Goal: Task Accomplishment & Management: Complete application form

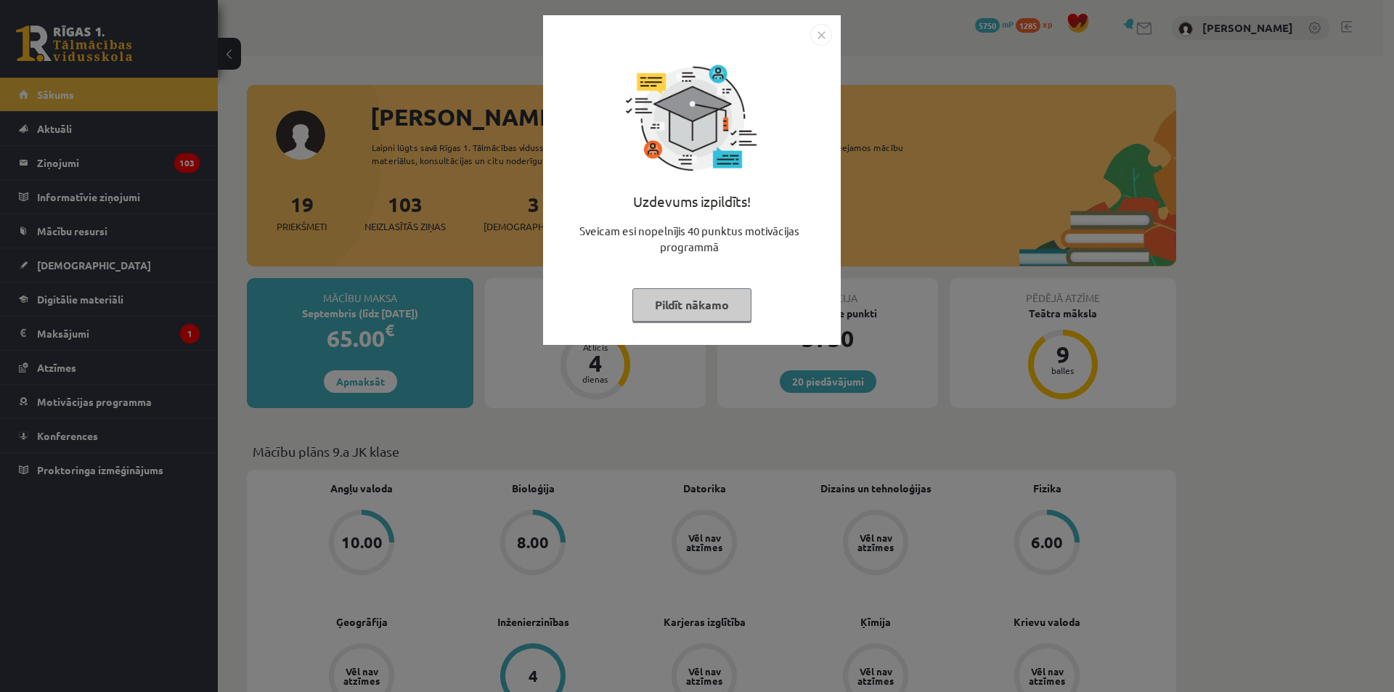
click at [720, 298] on button "Pildīt nākamo" at bounding box center [691, 304] width 119 height 33
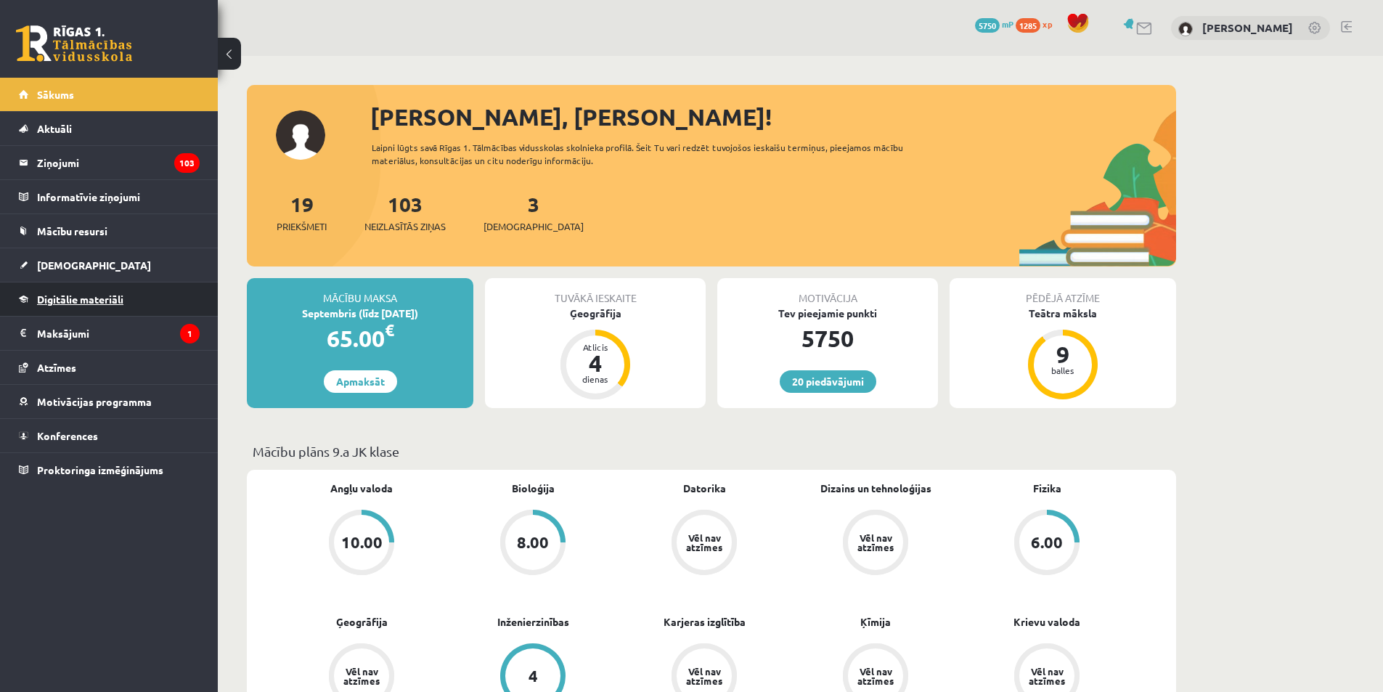
click at [62, 301] on span "Digitālie materiāli" at bounding box center [80, 299] width 86 height 13
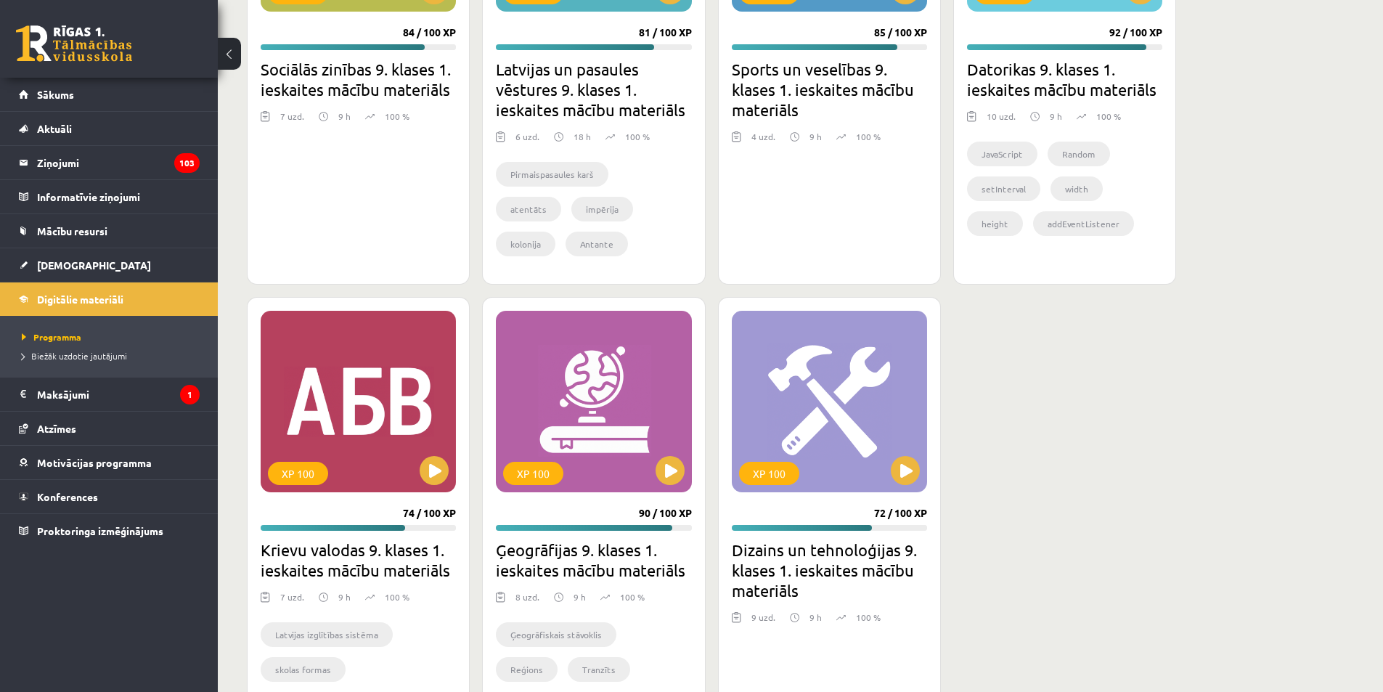
scroll to position [1888, 0]
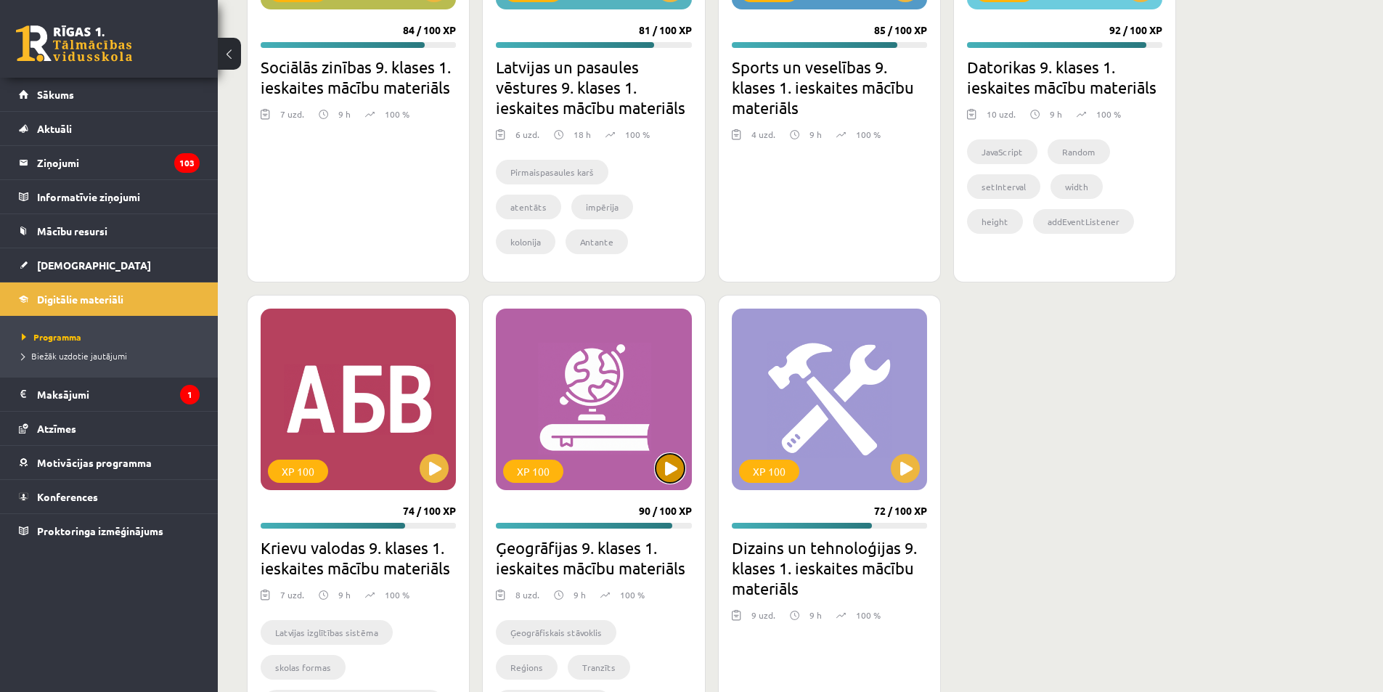
click at [664, 460] on button at bounding box center [670, 468] width 29 height 29
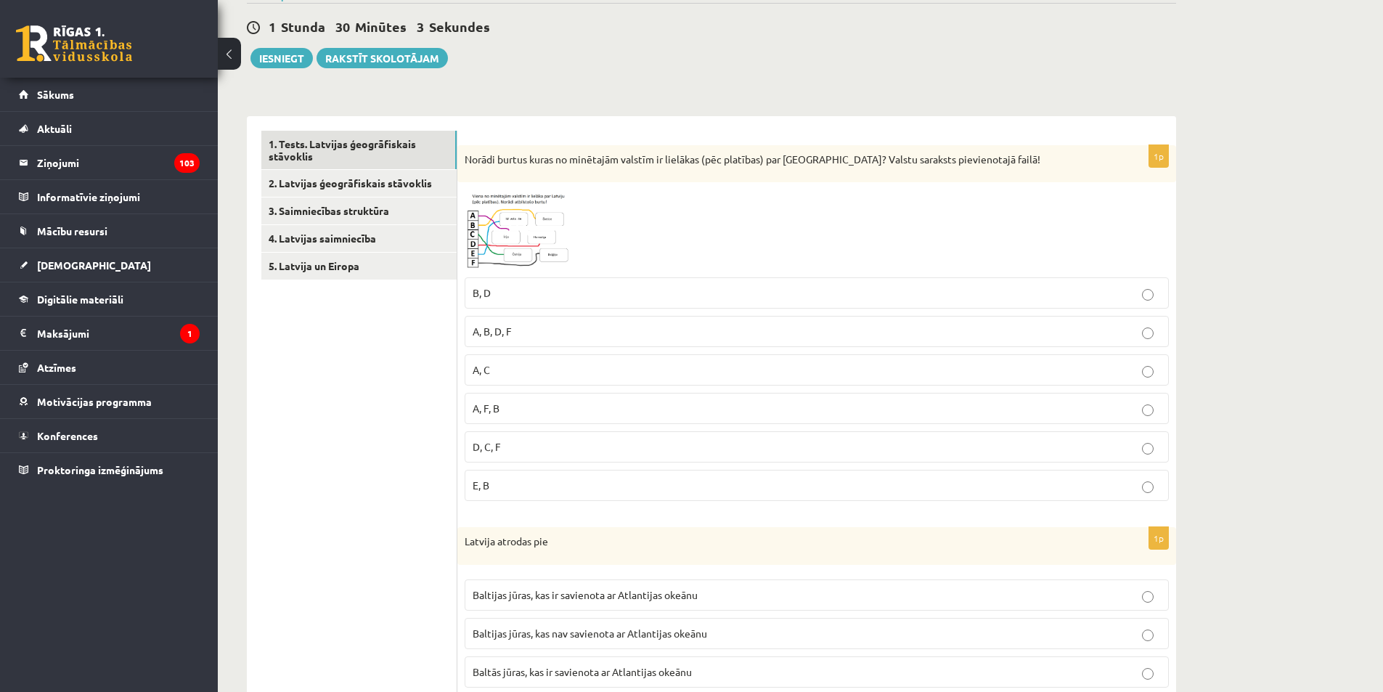
scroll to position [145, 0]
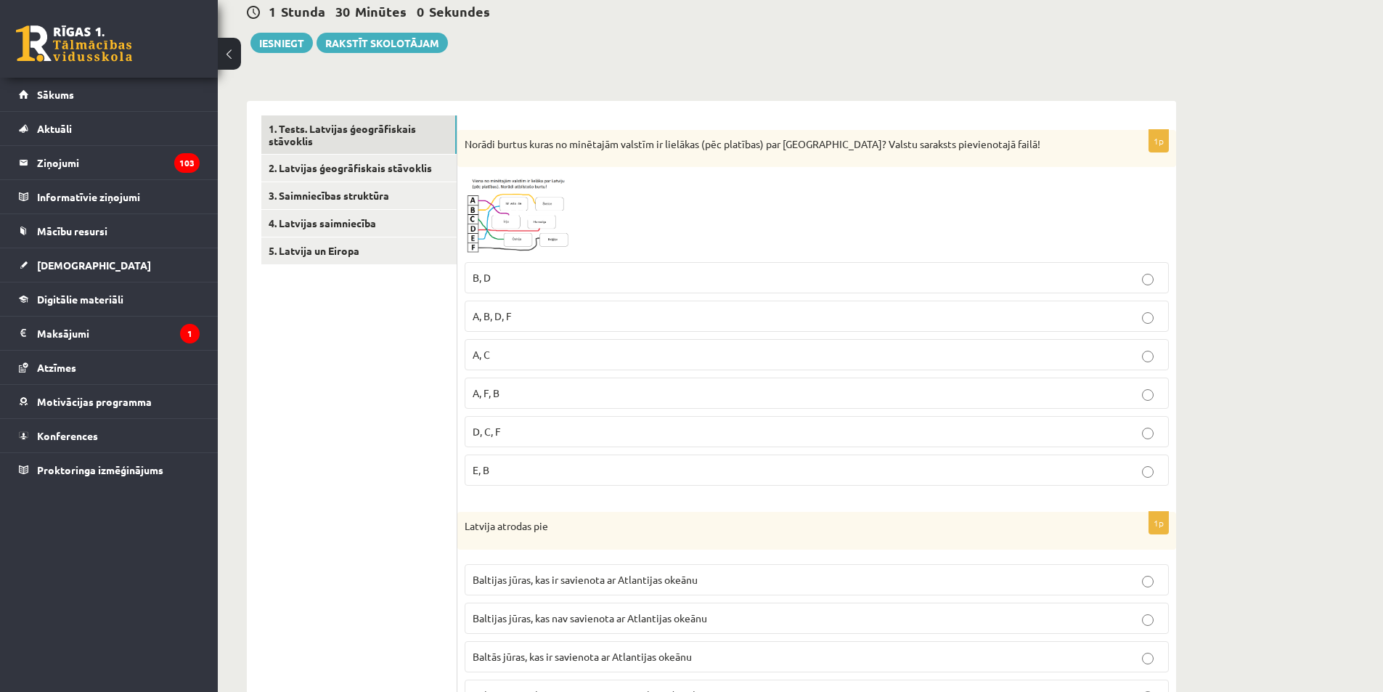
click at [498, 213] on img at bounding box center [519, 214] width 109 height 81
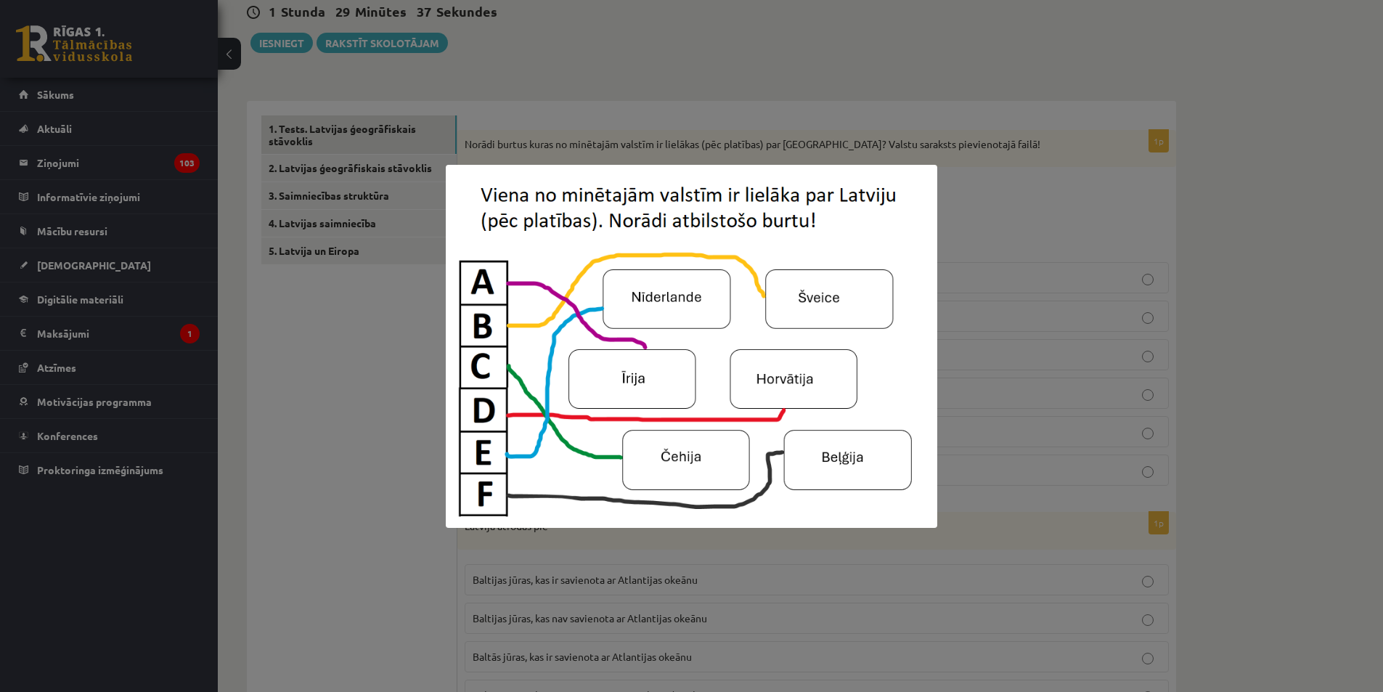
click at [1072, 420] on div at bounding box center [691, 346] width 1383 height 692
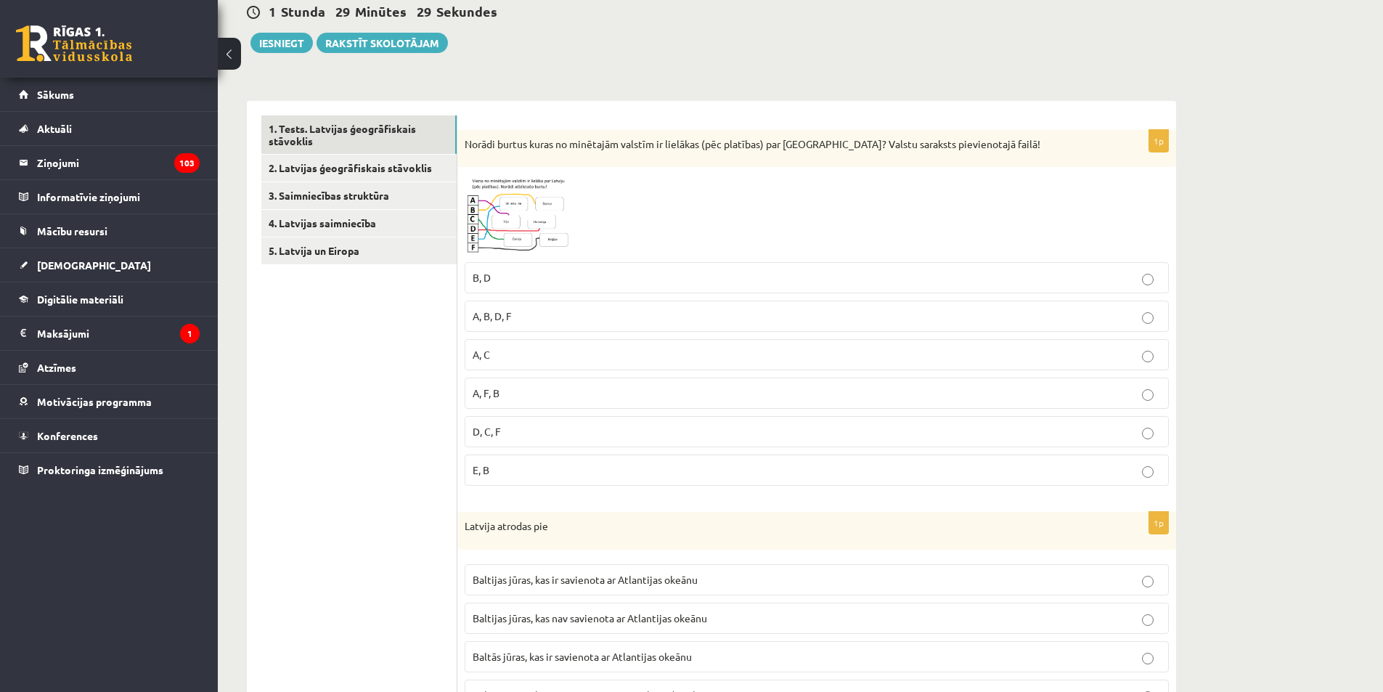
click at [500, 193] on img at bounding box center [519, 214] width 109 height 81
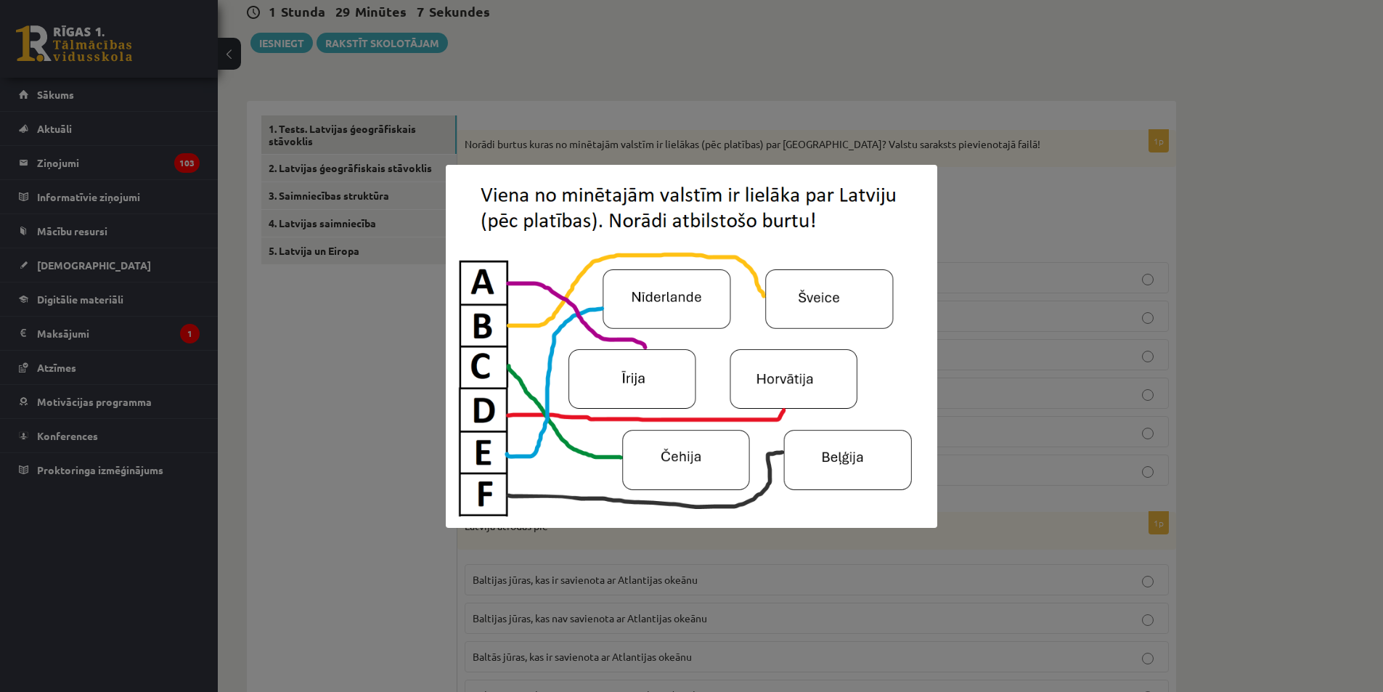
click at [762, 300] on img at bounding box center [692, 346] width 492 height 363
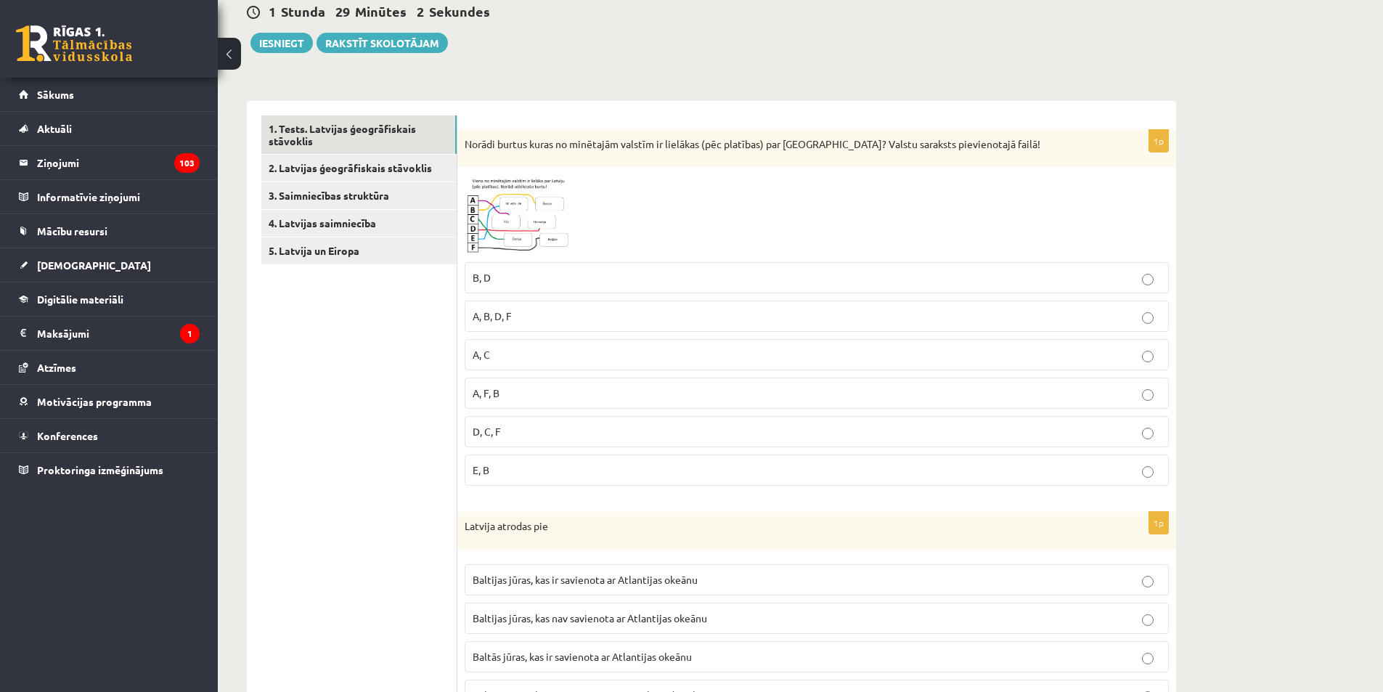
click at [542, 203] on img at bounding box center [519, 214] width 109 height 81
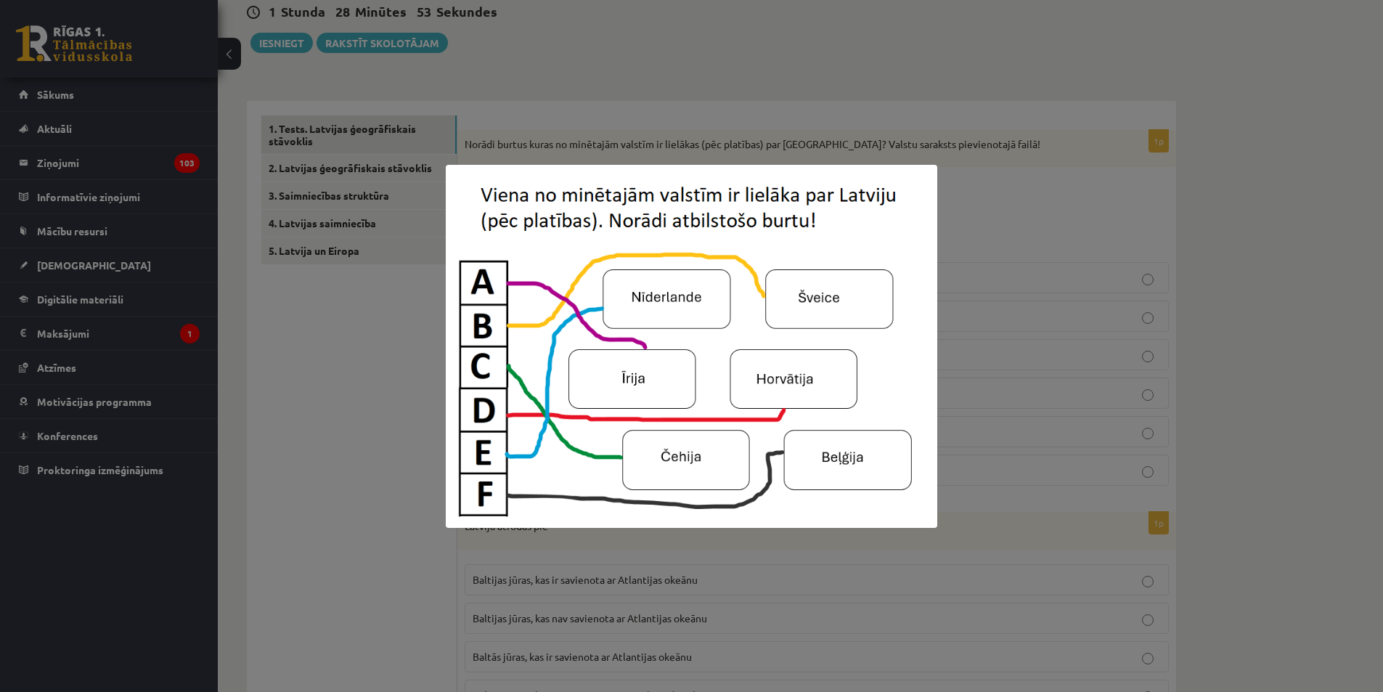
click at [885, 269] on img at bounding box center [692, 346] width 492 height 363
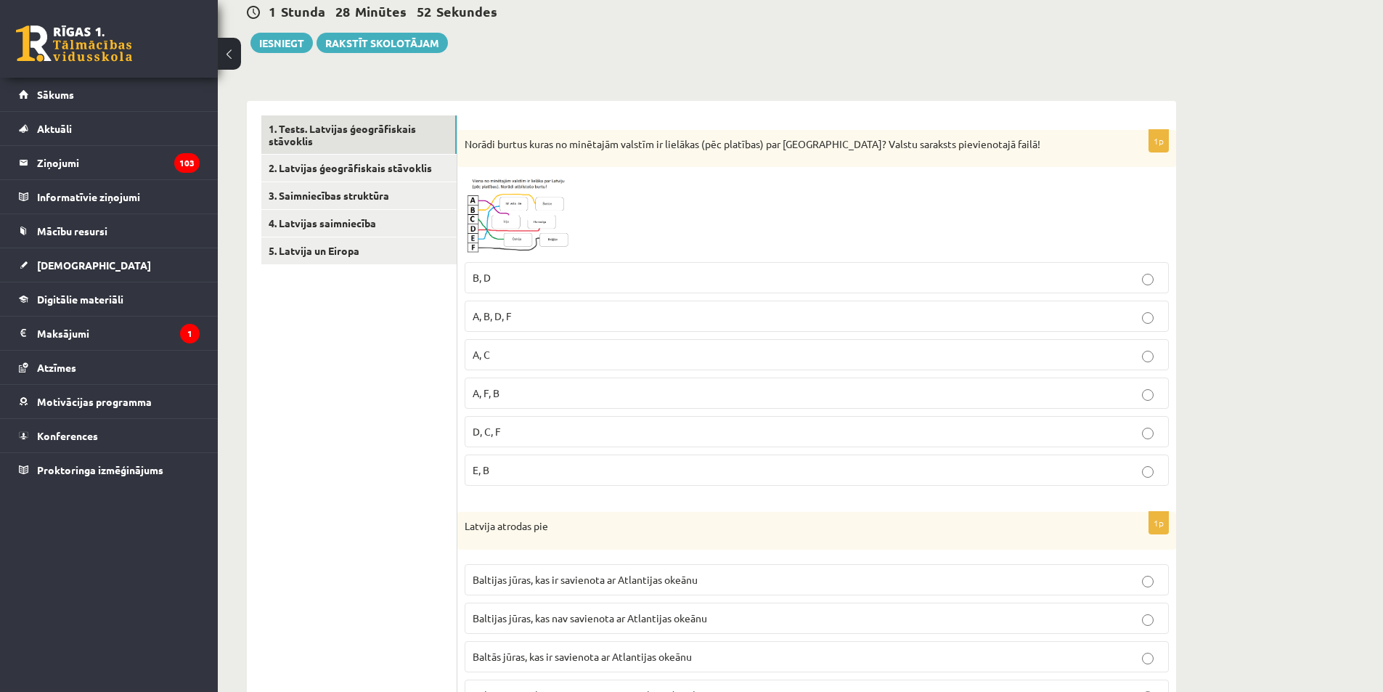
click at [519, 201] on span at bounding box center [519, 208] width 23 height 23
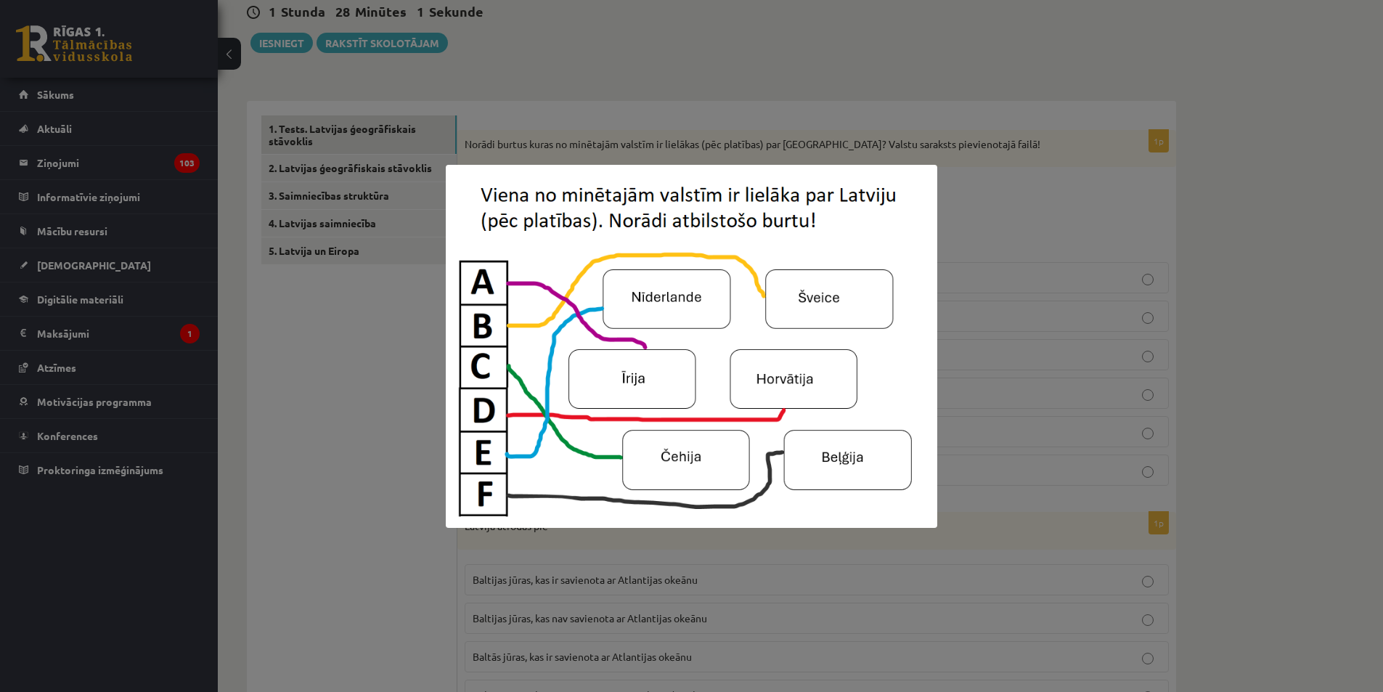
click at [361, 329] on div at bounding box center [691, 346] width 1383 height 692
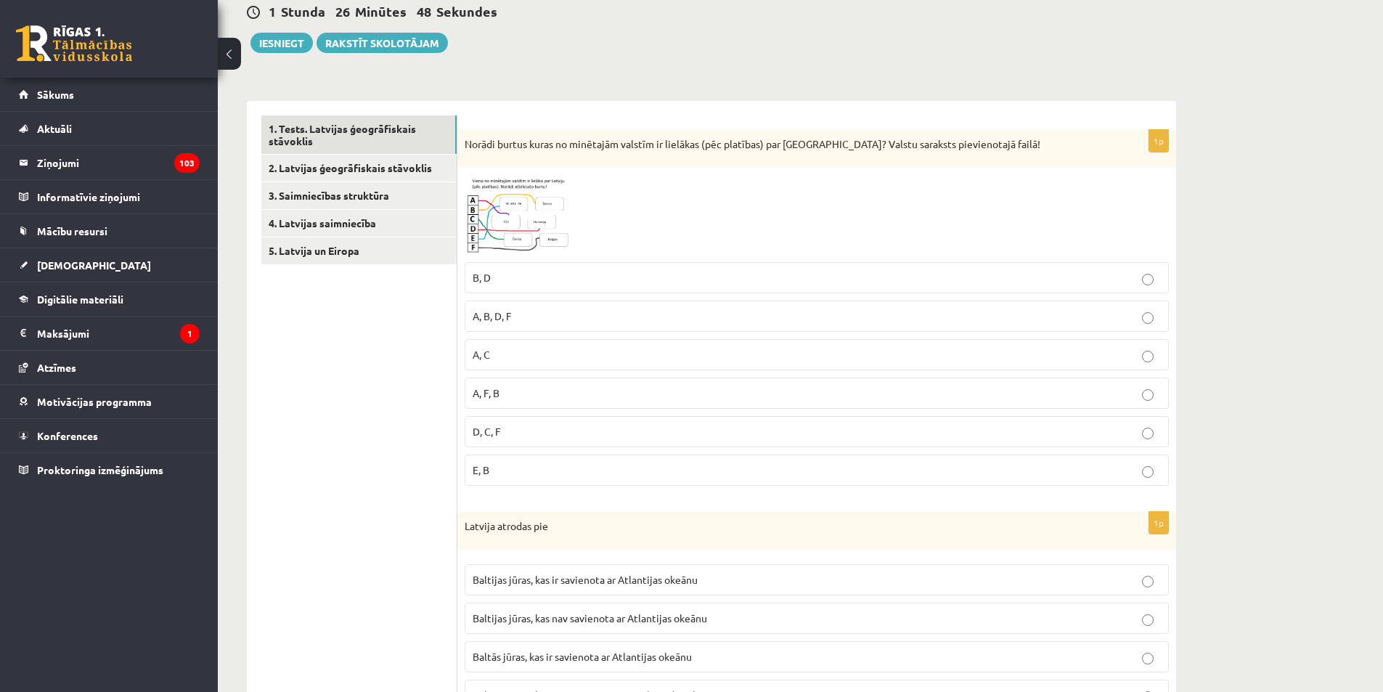
click at [513, 230] on img at bounding box center [519, 214] width 109 height 81
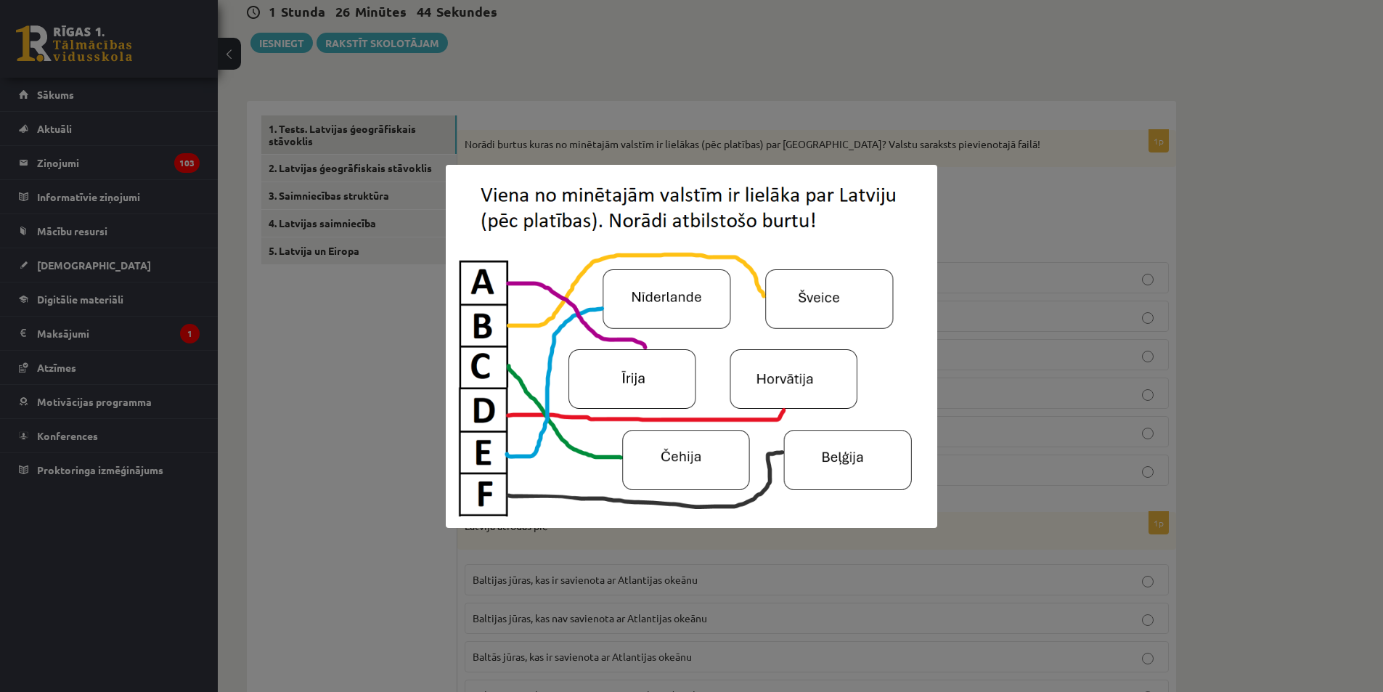
click at [751, 228] on img at bounding box center [692, 346] width 492 height 363
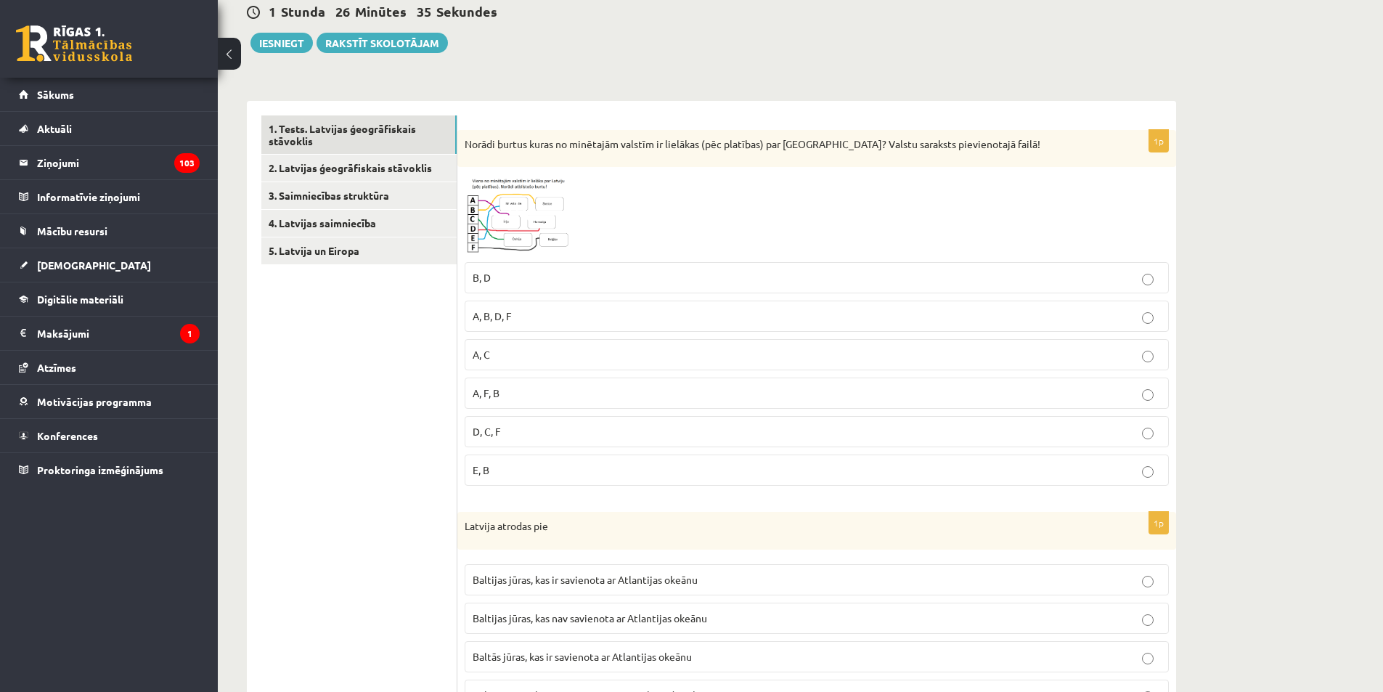
click at [539, 226] on img at bounding box center [519, 214] width 109 height 81
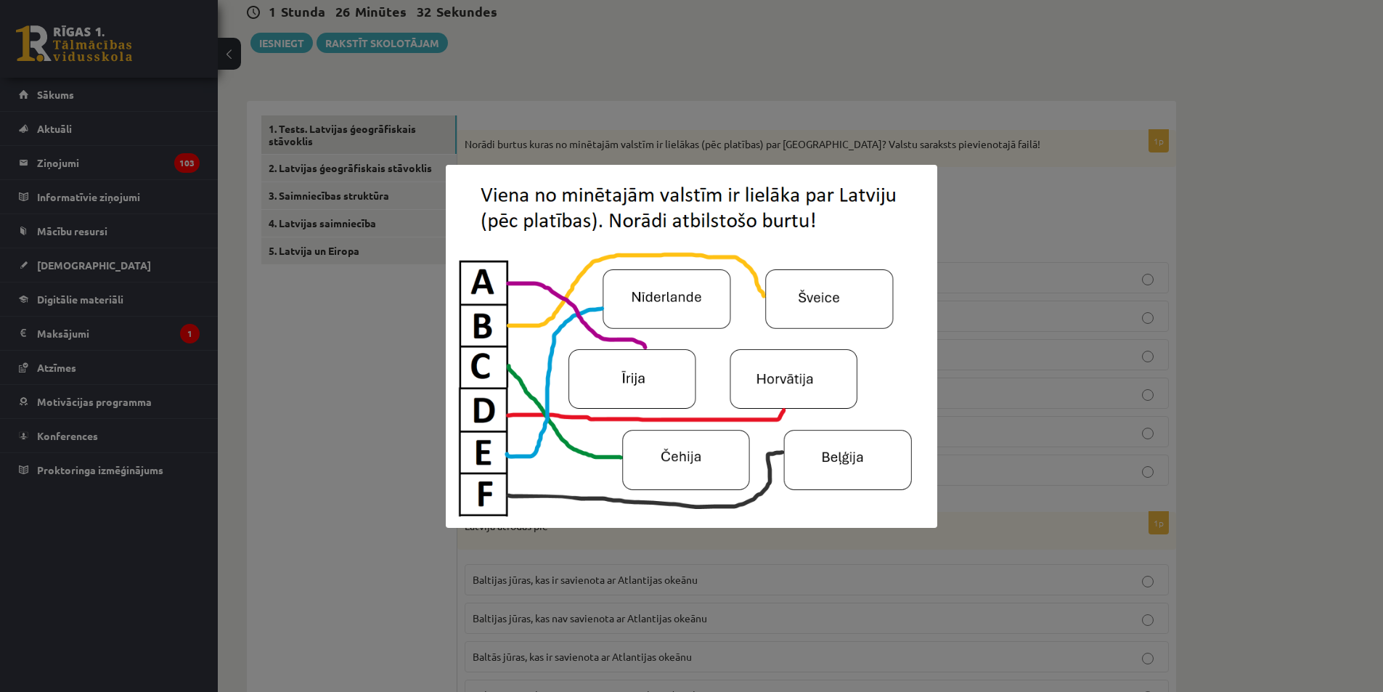
click at [390, 326] on div at bounding box center [691, 346] width 1383 height 692
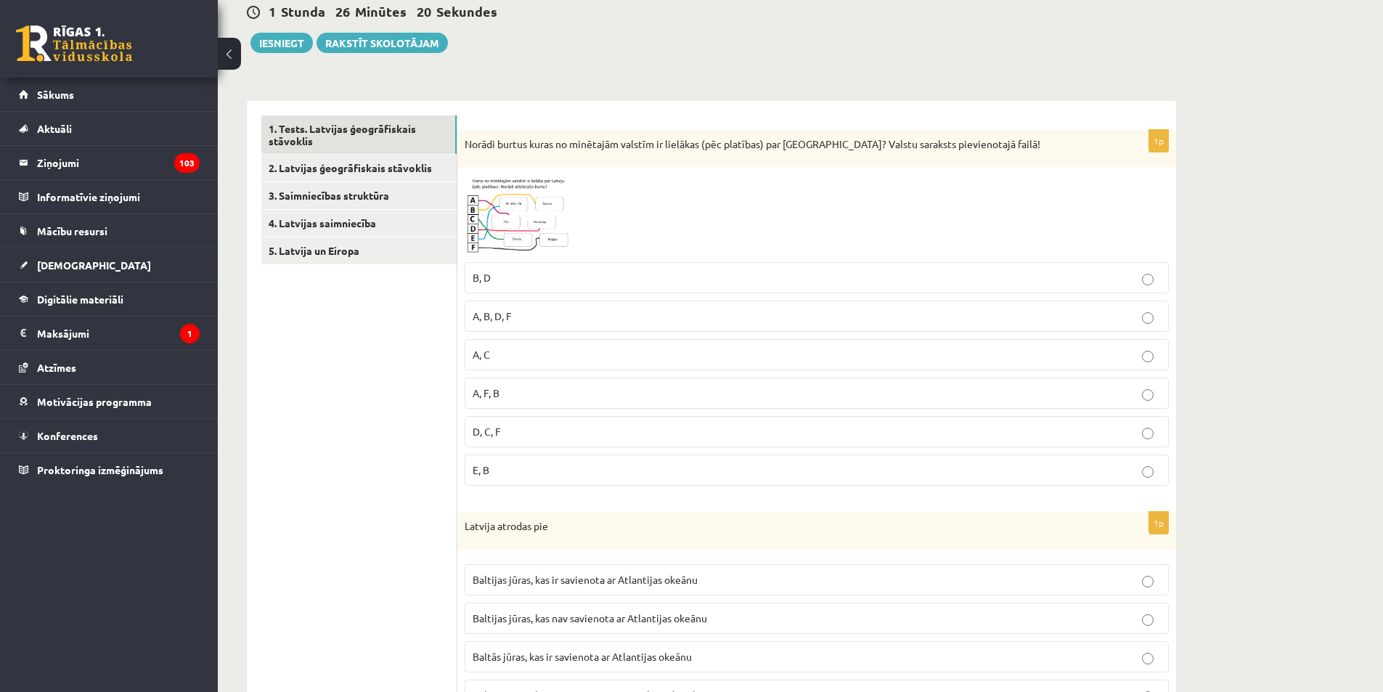
click at [529, 193] on img at bounding box center [519, 214] width 109 height 81
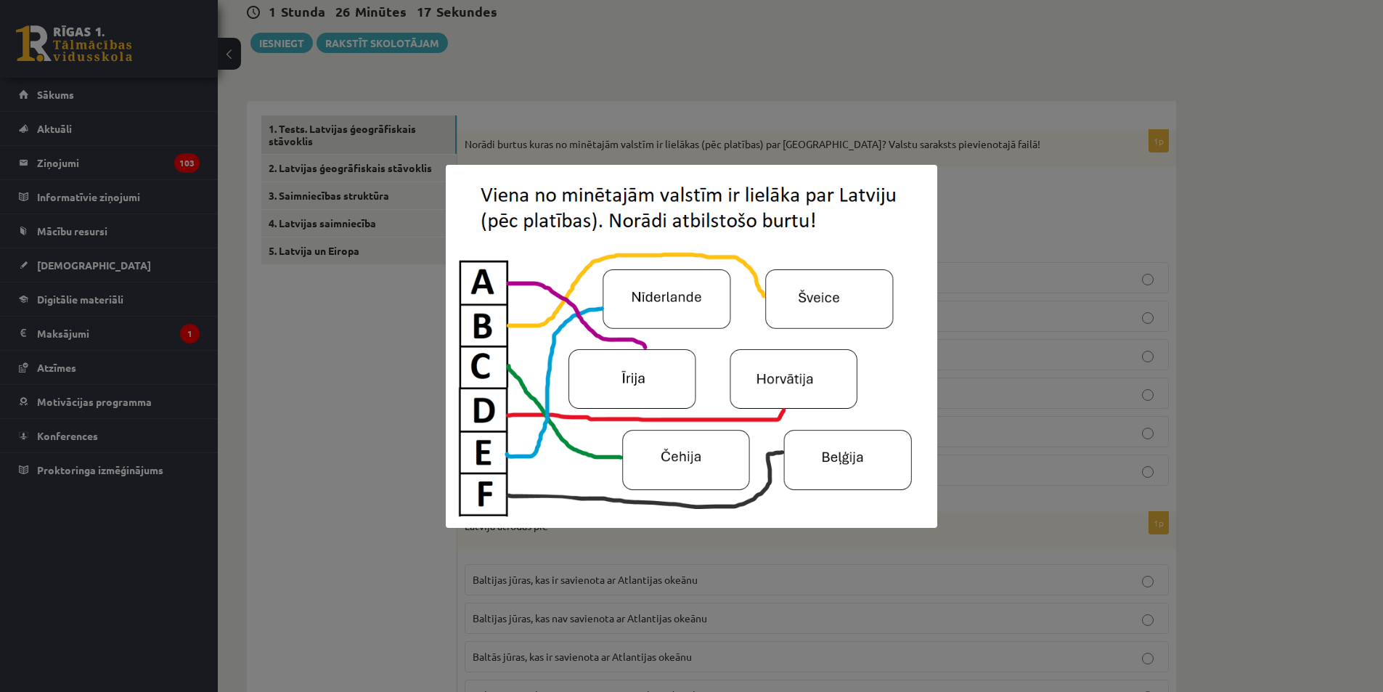
click at [657, 380] on img at bounding box center [692, 346] width 492 height 363
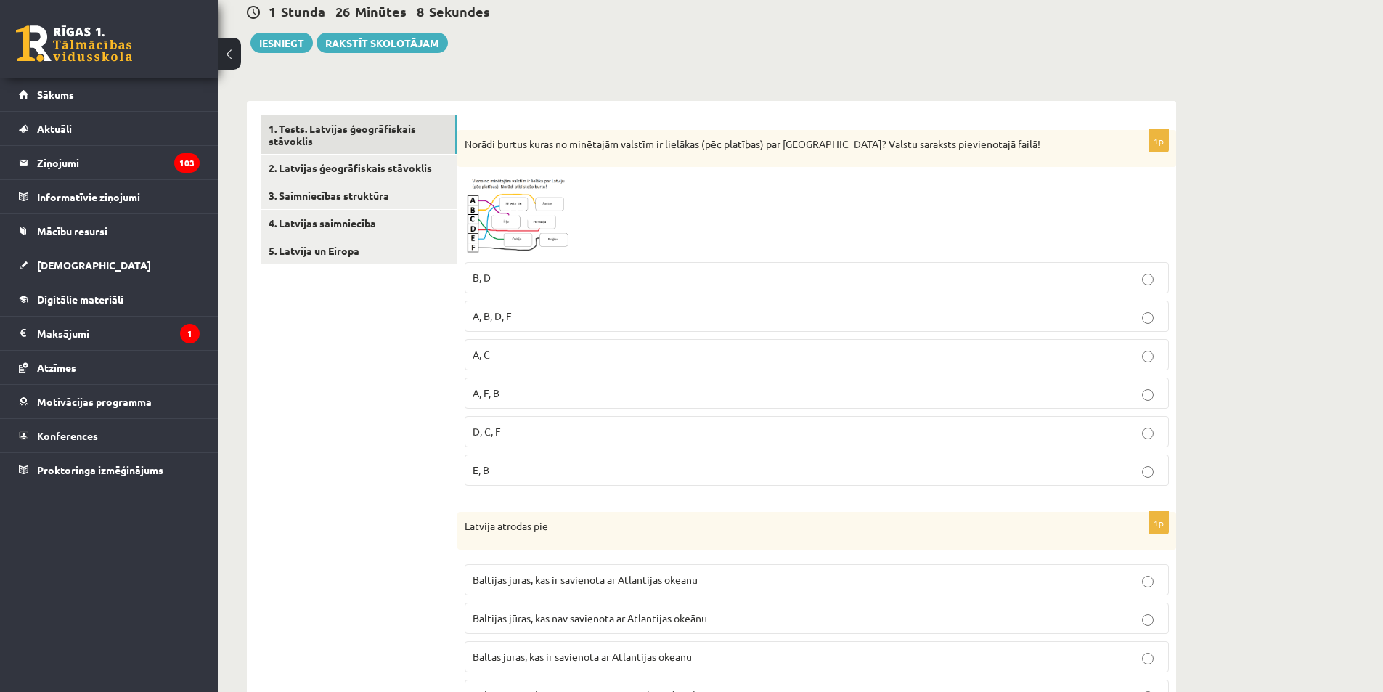
click at [510, 356] on p "A, C" at bounding box center [817, 354] width 688 height 15
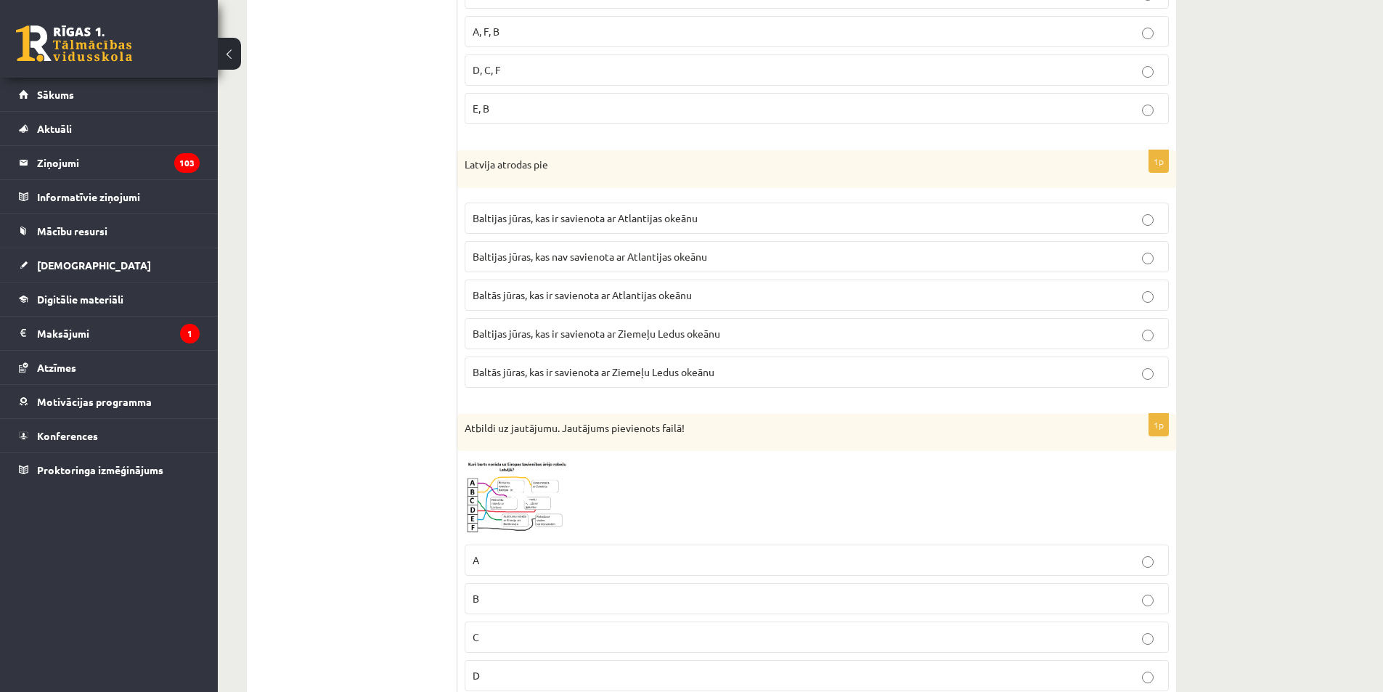
scroll to position [508, 0]
click at [550, 253] on span "Baltijas jūras, kas nav savienota ar Atlantijas okeānu" at bounding box center [590, 254] width 235 height 13
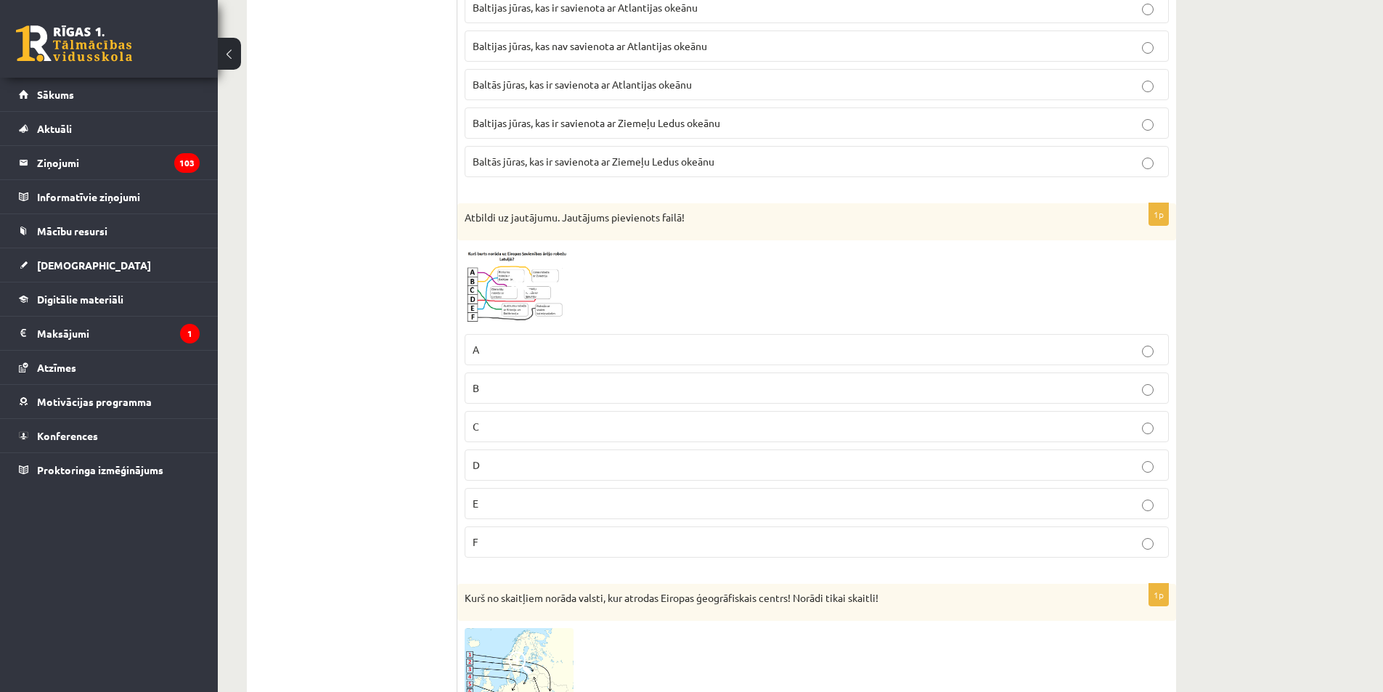
scroll to position [726, 0]
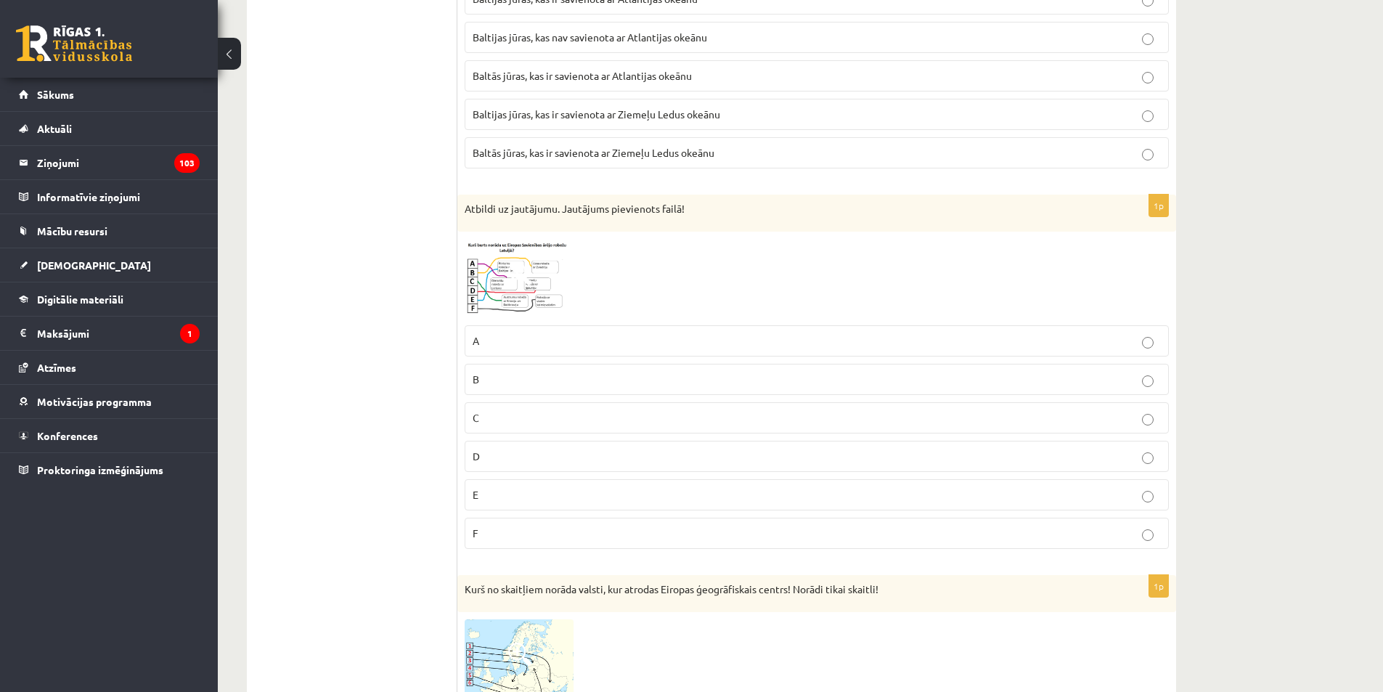
click at [513, 290] on img at bounding box center [519, 278] width 109 height 78
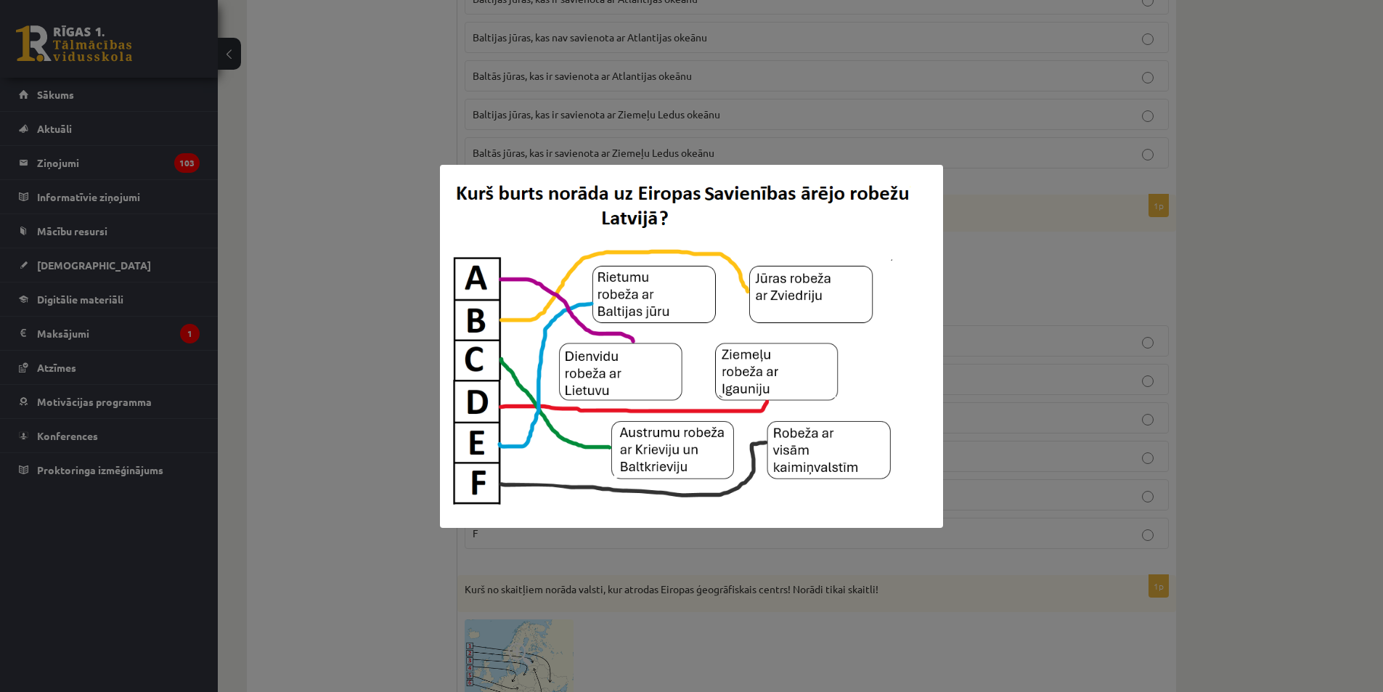
click at [457, 393] on img at bounding box center [691, 346] width 503 height 363
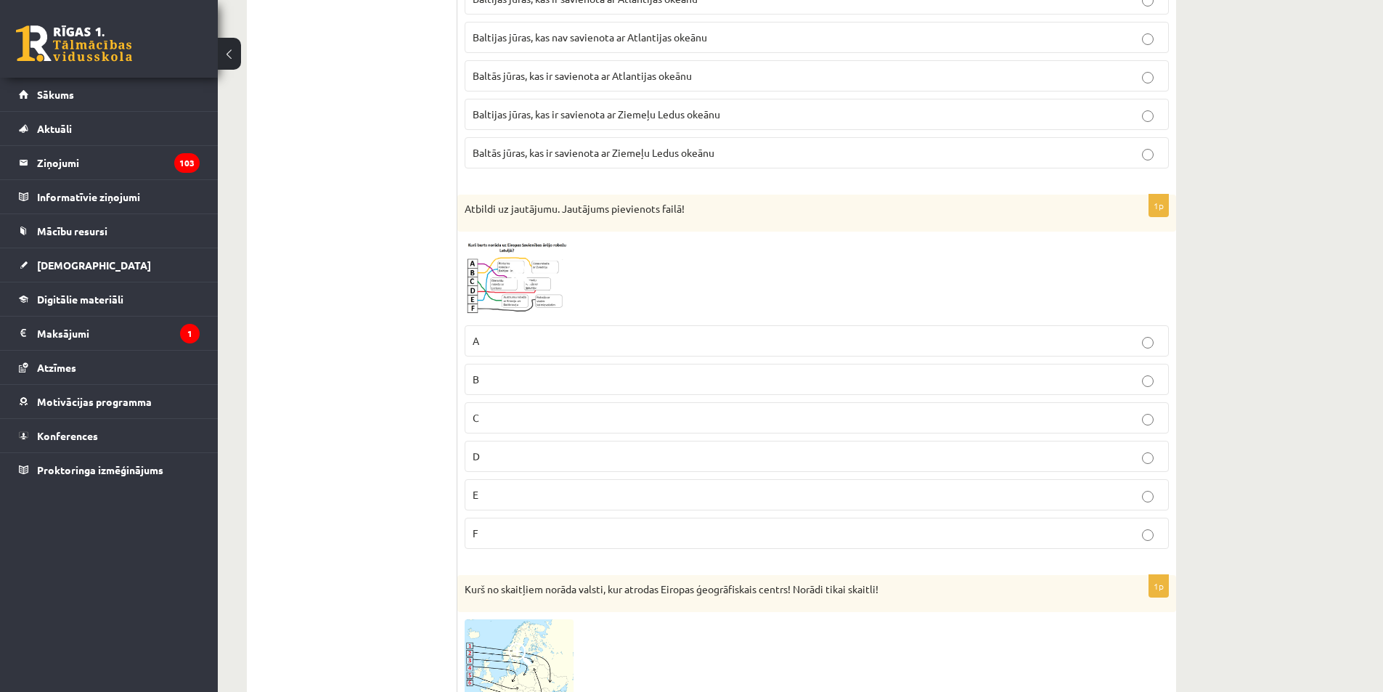
click at [535, 281] on img at bounding box center [519, 278] width 109 height 78
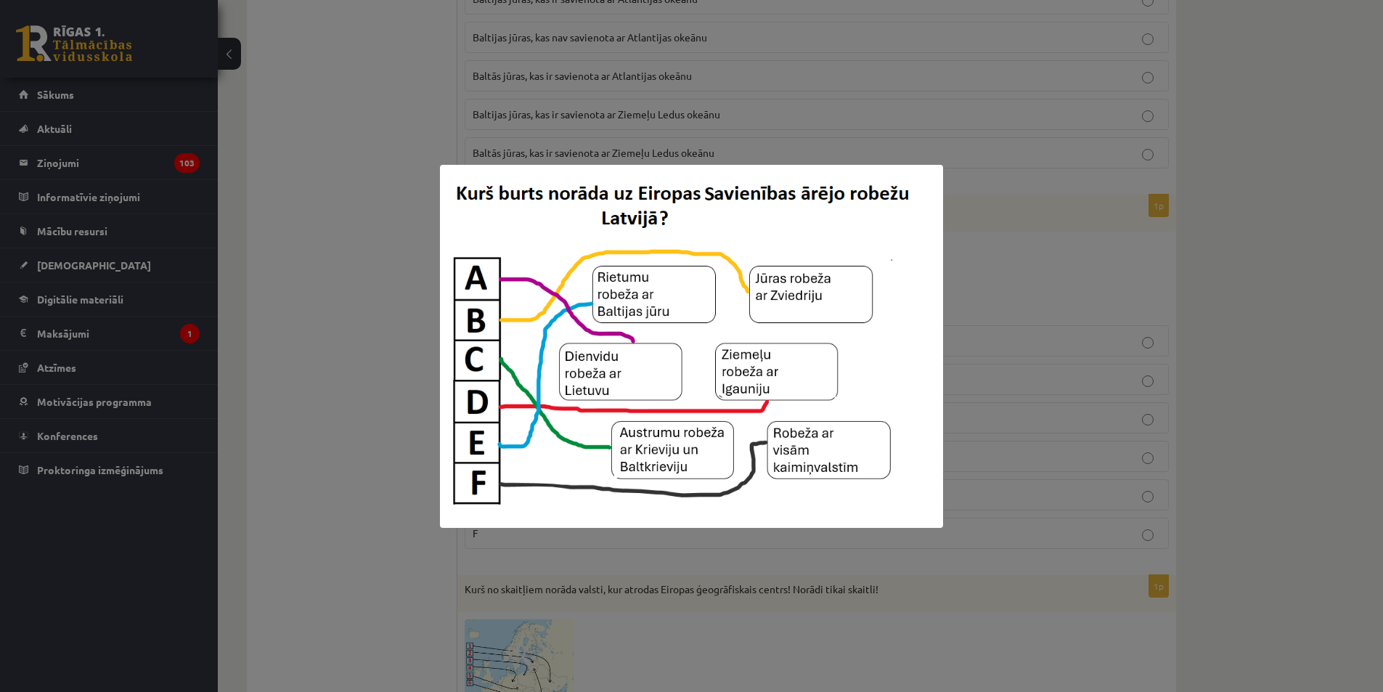
click at [351, 234] on div at bounding box center [691, 346] width 1383 height 692
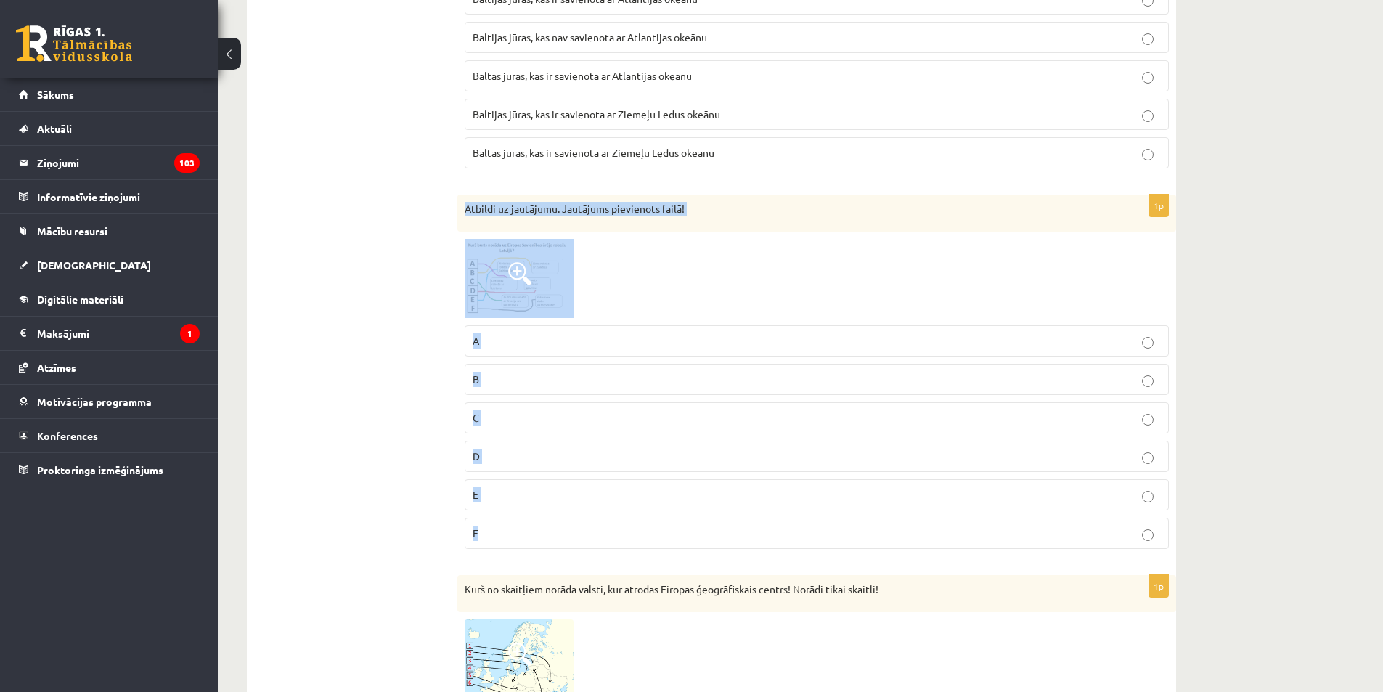
drag, startPoint x: 457, startPoint y: 206, endPoint x: 823, endPoint y: 524, distance: 484.2
click at [823, 524] on div "1p Atbildi uz jautājumu. Jautājums pievienots failā! A B C D E F" at bounding box center [816, 378] width 719 height 366
copy div "Atbildi uz jautājumu. Jautājums pievienots failā! A B C D E F"
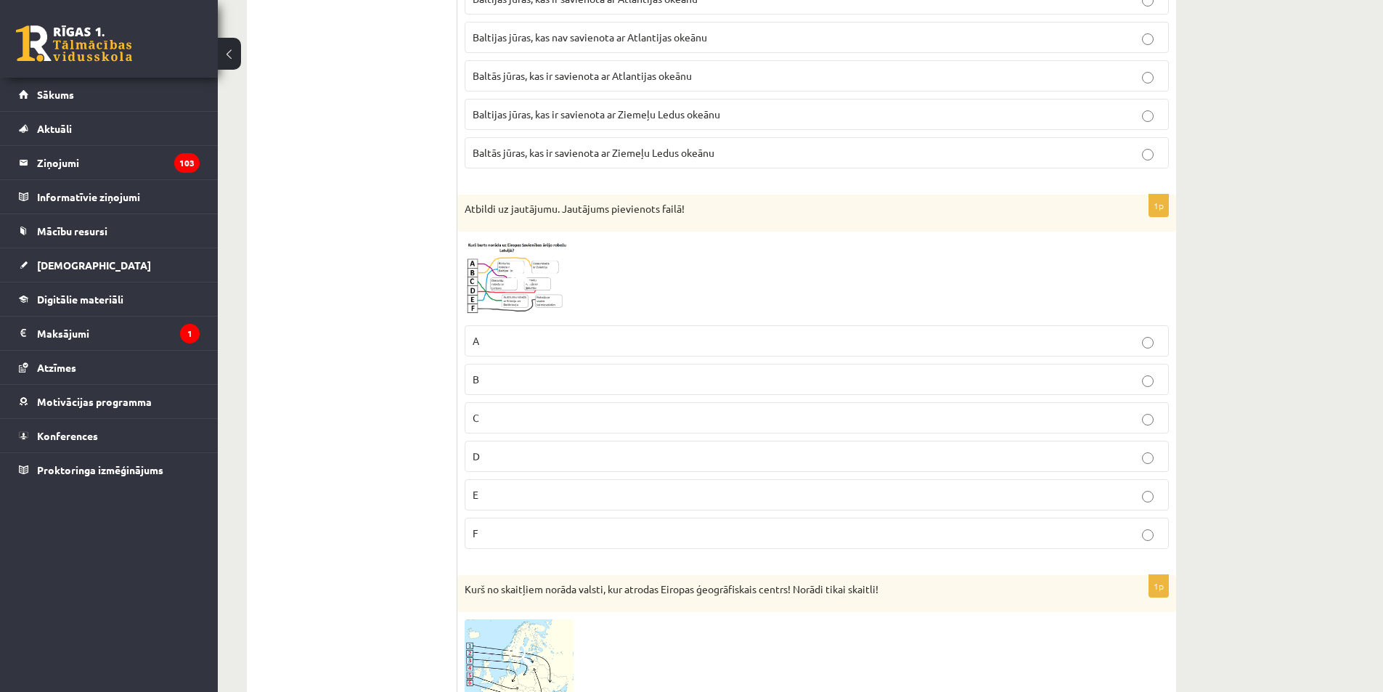
click at [481, 486] on label "E" at bounding box center [817, 494] width 704 height 31
click at [523, 261] on img at bounding box center [519, 278] width 109 height 78
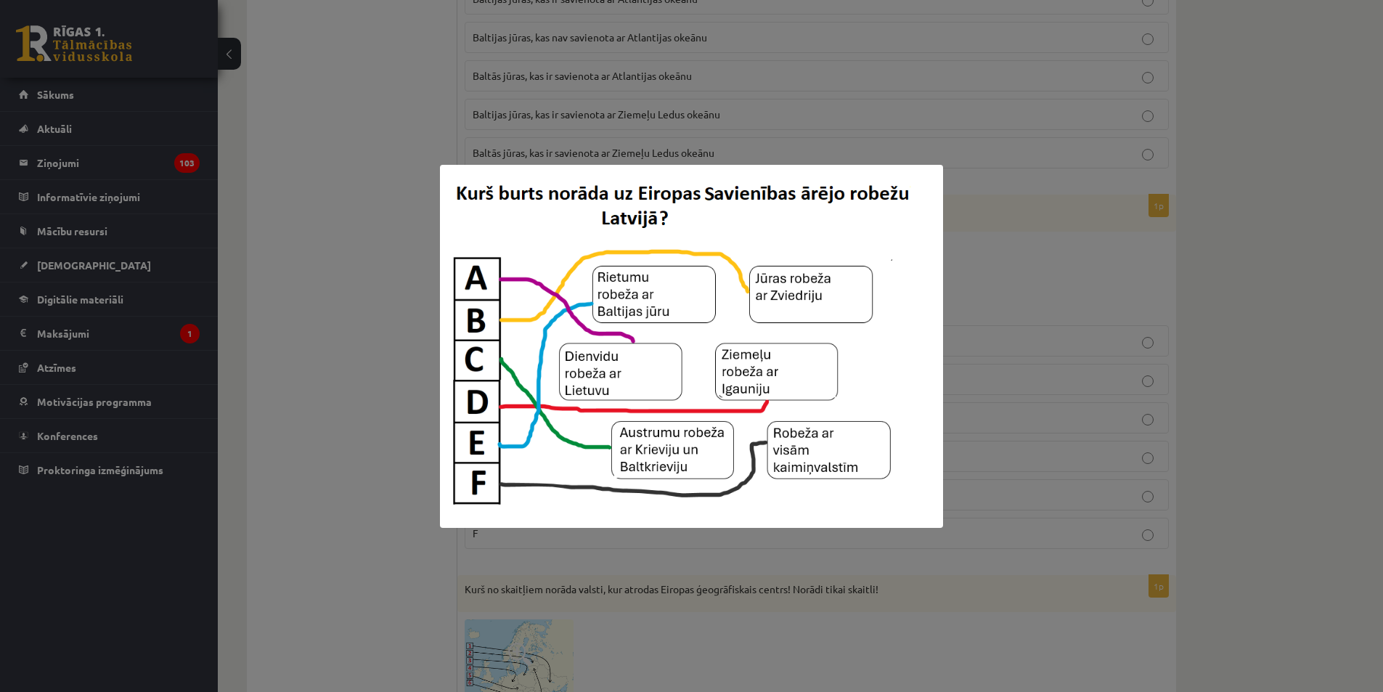
click at [599, 441] on img at bounding box center [691, 346] width 503 height 363
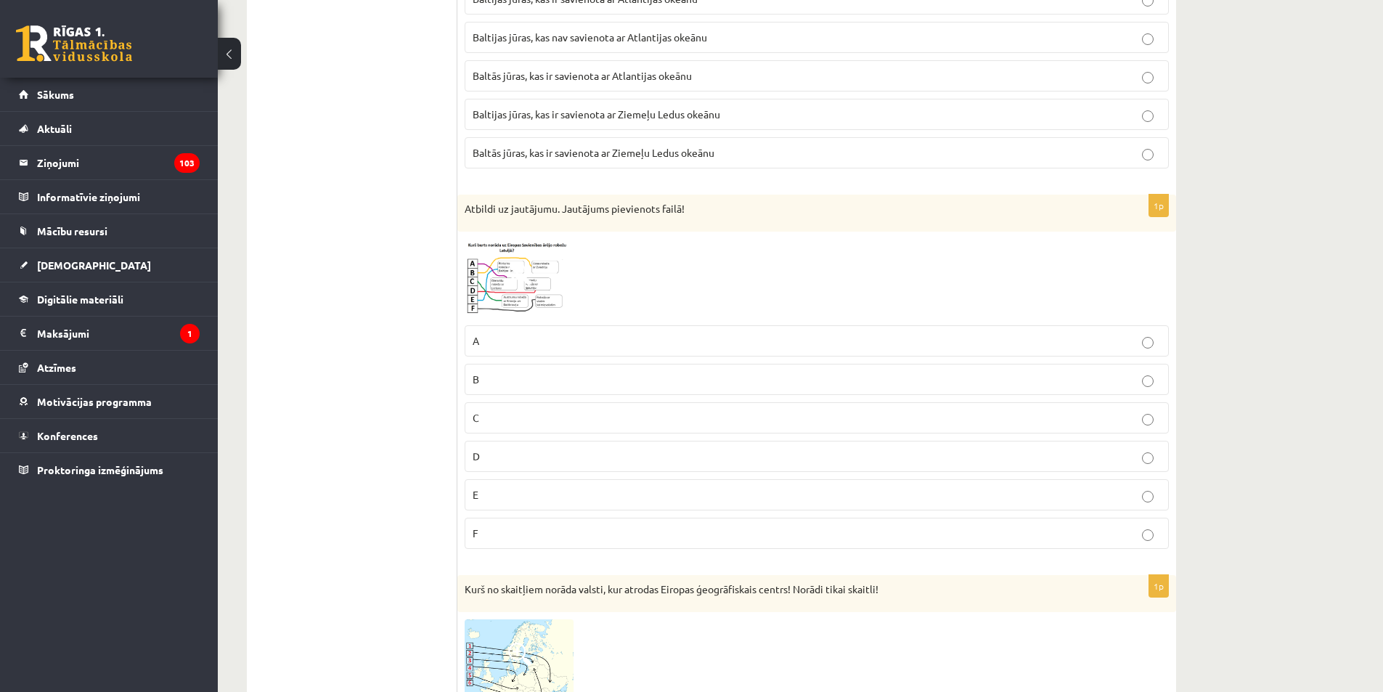
click at [529, 420] on p "C" at bounding box center [817, 417] width 688 height 15
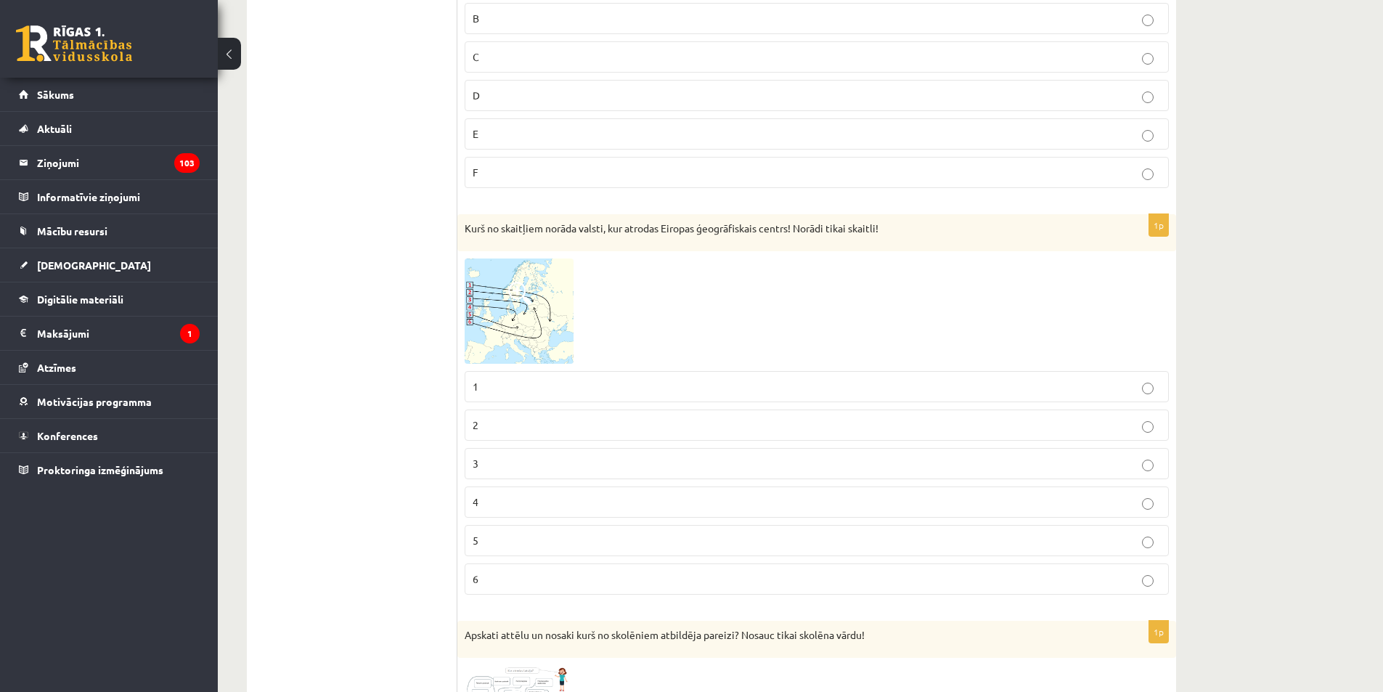
scroll to position [1089, 0]
click at [516, 308] on img at bounding box center [519, 308] width 109 height 105
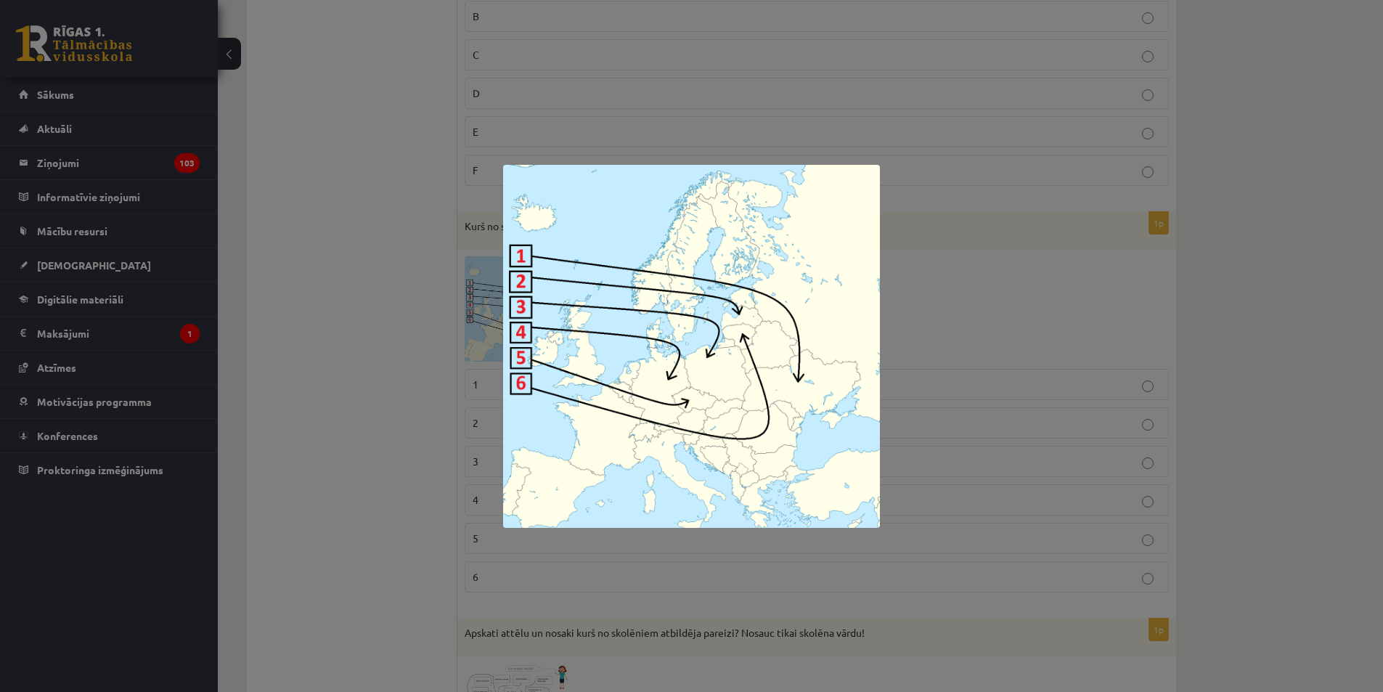
click at [425, 413] on div at bounding box center [691, 346] width 1383 height 692
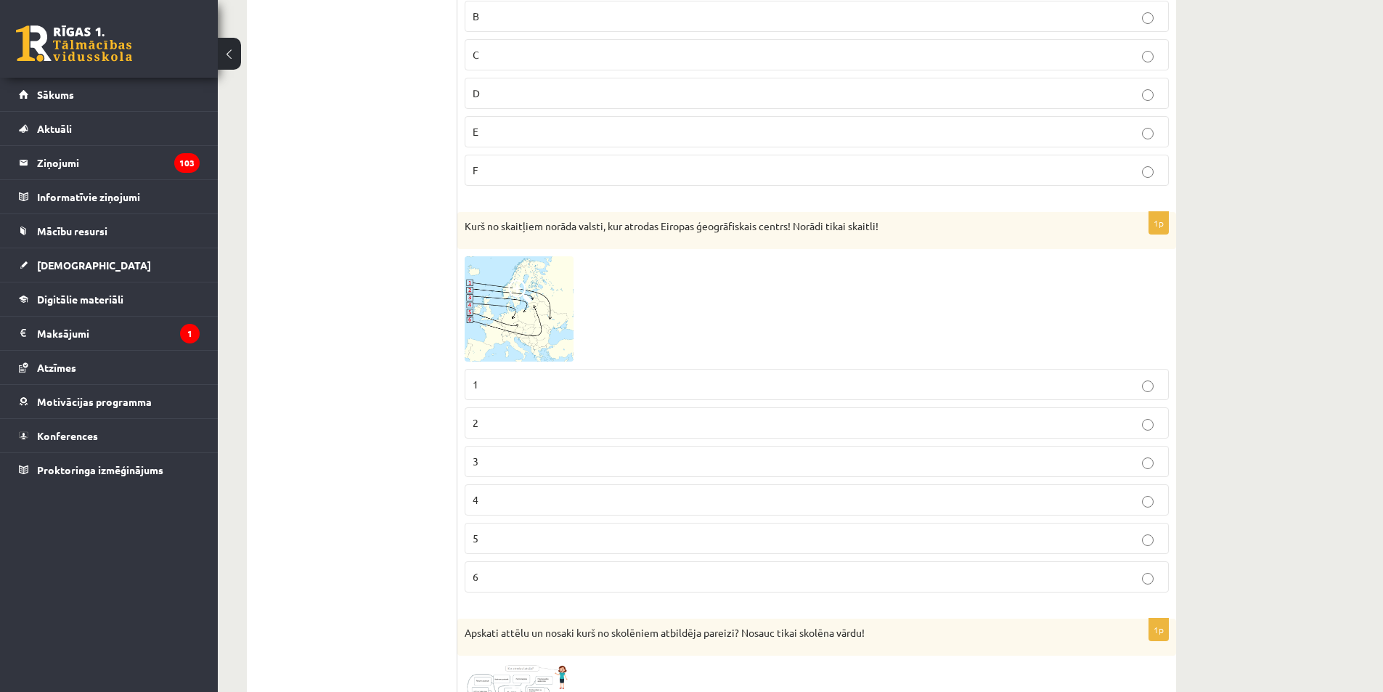
click at [479, 328] on img at bounding box center [519, 308] width 109 height 105
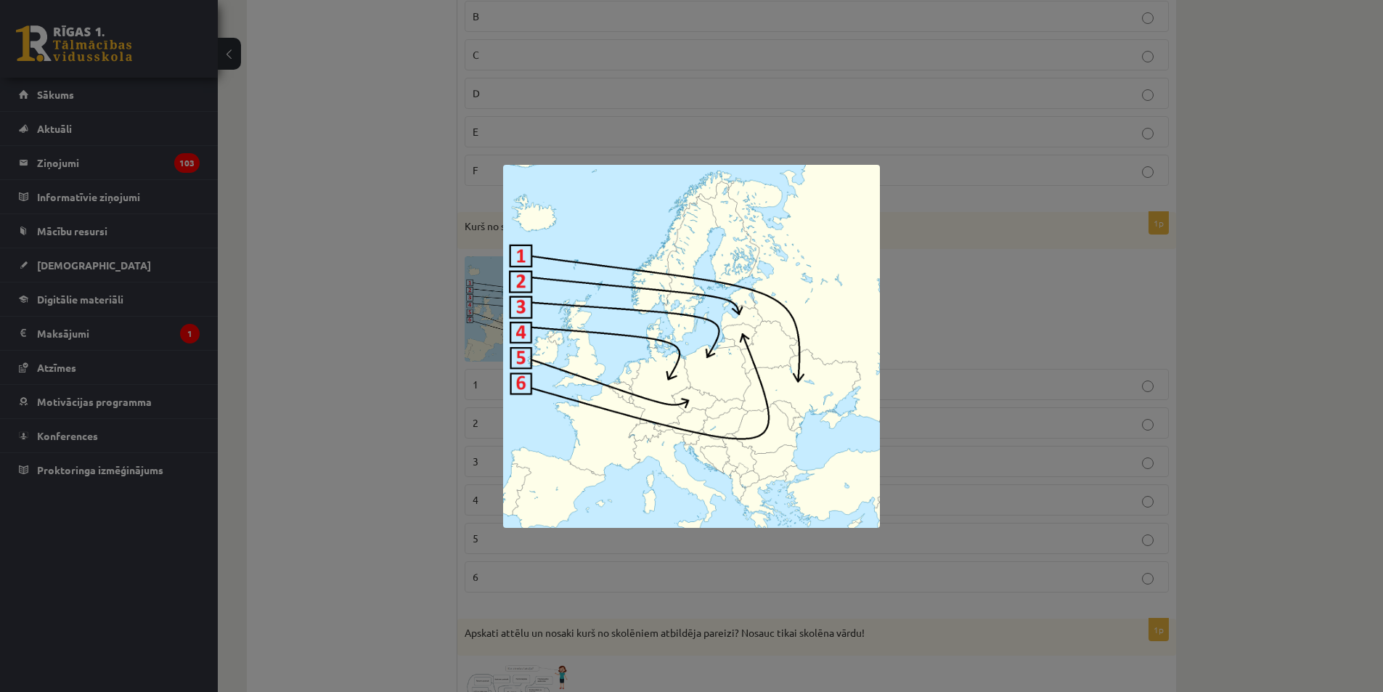
click at [479, 328] on div at bounding box center [691, 346] width 1383 height 692
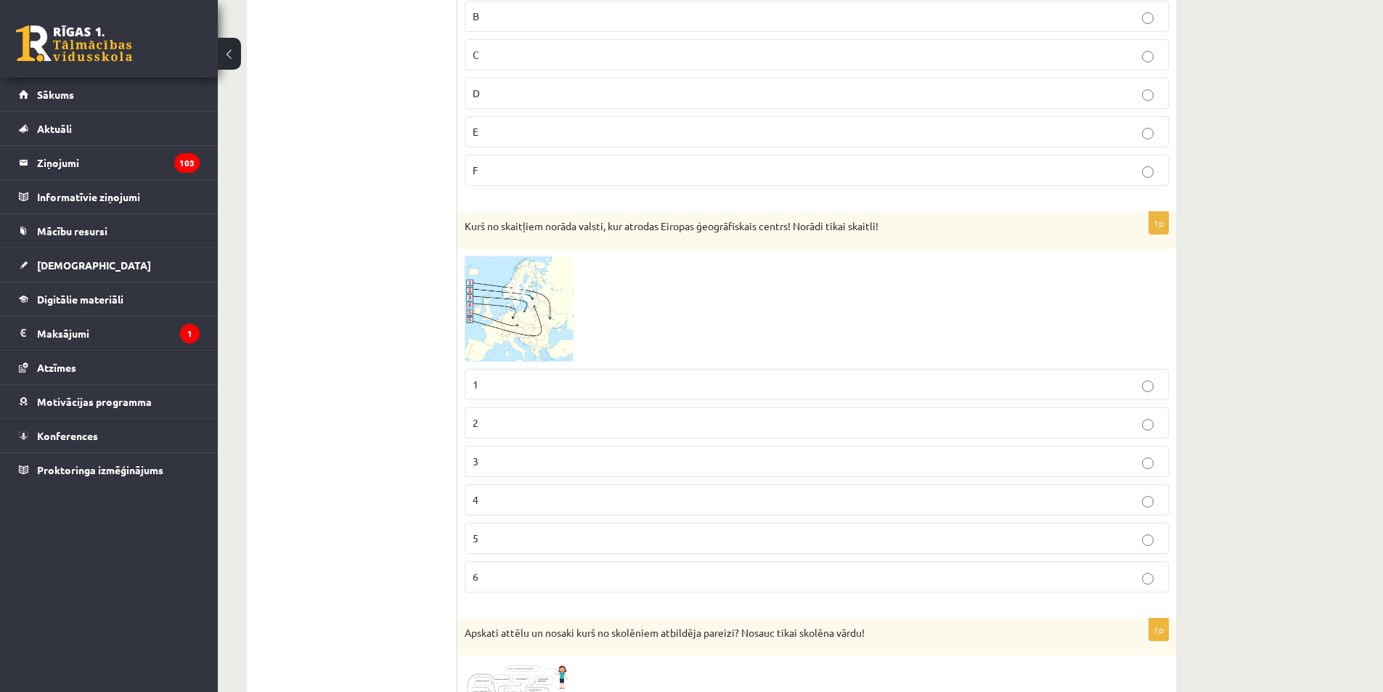
click at [479, 328] on img at bounding box center [519, 308] width 109 height 105
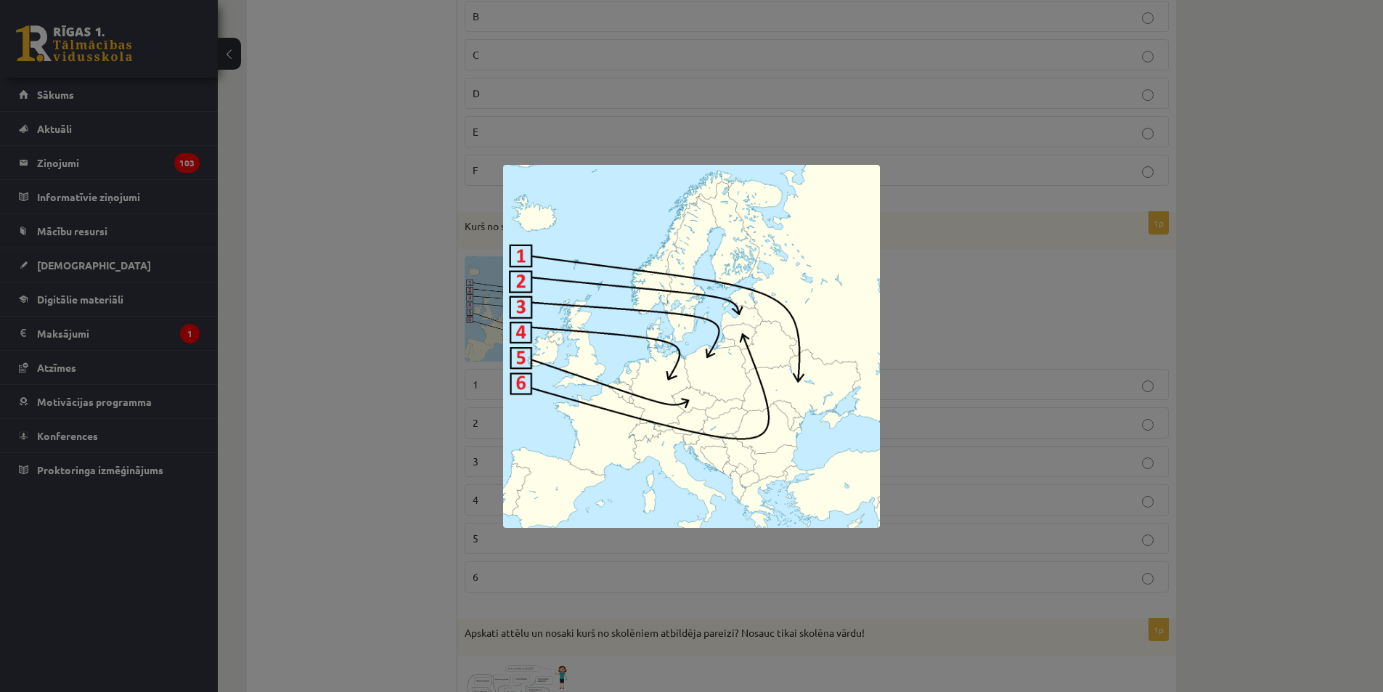
click at [479, 328] on div at bounding box center [691, 346] width 1383 height 692
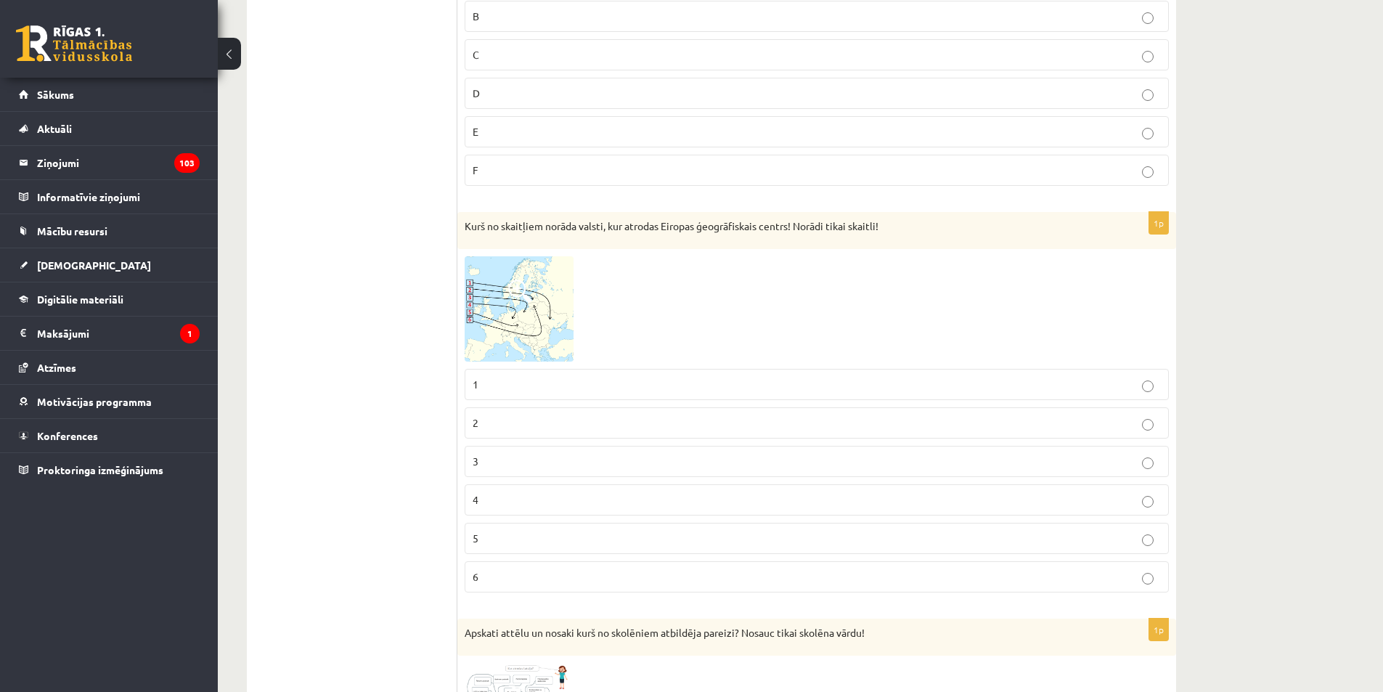
click at [524, 299] on span at bounding box center [519, 291] width 23 height 23
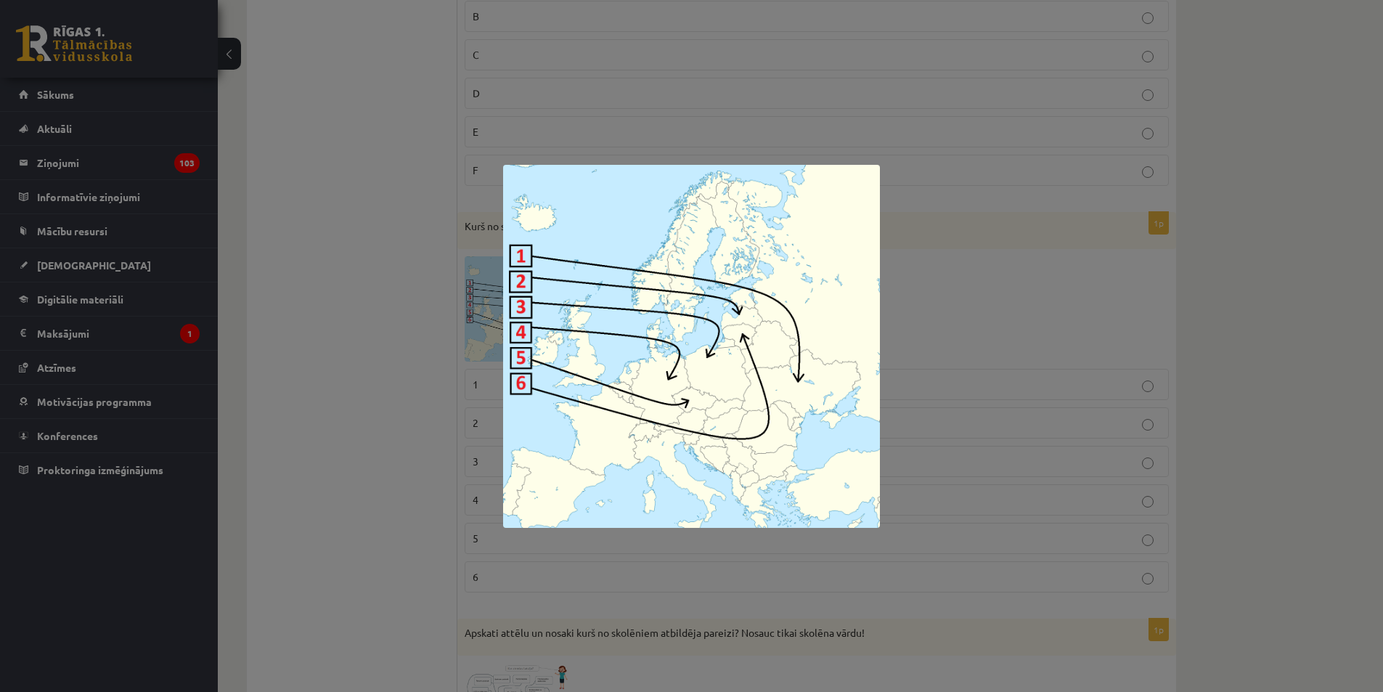
click at [613, 402] on img at bounding box center [691, 346] width 377 height 363
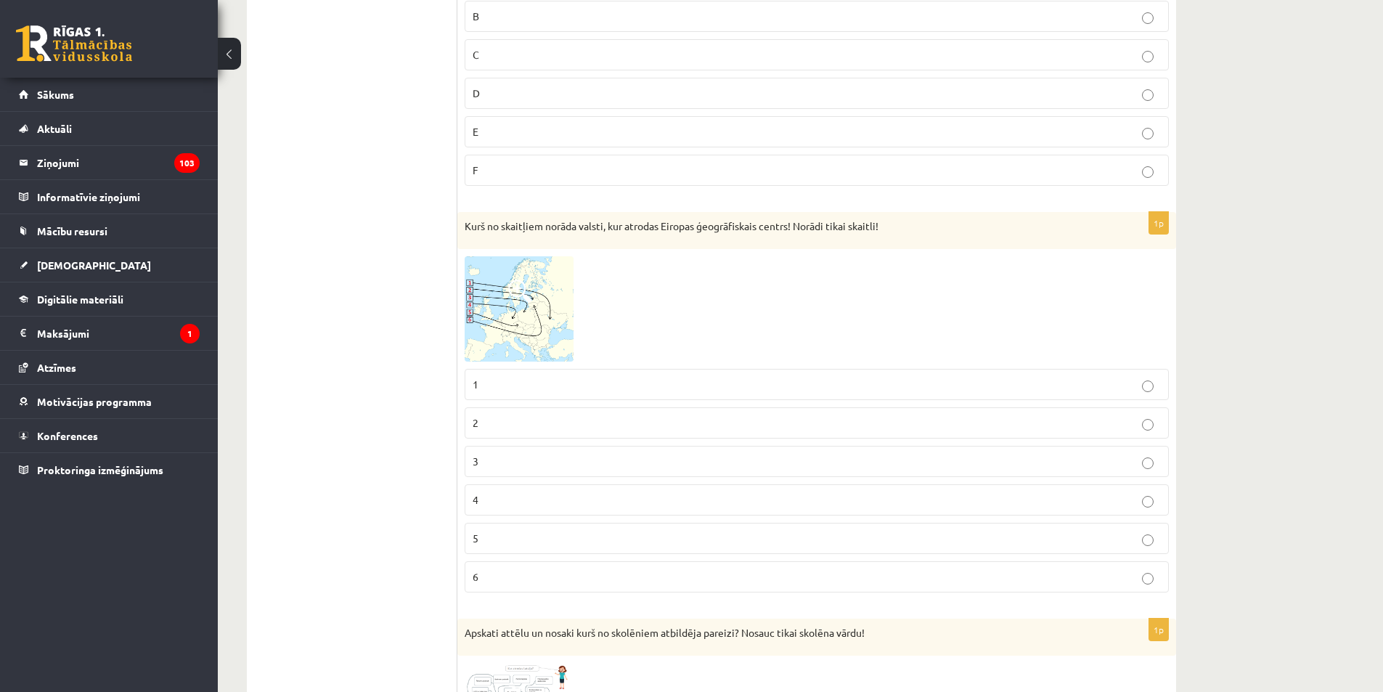
click at [550, 574] on p "6" at bounding box center [817, 576] width 688 height 15
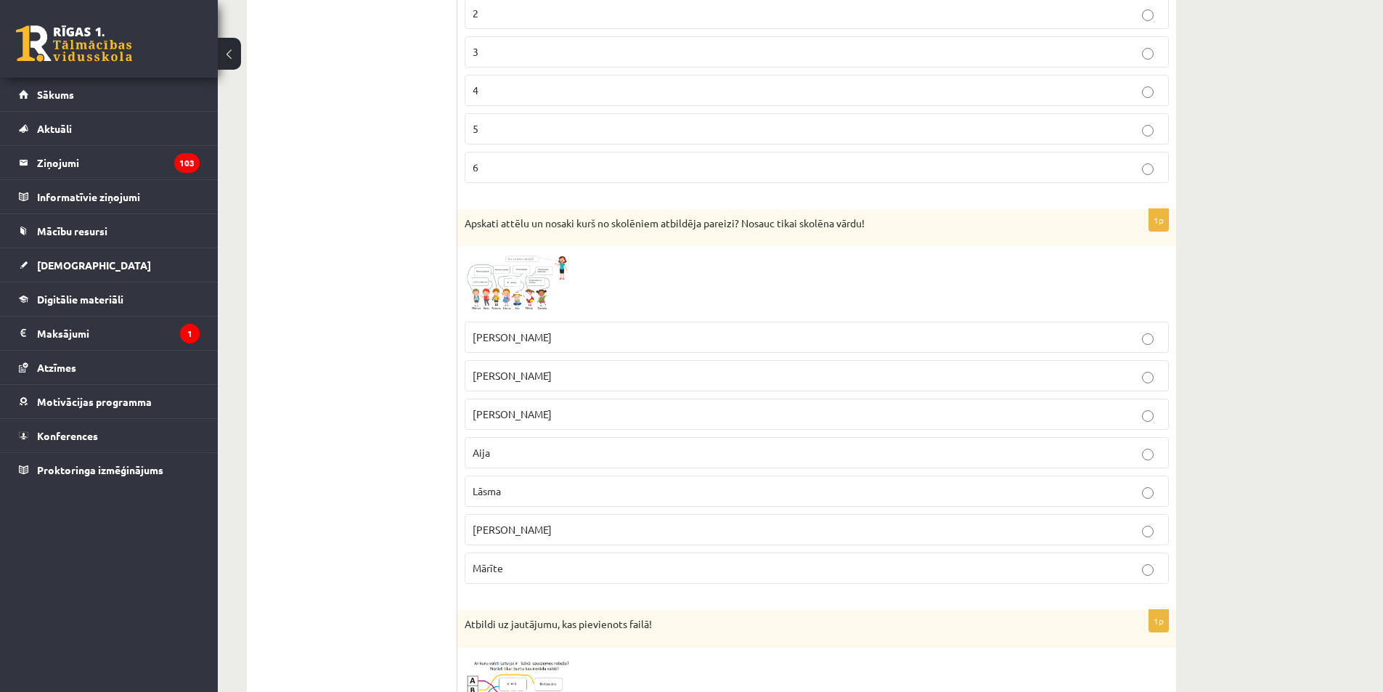
scroll to position [1525, 0]
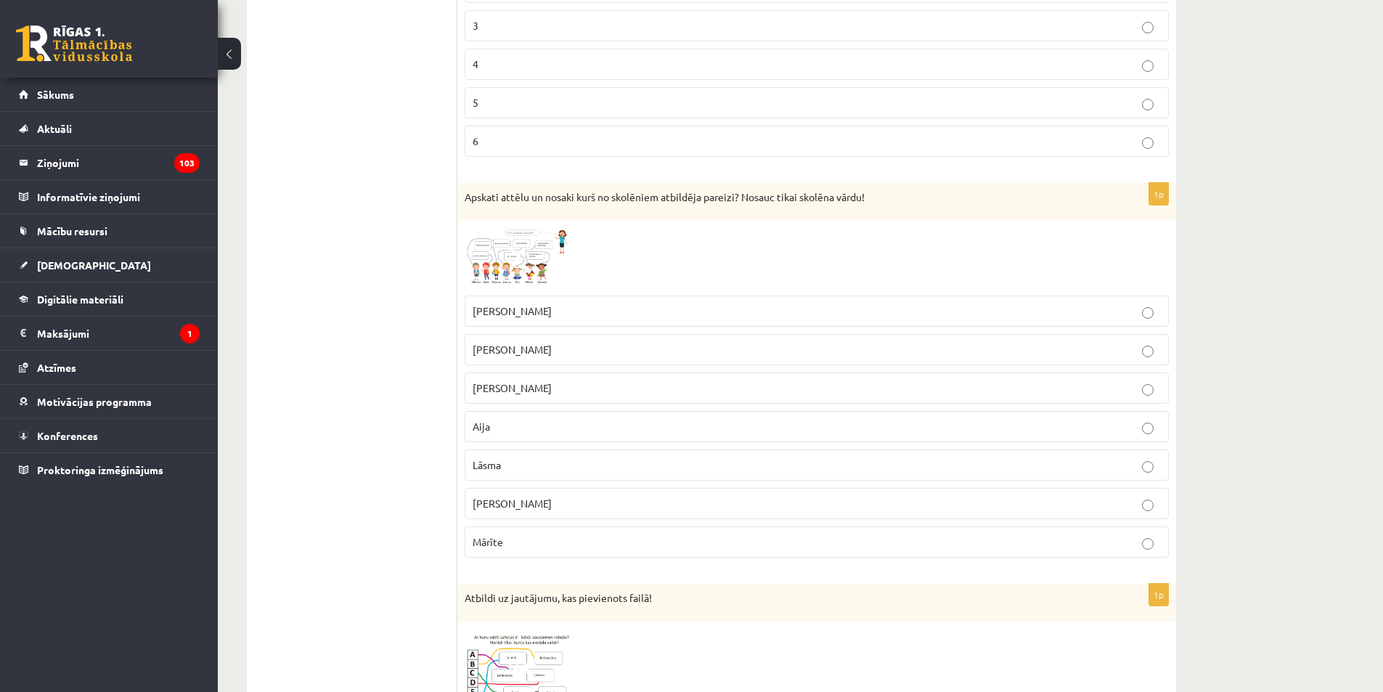
click at [507, 258] on img at bounding box center [519, 257] width 109 height 61
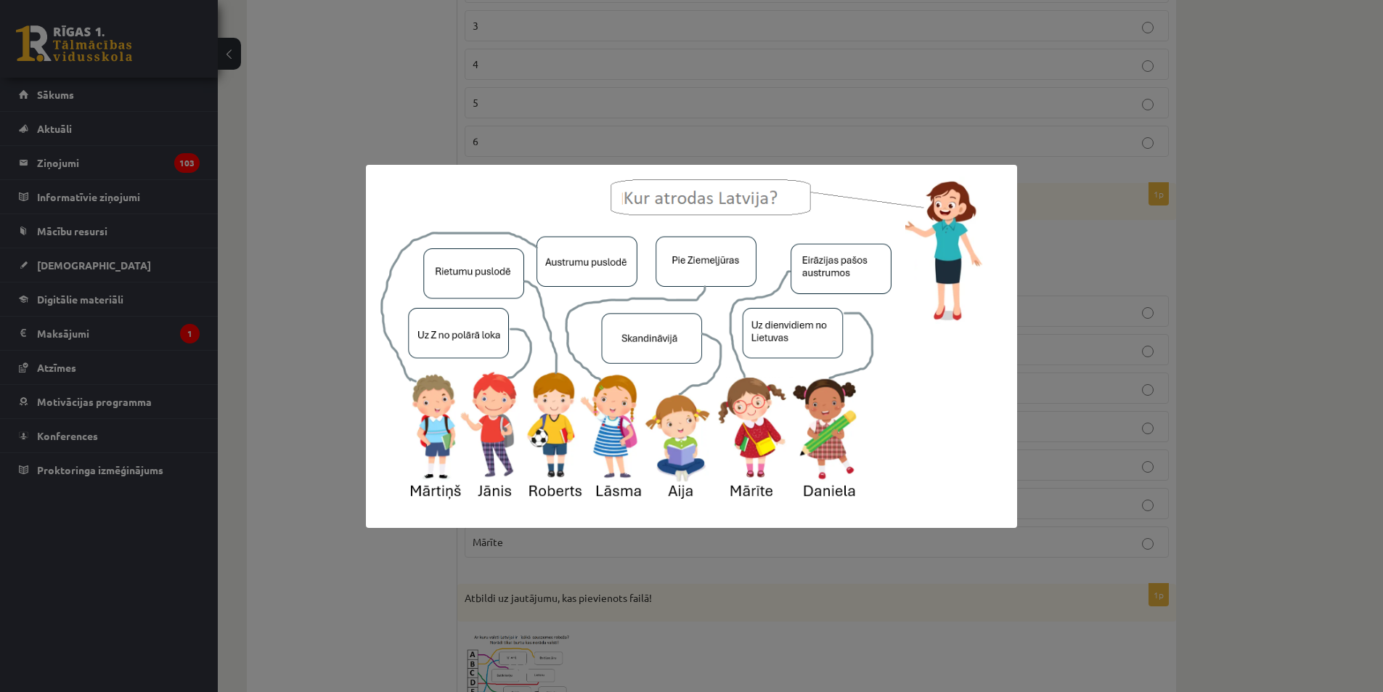
drag, startPoint x: 894, startPoint y: 281, endPoint x: 895, endPoint y: 289, distance: 8.1
click at [423, 20] on div at bounding box center [691, 346] width 1383 height 692
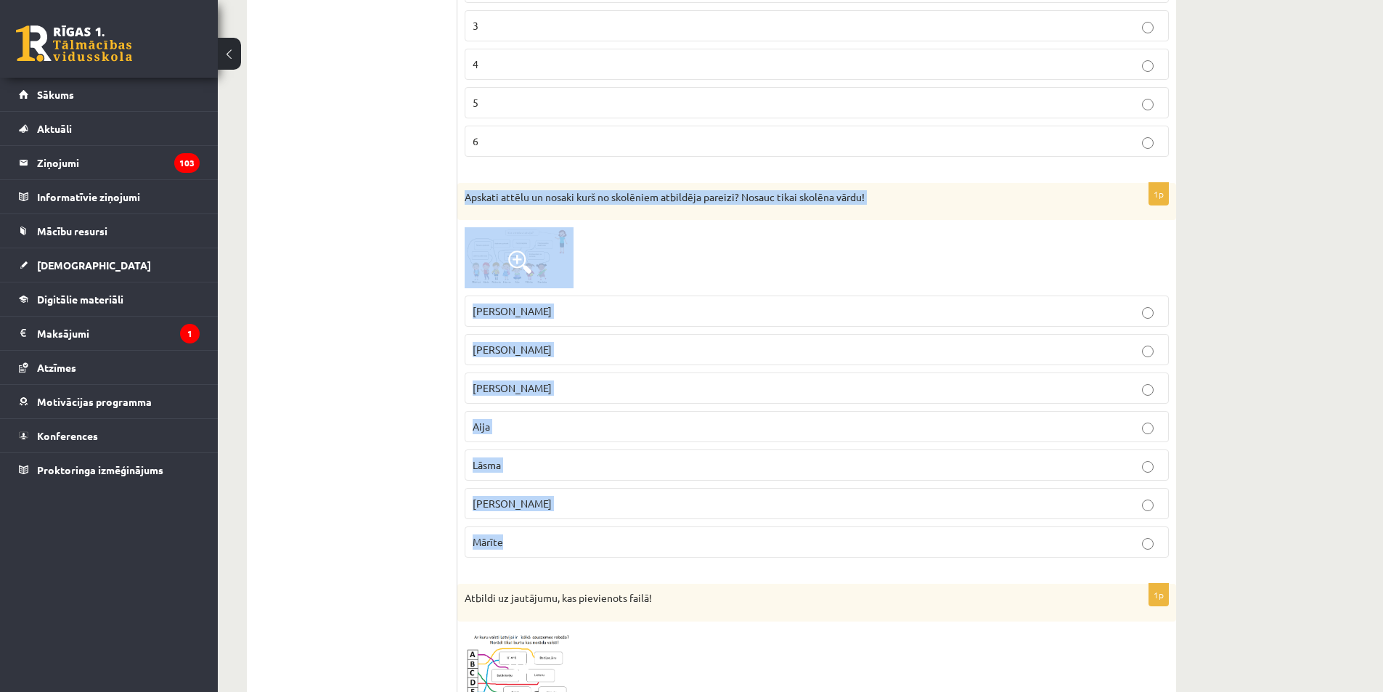
drag, startPoint x: 462, startPoint y: 195, endPoint x: 748, endPoint y: 529, distance: 439.2
click at [748, 529] on div "1p Apskati attēlu un nosaki kurš no skolēniem atbildēja pareizi? Nosauc tikai s…" at bounding box center [816, 376] width 719 height 386
copy div "Apskati attēlu un nosaki kurš no skolēniem atbildēja pareizi? Nosauc tikai skol…"
click at [494, 251] on img at bounding box center [519, 257] width 109 height 61
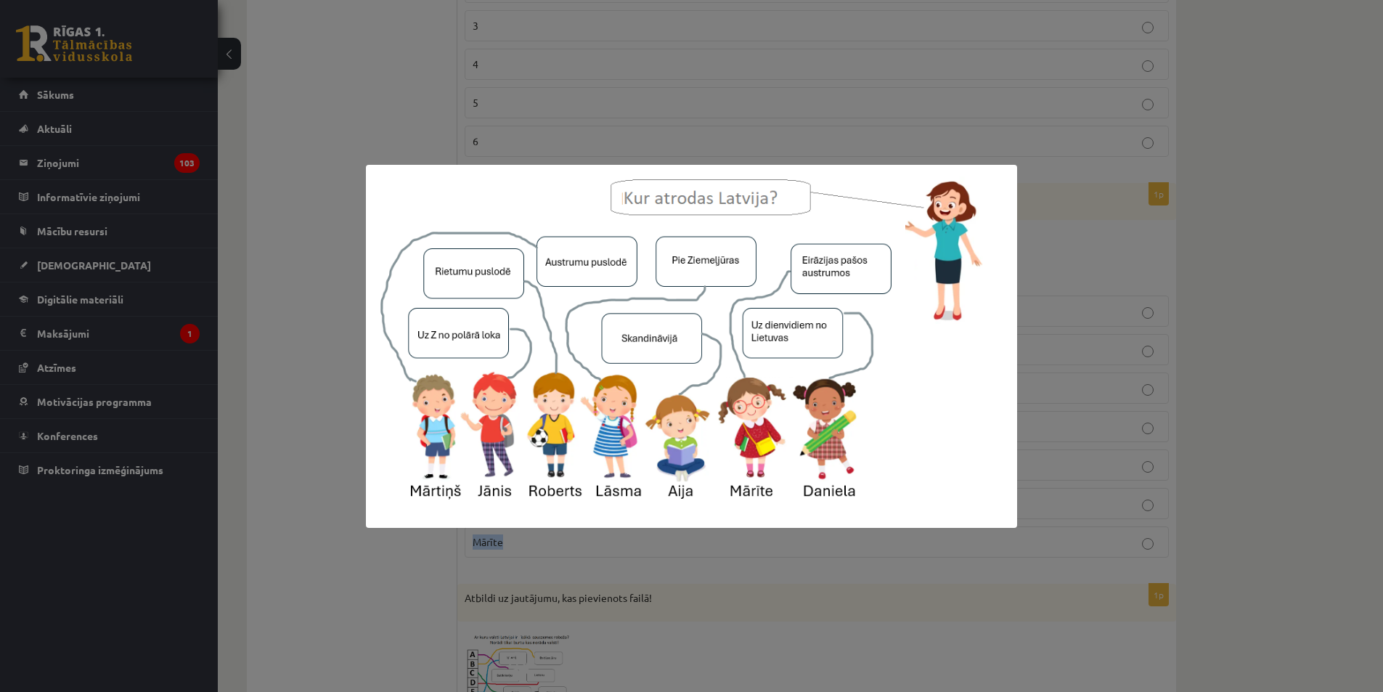
click at [546, 309] on img at bounding box center [692, 346] width 652 height 363
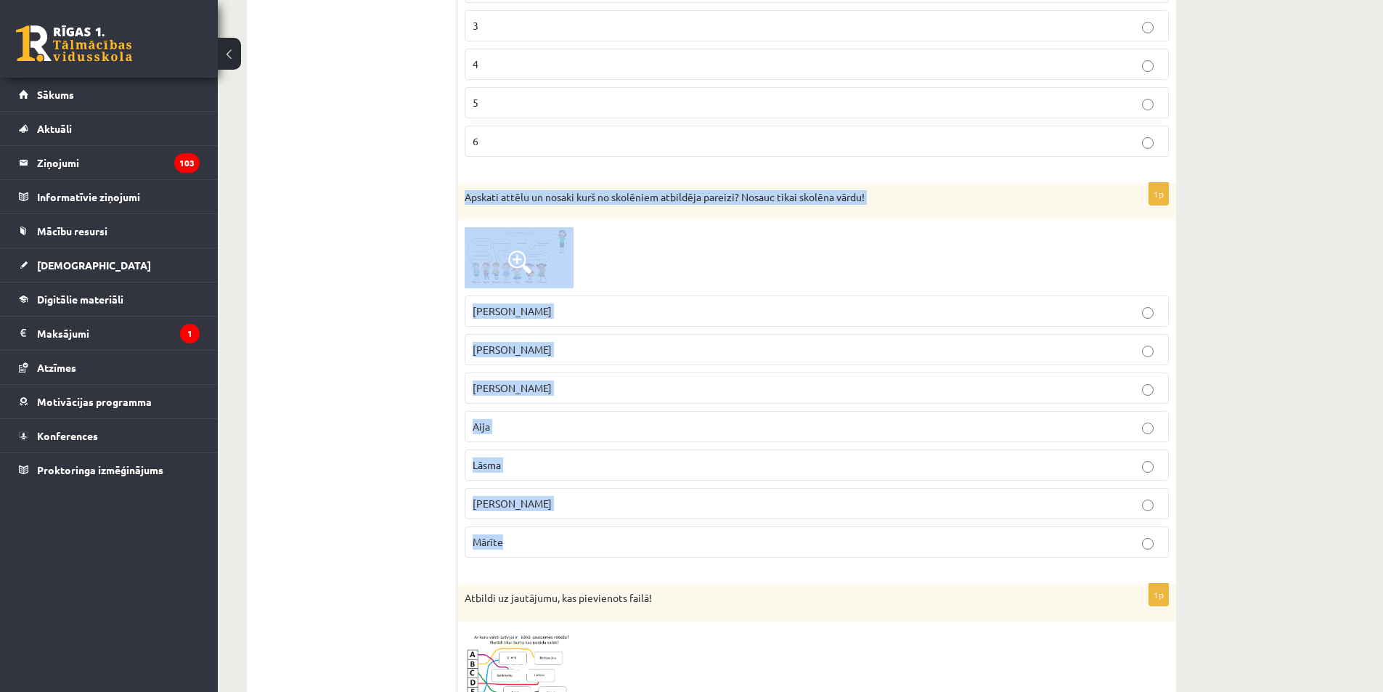
click at [519, 393] on p "Mārtiņš" at bounding box center [817, 387] width 688 height 15
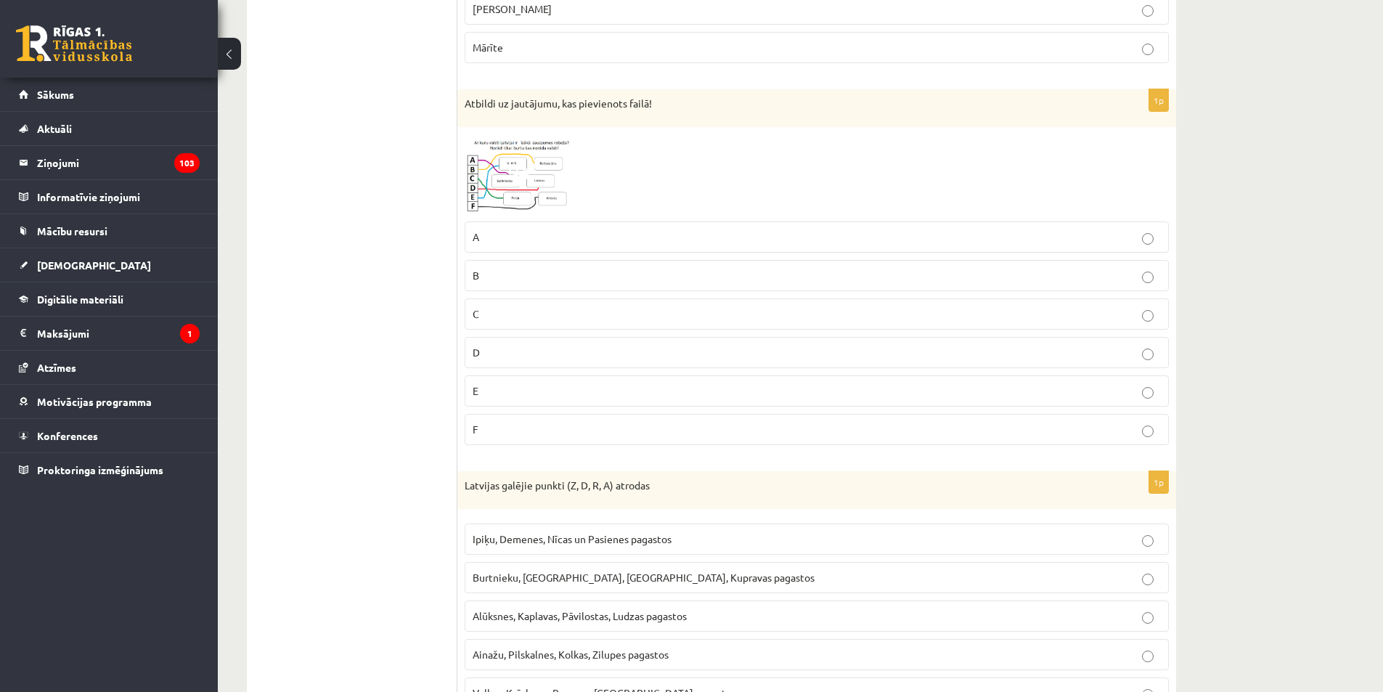
scroll to position [2033, 0]
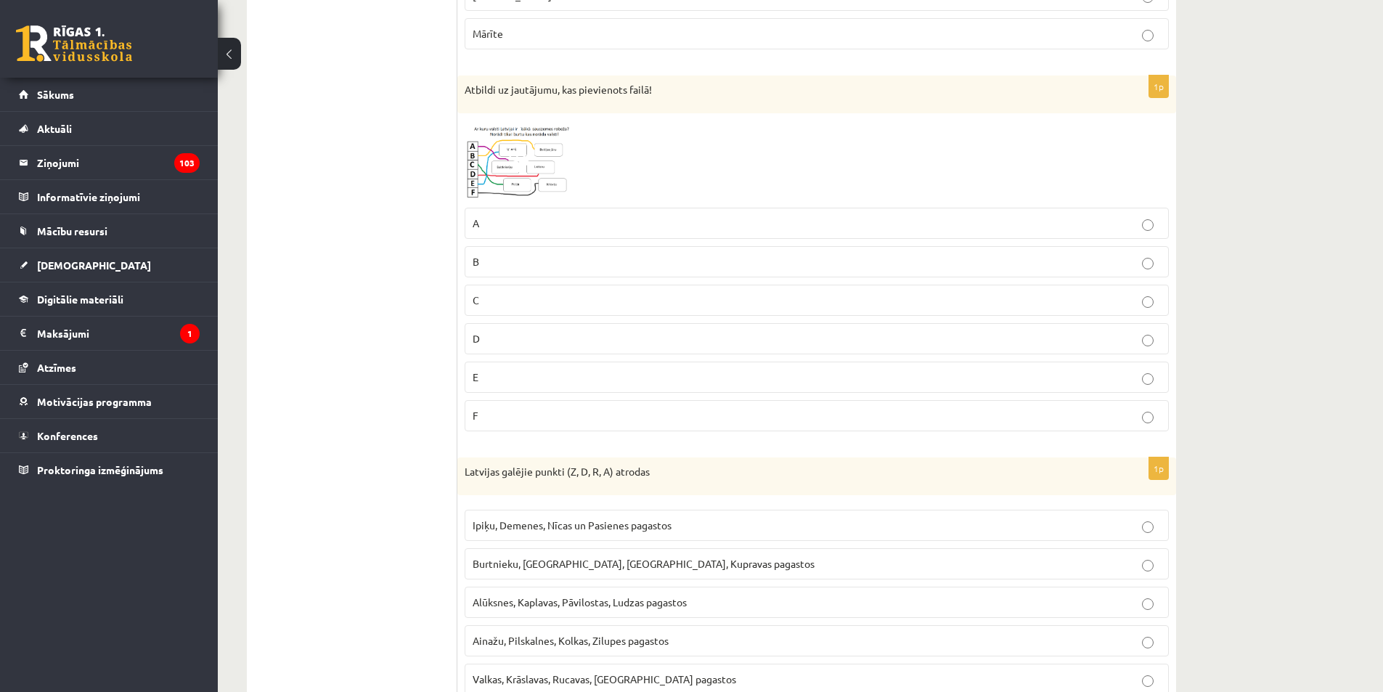
click at [494, 142] on img at bounding box center [519, 161] width 109 height 81
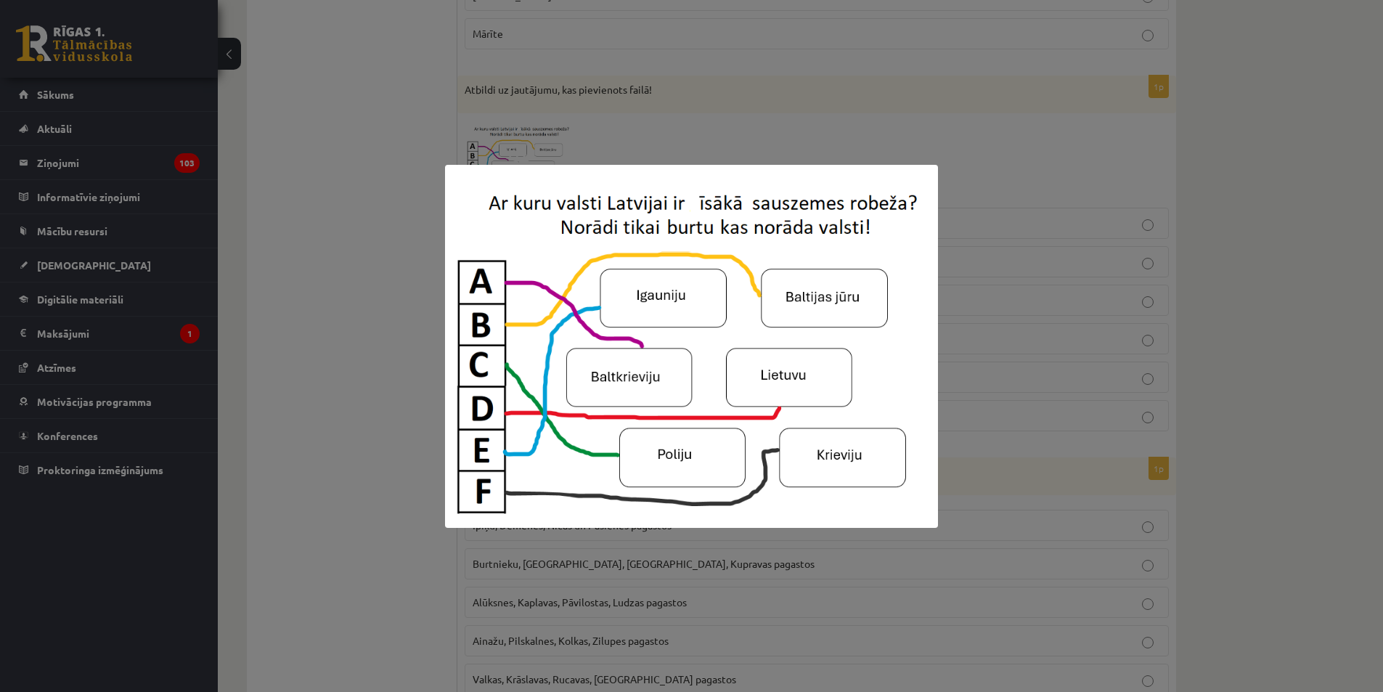
click at [626, 380] on img at bounding box center [691, 346] width 492 height 363
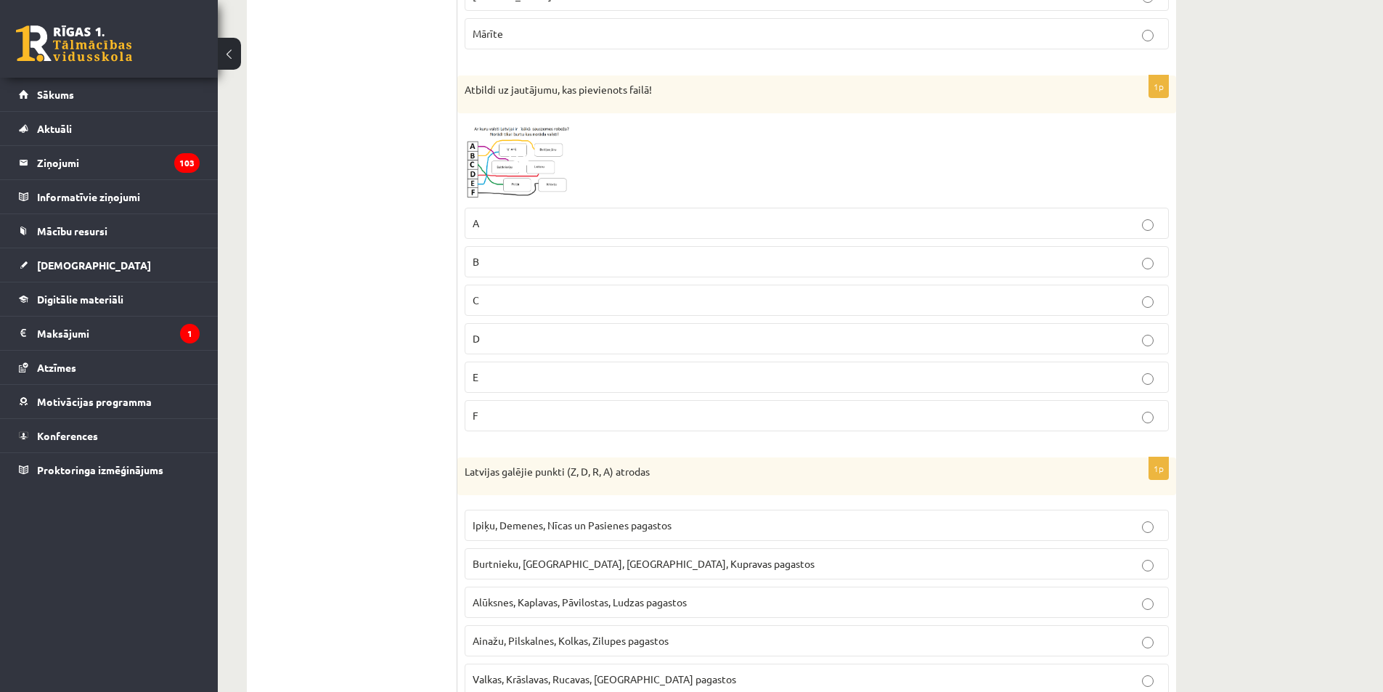
click at [510, 234] on label "A" at bounding box center [817, 223] width 704 height 31
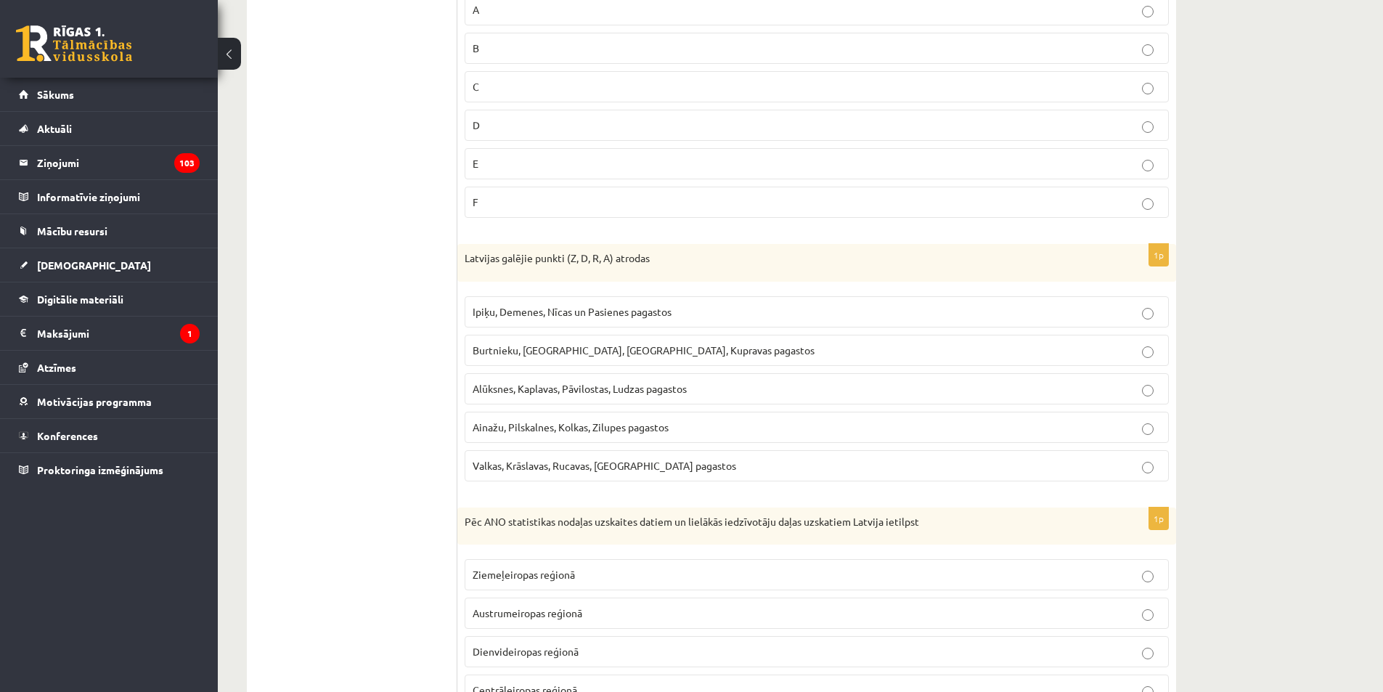
scroll to position [2323, 0]
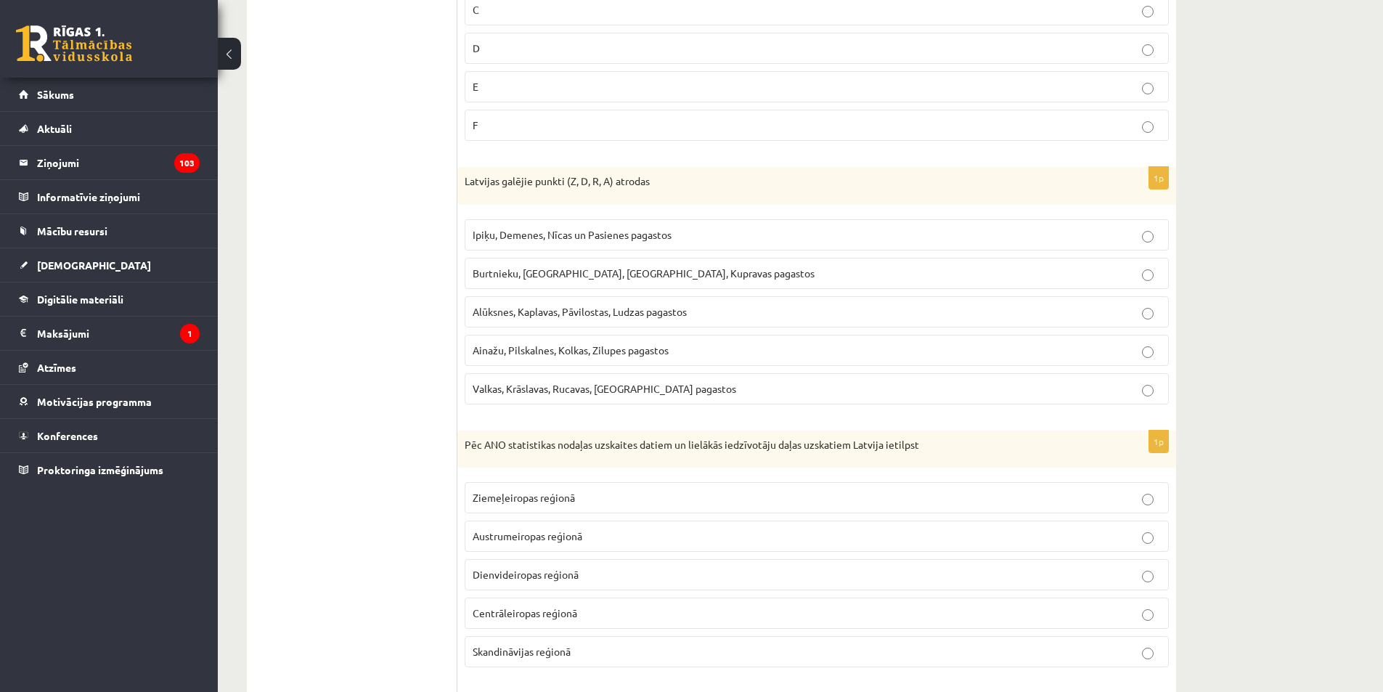
click at [568, 351] on span "Ainažu, Pilskalnes, Kolkas, Zilupes pagastos" at bounding box center [571, 349] width 196 height 13
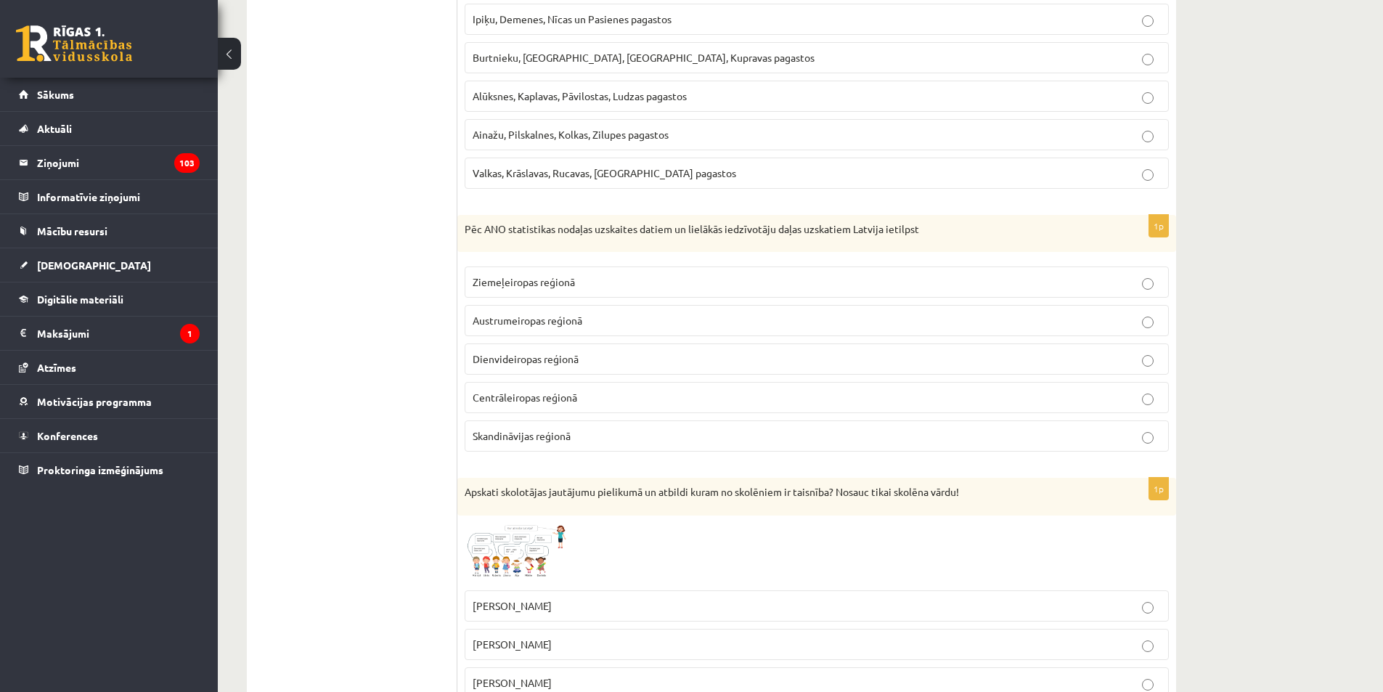
scroll to position [2541, 0]
drag, startPoint x: 457, startPoint y: 216, endPoint x: 605, endPoint y: 389, distance: 228.1
drag, startPoint x: 407, startPoint y: 307, endPoint x: 462, endPoint y: 254, distance: 77.0
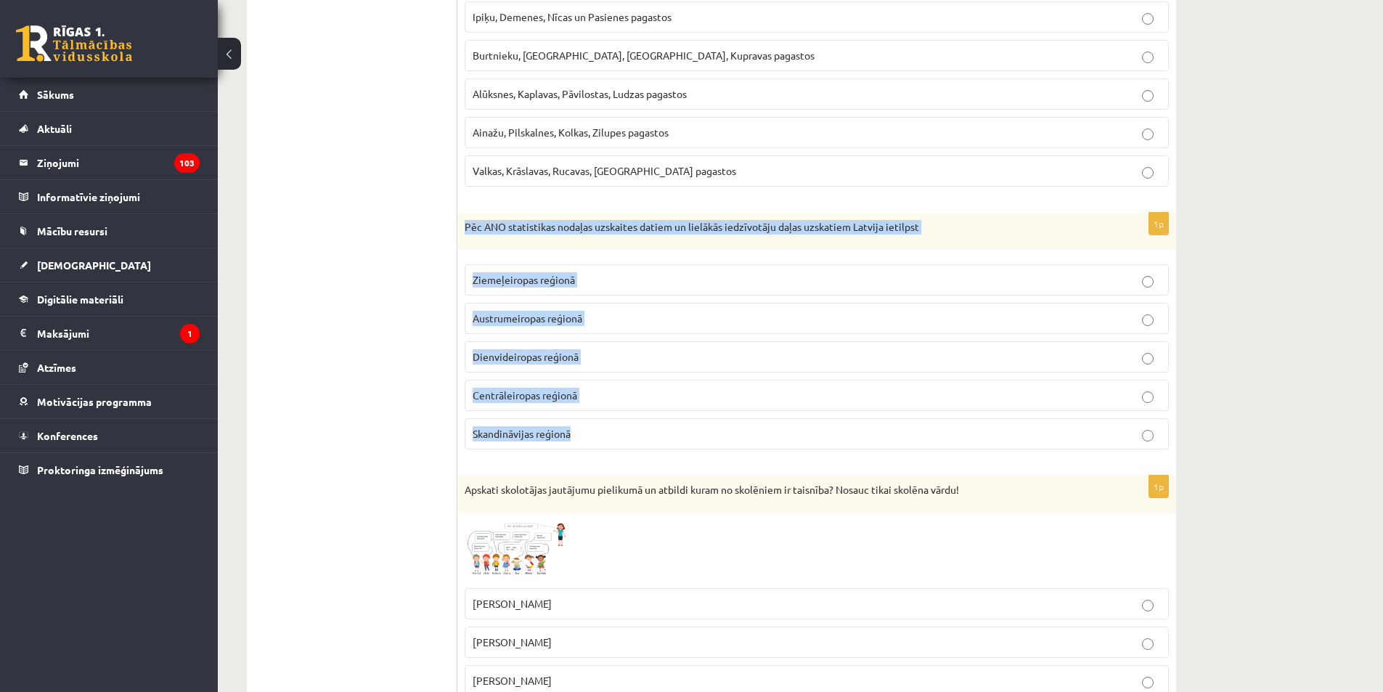
drag, startPoint x: 460, startPoint y: 225, endPoint x: 716, endPoint y: 437, distance: 332.1
click at [716, 437] on div "1p Pēc ANO statistikas nodaļas uzskaites datiem un lielākās iedzīvotāju daļas u…" at bounding box center [816, 337] width 719 height 249
copy div "Pēc ANO statistikas nodaļas uzskaites datiem un lielākās iedzīvotāju daļas uzsk…"
click at [522, 271] on label "Ziemeļeiropas reģionā" at bounding box center [817, 279] width 704 height 31
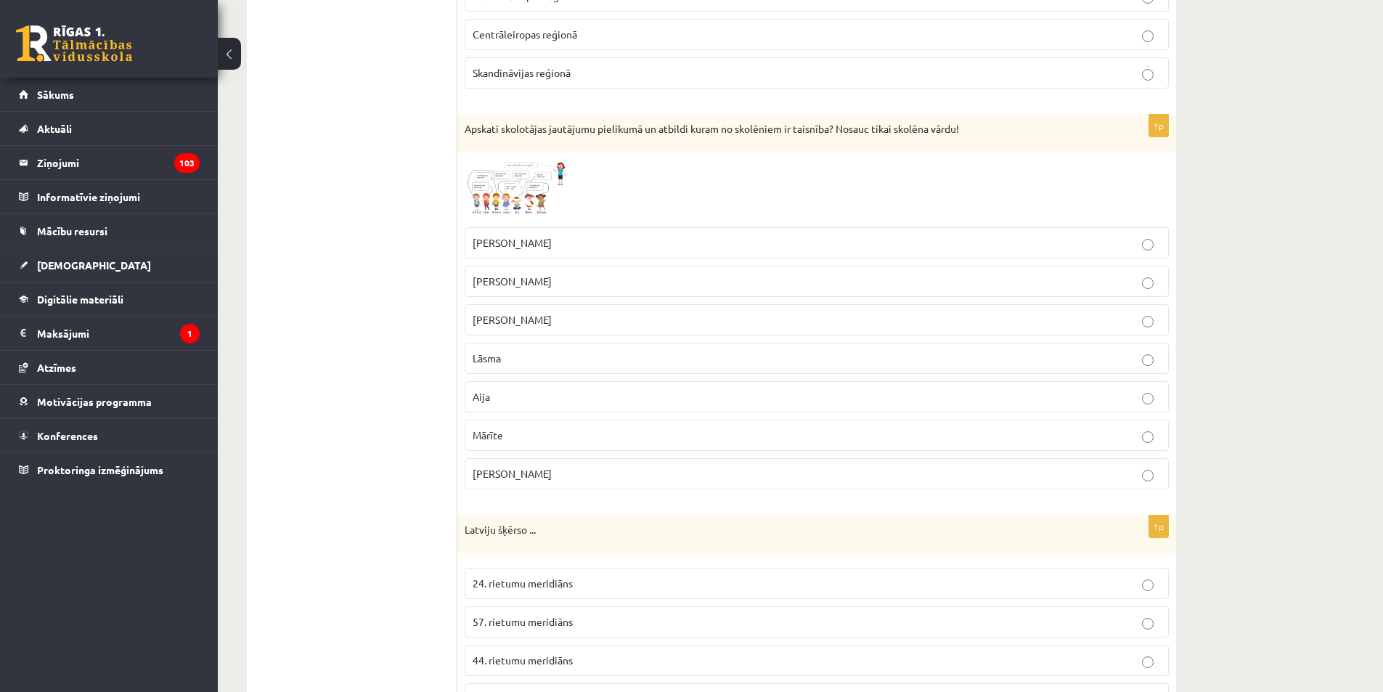
scroll to position [2904, 0]
click at [528, 183] on span at bounding box center [519, 192] width 23 height 23
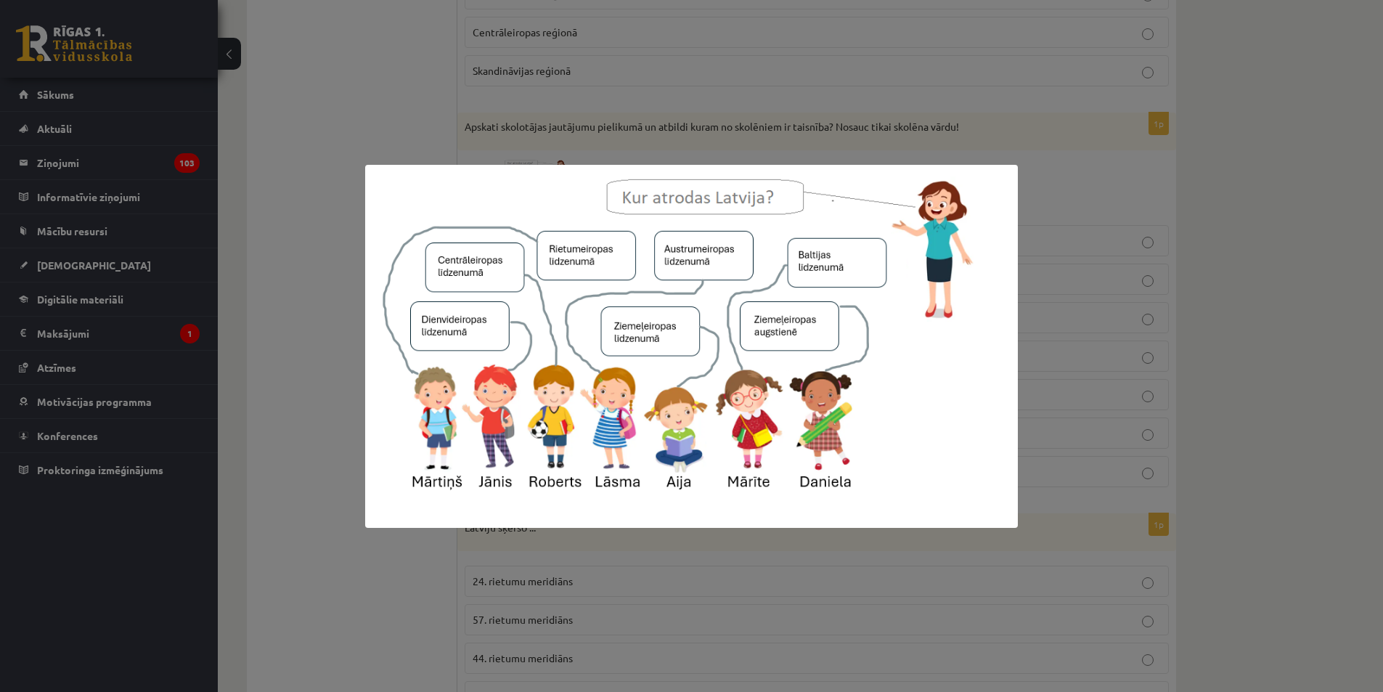
click at [567, 453] on img at bounding box center [691, 346] width 653 height 363
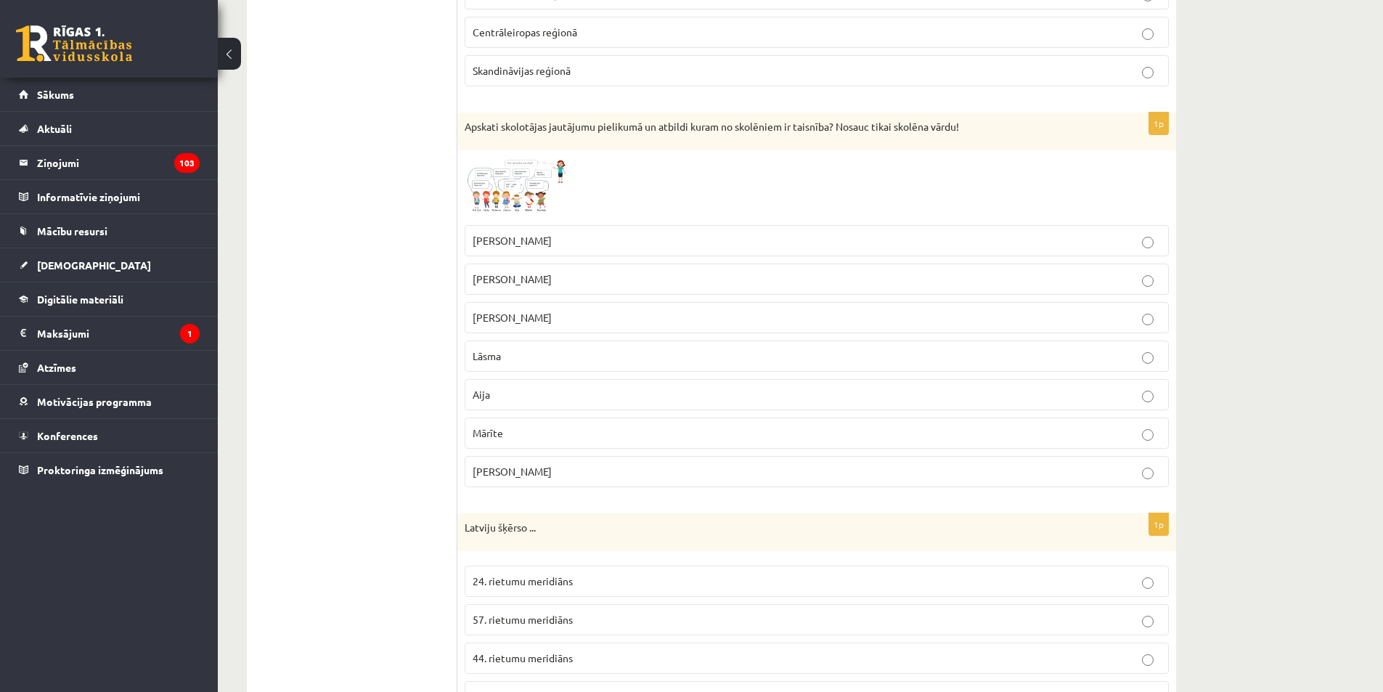
click at [486, 195] on img at bounding box center [519, 188] width 109 height 60
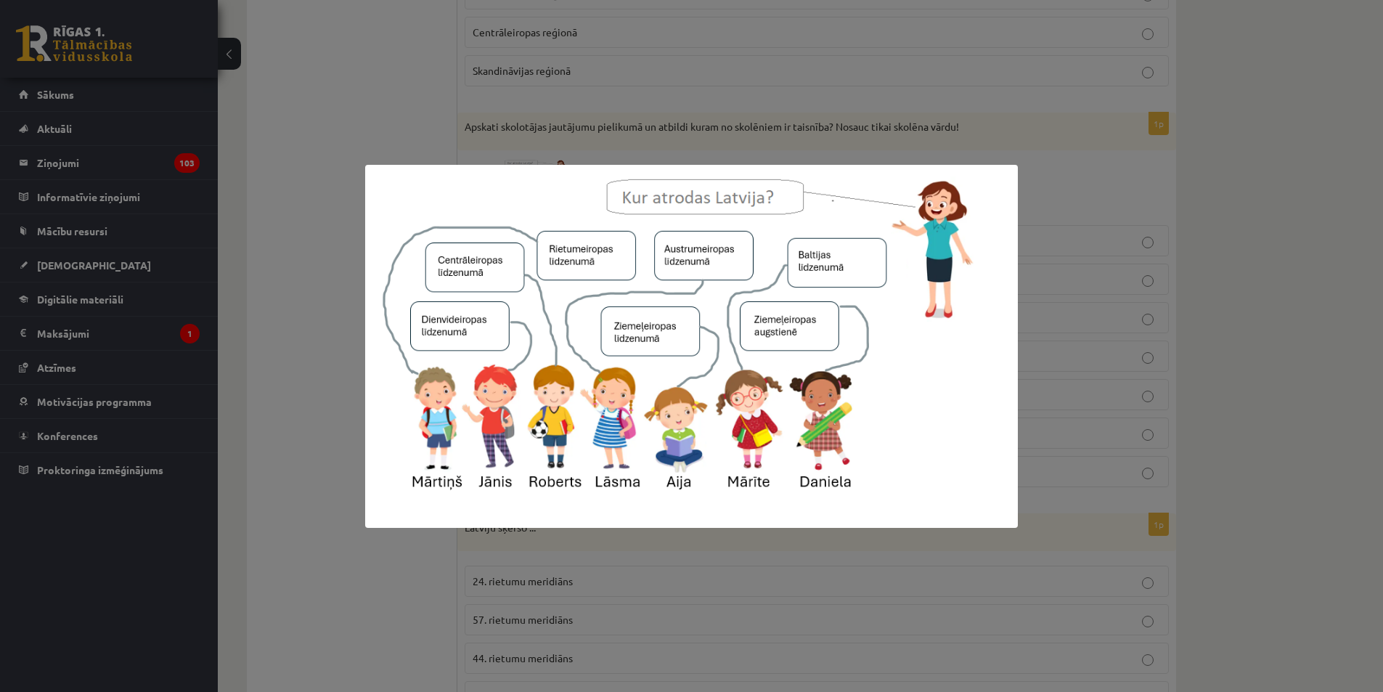
click at [567, 289] on img at bounding box center [691, 346] width 653 height 363
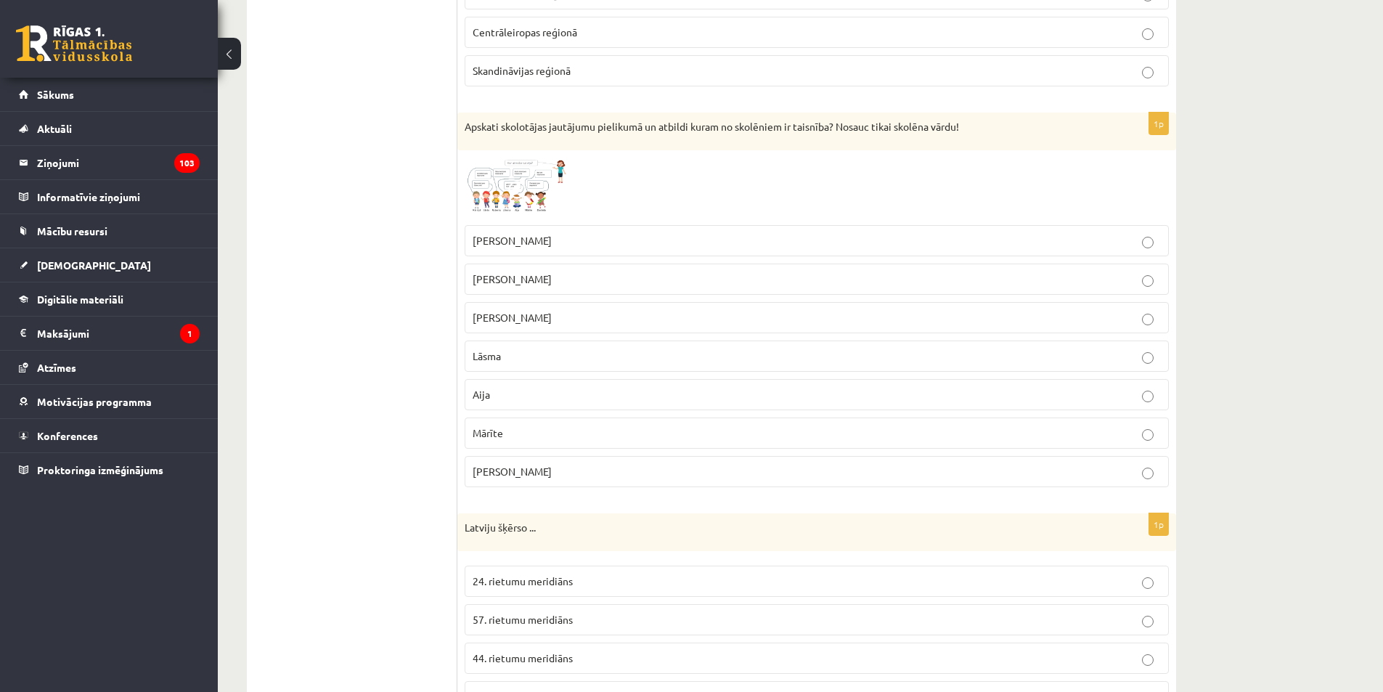
click at [503, 359] on p "Lāsma" at bounding box center [817, 355] width 688 height 15
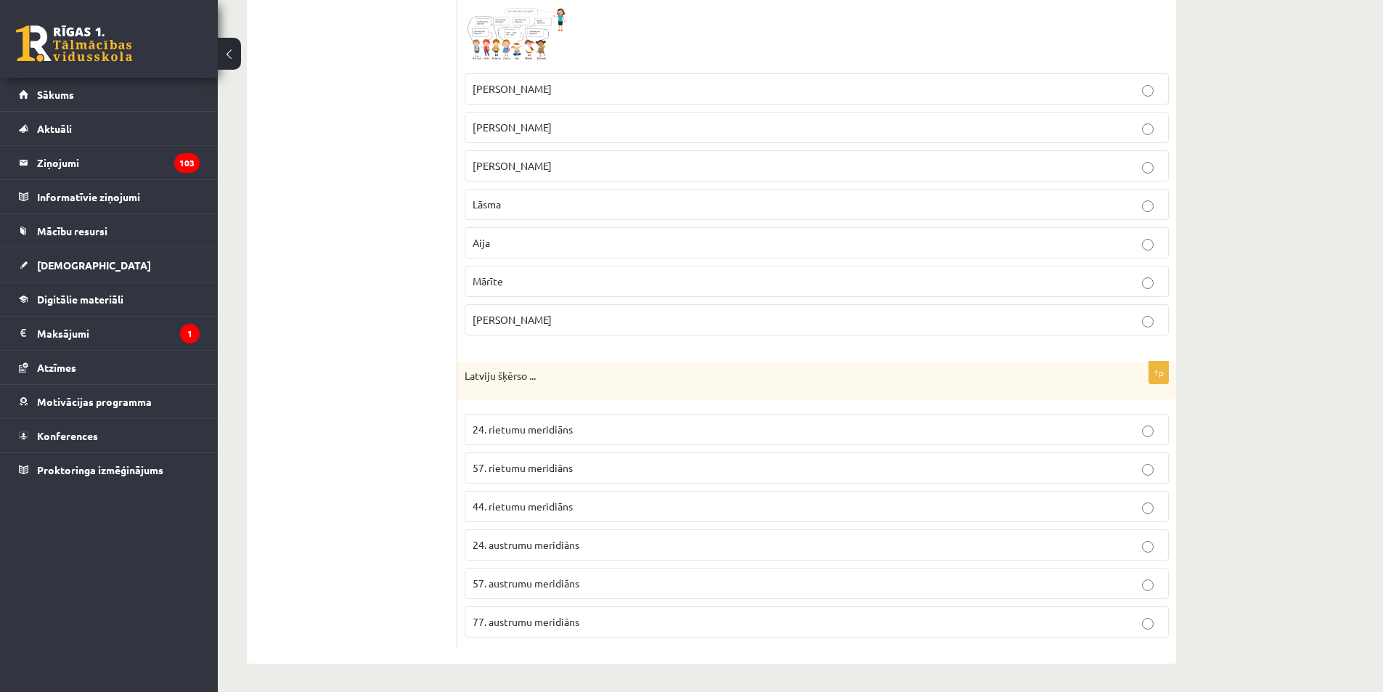
scroll to position [3057, 0]
click at [538, 370] on p "Latviju šķērso ..." at bounding box center [781, 375] width 632 height 15
drag, startPoint x: 461, startPoint y: 369, endPoint x: 526, endPoint y: 375, distance: 64.9
click at [526, 375] on div "Latviju šķērso ..." at bounding box center [816, 380] width 719 height 38
click at [537, 423] on span "24. rietumu meridiāns" at bounding box center [523, 428] width 100 height 13
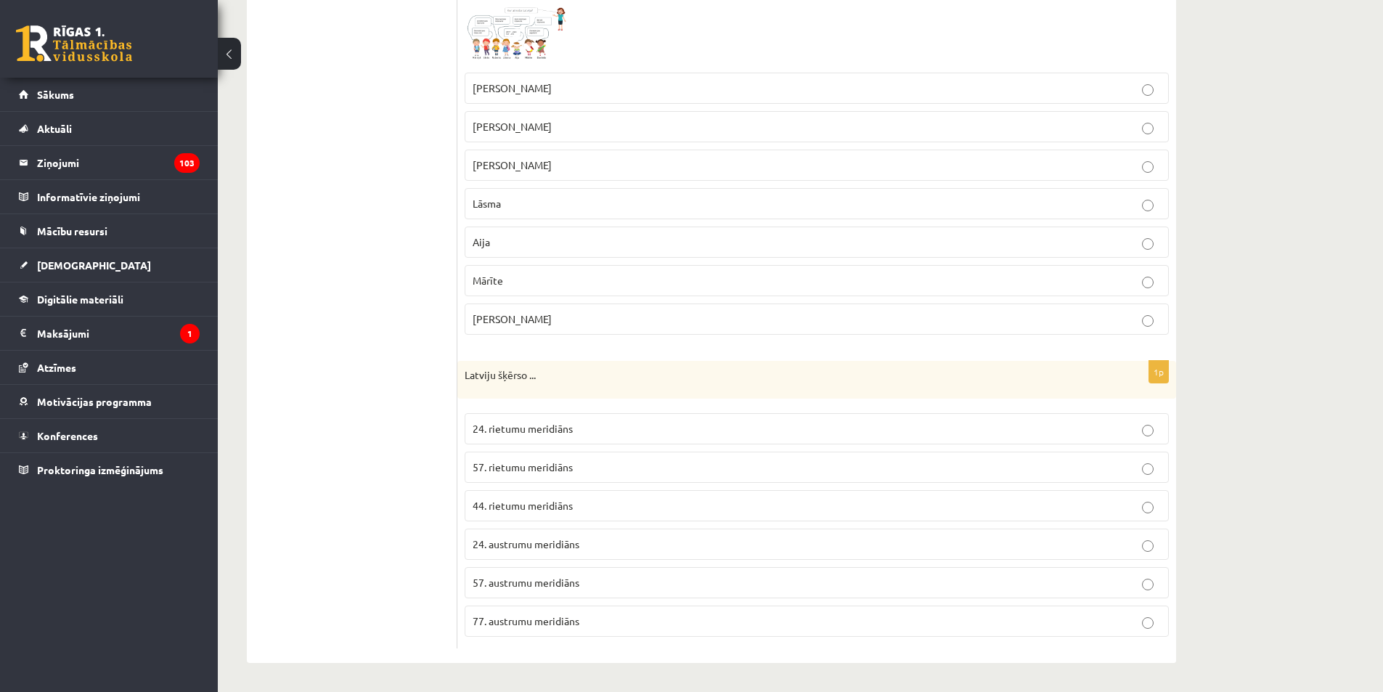
click at [553, 541] on span "24. austrumu meridiāns" at bounding box center [526, 543] width 107 height 13
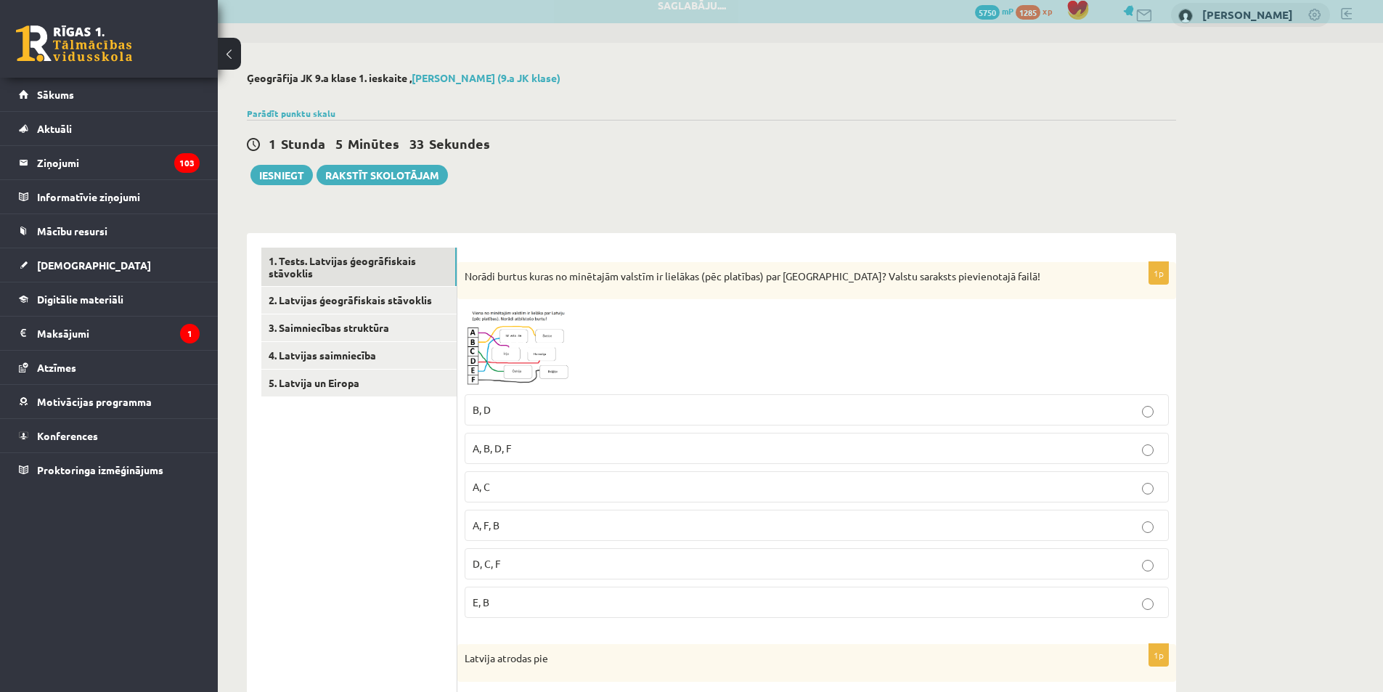
scroll to position [0, 0]
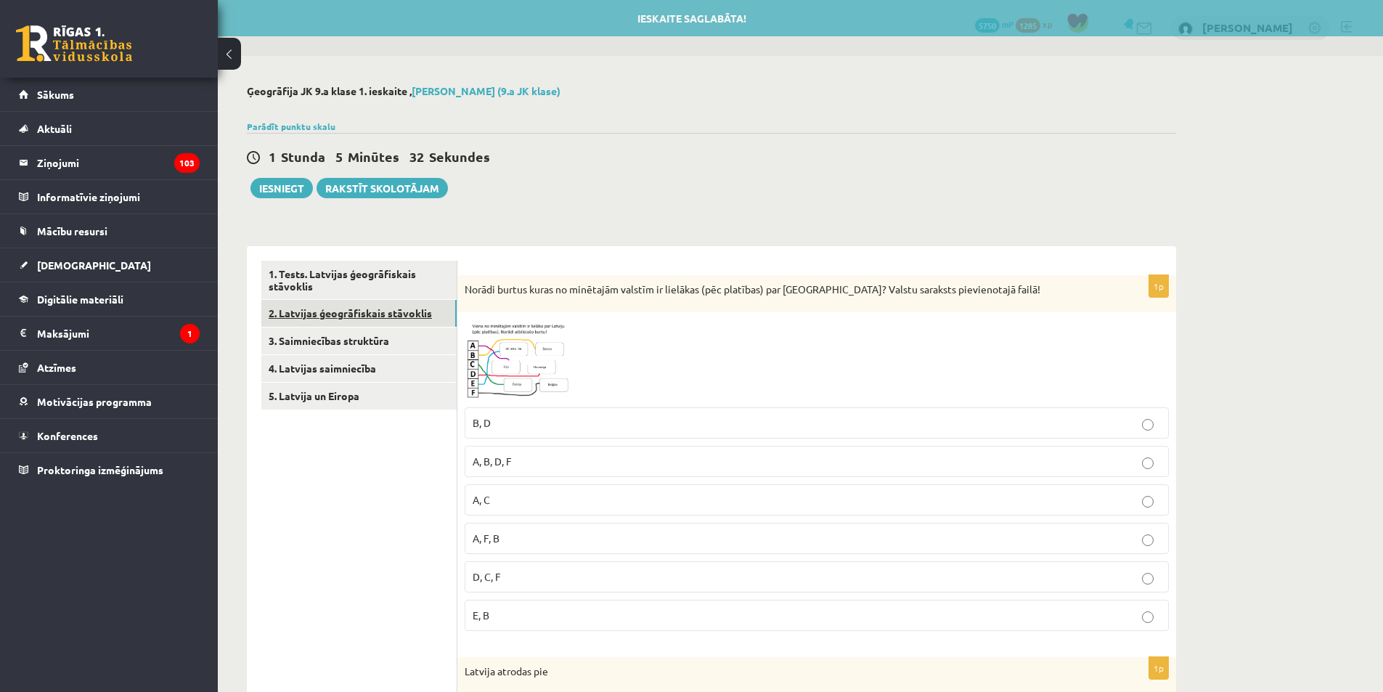
click at [379, 311] on link "2. Latvijas ģeogrāfiskais stāvoklis" at bounding box center [358, 313] width 195 height 27
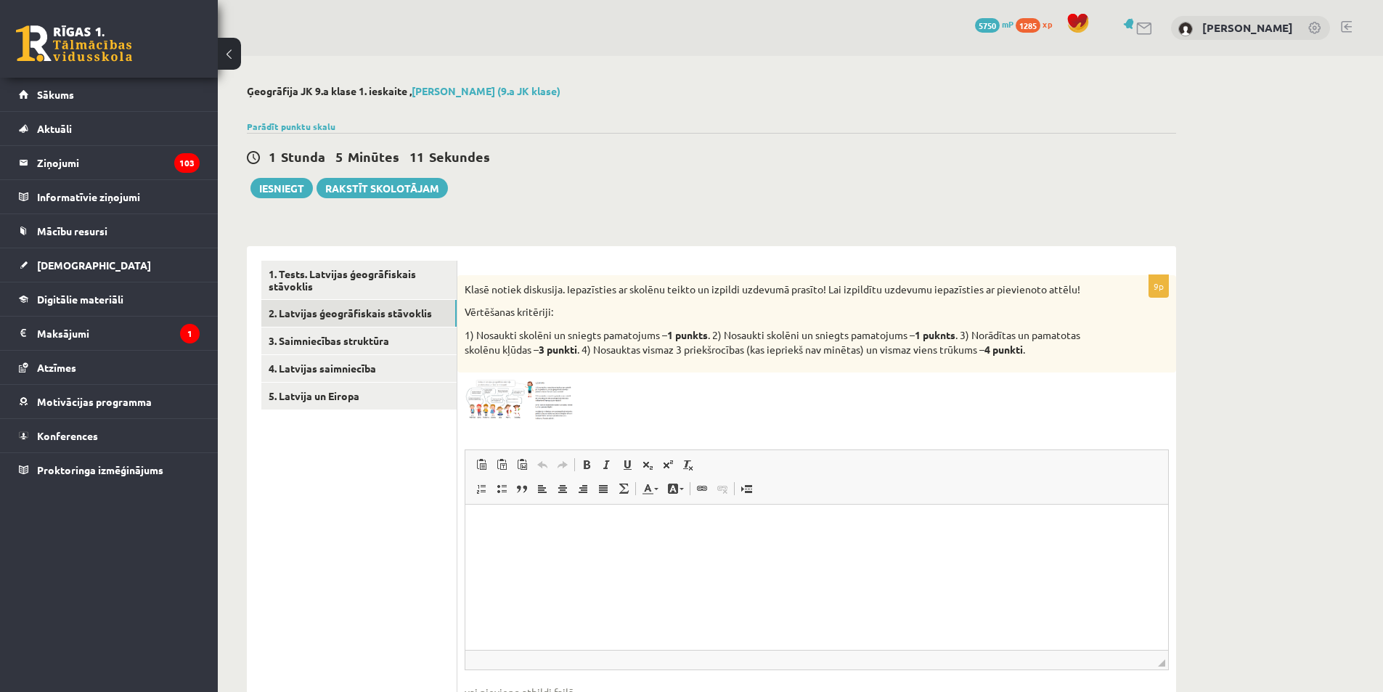
click at [542, 394] on img at bounding box center [519, 400] width 109 height 41
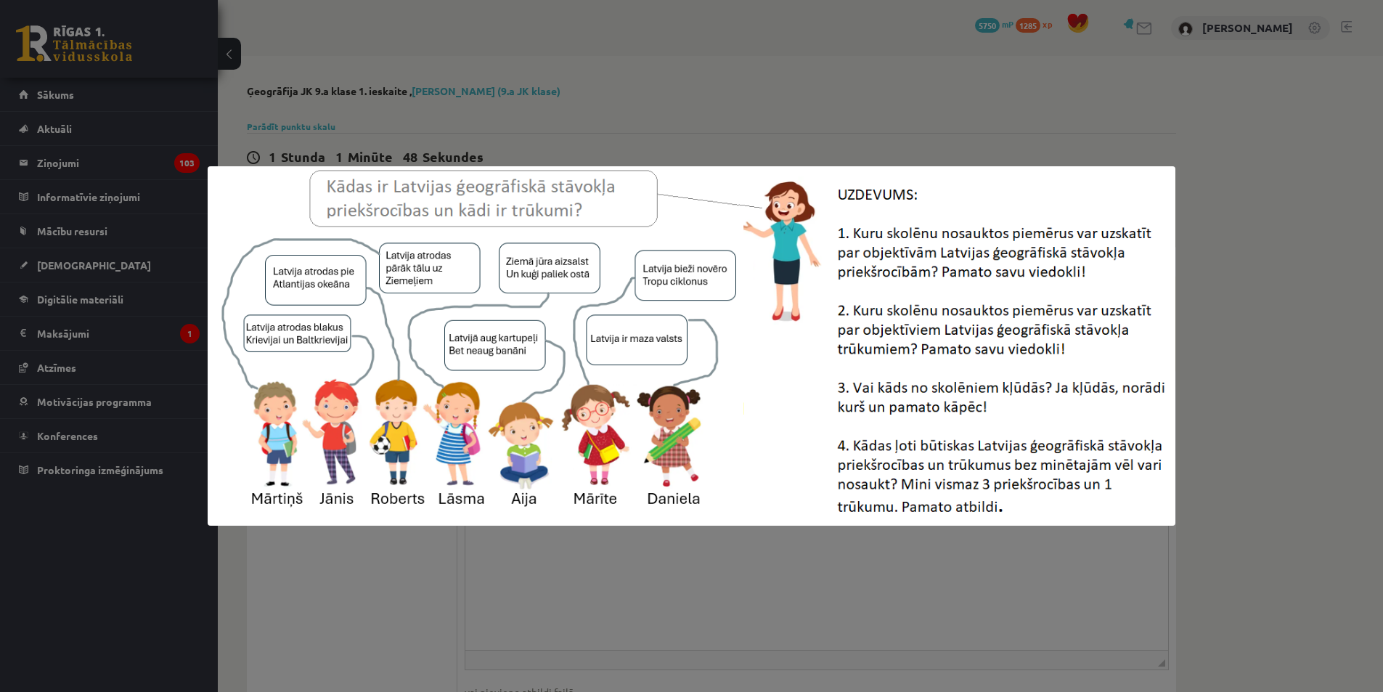
click at [797, 204] on img at bounding box center [692, 346] width 969 height 360
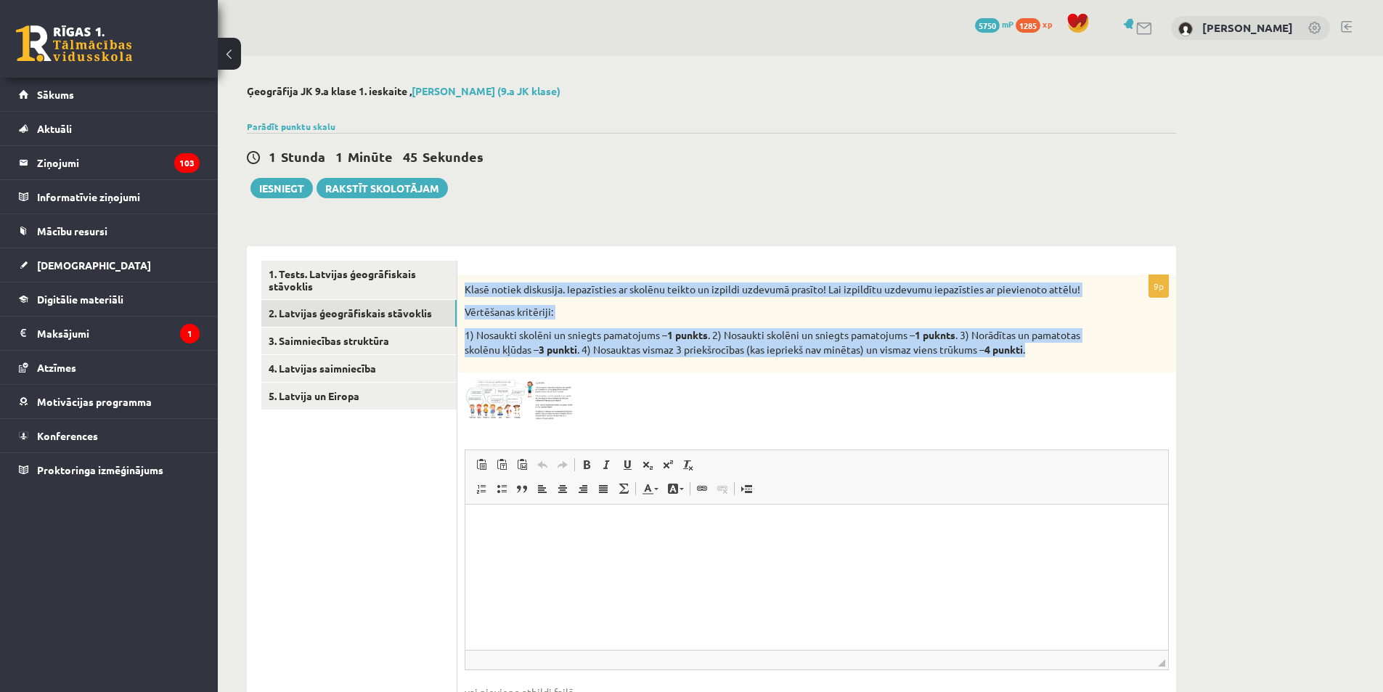
drag, startPoint x: 459, startPoint y: 285, endPoint x: 1064, endPoint y: 356, distance: 609.0
click at [1064, 356] on div "Klasē notiek diskusija. Iepazīsties ar skolēnu teikto un izpildi uzdevumā prasī…" at bounding box center [816, 323] width 719 height 97
copy div "Klasē notiek diskusija. Iepazīsties ar skolēnu teikto un izpildi uzdevumā prasī…"
click at [382, 345] on link "3. Saimniecības struktūra" at bounding box center [358, 340] width 195 height 27
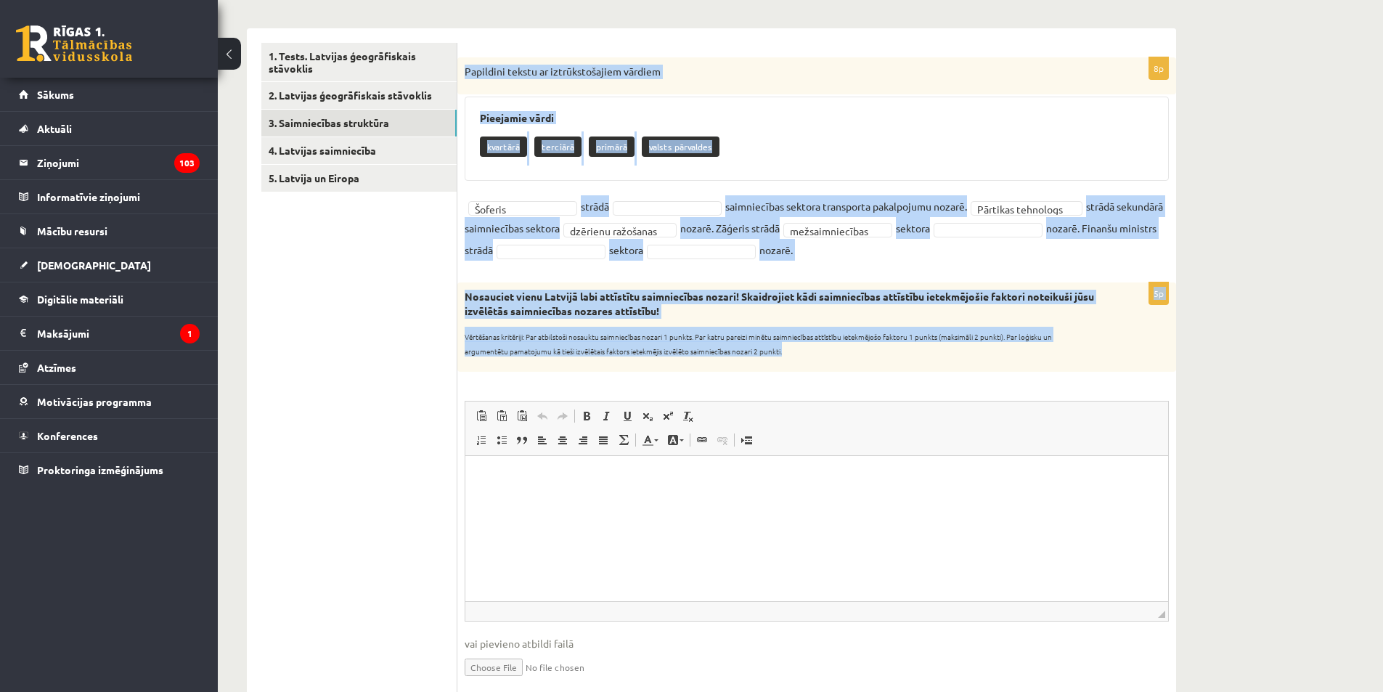
drag, startPoint x: 460, startPoint y: 72, endPoint x: 933, endPoint y: 362, distance: 555.0
click at [933, 362] on form "**********" at bounding box center [817, 515] width 690 height 944
copy form "Papildini tekstu ar iztrūkstošajiem vārdiem Pieejamie vārdi kvartārā terciārā p…"
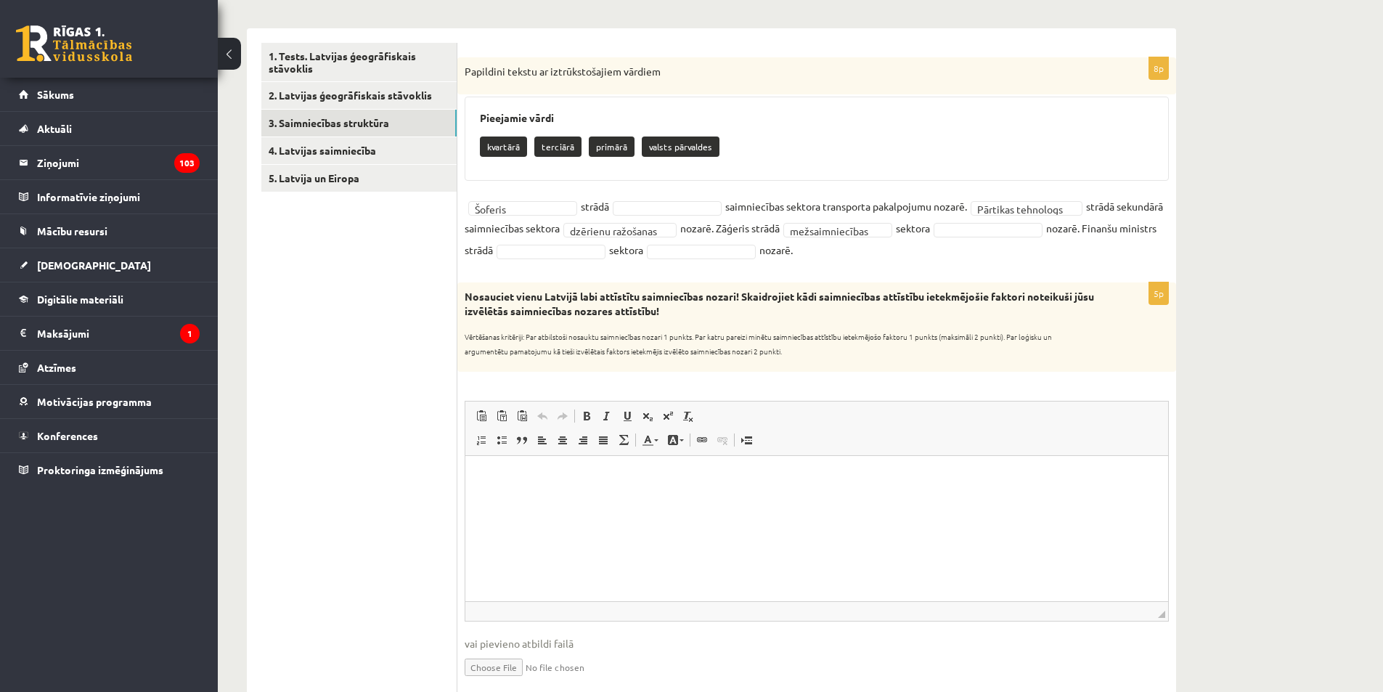
click at [383, 284] on ul "1. Tests. Latvijas ģeogrāfiskais stāvoklis 2. Latvijas ģeogrāfiskais stāvoklis …" at bounding box center [359, 515] width 196 height 944
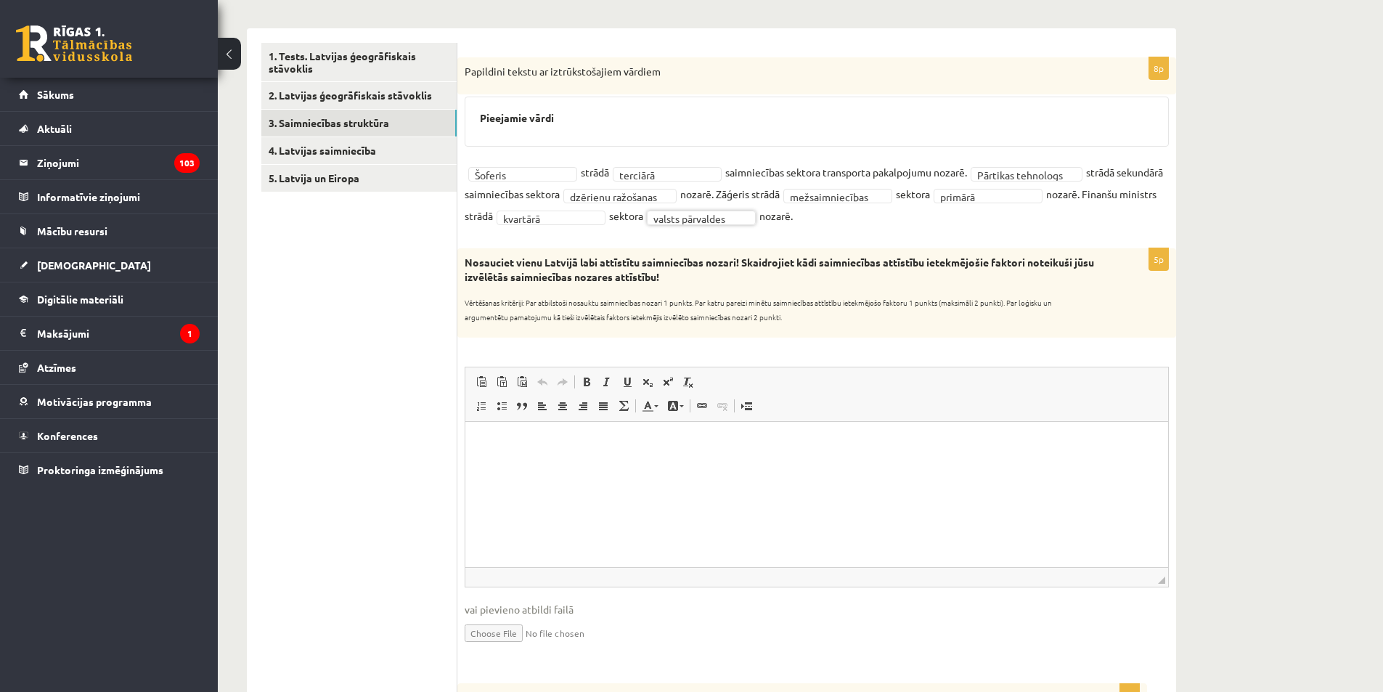
click at [610, 454] on html at bounding box center [816, 443] width 703 height 44
click at [768, 445] on p "**********" at bounding box center [817, 443] width 674 height 15
click at [752, 465] on html "**********" at bounding box center [816, 443] width 703 height 44
click at [879, 448] on p "**********" at bounding box center [817, 443] width 674 height 15
click at [310, 146] on link "4. Latvijas saimniecība" at bounding box center [358, 150] width 195 height 27
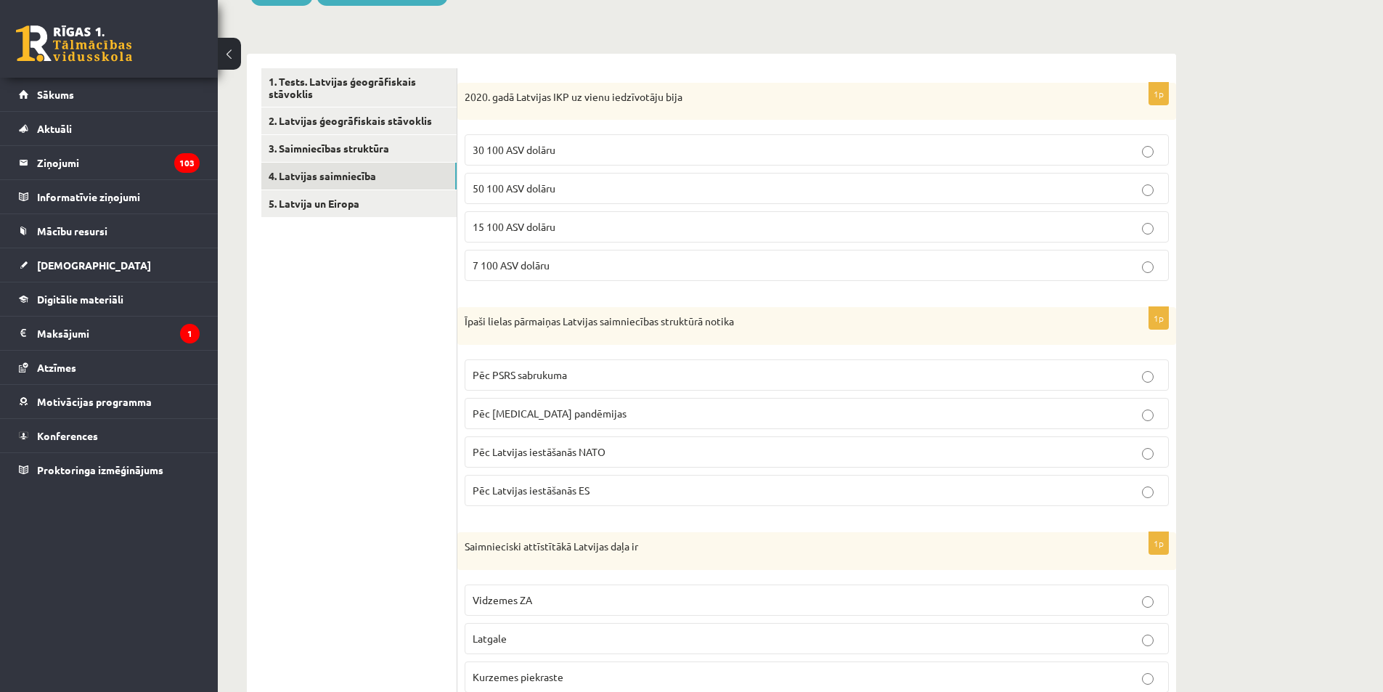
scroll to position [191, 0]
click at [544, 152] on span "30 100 ASV dolāru" at bounding box center [514, 150] width 83 height 13
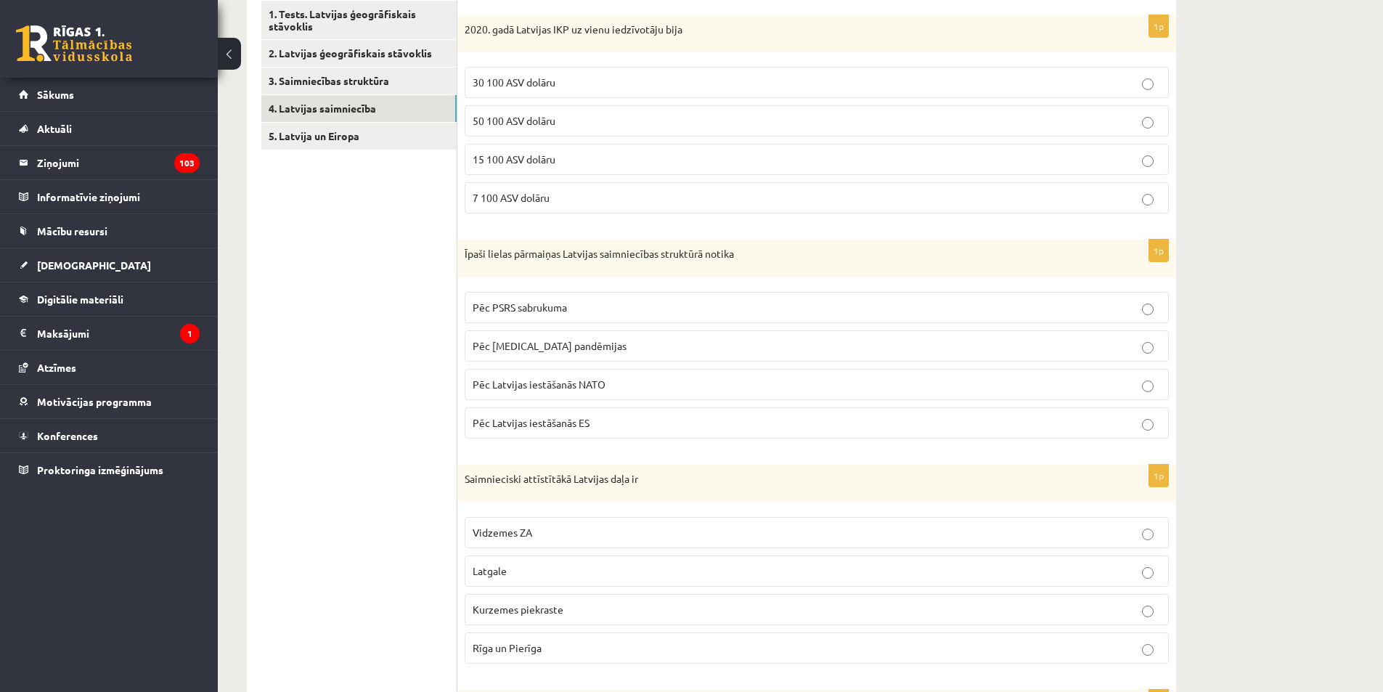
scroll to position [264, 0]
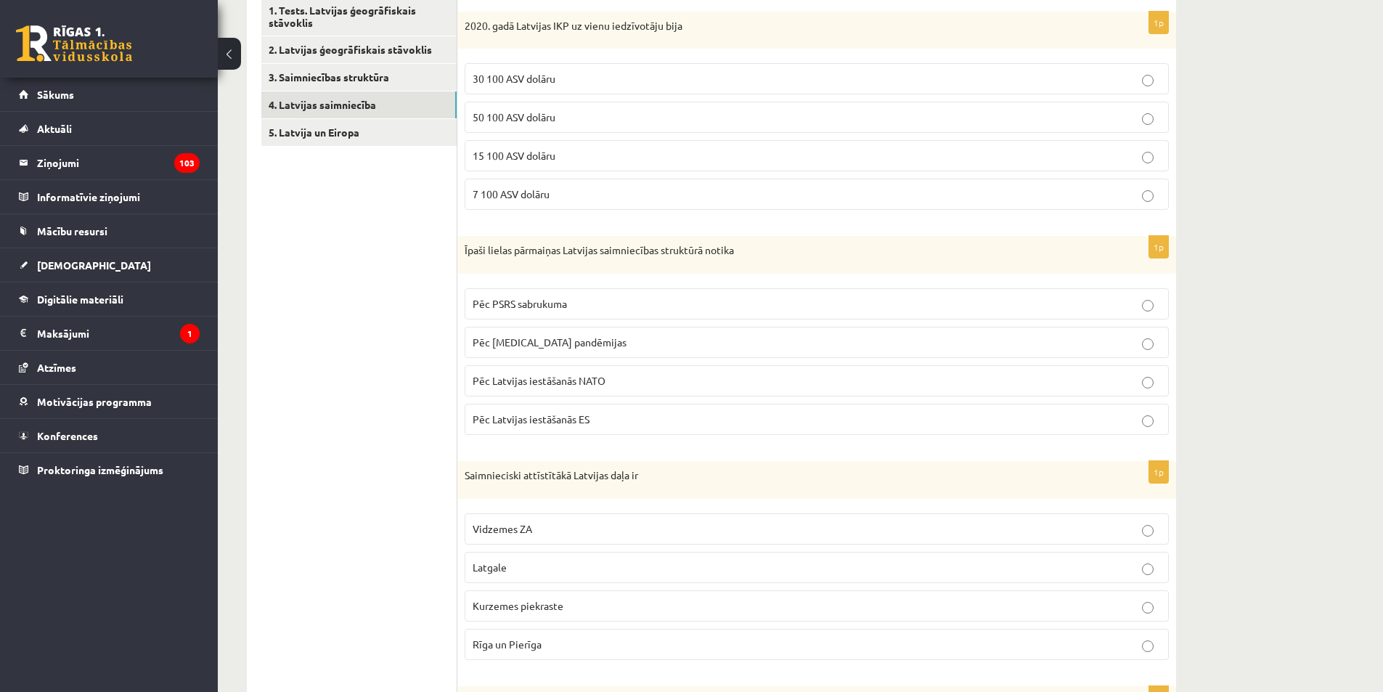
click at [555, 308] on span "Pēc PSRS sabrukuma" at bounding box center [520, 303] width 94 height 13
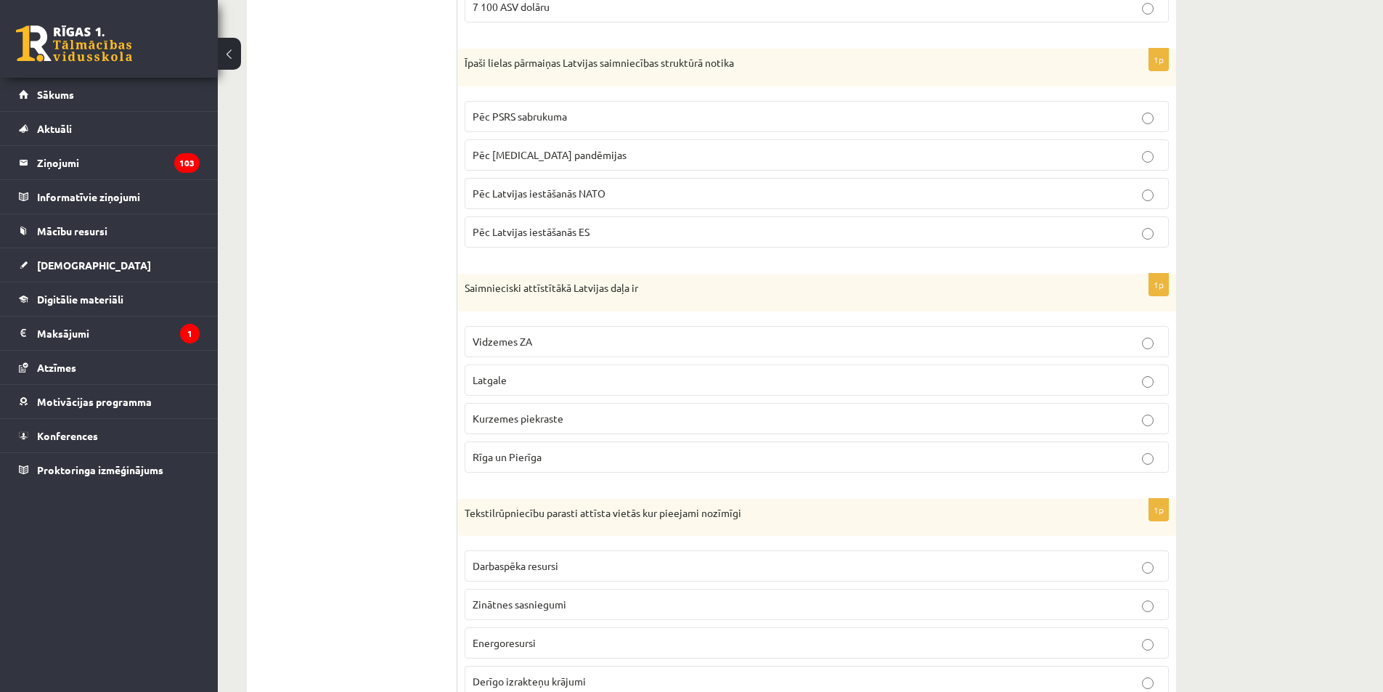
scroll to position [481, 0]
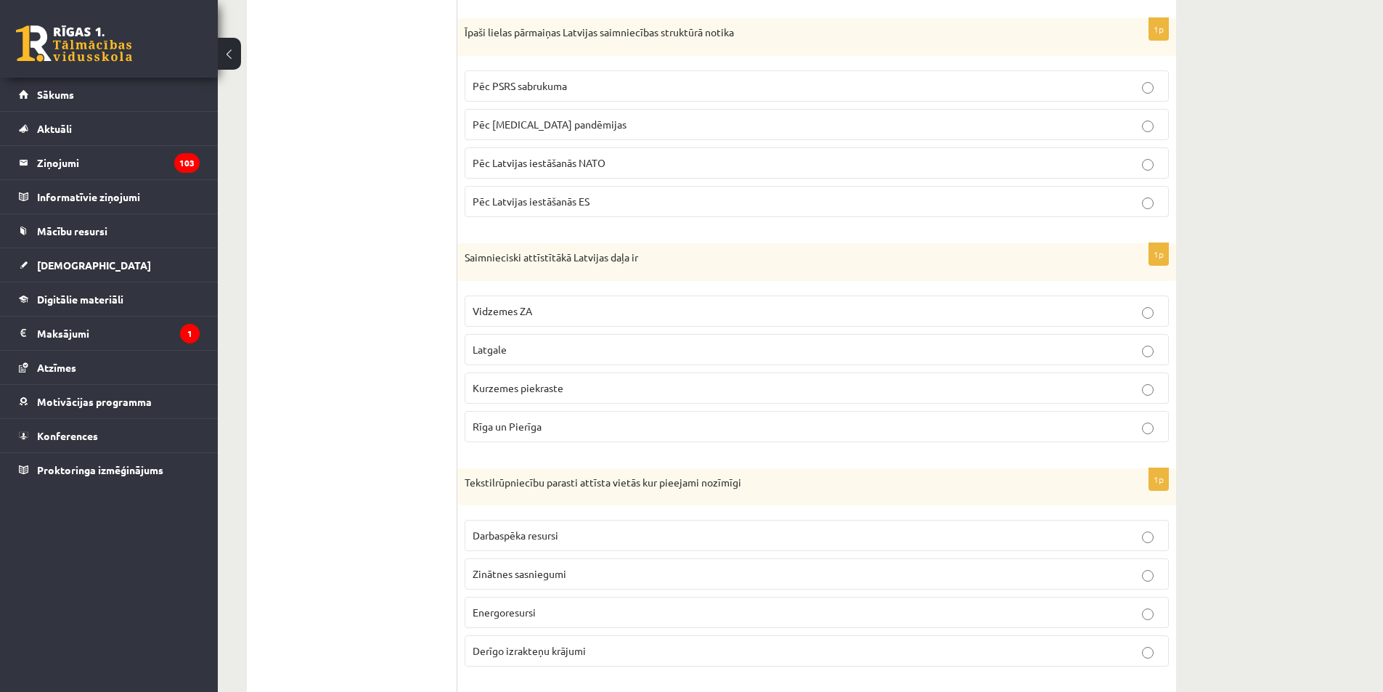
click at [584, 421] on p "Rīga un Pierīga" at bounding box center [817, 426] width 688 height 15
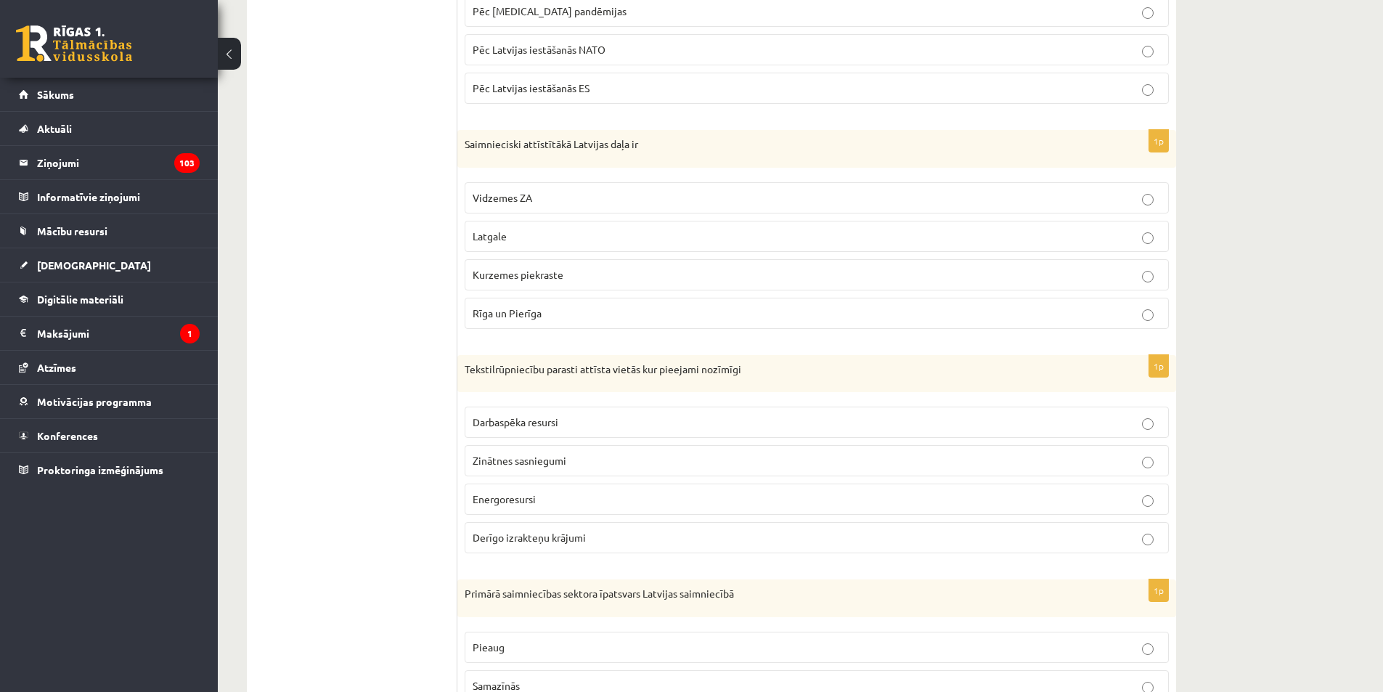
scroll to position [699, 0]
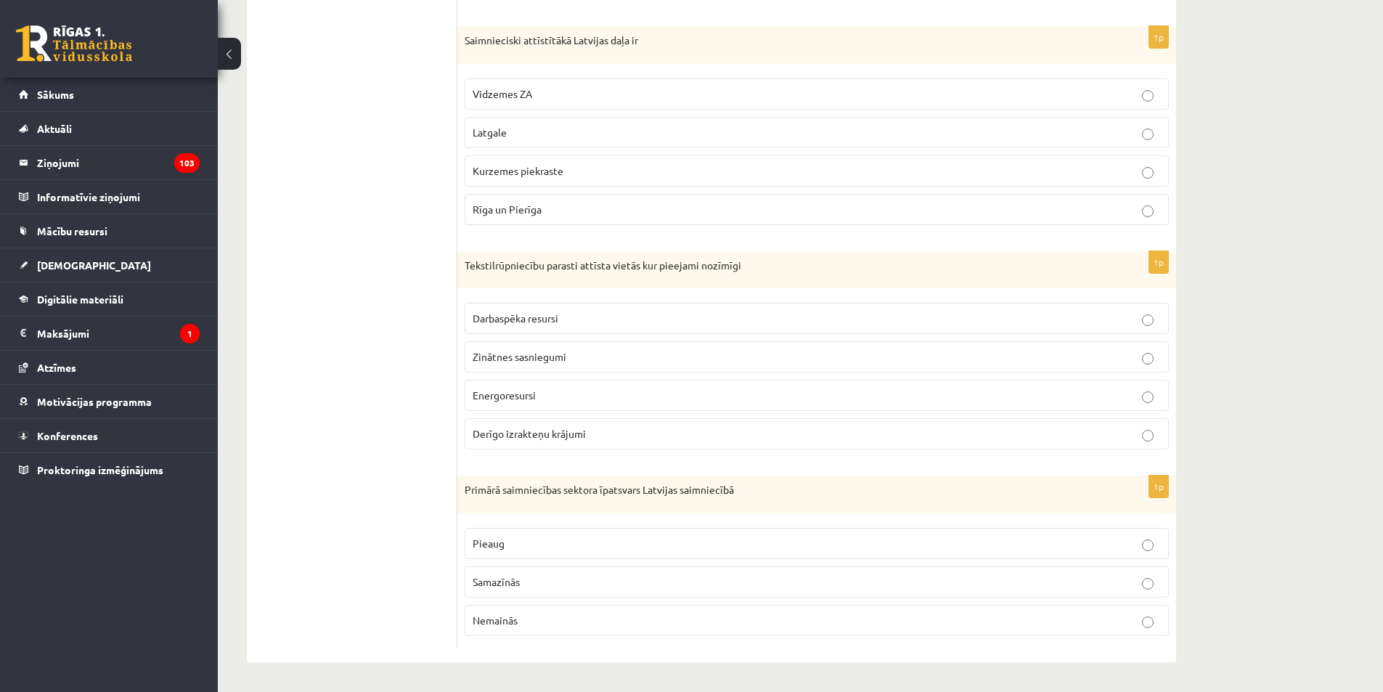
click at [539, 321] on span "Darbaspēka resursi" at bounding box center [516, 317] width 86 height 13
click at [491, 576] on span "Samazīnās" at bounding box center [496, 581] width 47 height 13
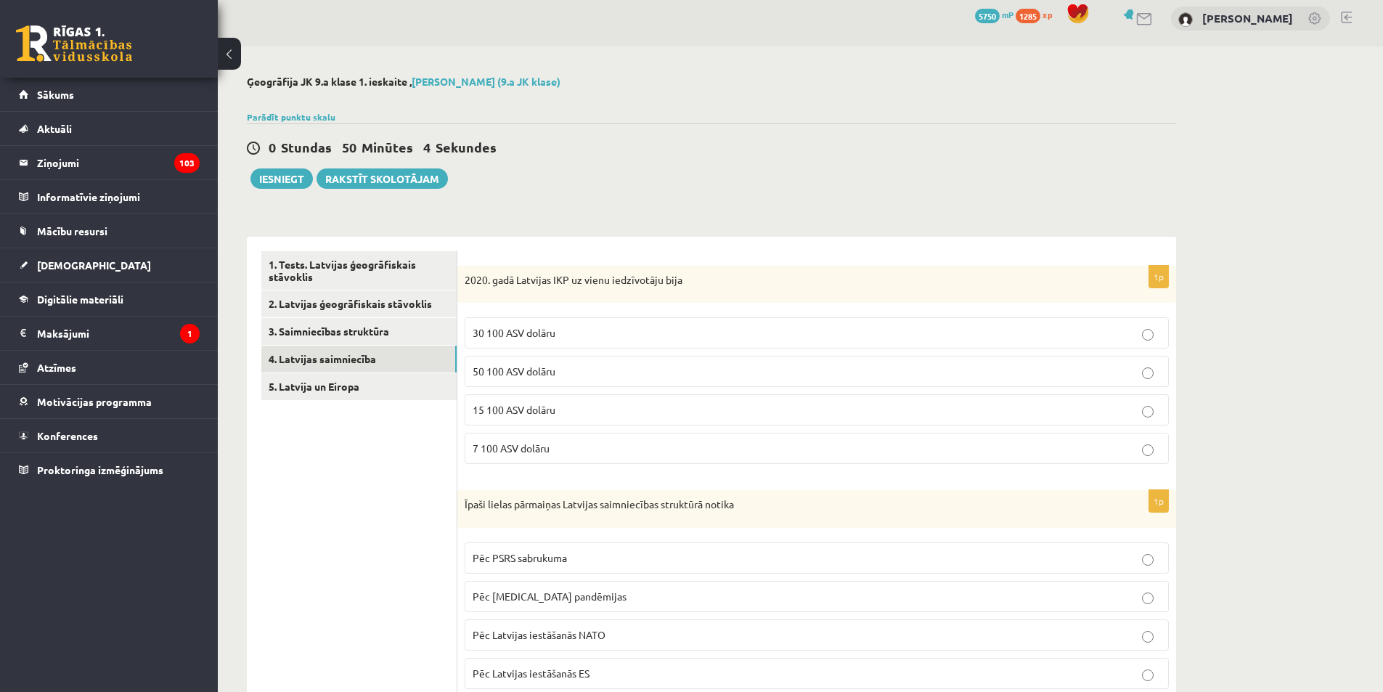
scroll to position [0, 0]
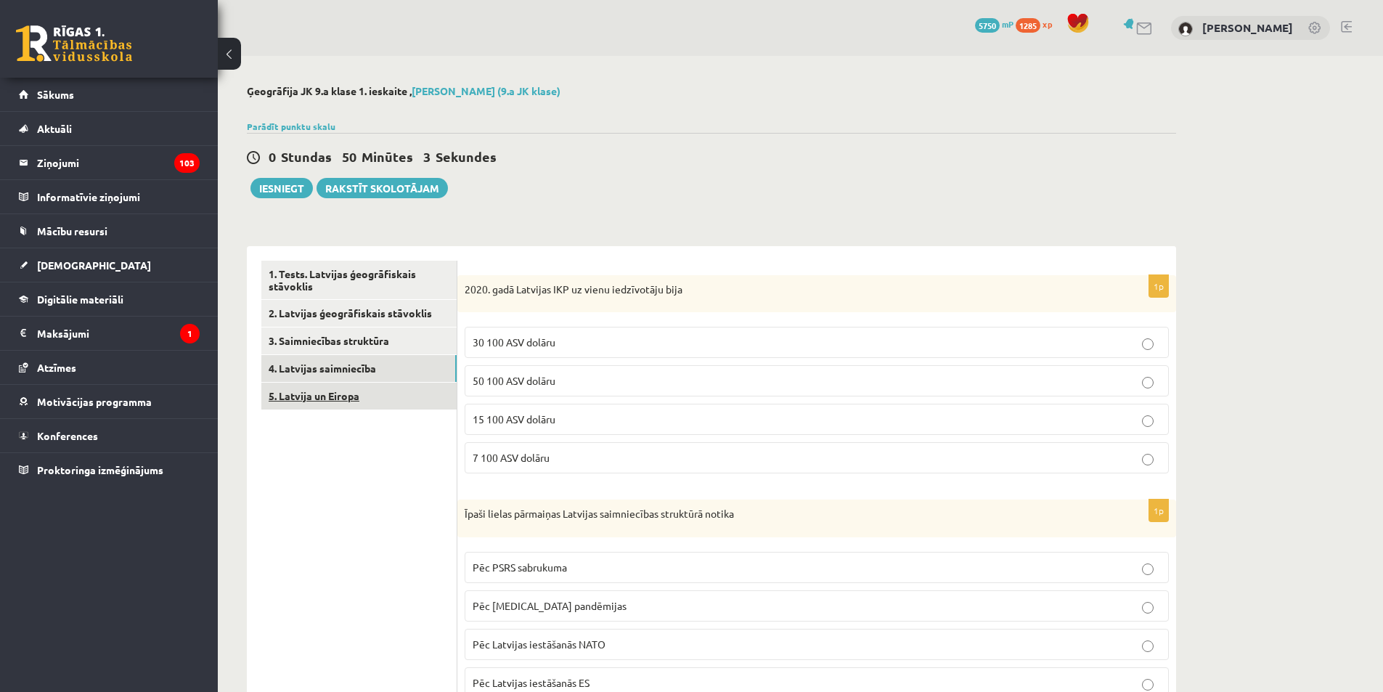
click at [391, 404] on link "5. Latvija un Eiropa" at bounding box center [358, 396] width 195 height 27
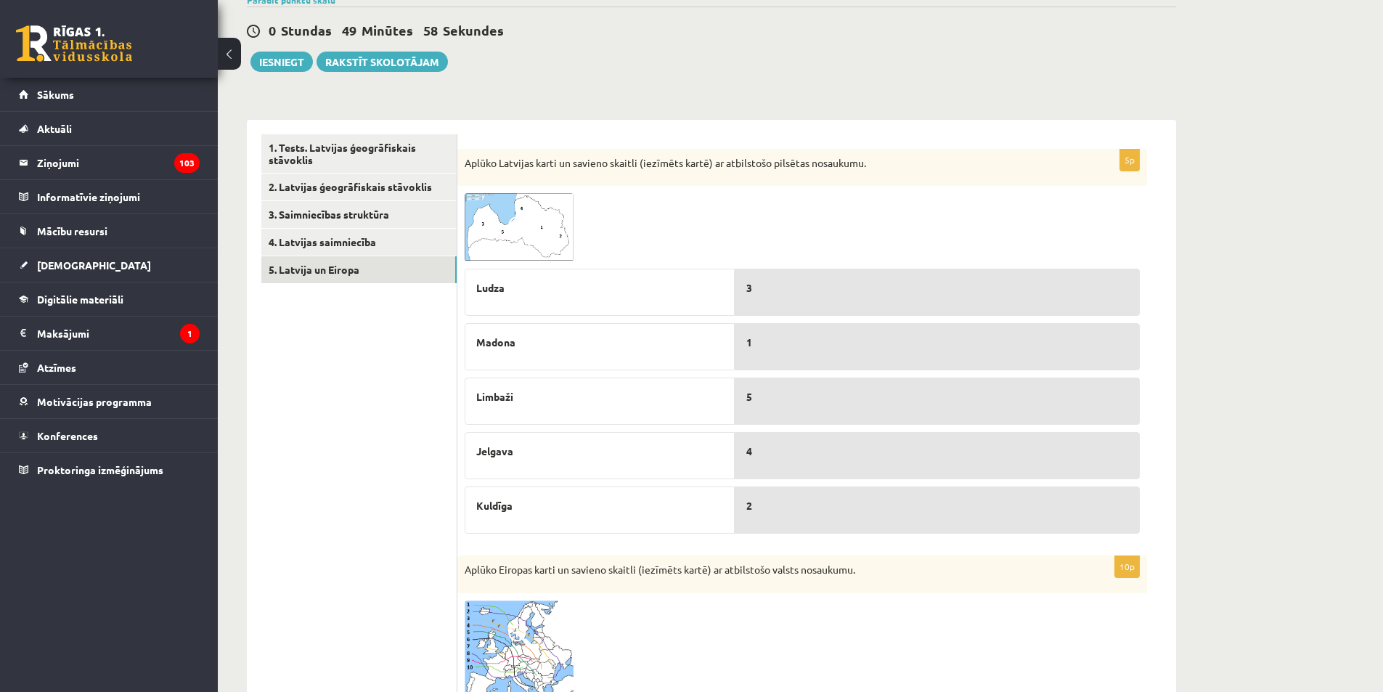
scroll to position [78, 0]
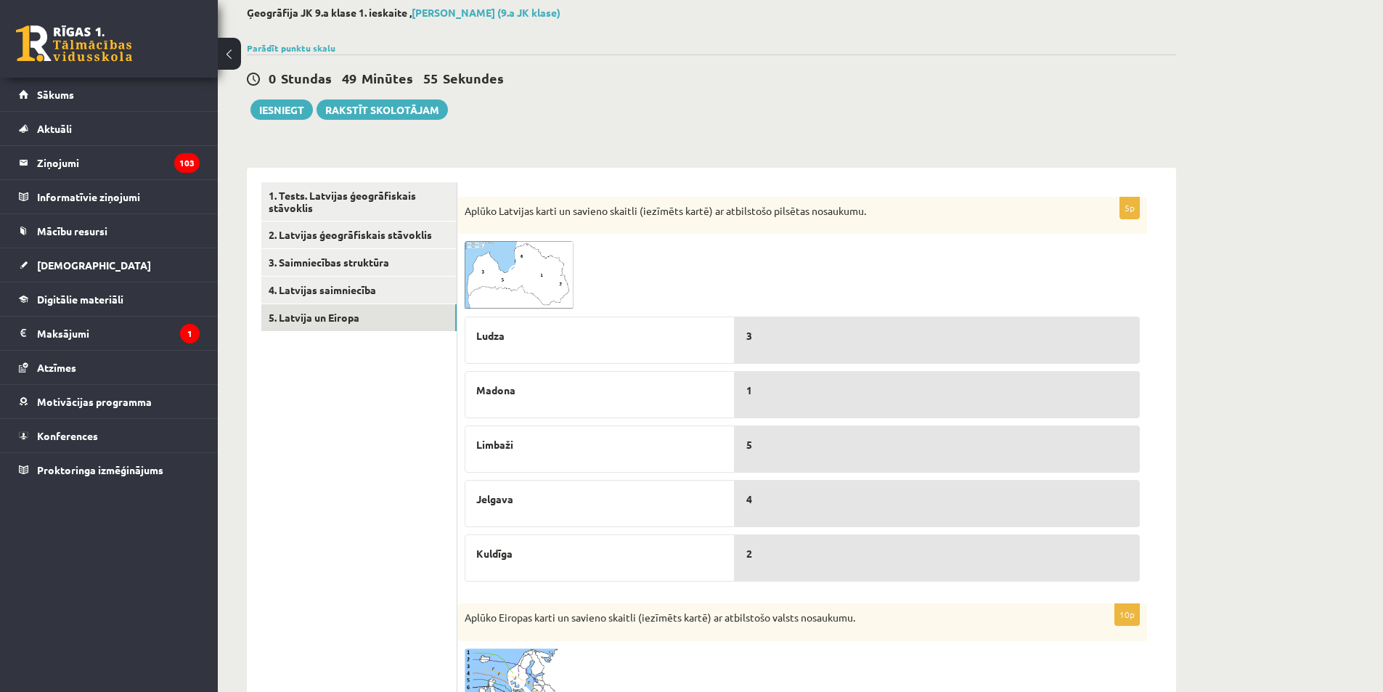
click at [523, 269] on span at bounding box center [519, 275] width 23 height 23
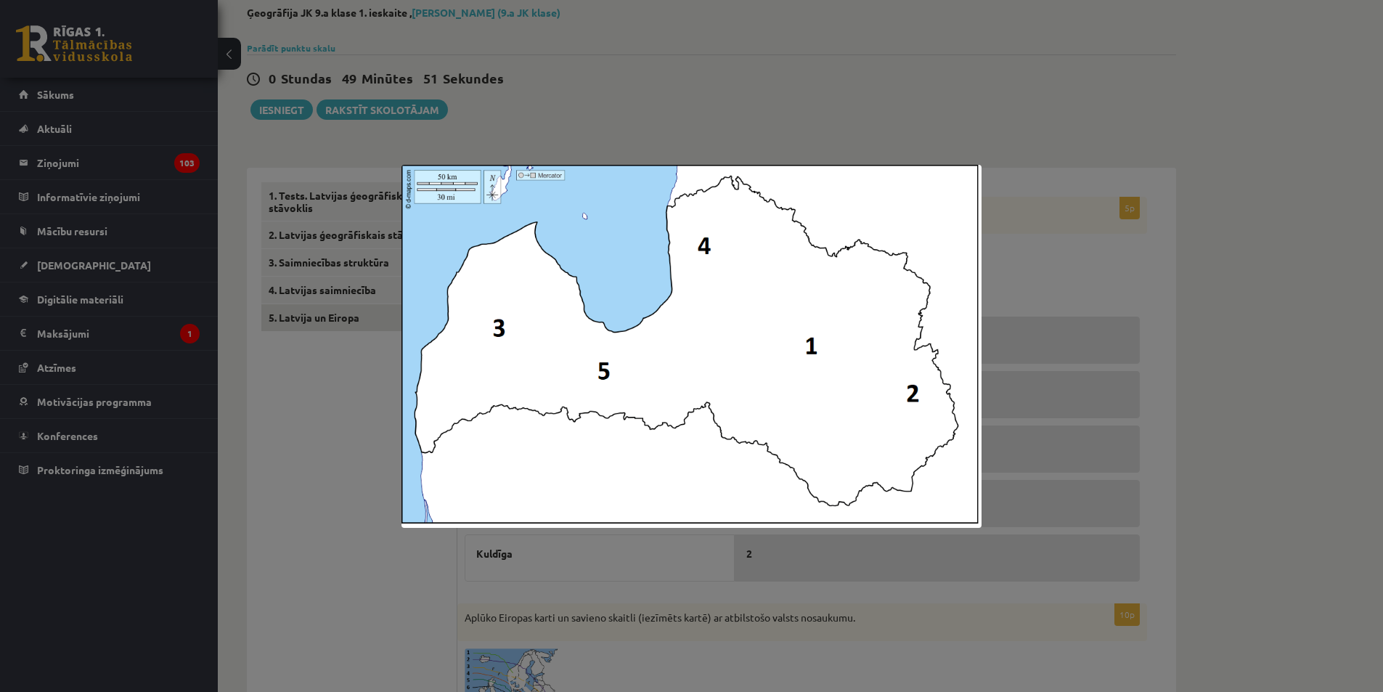
click at [870, 322] on img at bounding box center [691, 346] width 581 height 363
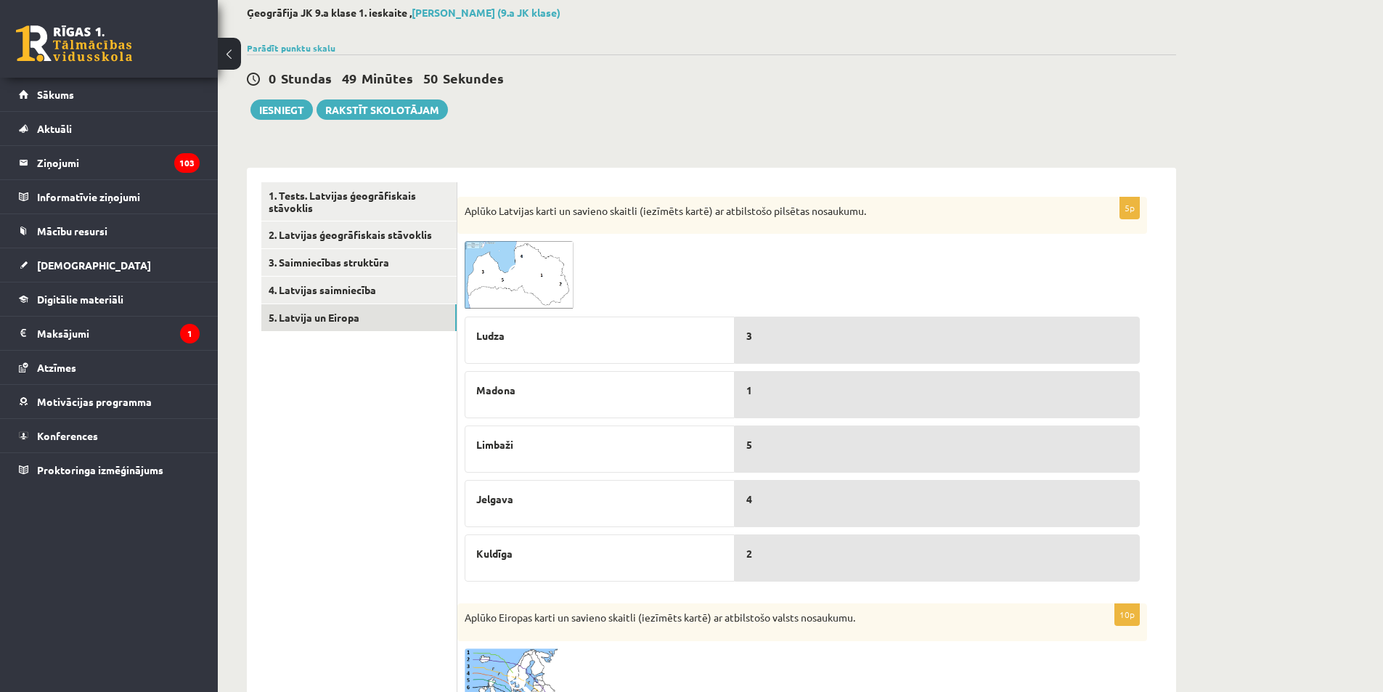
click at [551, 269] on img at bounding box center [519, 275] width 109 height 68
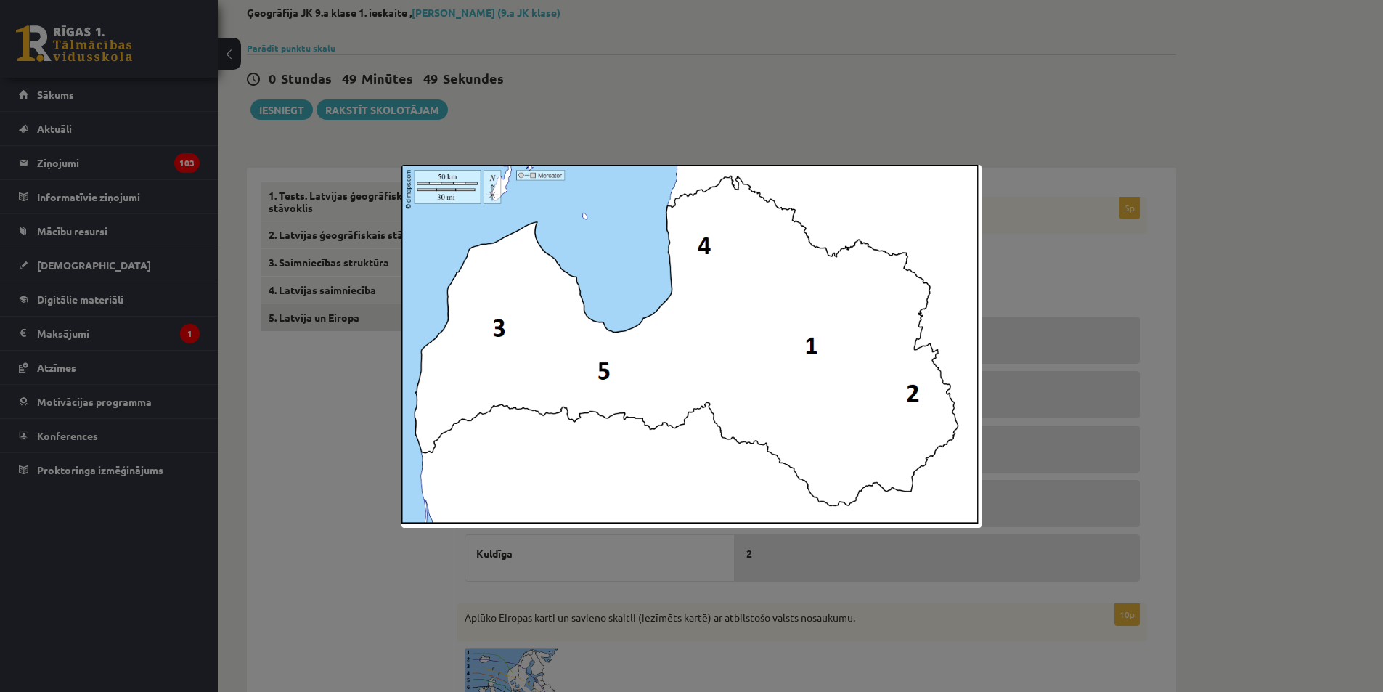
click at [911, 381] on img at bounding box center [691, 346] width 581 height 363
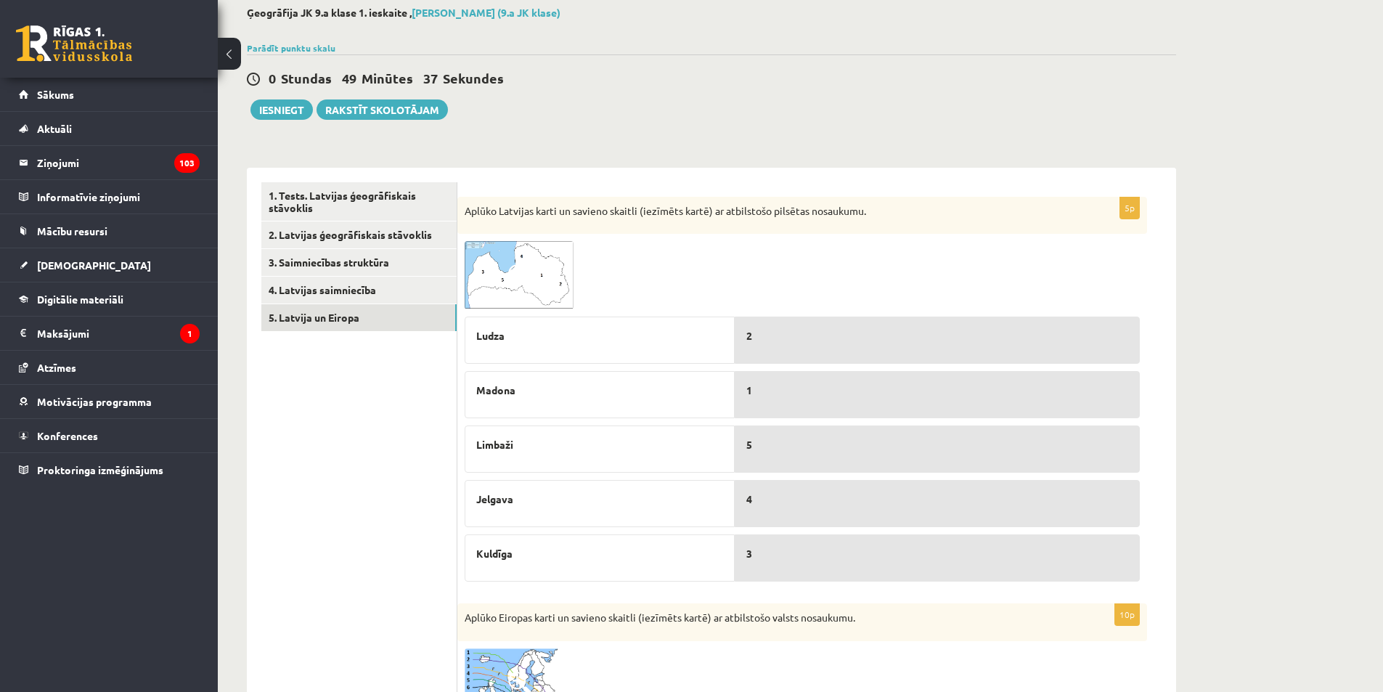
click at [492, 265] on img at bounding box center [519, 275] width 109 height 68
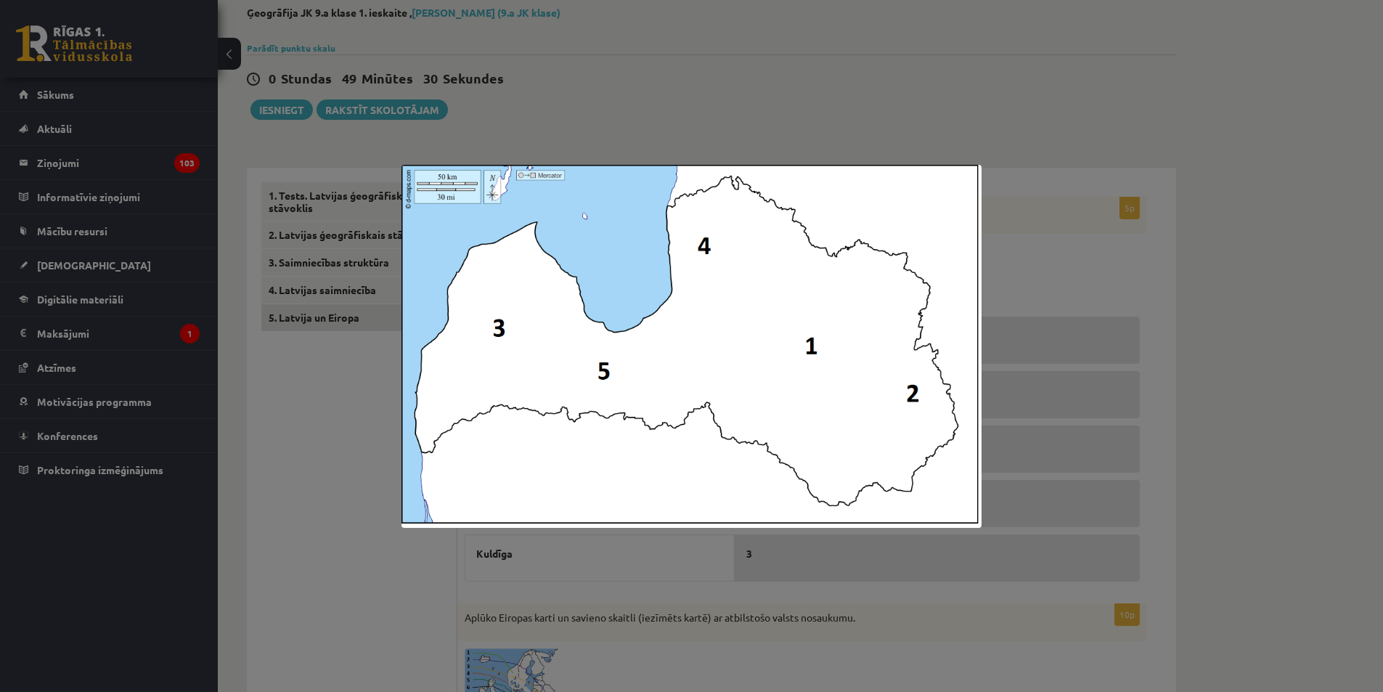
click at [656, 326] on img at bounding box center [691, 346] width 581 height 363
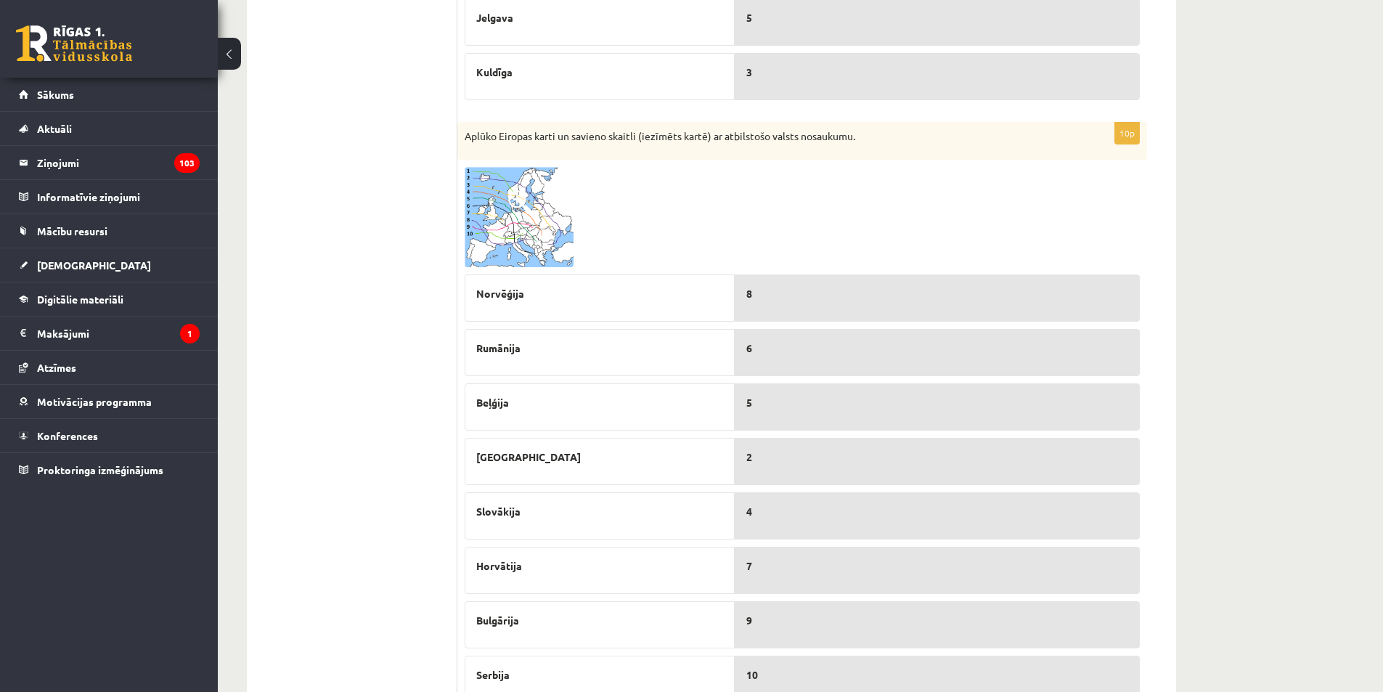
scroll to position [587, 0]
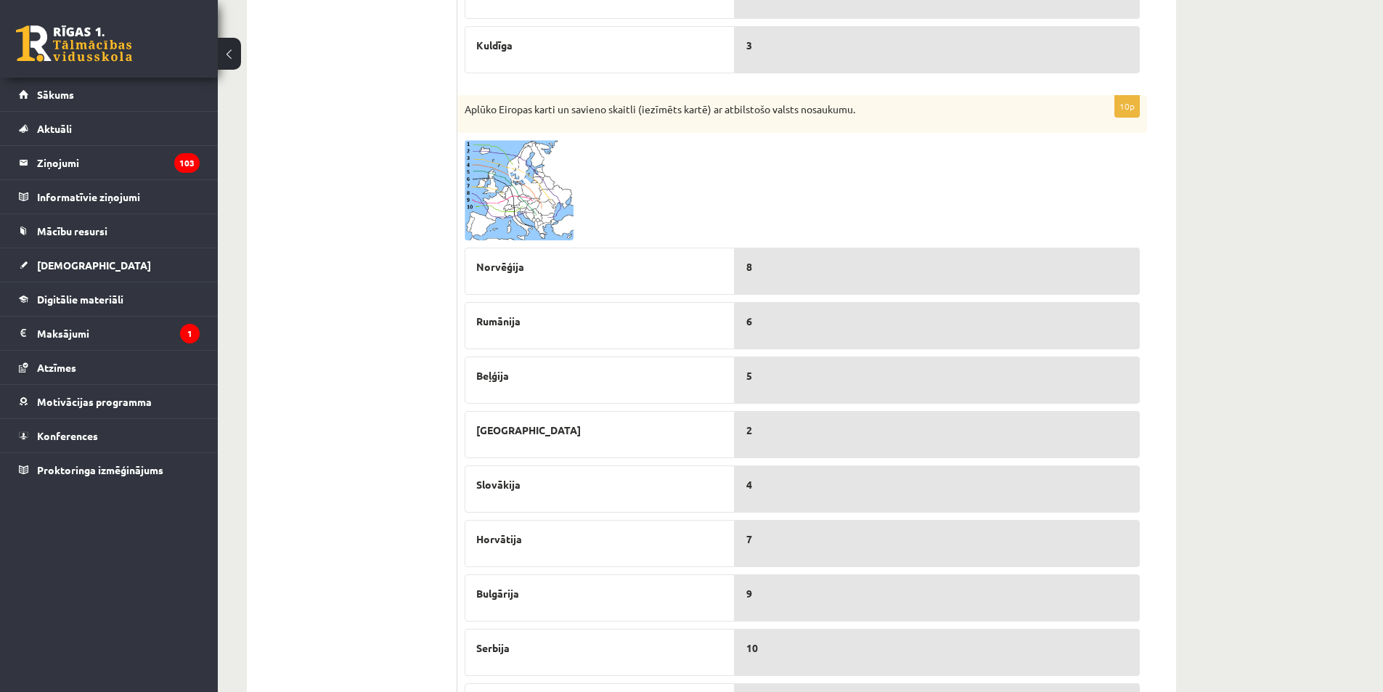
click at [518, 170] on span at bounding box center [519, 174] width 23 height 23
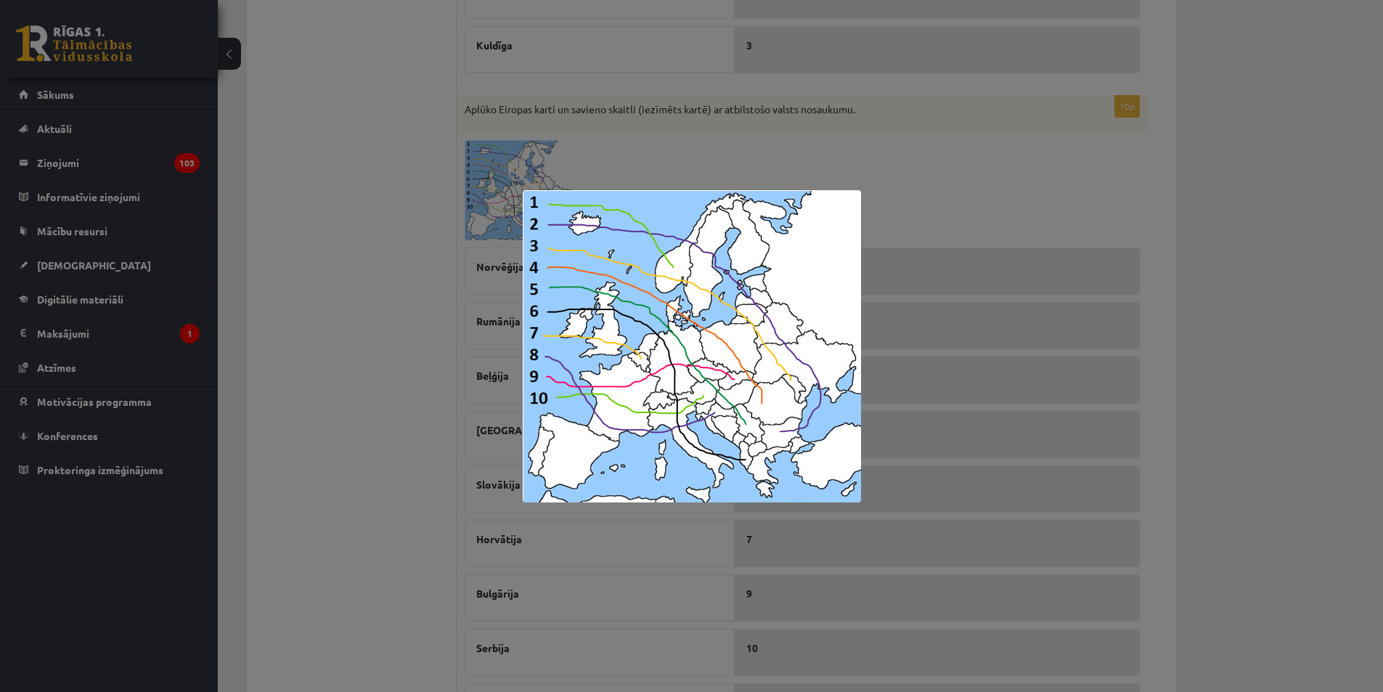
click at [633, 257] on img at bounding box center [692, 346] width 338 height 312
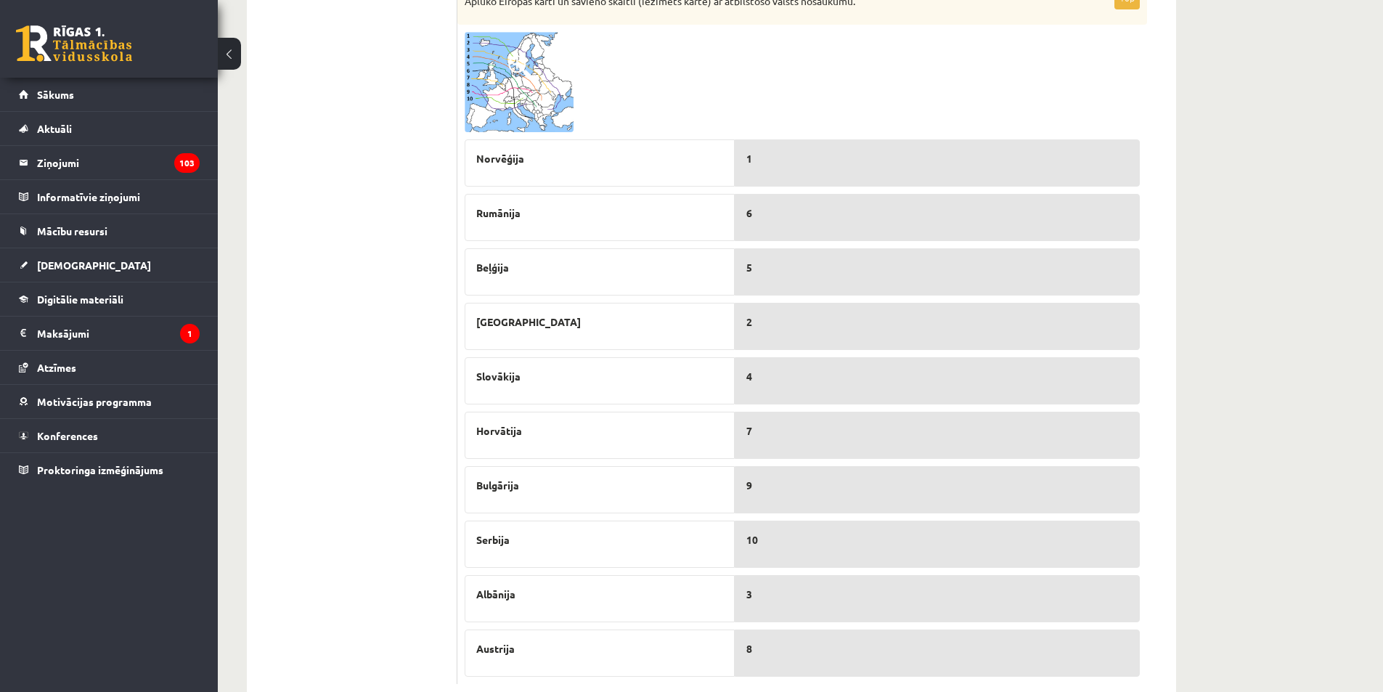
scroll to position [659, 0]
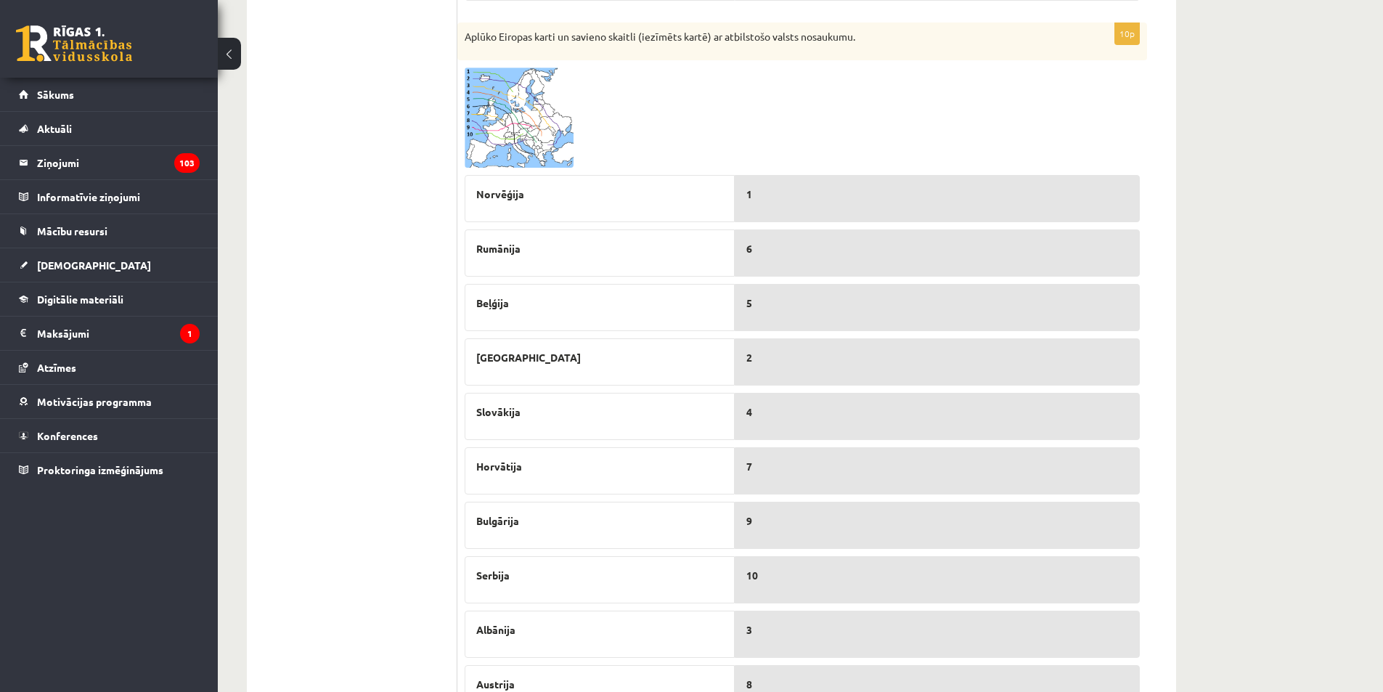
click at [537, 135] on img at bounding box center [519, 118] width 109 height 100
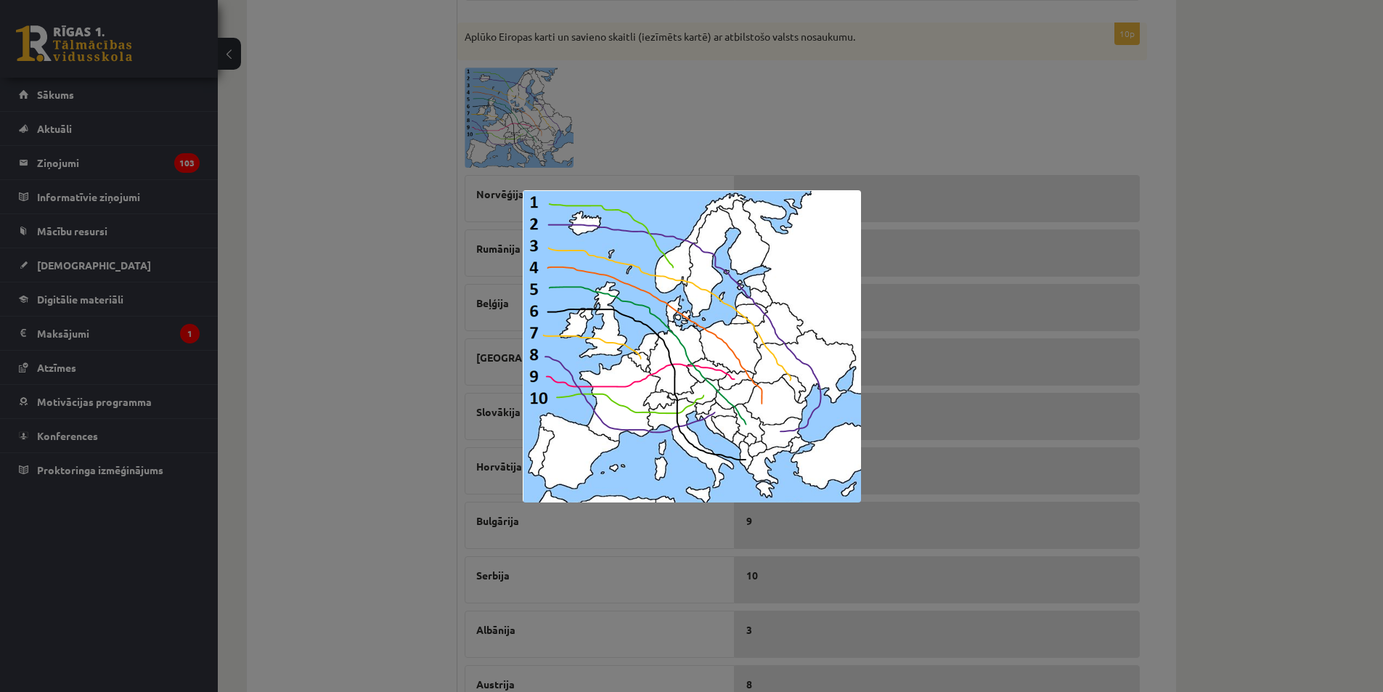
click at [794, 380] on img at bounding box center [692, 346] width 338 height 312
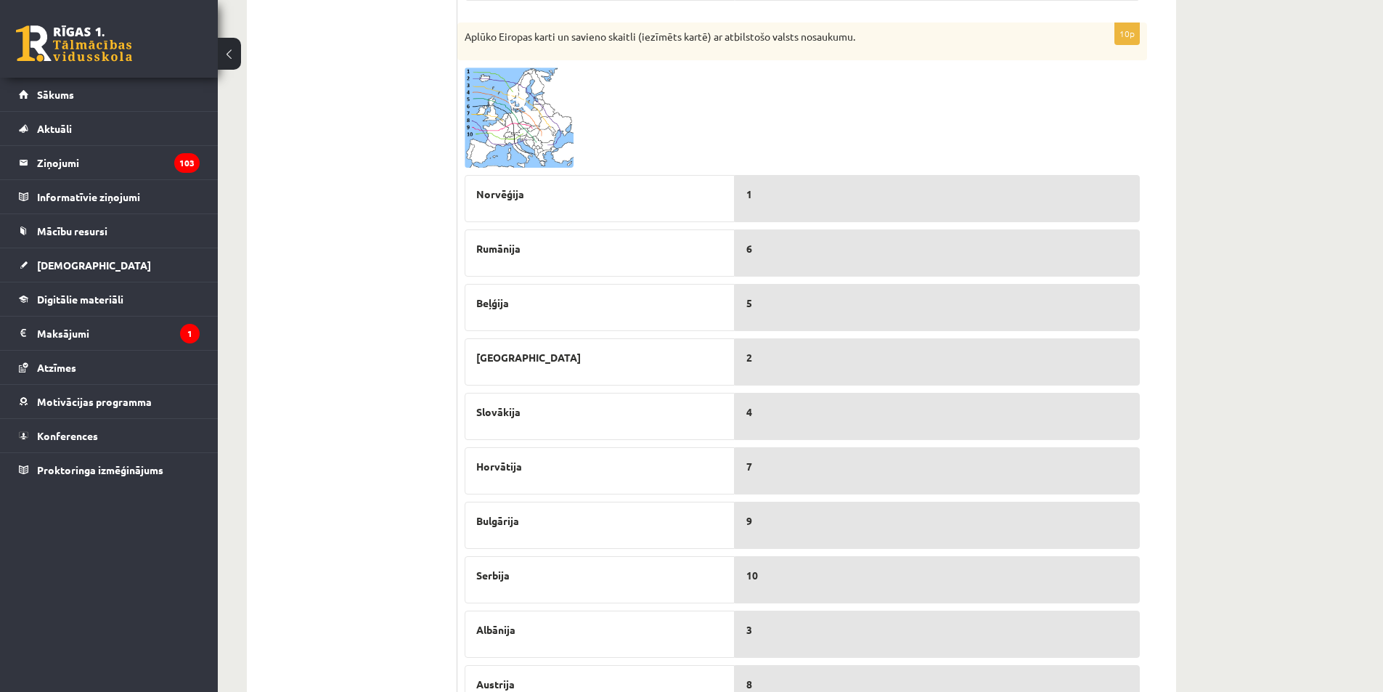
click at [493, 121] on img at bounding box center [519, 118] width 109 height 100
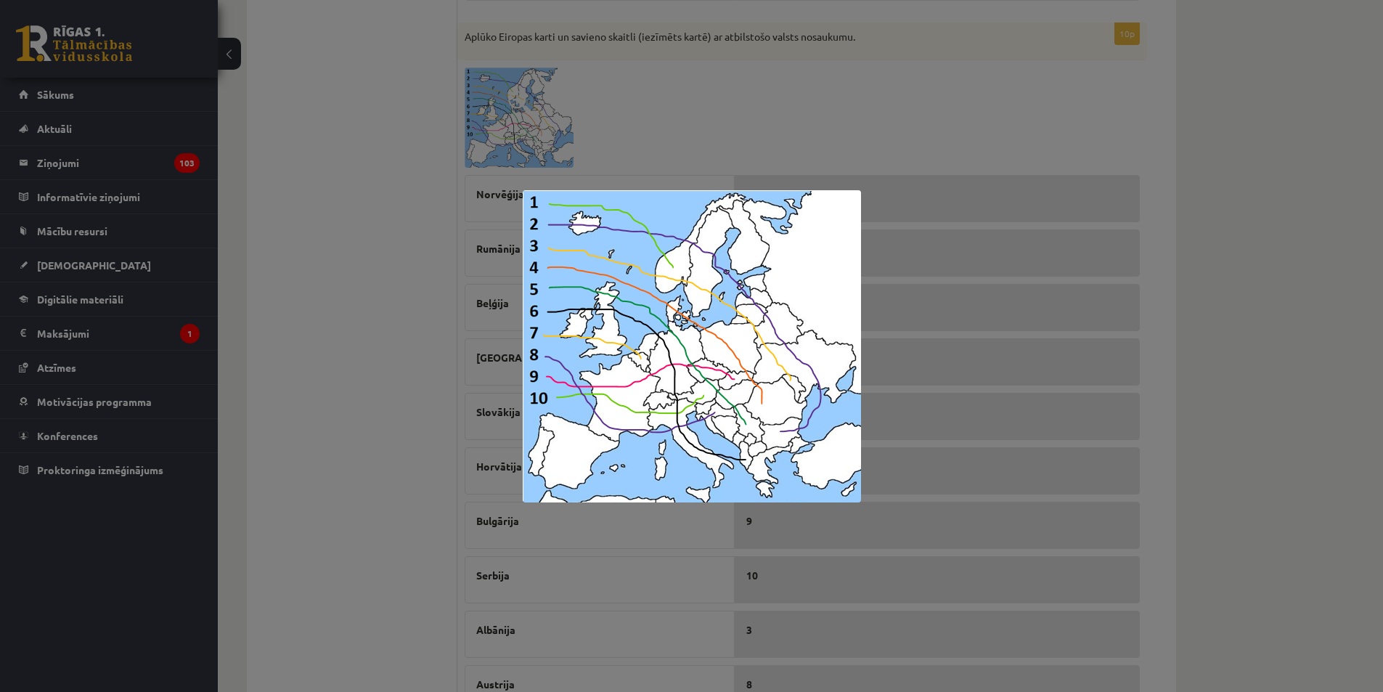
click at [766, 328] on img at bounding box center [692, 346] width 338 height 312
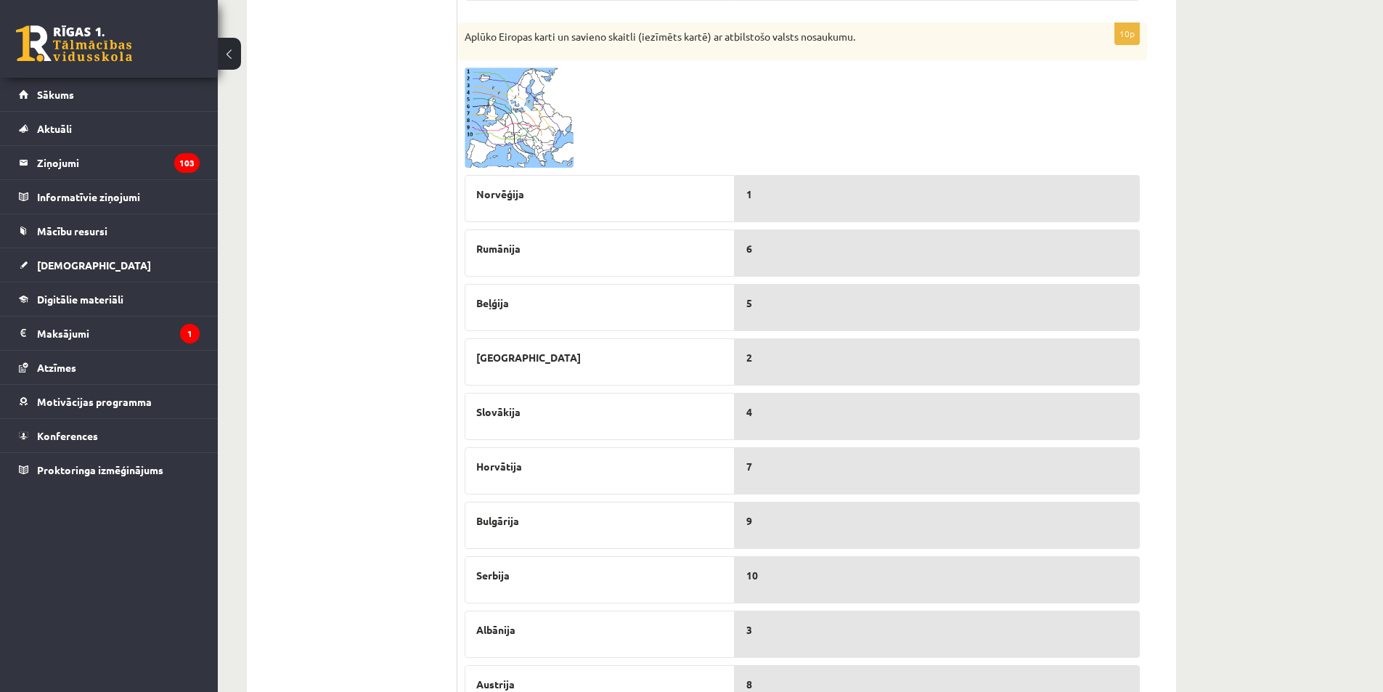
click at [526, 117] on img at bounding box center [519, 118] width 109 height 100
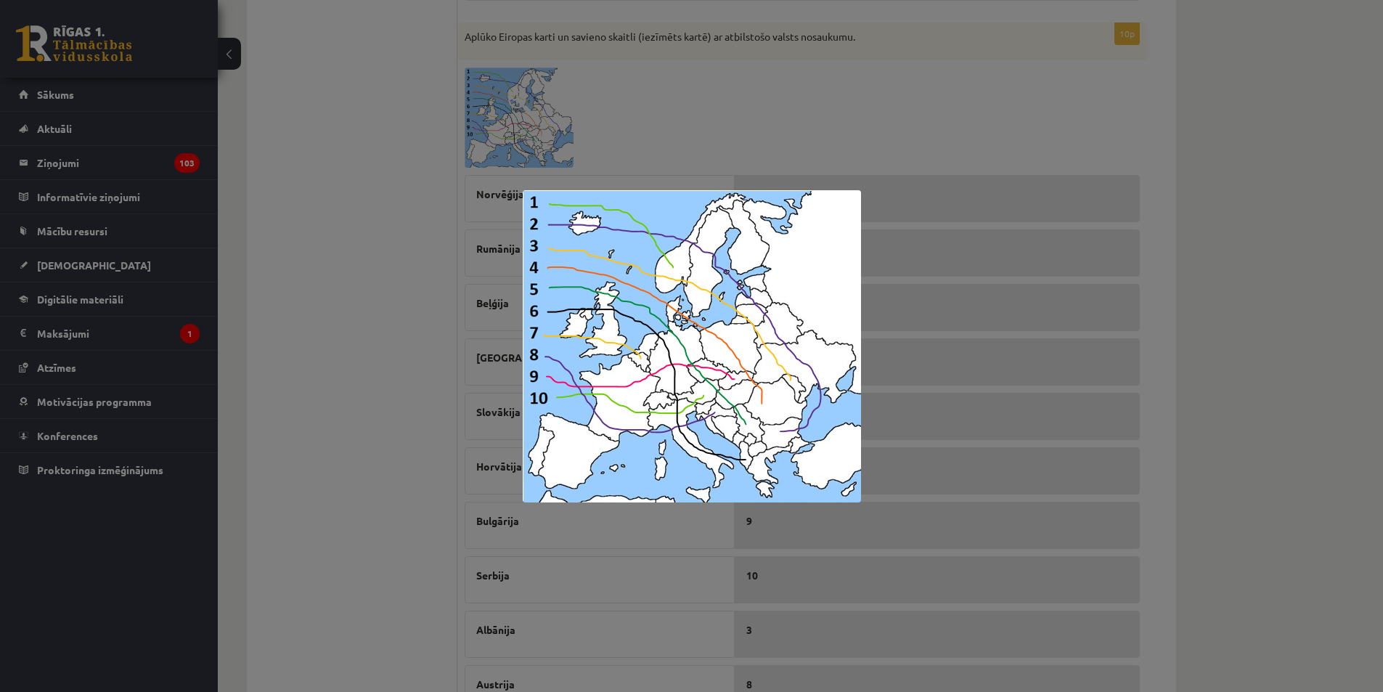
click at [735, 331] on img at bounding box center [692, 346] width 338 height 312
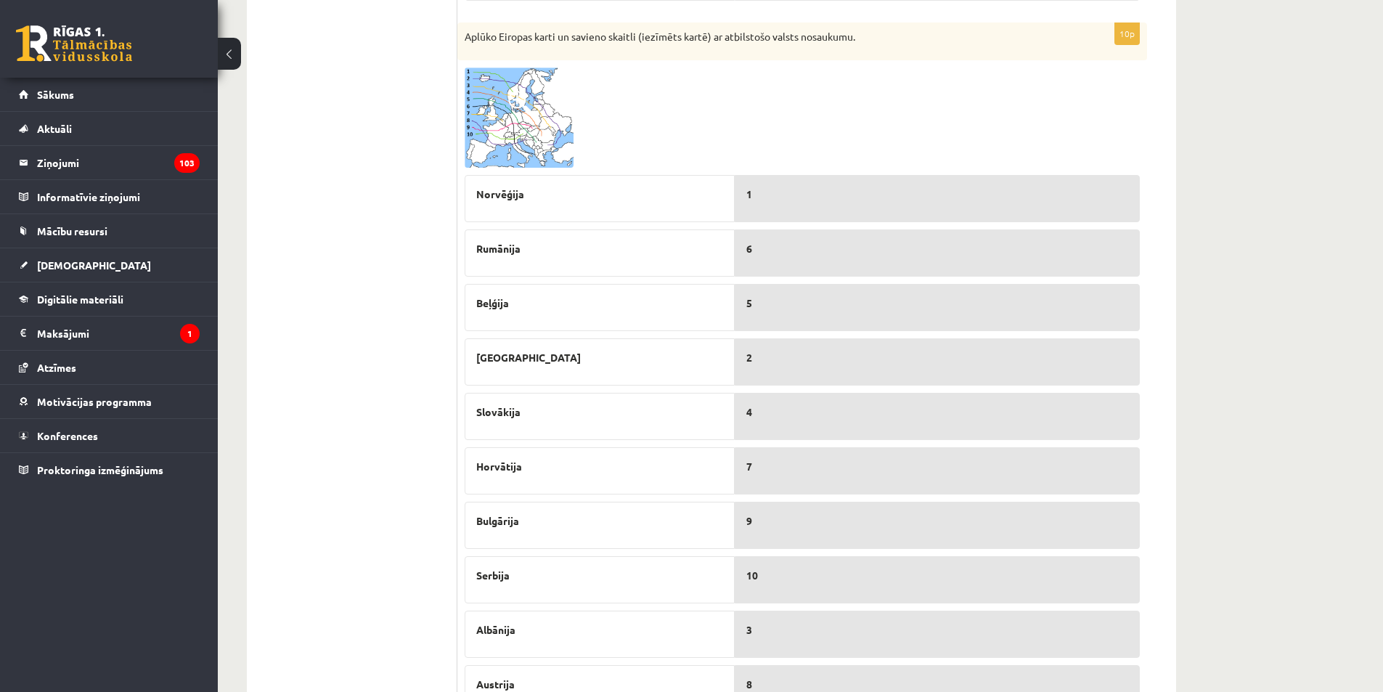
click at [533, 129] on img at bounding box center [519, 118] width 109 height 100
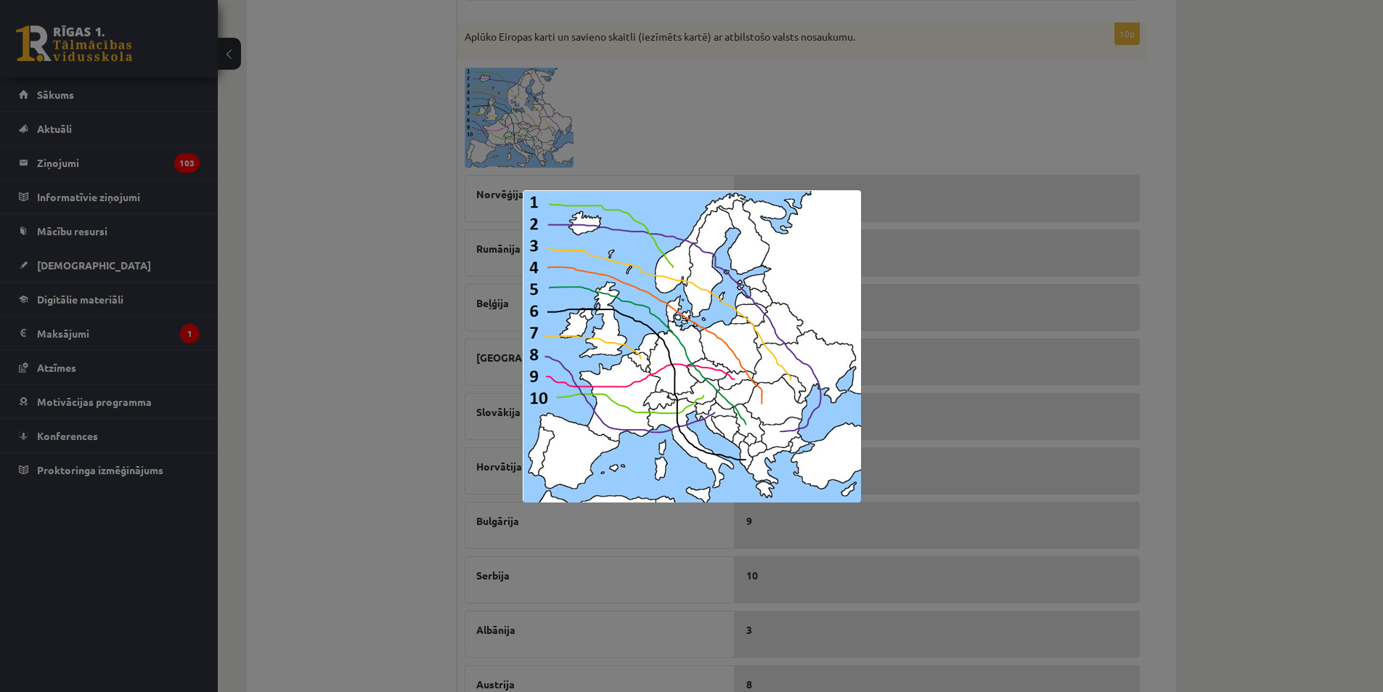
click at [760, 314] on img at bounding box center [692, 346] width 338 height 312
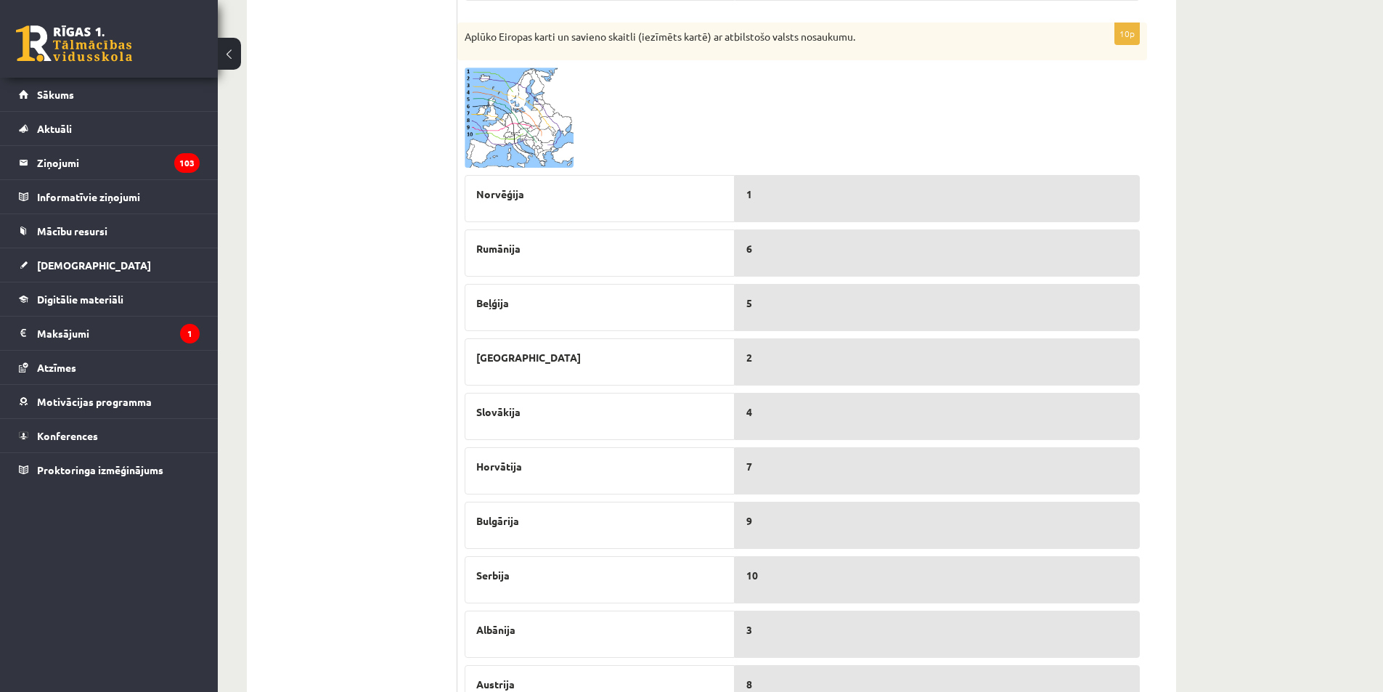
click at [526, 108] on span at bounding box center [519, 102] width 23 height 23
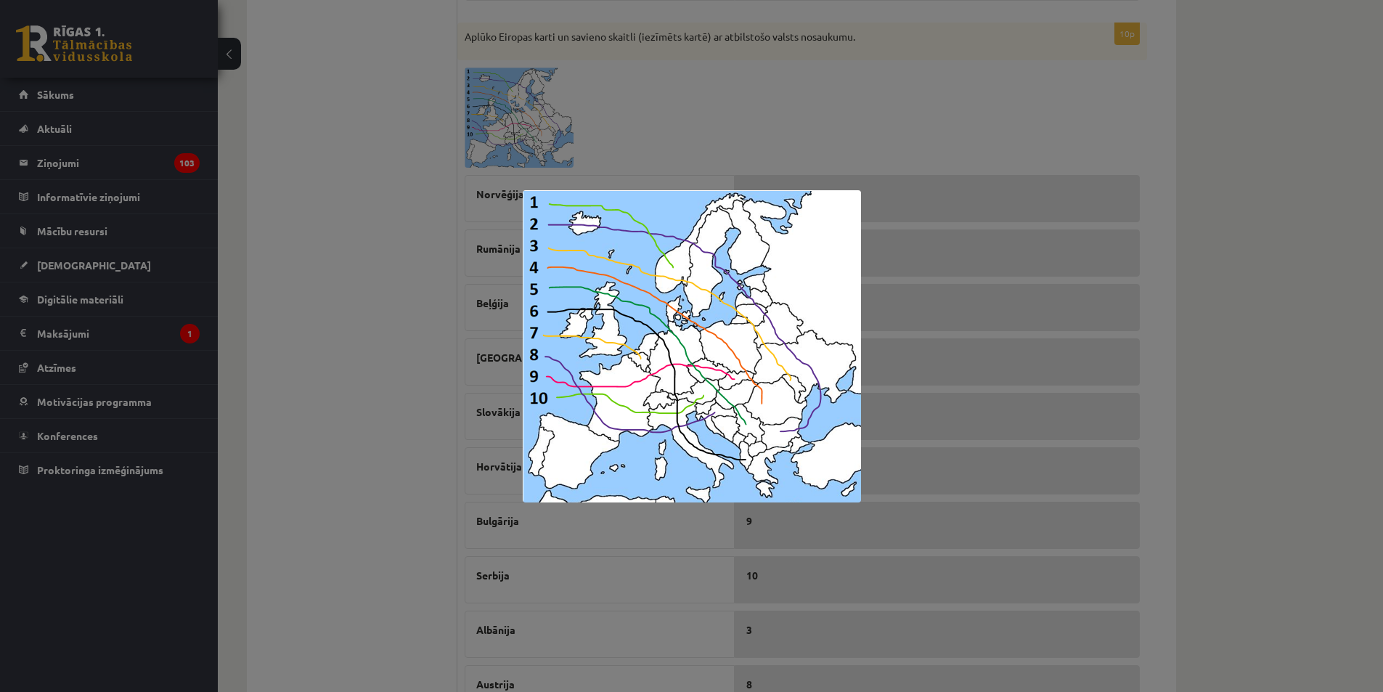
click at [796, 374] on img at bounding box center [692, 346] width 338 height 312
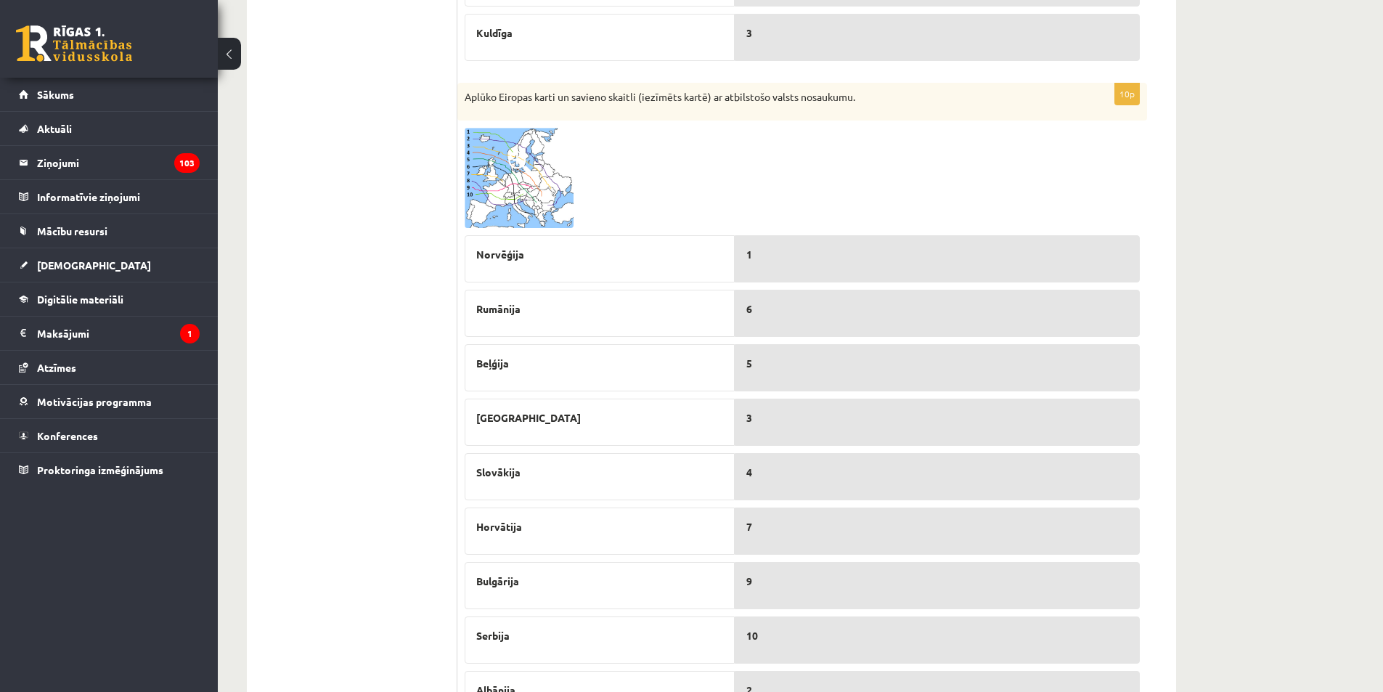
scroll to position [587, 0]
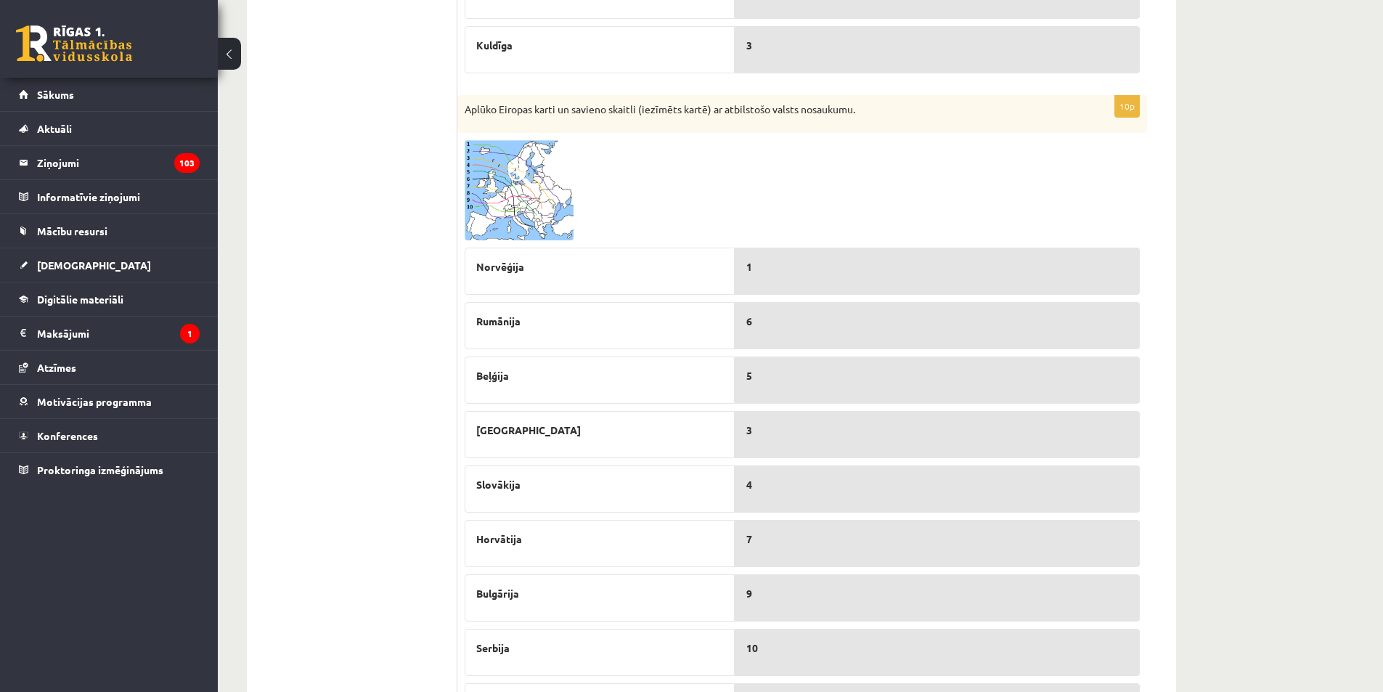
click at [517, 192] on img at bounding box center [519, 190] width 109 height 100
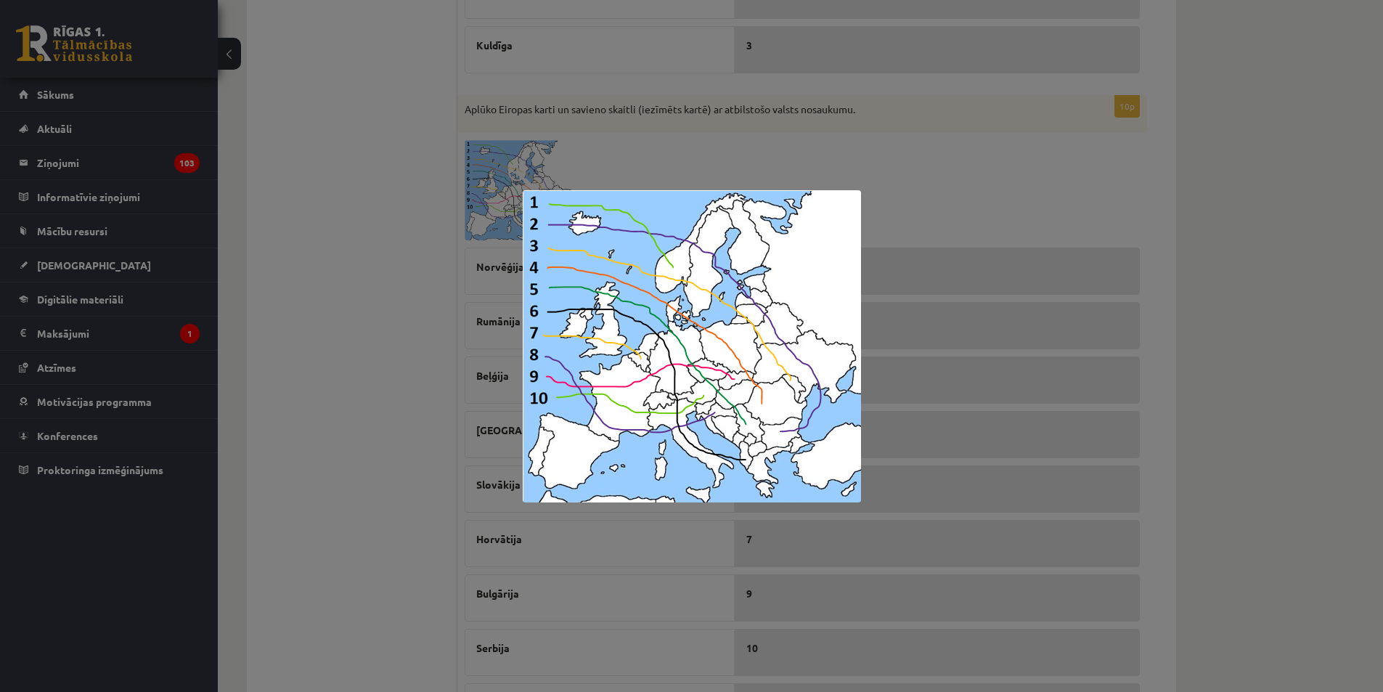
click at [558, 255] on img at bounding box center [692, 346] width 338 height 312
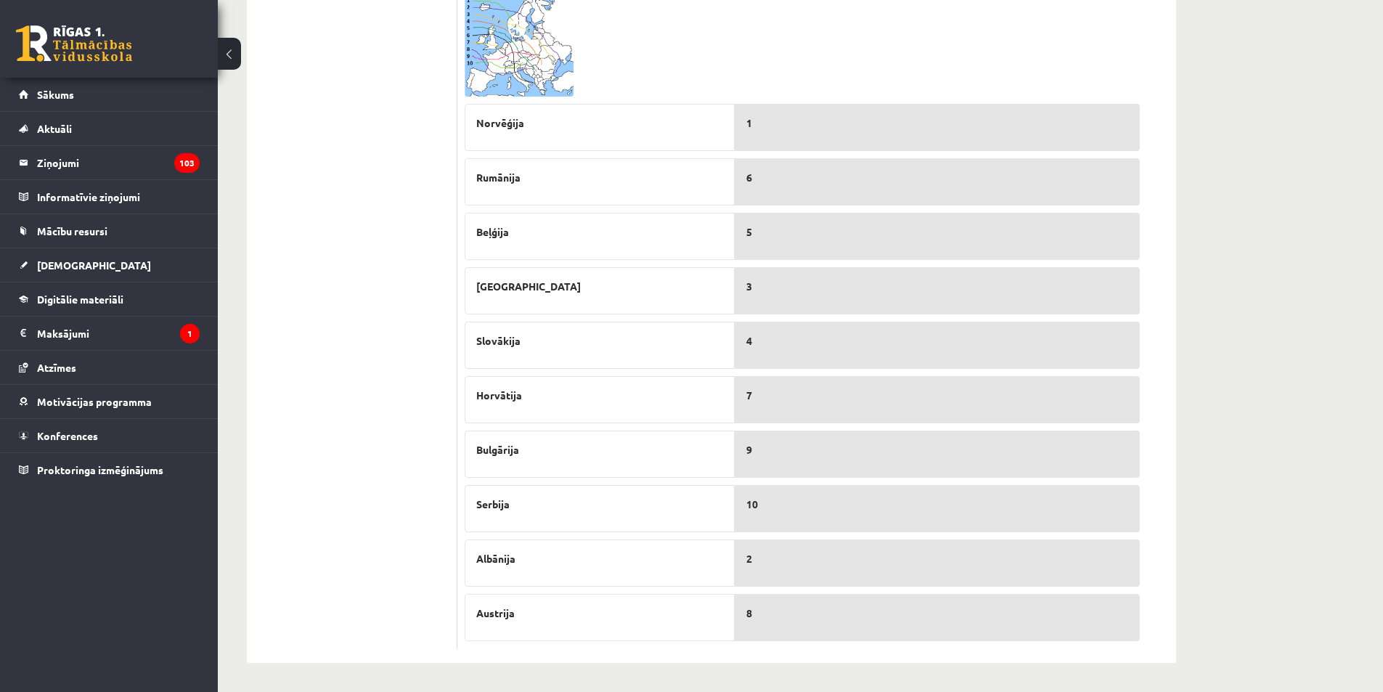
scroll to position [732, 0]
click at [484, 59] on img at bounding box center [519, 46] width 109 height 100
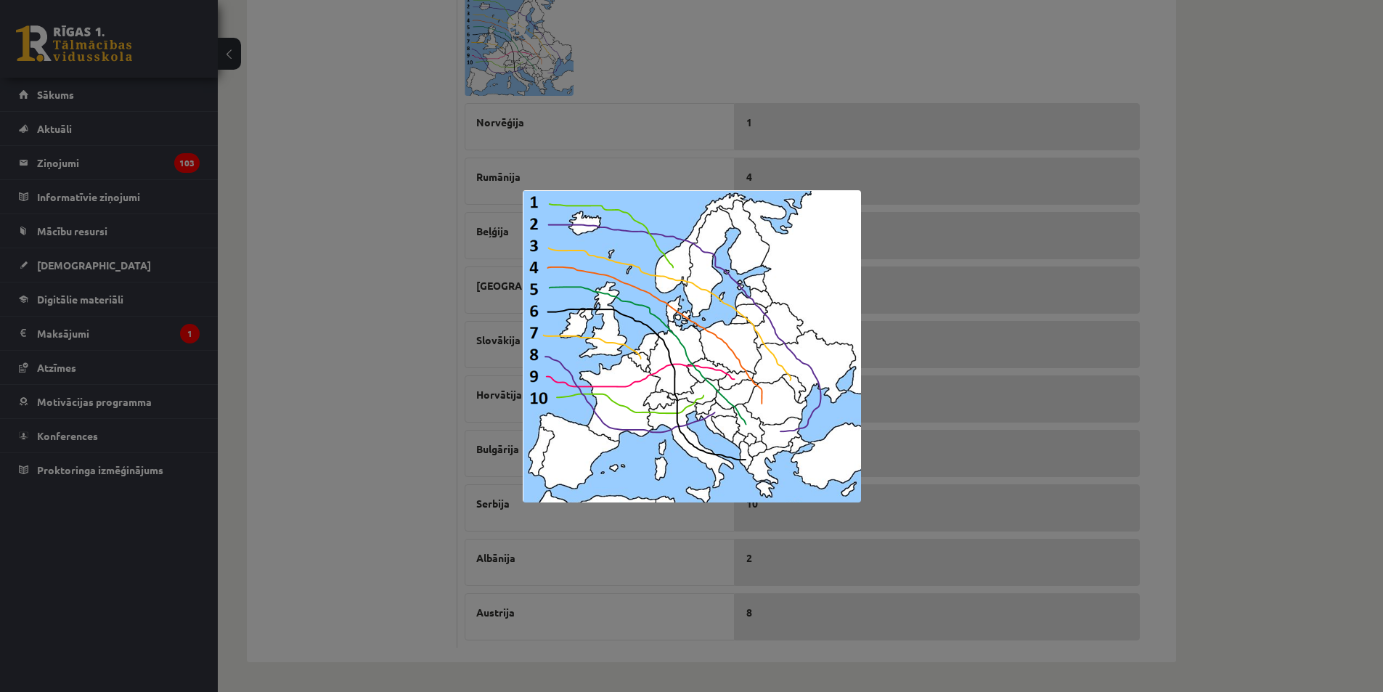
click at [506, 333] on div at bounding box center [691, 346] width 1383 height 692
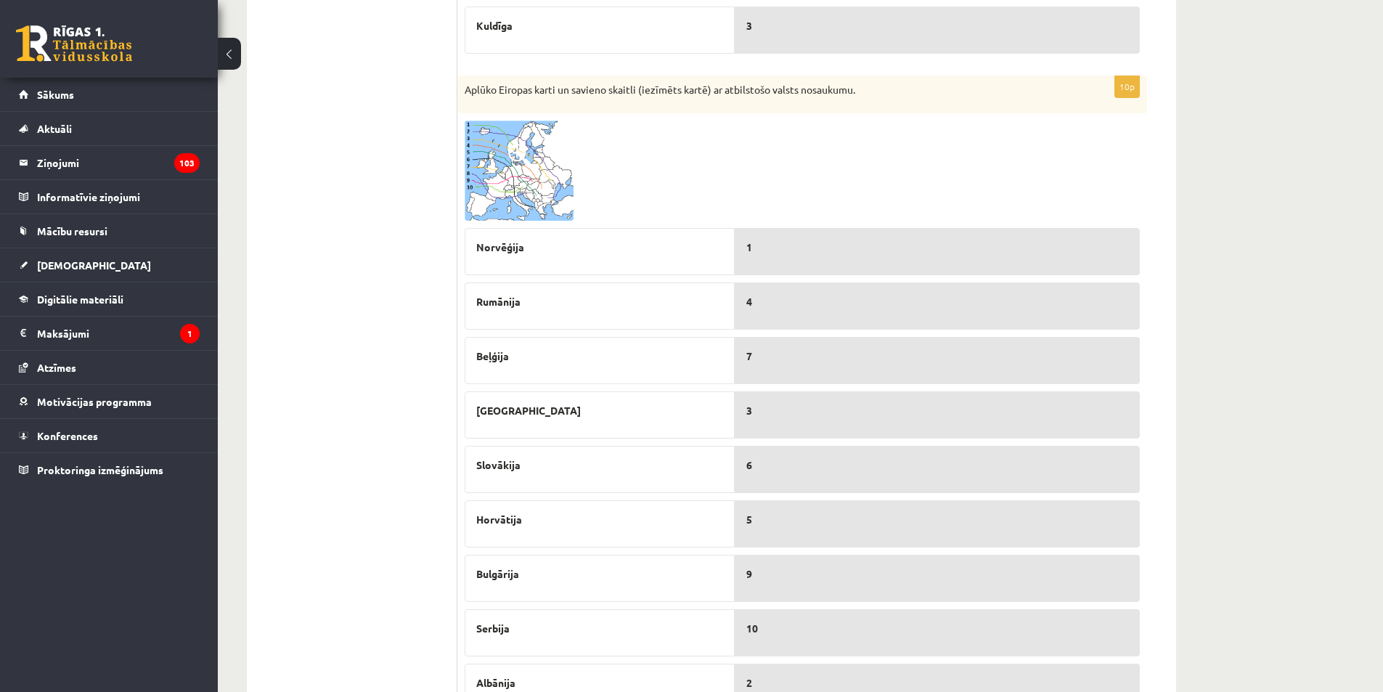
scroll to position [587, 0]
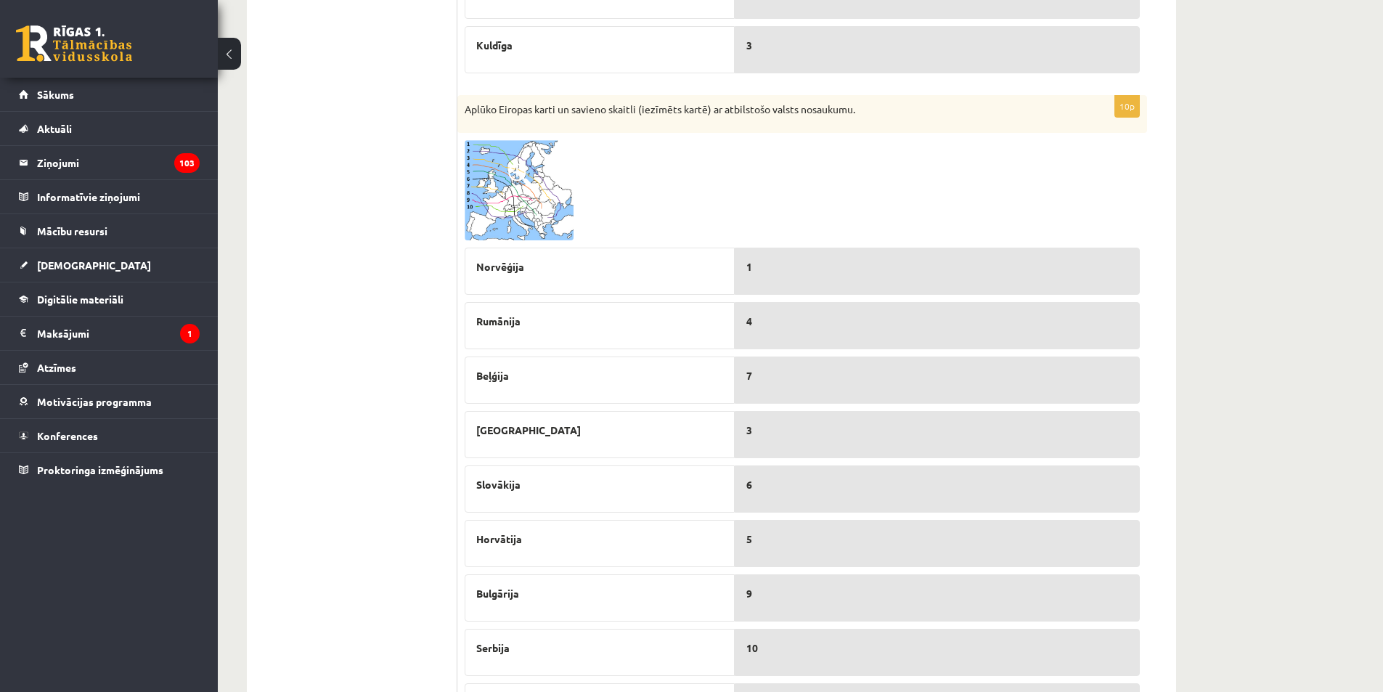
click at [506, 186] on img at bounding box center [519, 190] width 109 height 100
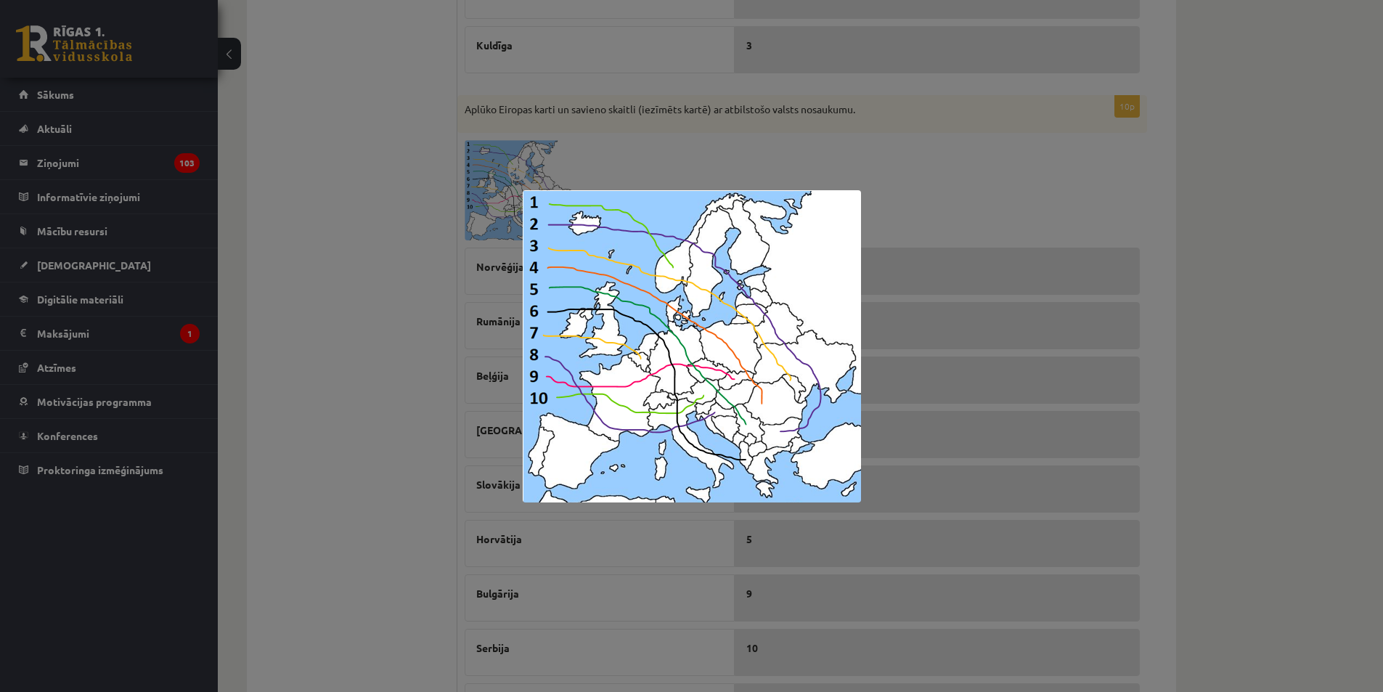
click at [700, 395] on img at bounding box center [692, 346] width 338 height 312
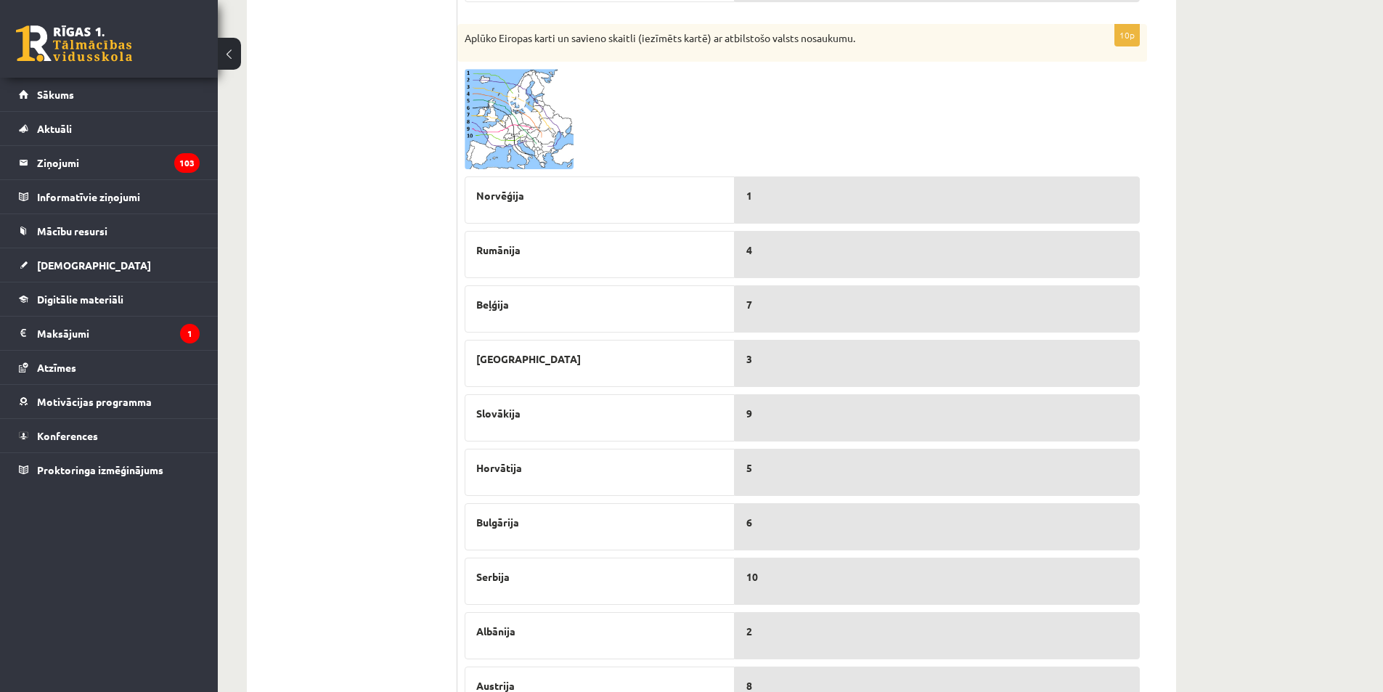
scroll to position [659, 0]
click at [528, 131] on img at bounding box center [519, 118] width 109 height 100
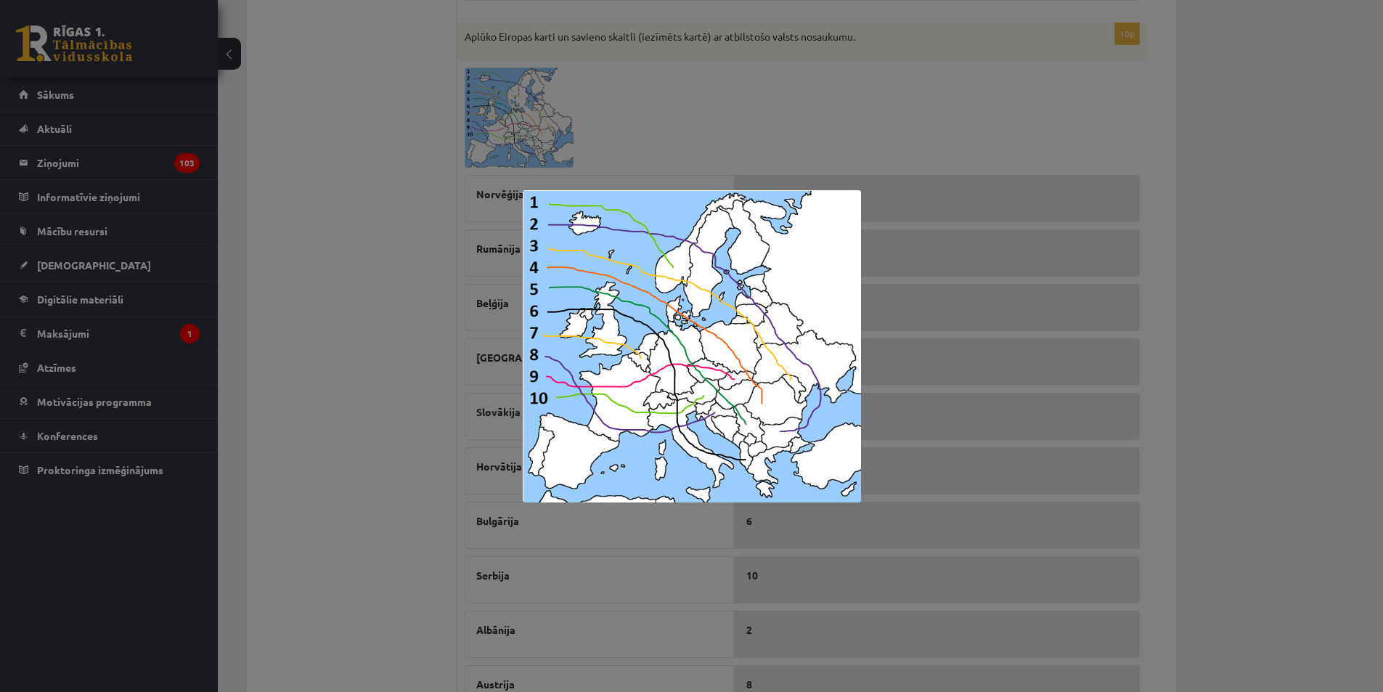
click at [771, 428] on img at bounding box center [692, 346] width 338 height 312
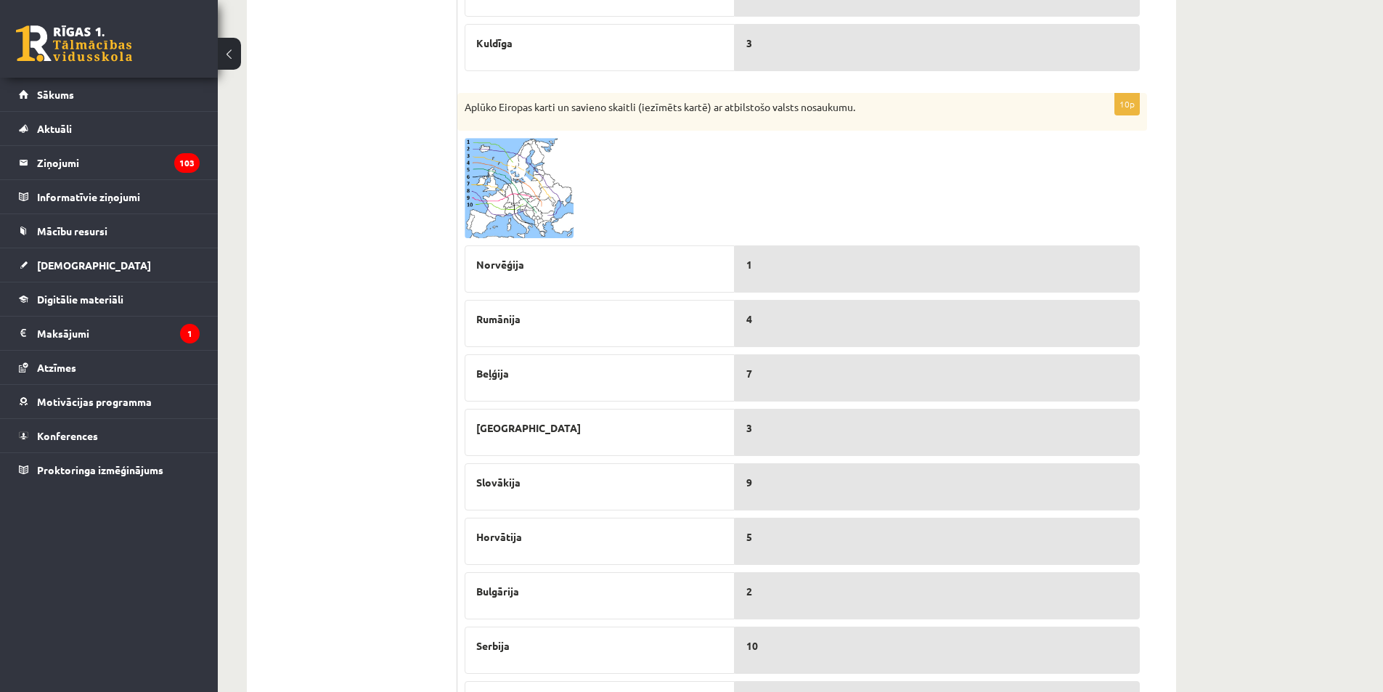
scroll to position [587, 0]
click at [512, 196] on img at bounding box center [519, 190] width 109 height 100
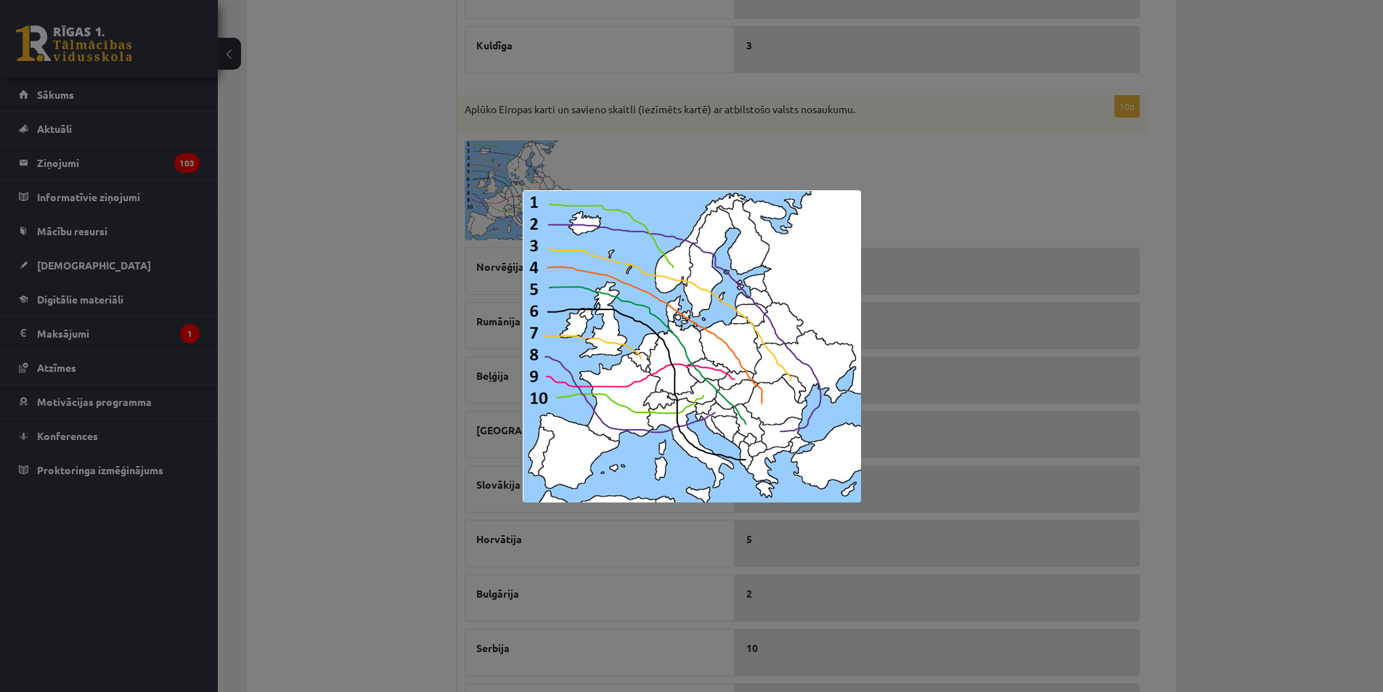
click at [757, 409] on img at bounding box center [692, 346] width 338 height 312
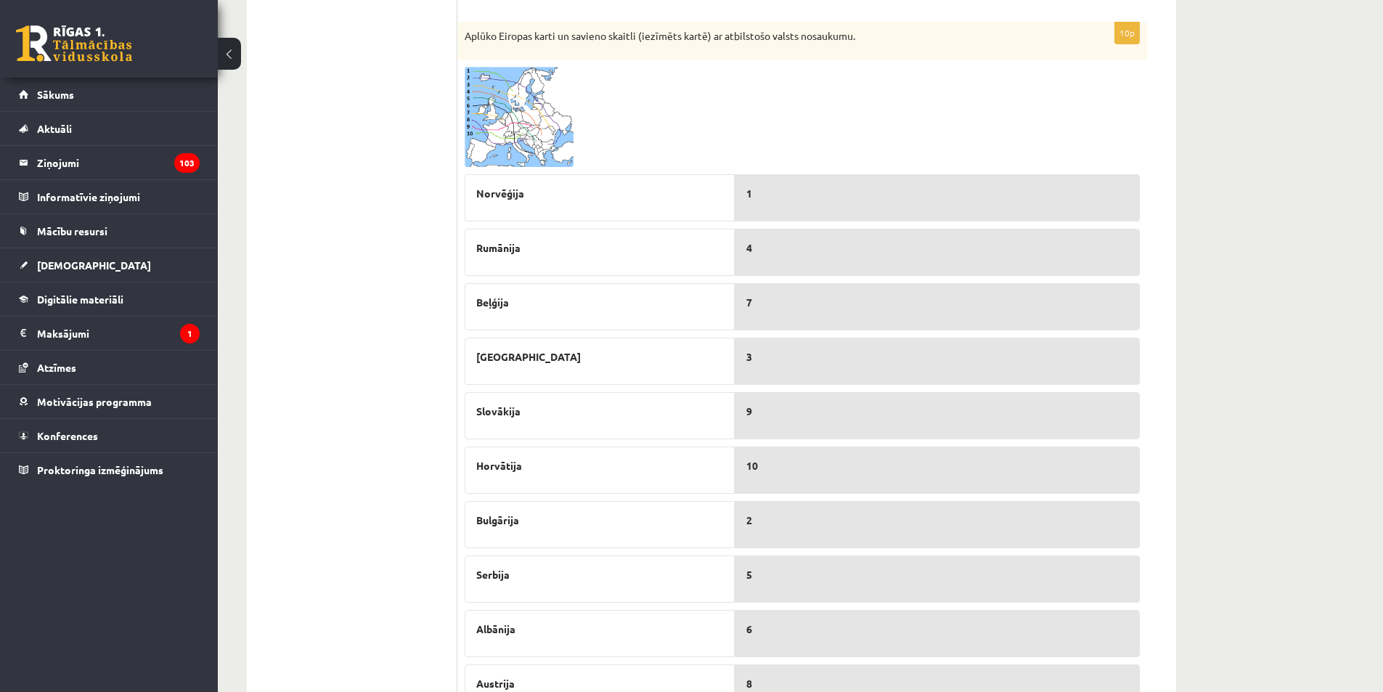
scroll to position [659, 0]
click at [509, 133] on img at bounding box center [519, 118] width 109 height 100
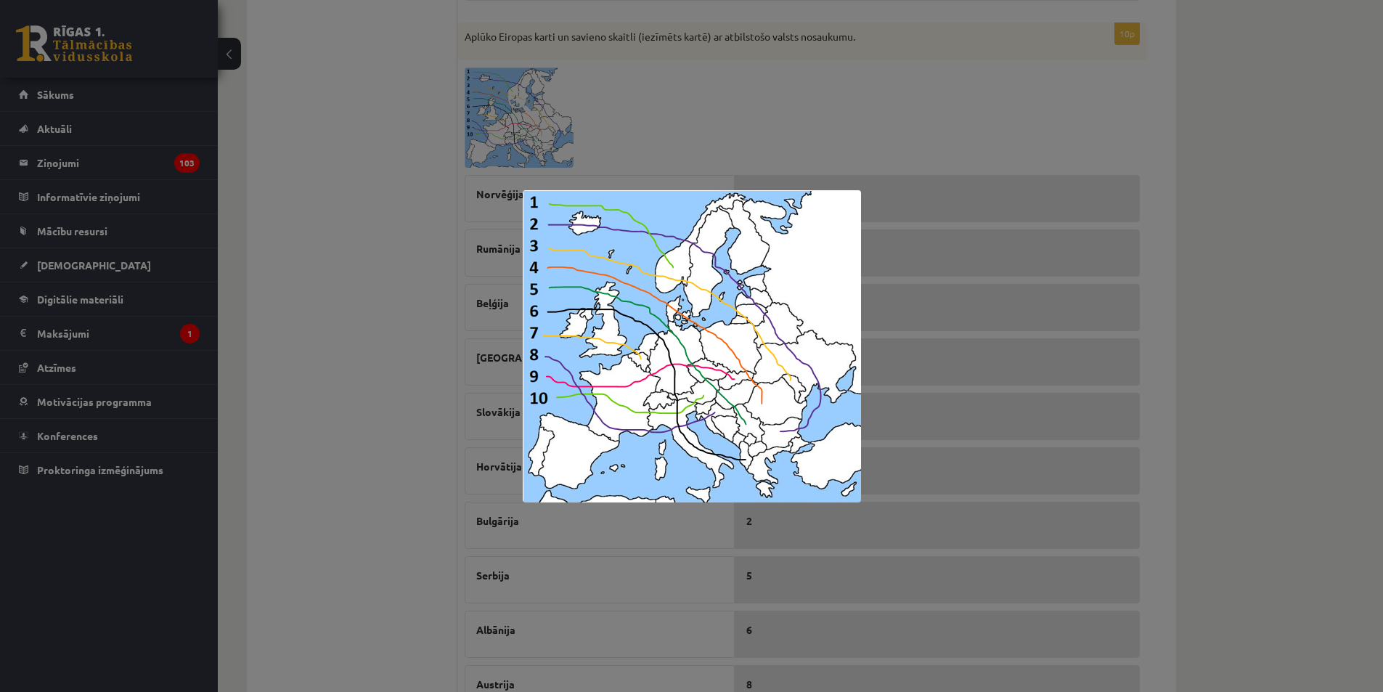
click at [547, 359] on img at bounding box center [692, 346] width 338 height 312
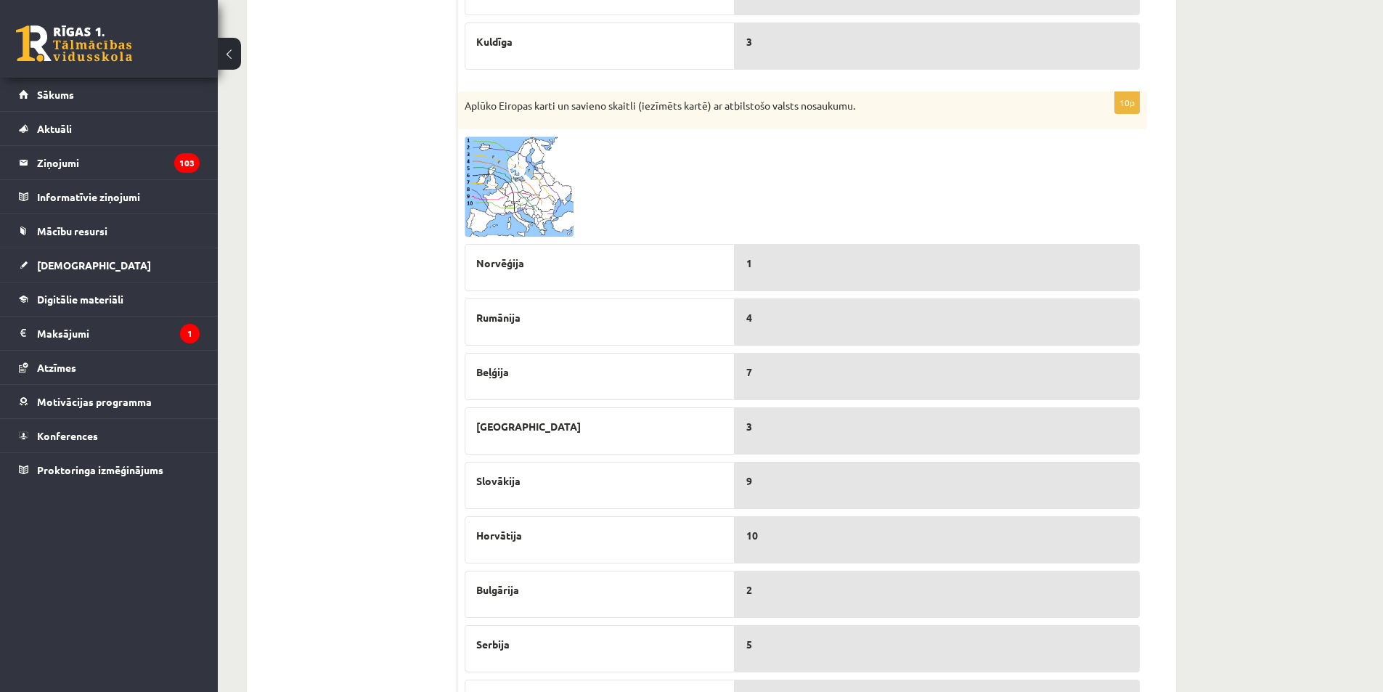
scroll to position [587, 0]
click at [507, 197] on img at bounding box center [519, 190] width 109 height 100
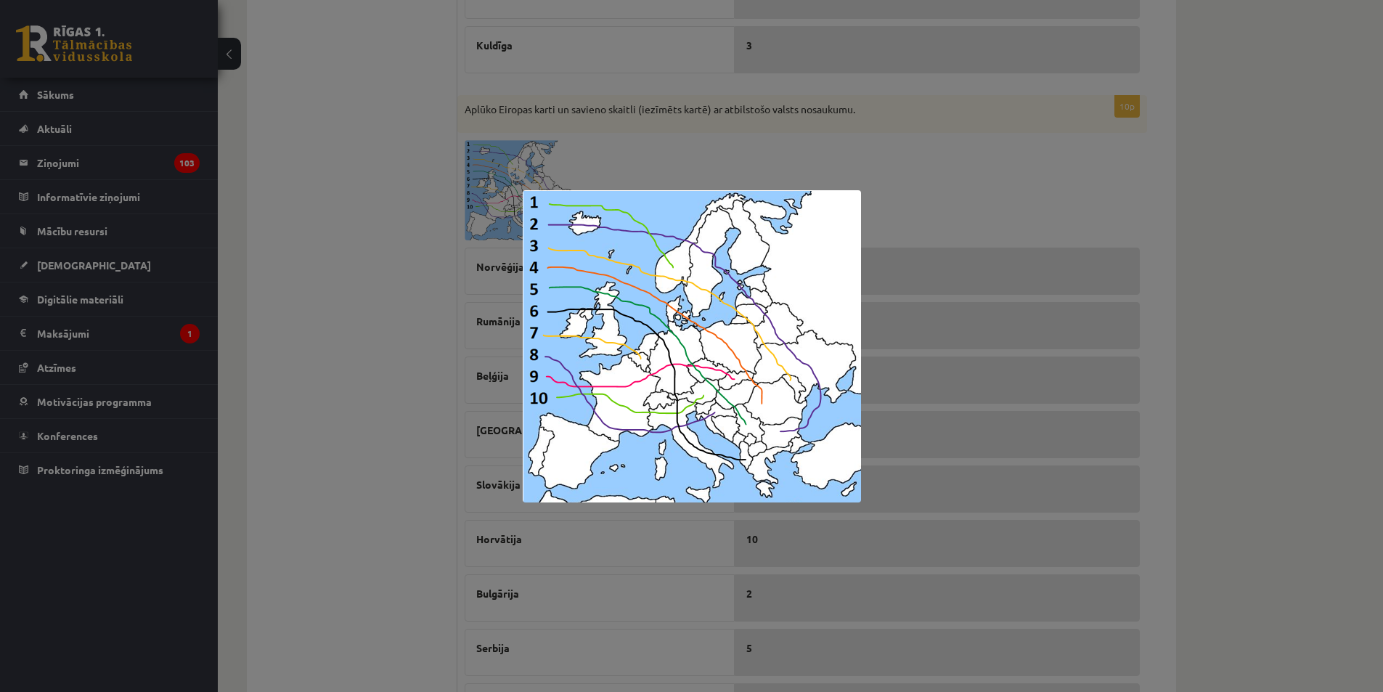
click at [696, 394] on img at bounding box center [692, 346] width 338 height 312
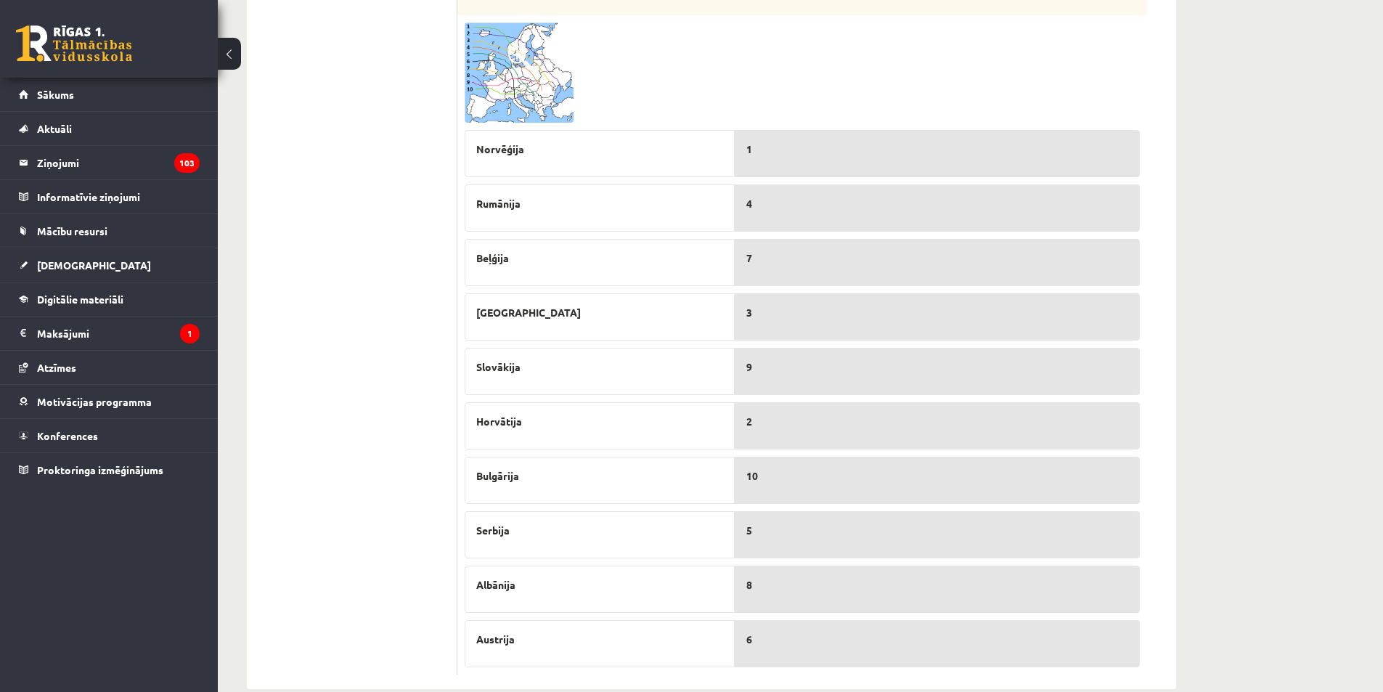
scroll to position [732, 0]
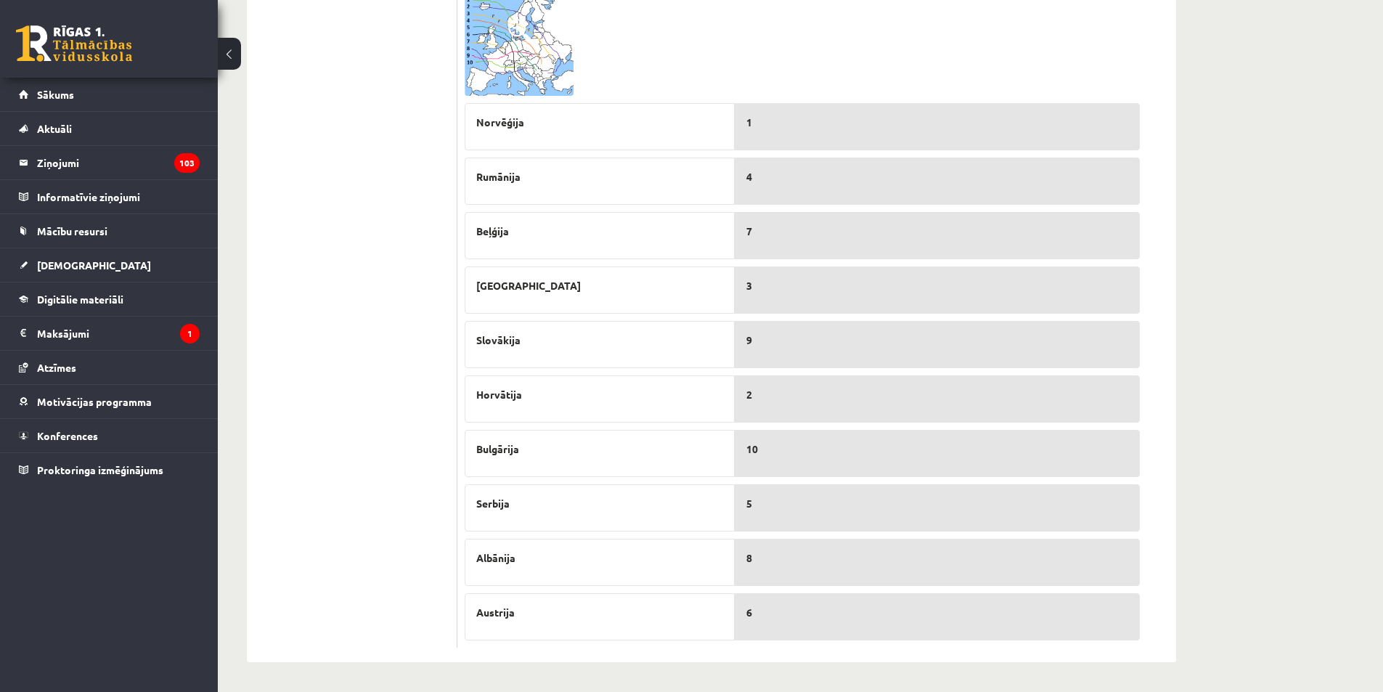
click at [815, 460] on div "10" at bounding box center [937, 453] width 405 height 47
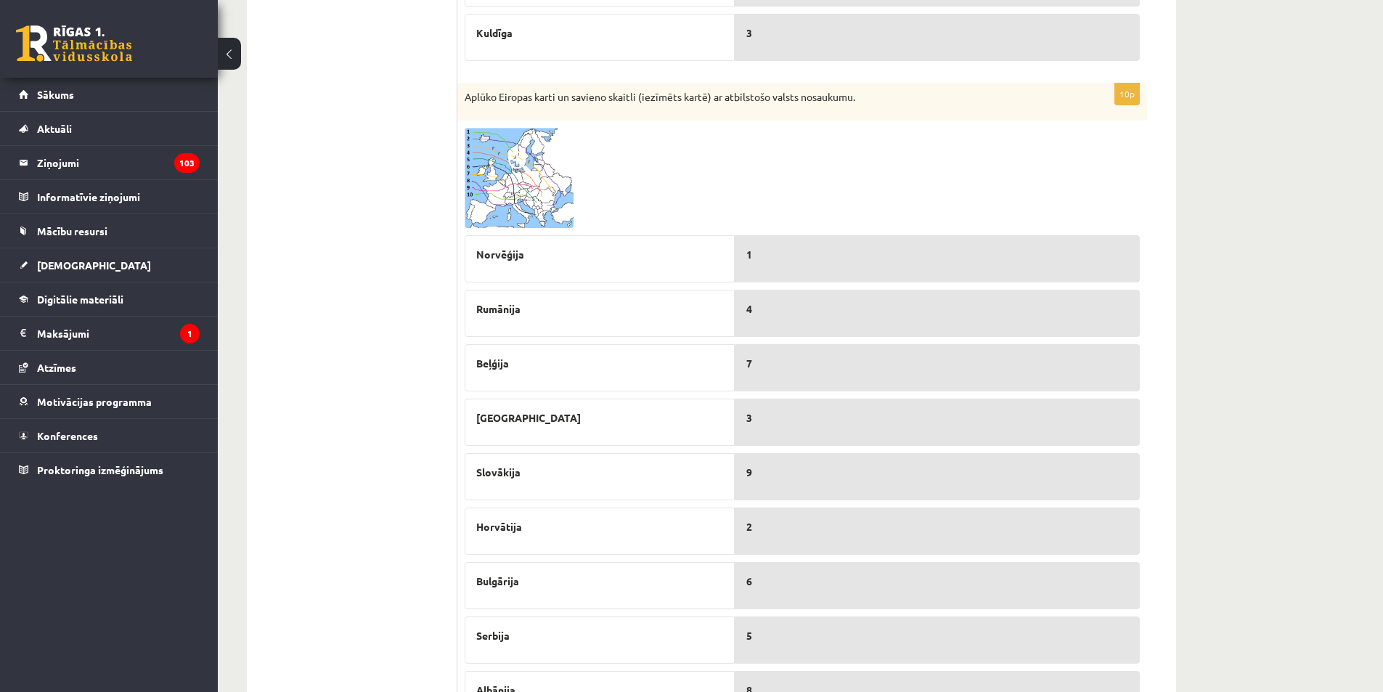
scroll to position [587, 0]
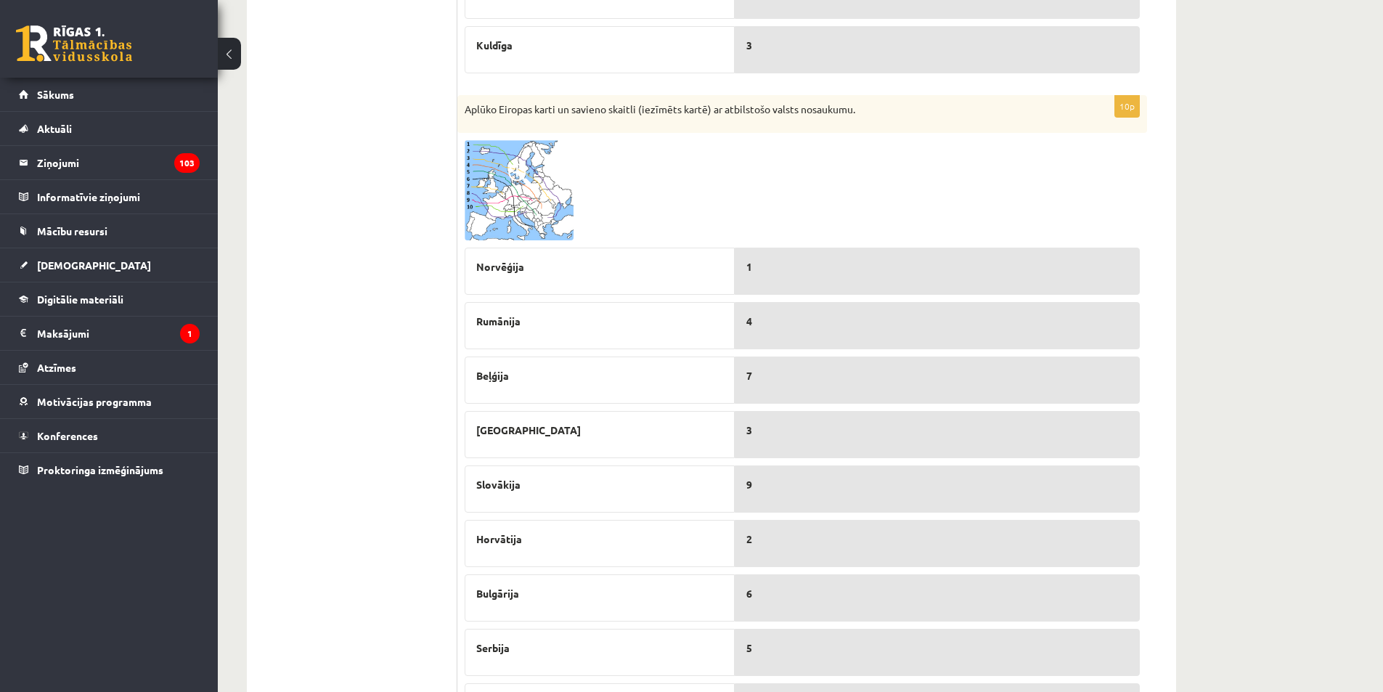
click at [532, 182] on img at bounding box center [519, 190] width 109 height 100
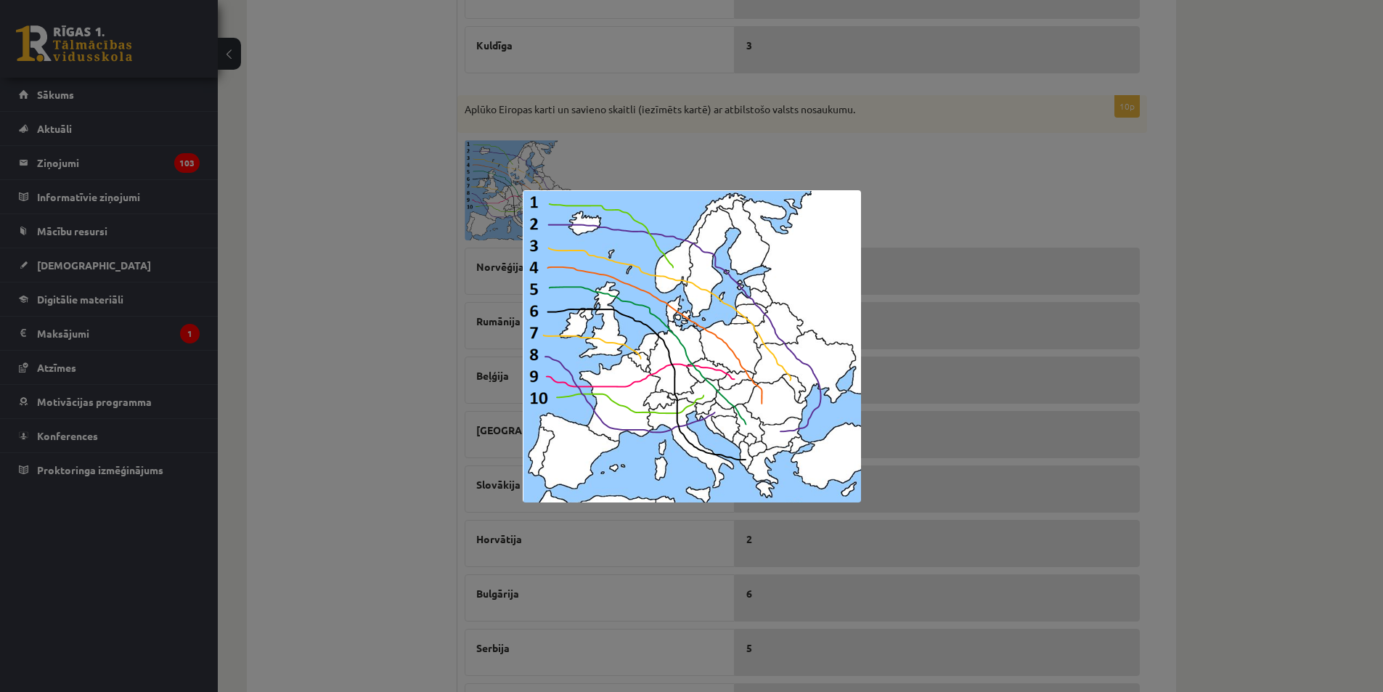
click at [780, 439] on img at bounding box center [692, 346] width 338 height 312
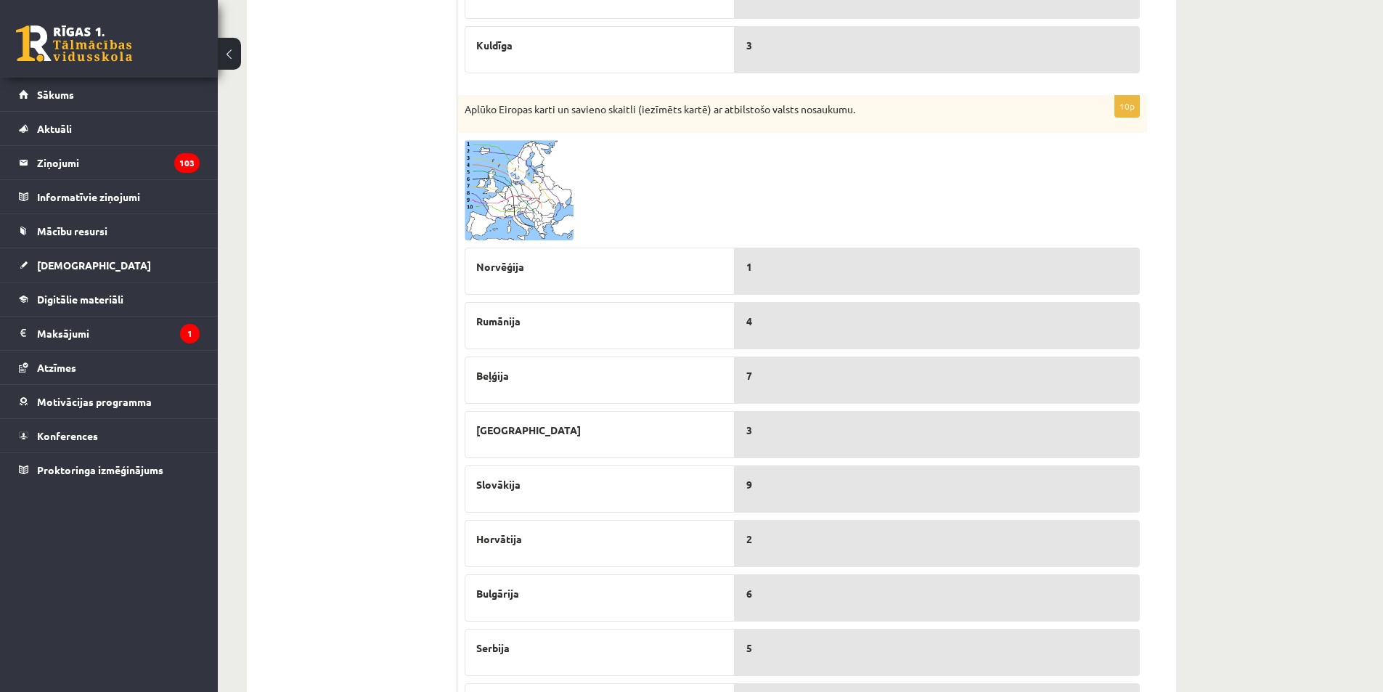
click at [541, 185] on img at bounding box center [519, 190] width 109 height 100
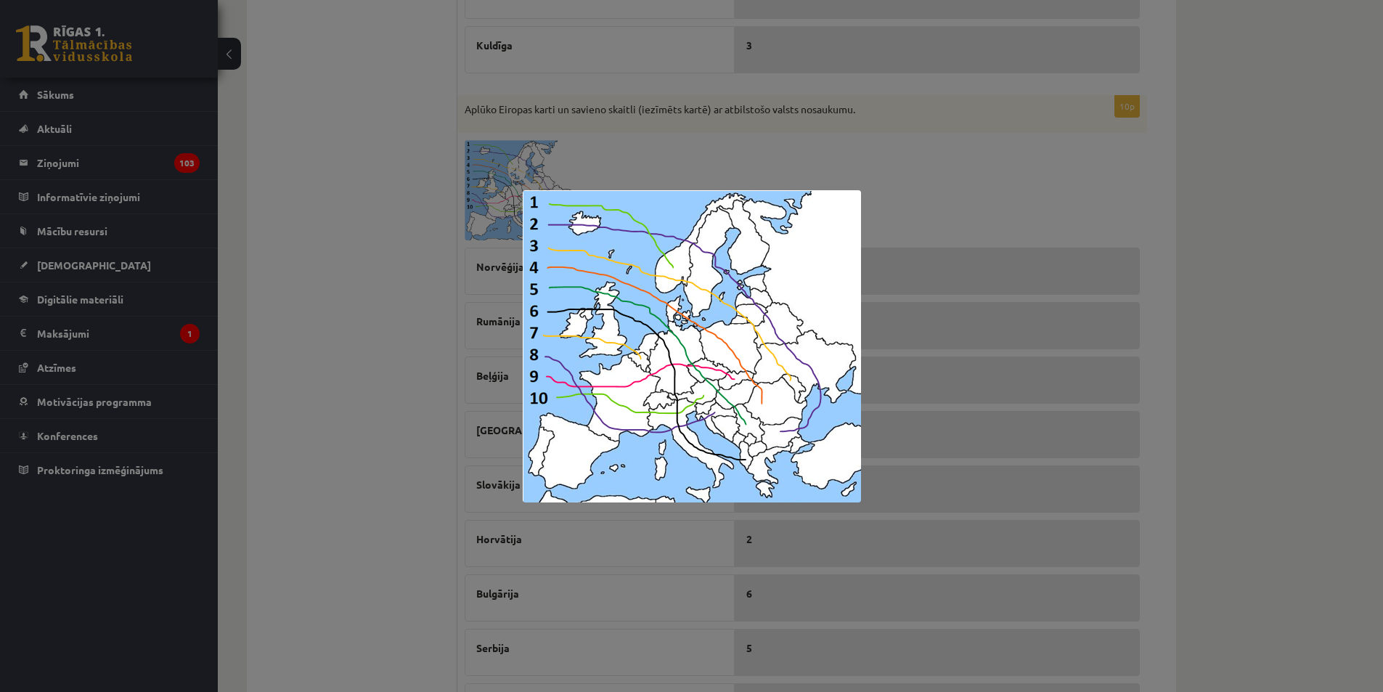
click at [652, 197] on img at bounding box center [692, 346] width 338 height 312
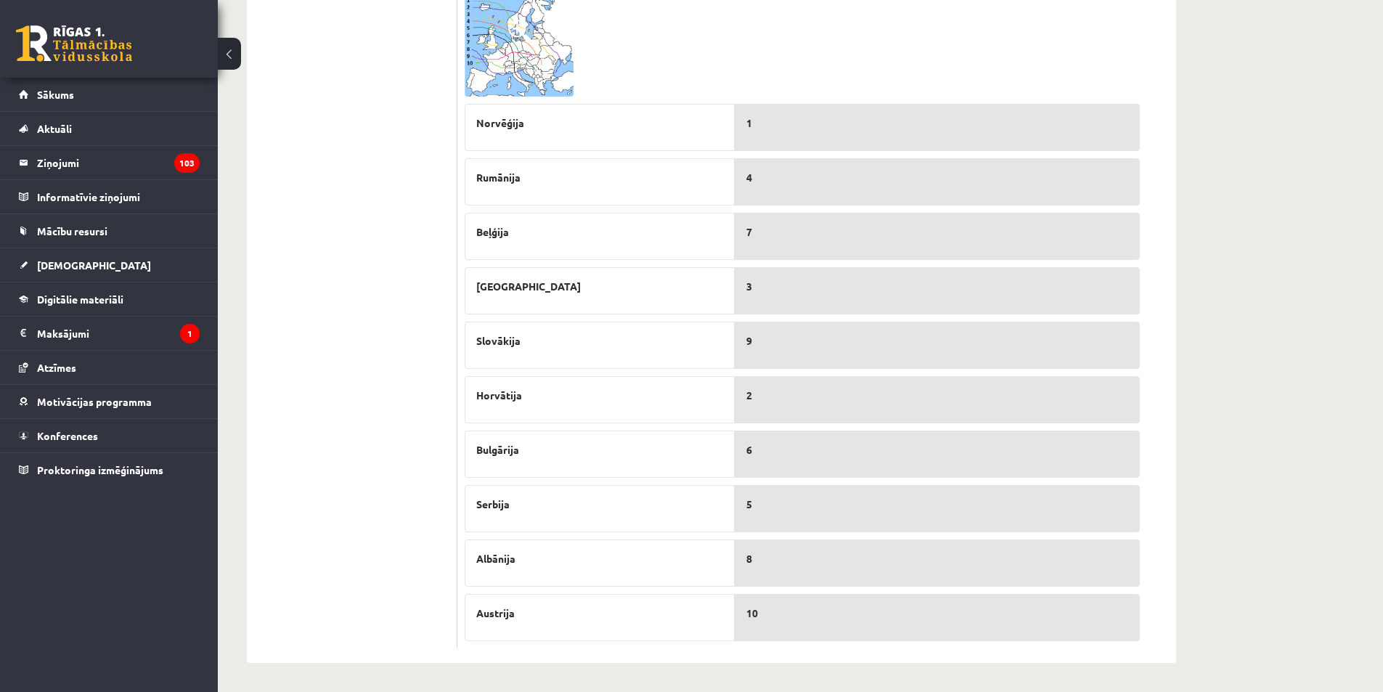
scroll to position [732, 0]
click at [502, 59] on img at bounding box center [519, 46] width 109 height 100
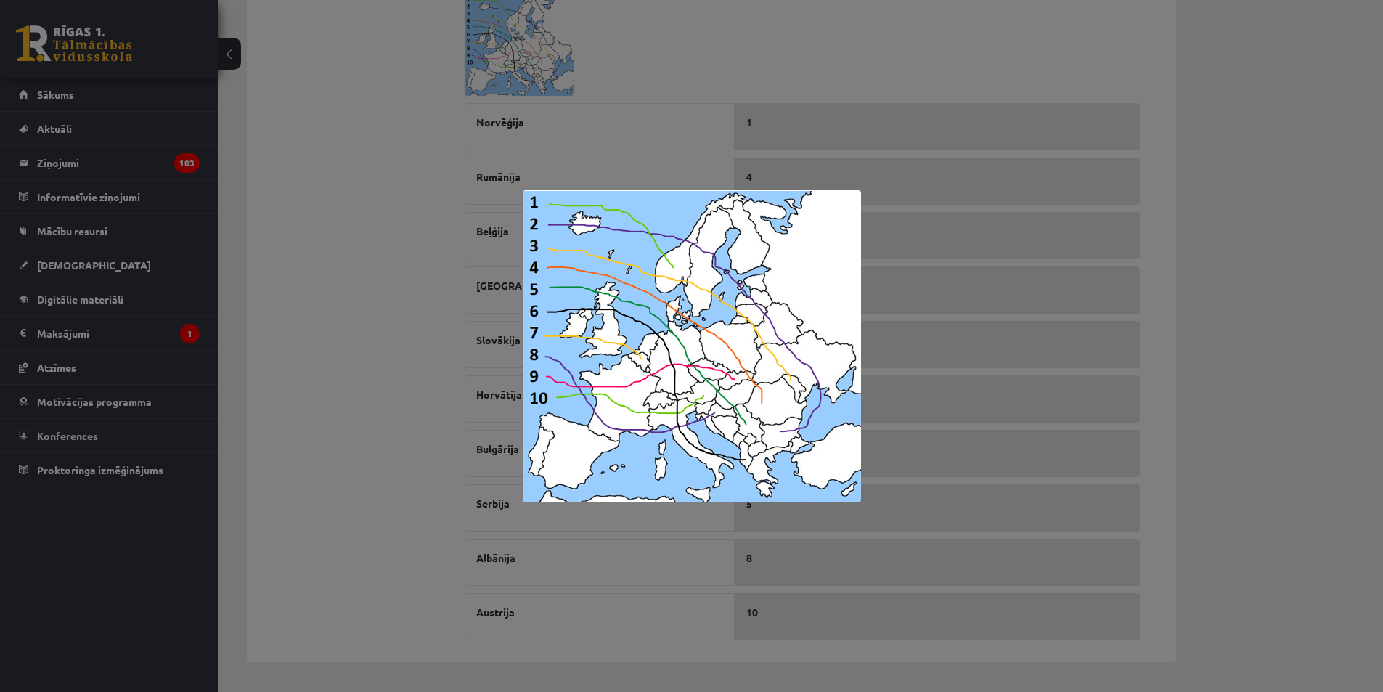
click at [743, 462] on img at bounding box center [692, 346] width 338 height 312
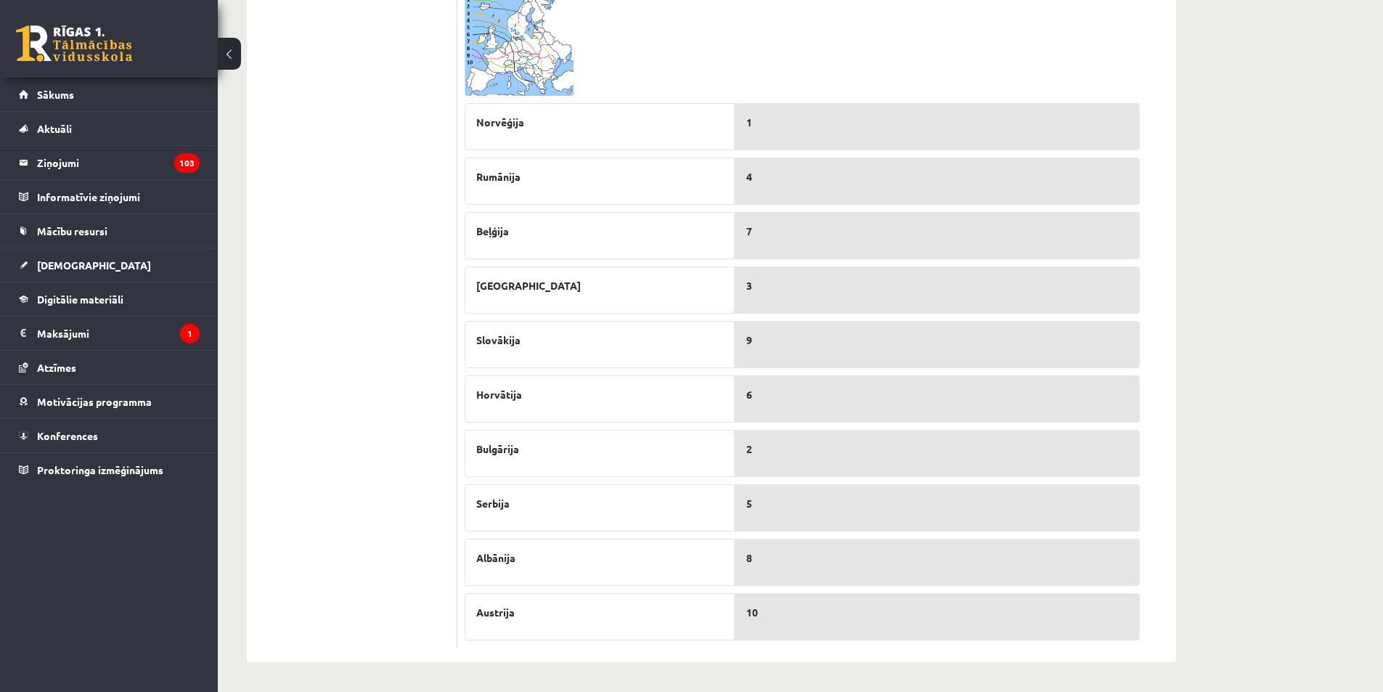
click at [515, 76] on img at bounding box center [519, 46] width 109 height 100
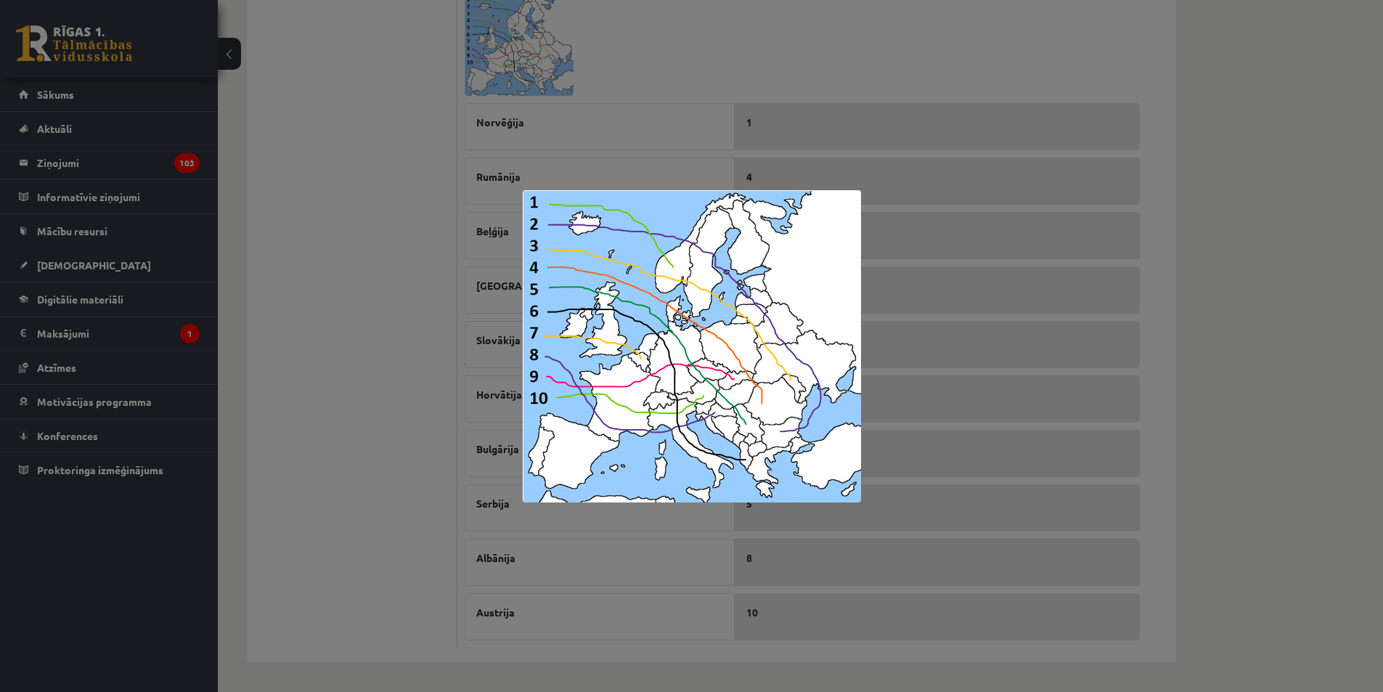
click at [717, 412] on img at bounding box center [692, 346] width 338 height 312
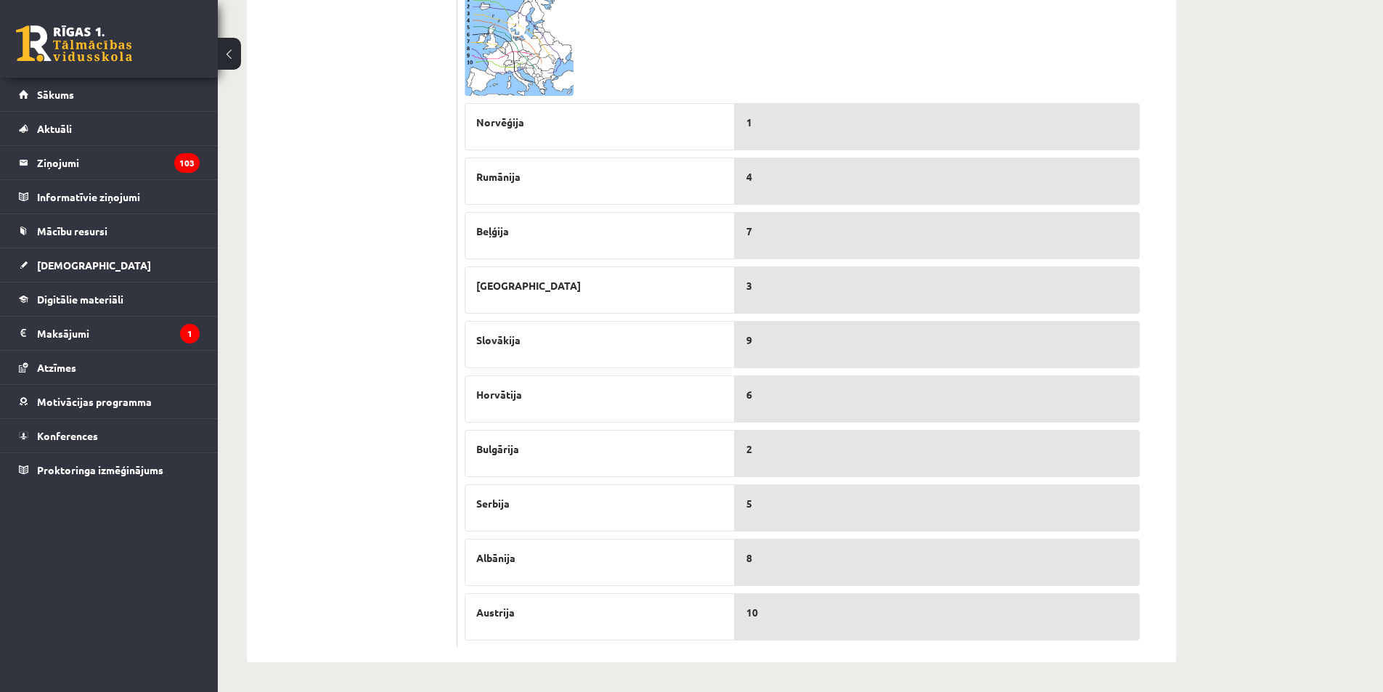
click at [789, 394] on p "6" at bounding box center [937, 394] width 382 height 15
click at [492, 25] on img at bounding box center [519, 46] width 109 height 100
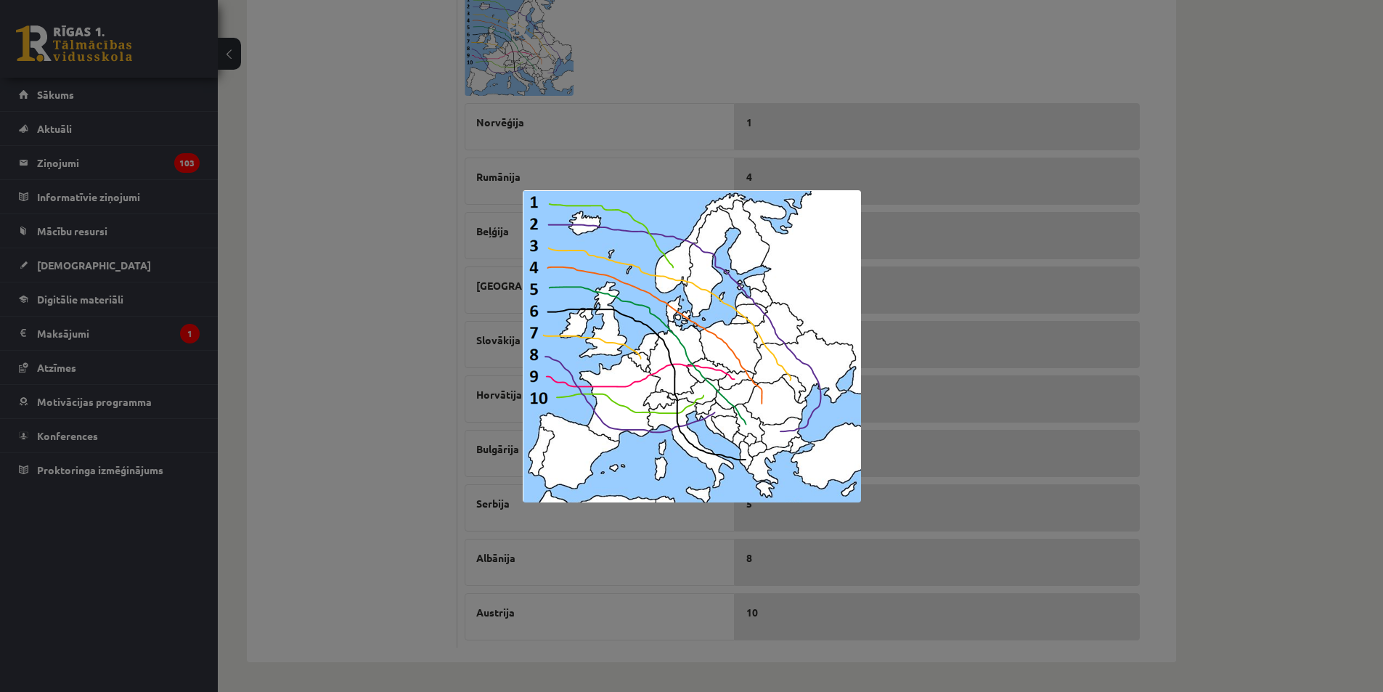
click at [738, 458] on img at bounding box center [692, 346] width 338 height 312
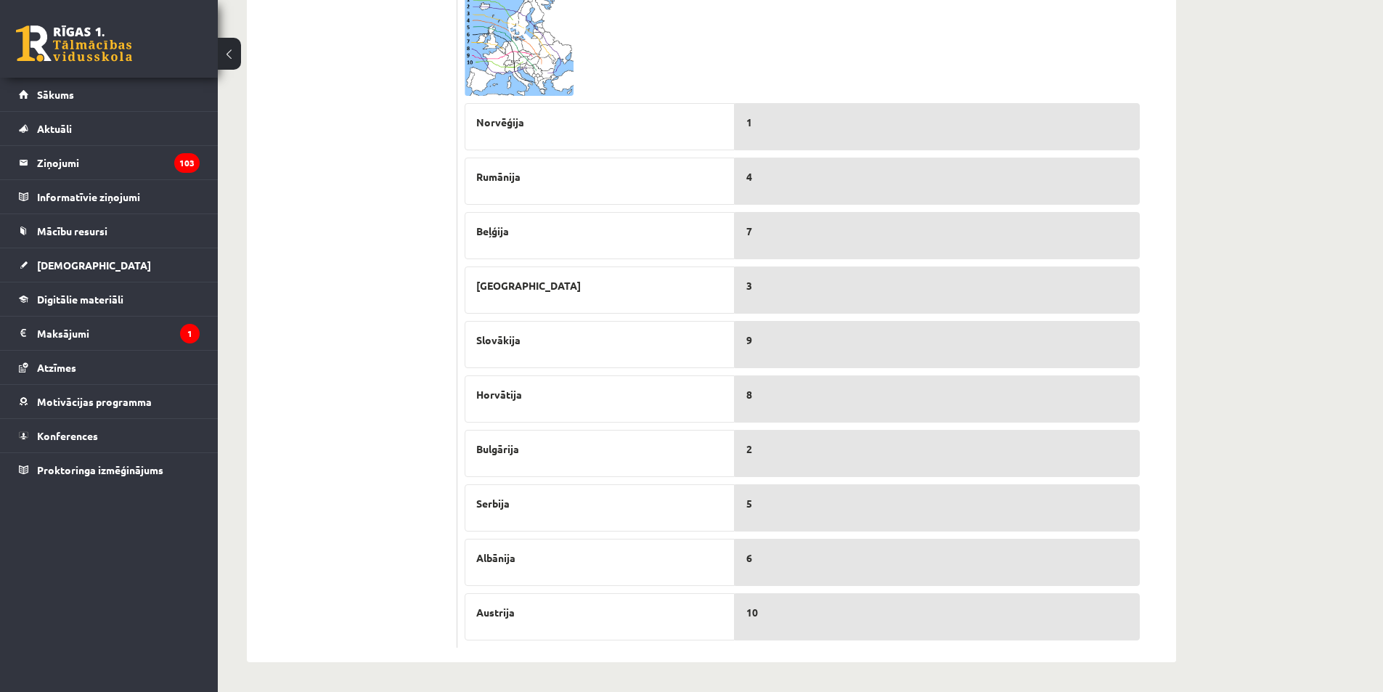
click at [471, 52] on img at bounding box center [519, 46] width 109 height 100
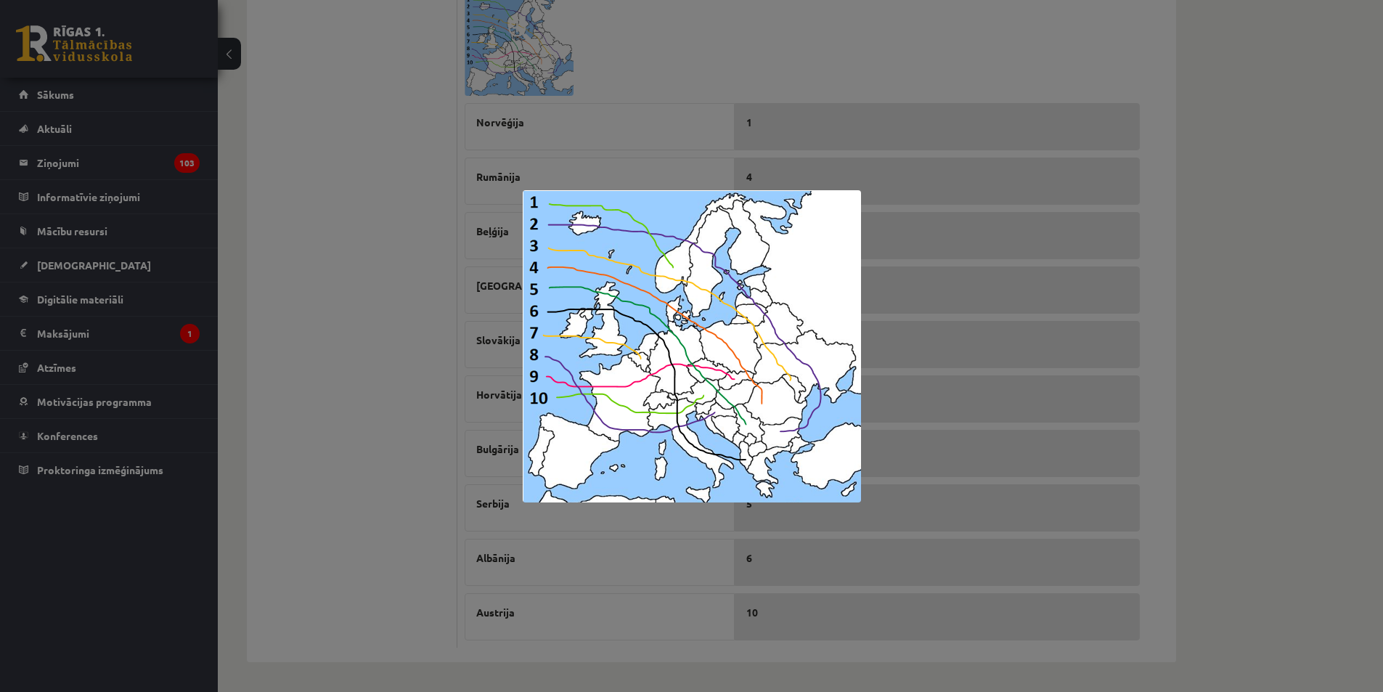
click at [715, 412] on img at bounding box center [692, 346] width 338 height 312
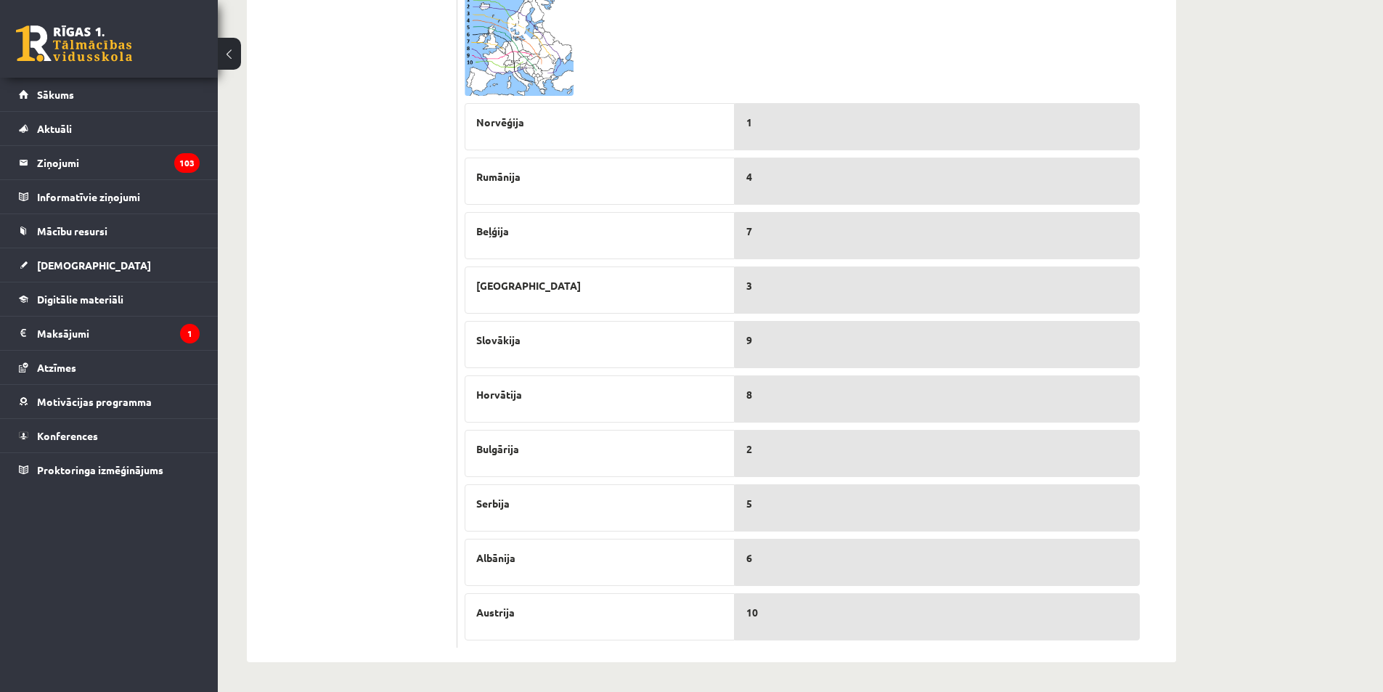
click at [777, 396] on p "8" at bounding box center [937, 394] width 382 height 15
click at [529, 60] on img at bounding box center [519, 46] width 109 height 100
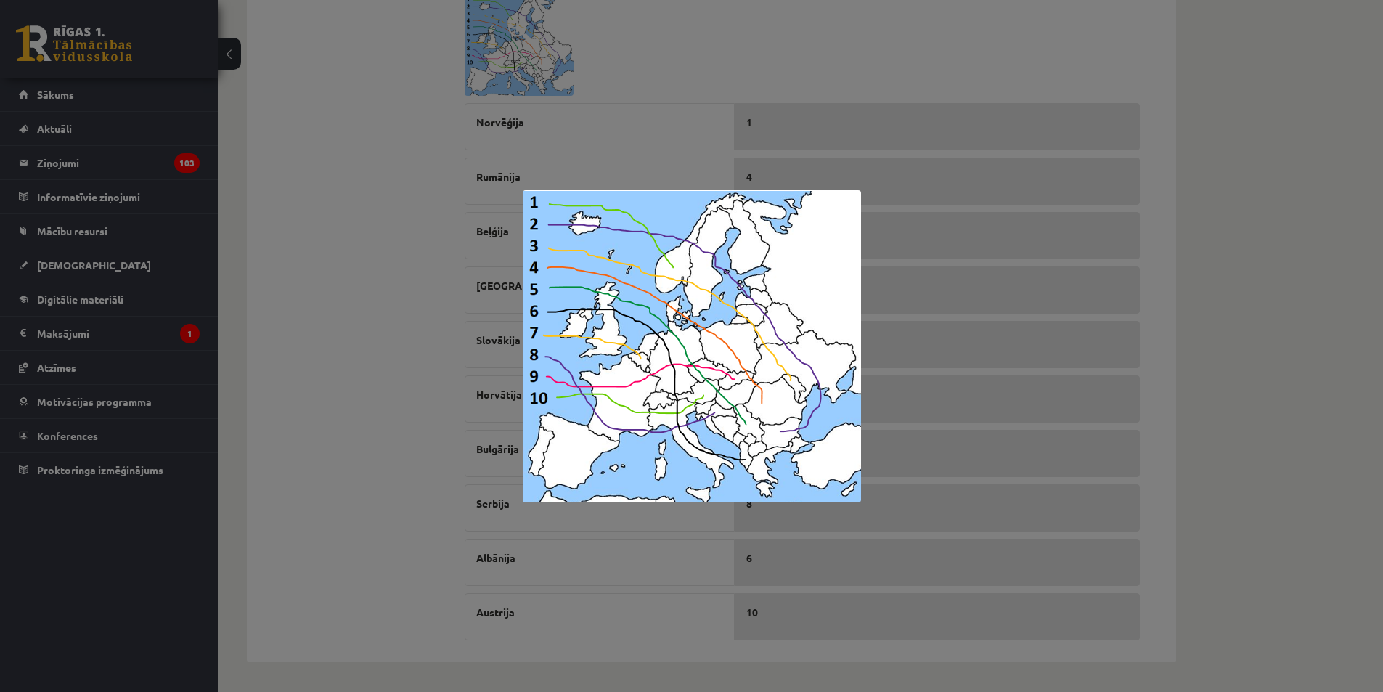
click at [709, 413] on img at bounding box center [692, 346] width 338 height 312
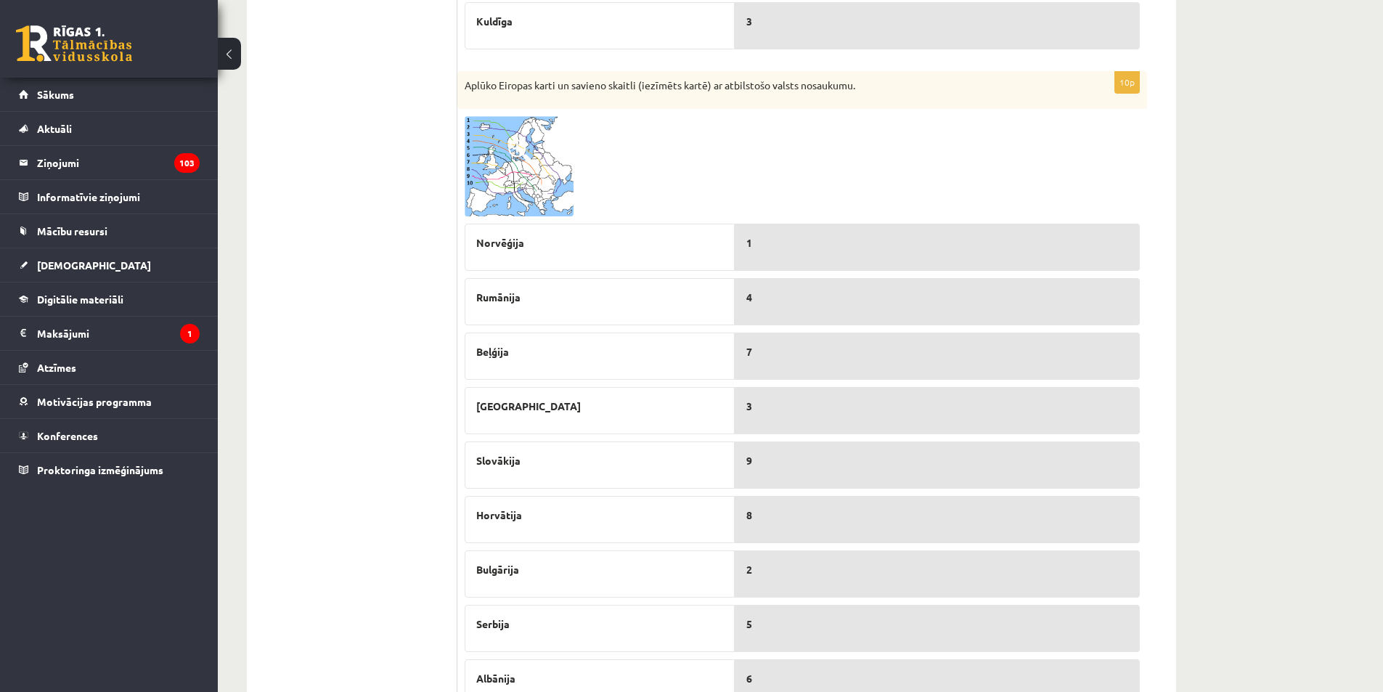
scroll to position [587, 0]
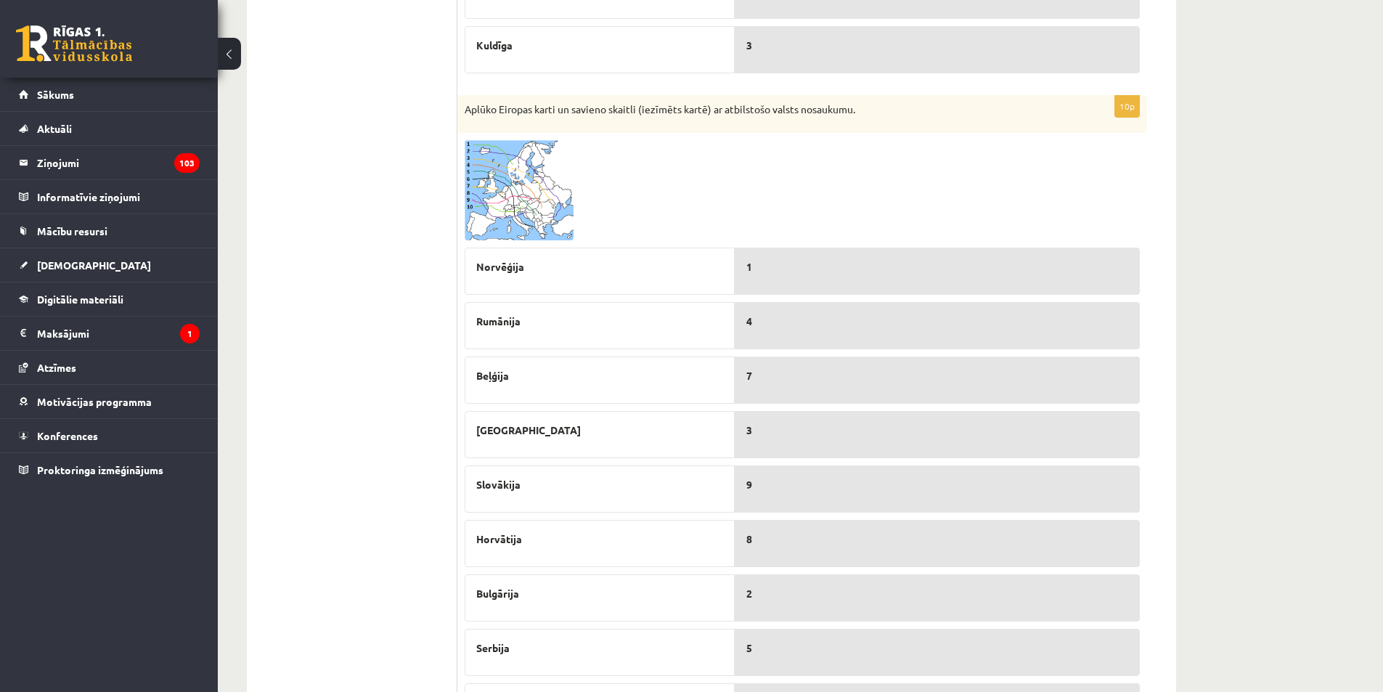
click at [513, 213] on img at bounding box center [519, 190] width 109 height 100
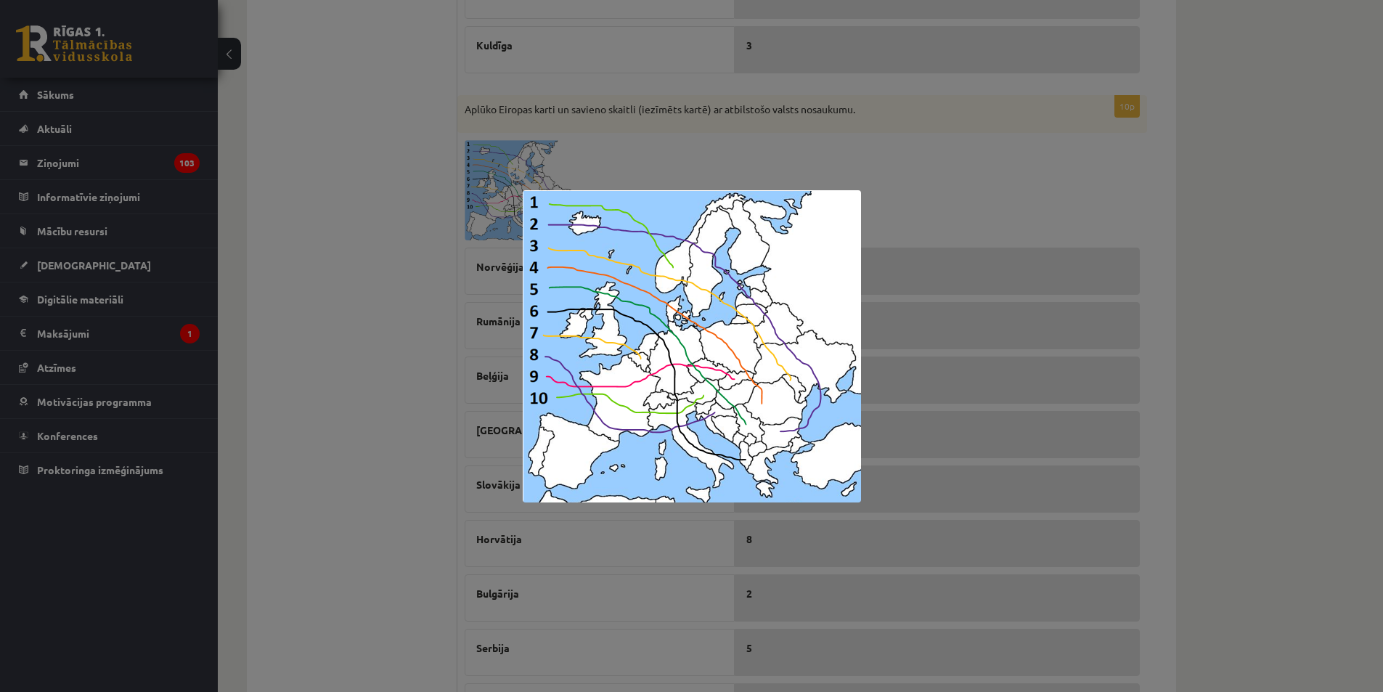
click at [754, 423] on img at bounding box center [692, 346] width 338 height 312
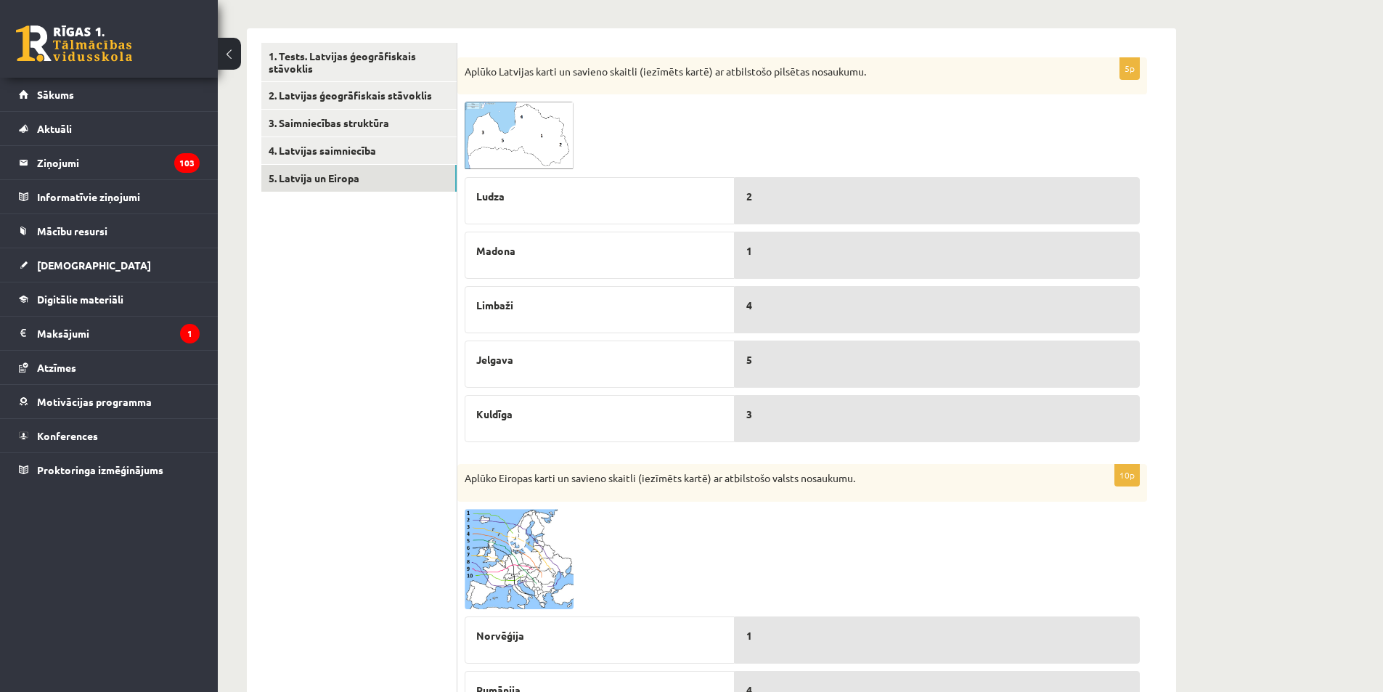
scroll to position [78, 0]
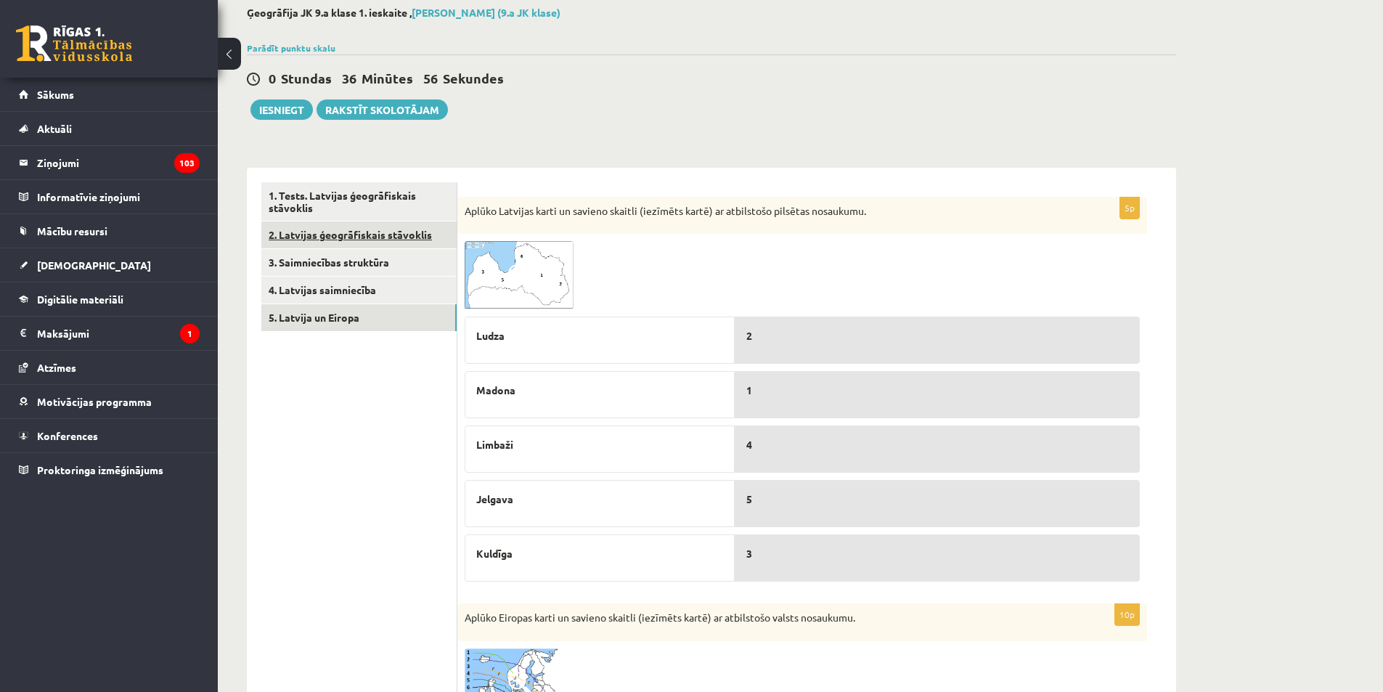
click at [272, 224] on link "2. Latvijas ģeogrāfiskais stāvoklis" at bounding box center [358, 234] width 195 height 27
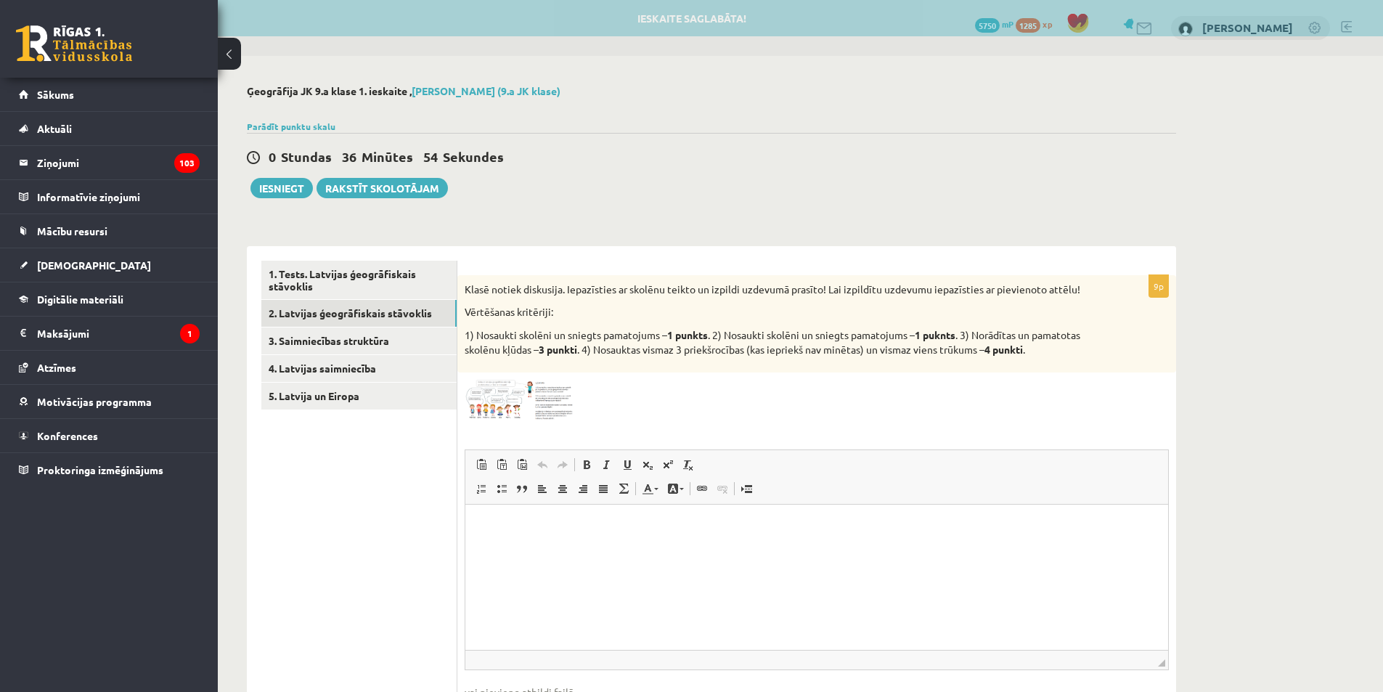
scroll to position [0, 0]
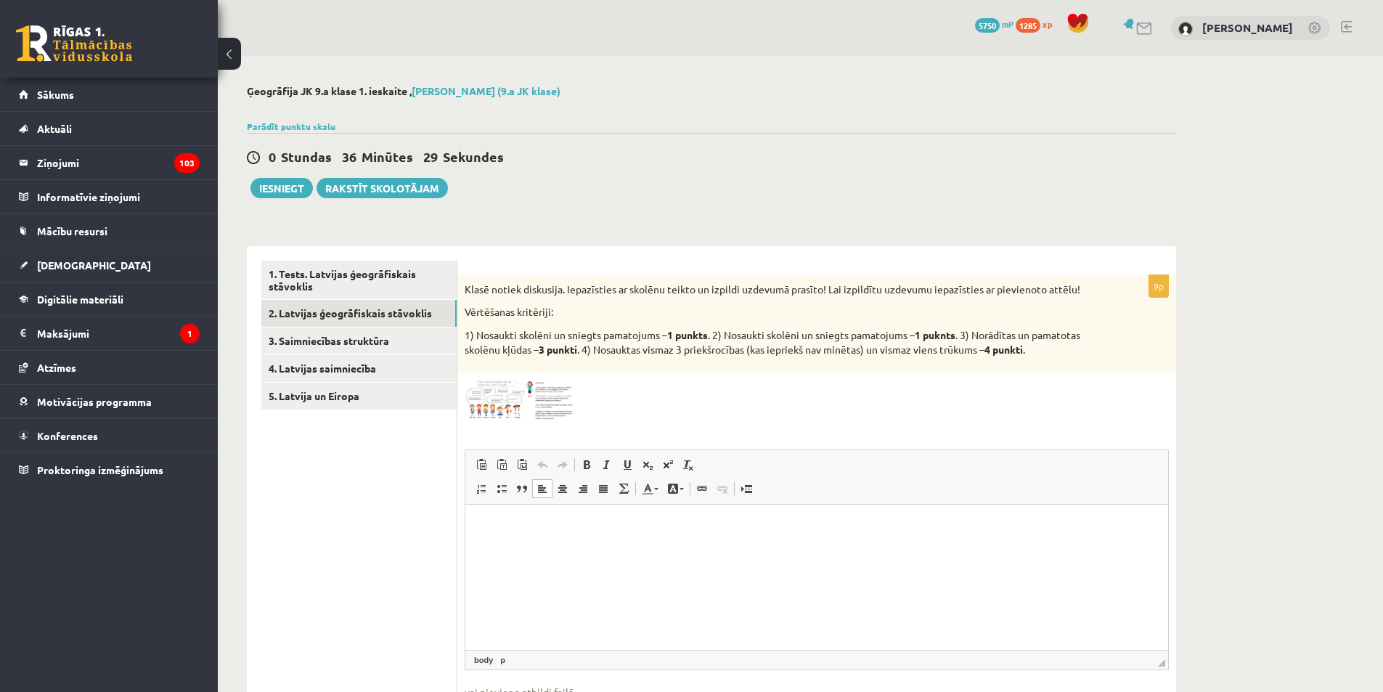
click at [535, 526] on p "Визуальный текстовый редактор, wiswyg-editor-user-answer-47433801337140" at bounding box center [817, 525] width 674 height 15
click at [512, 400] on img at bounding box center [519, 400] width 109 height 41
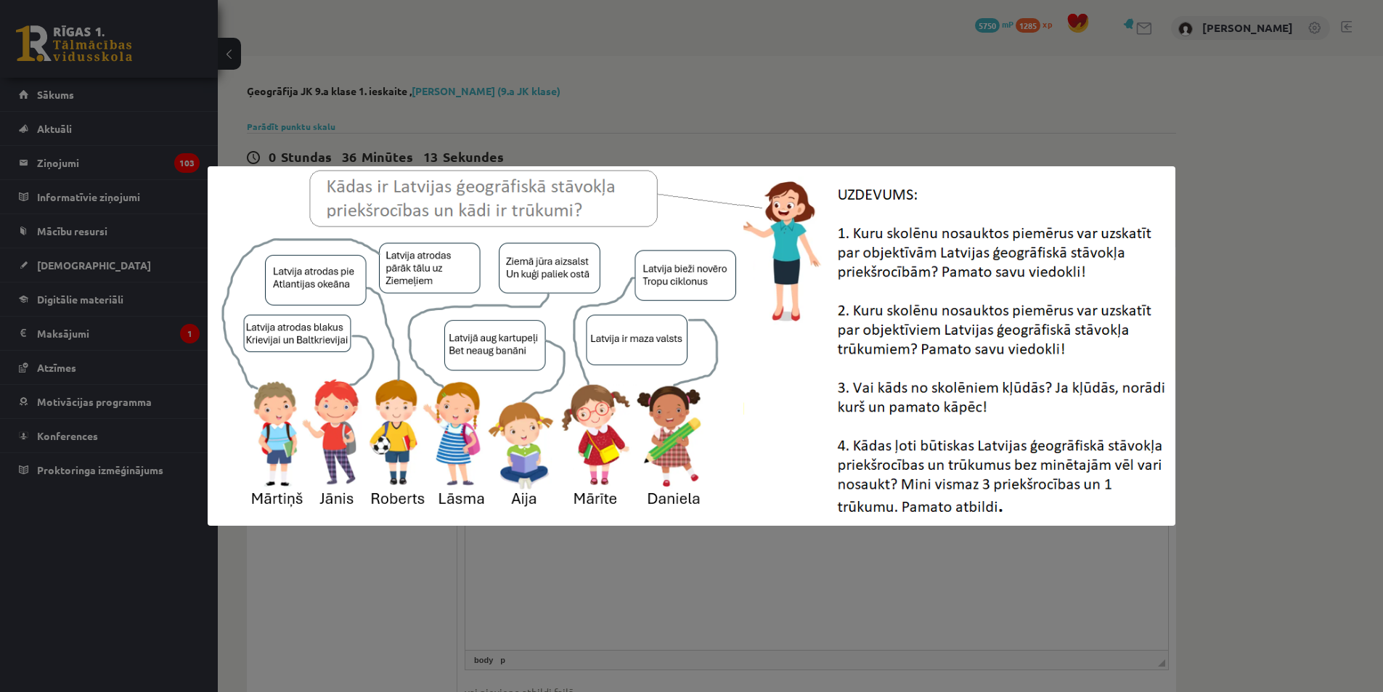
click at [649, 577] on div at bounding box center [691, 346] width 1383 height 692
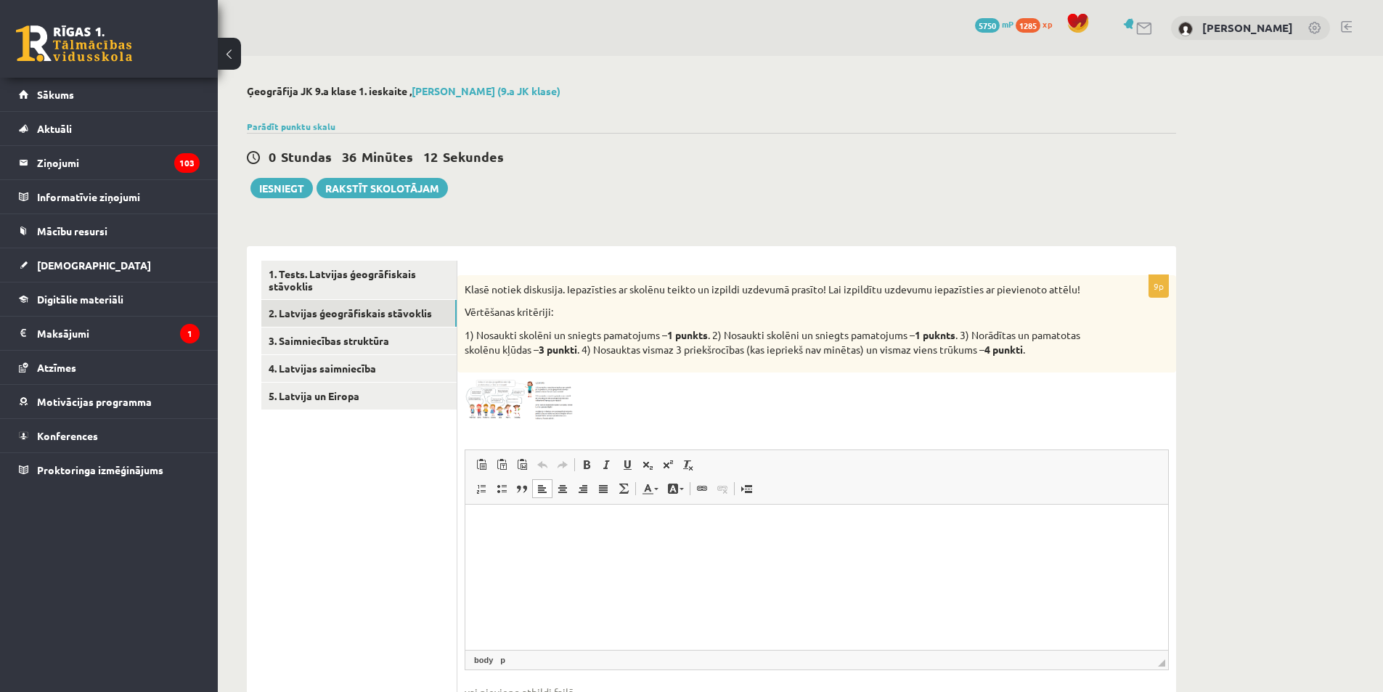
click at [630, 534] on html at bounding box center [816, 526] width 703 height 44
click at [534, 397] on img at bounding box center [519, 400] width 109 height 41
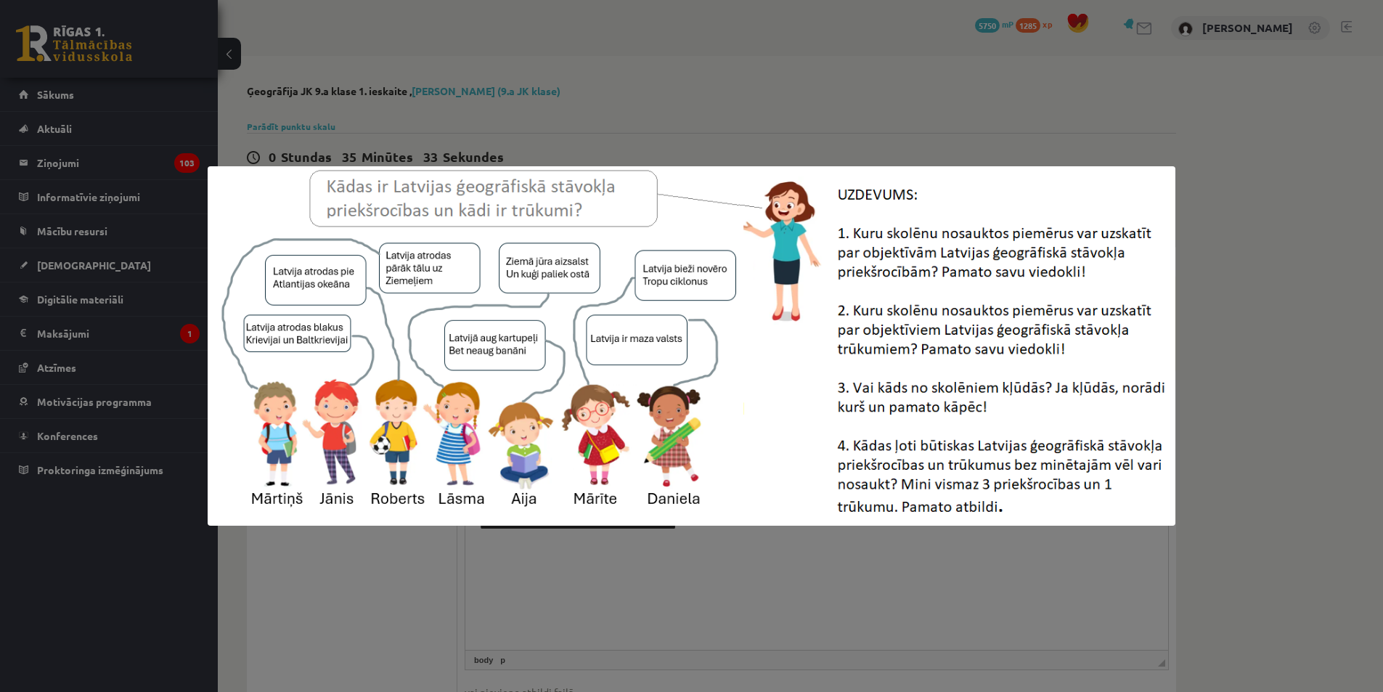
click at [520, 120] on div at bounding box center [691, 346] width 1383 height 692
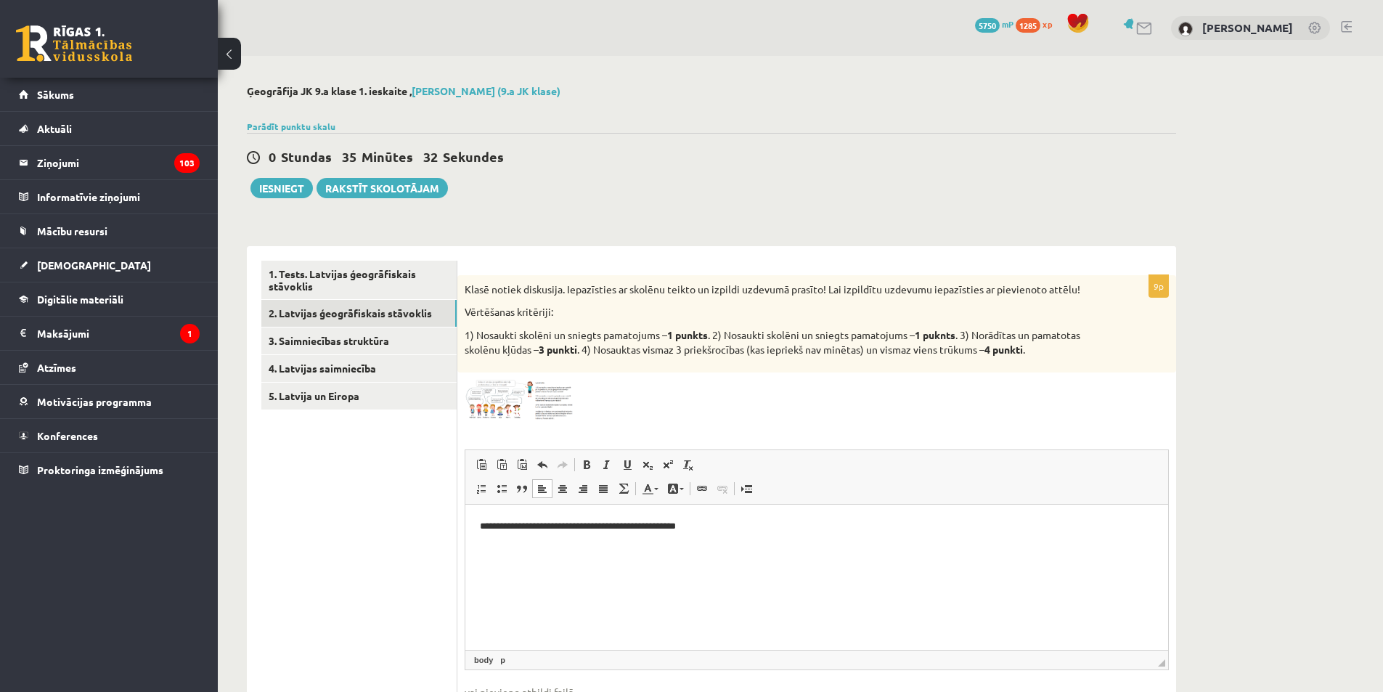
click at [725, 538] on html "**********" at bounding box center [816, 526] width 703 height 44
click at [744, 516] on html "**********" at bounding box center [816, 526] width 703 height 44
click at [535, 407] on img at bounding box center [519, 400] width 109 height 41
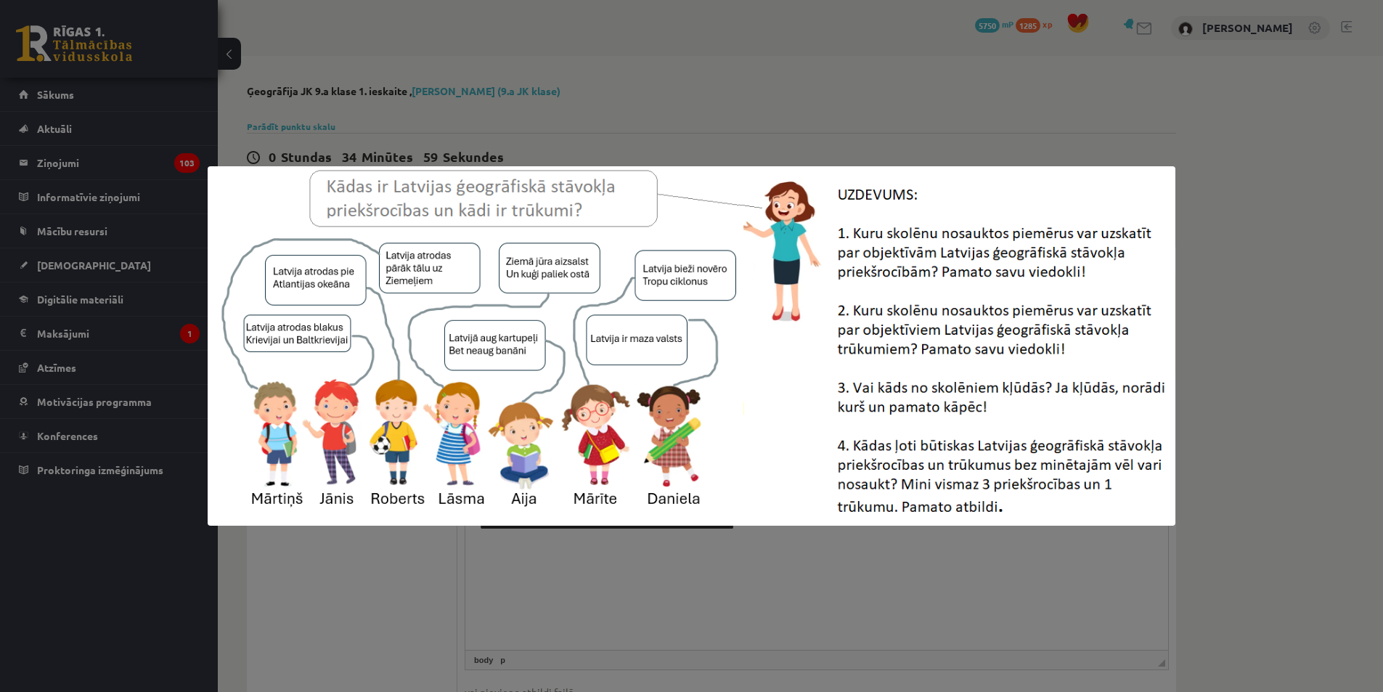
click at [650, 118] on div at bounding box center [691, 346] width 1383 height 692
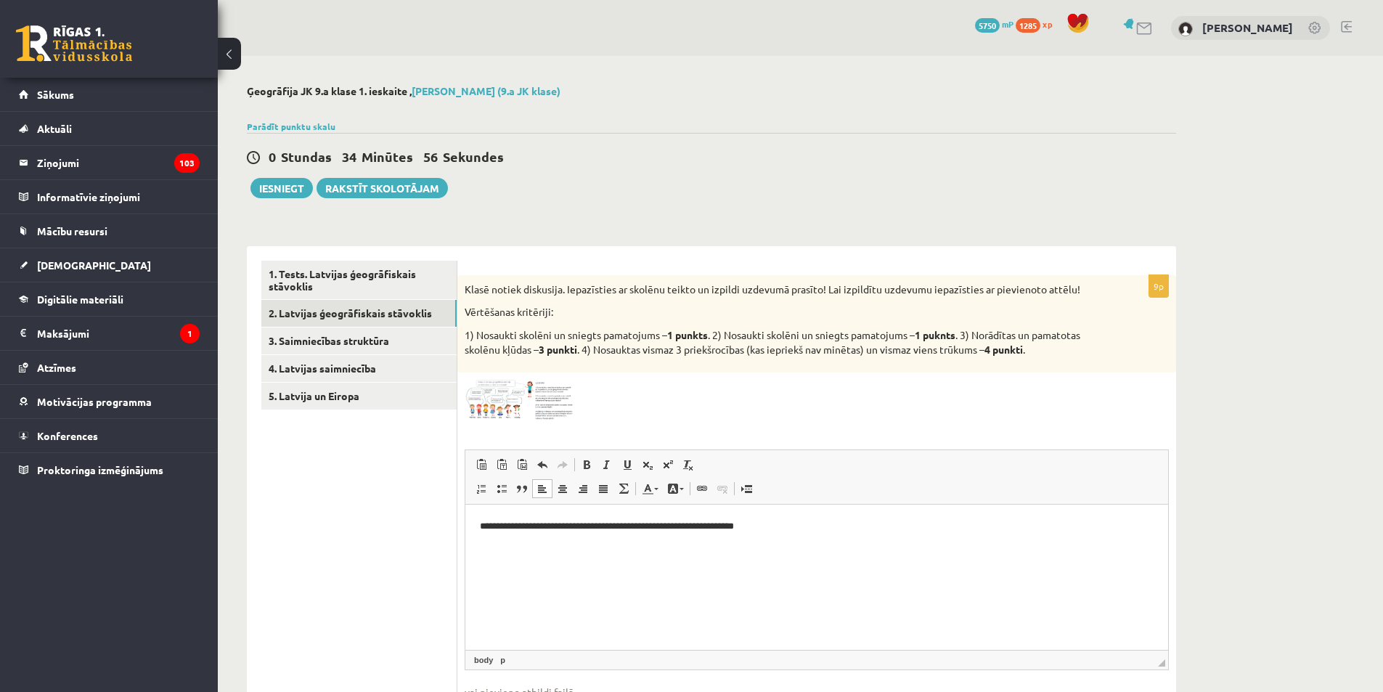
click at [926, 548] on html "**********" at bounding box center [816, 526] width 703 height 44
click at [884, 521] on p "**********" at bounding box center [817, 525] width 674 height 15
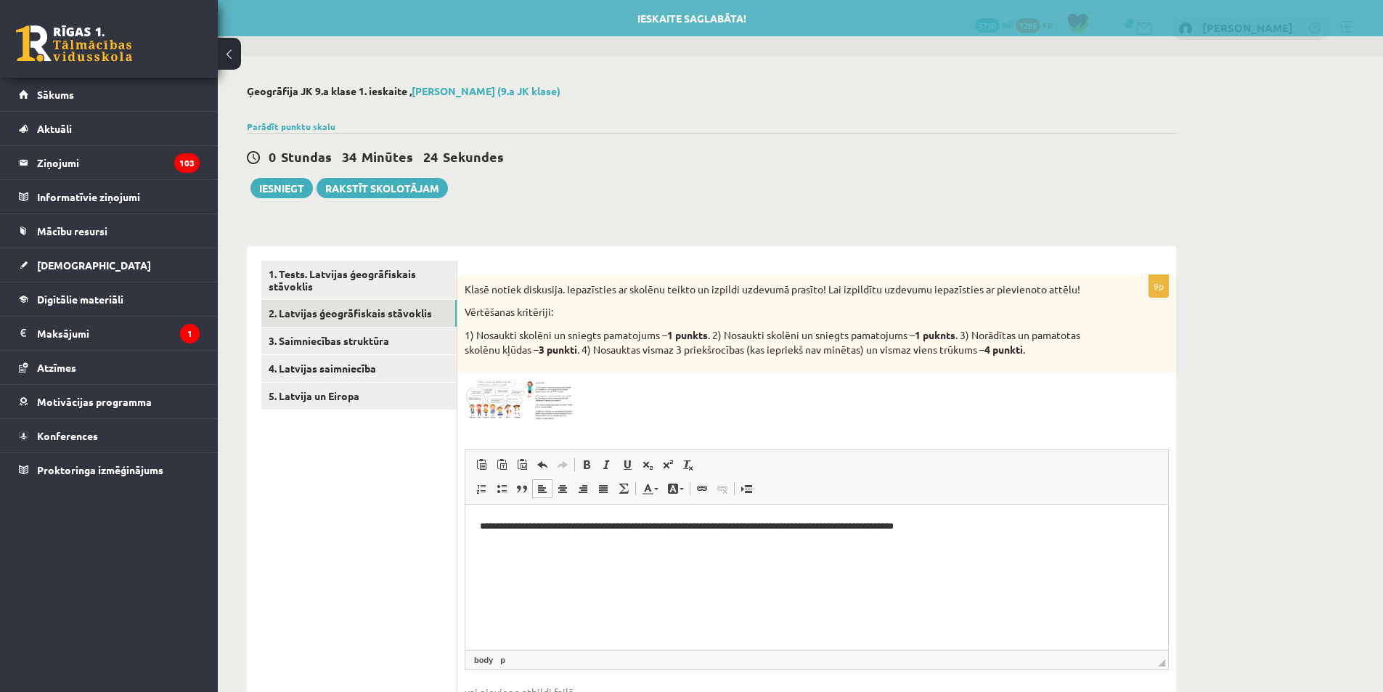
click at [953, 539] on html "**********" at bounding box center [816, 526] width 703 height 44
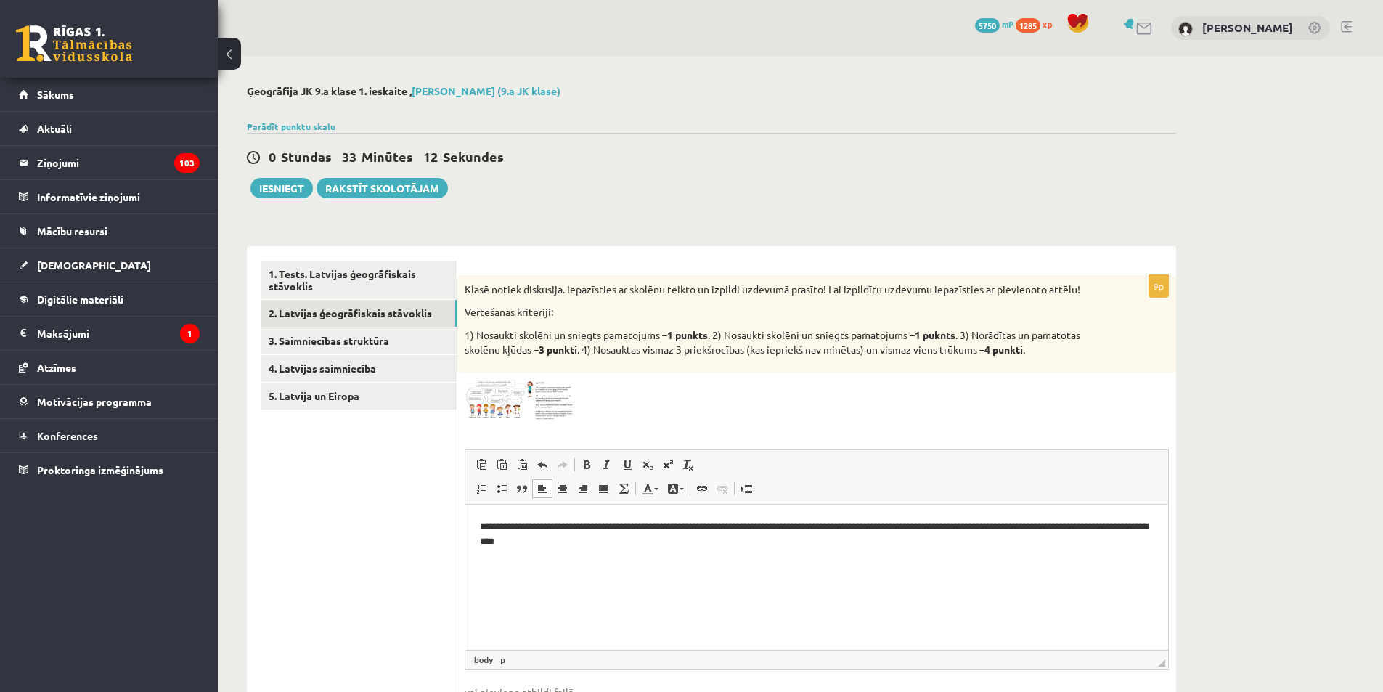
click at [530, 539] on p "**********" at bounding box center [817, 533] width 674 height 30
click at [620, 539] on p "**********" at bounding box center [817, 533] width 674 height 30
click at [513, 401] on img at bounding box center [519, 400] width 109 height 41
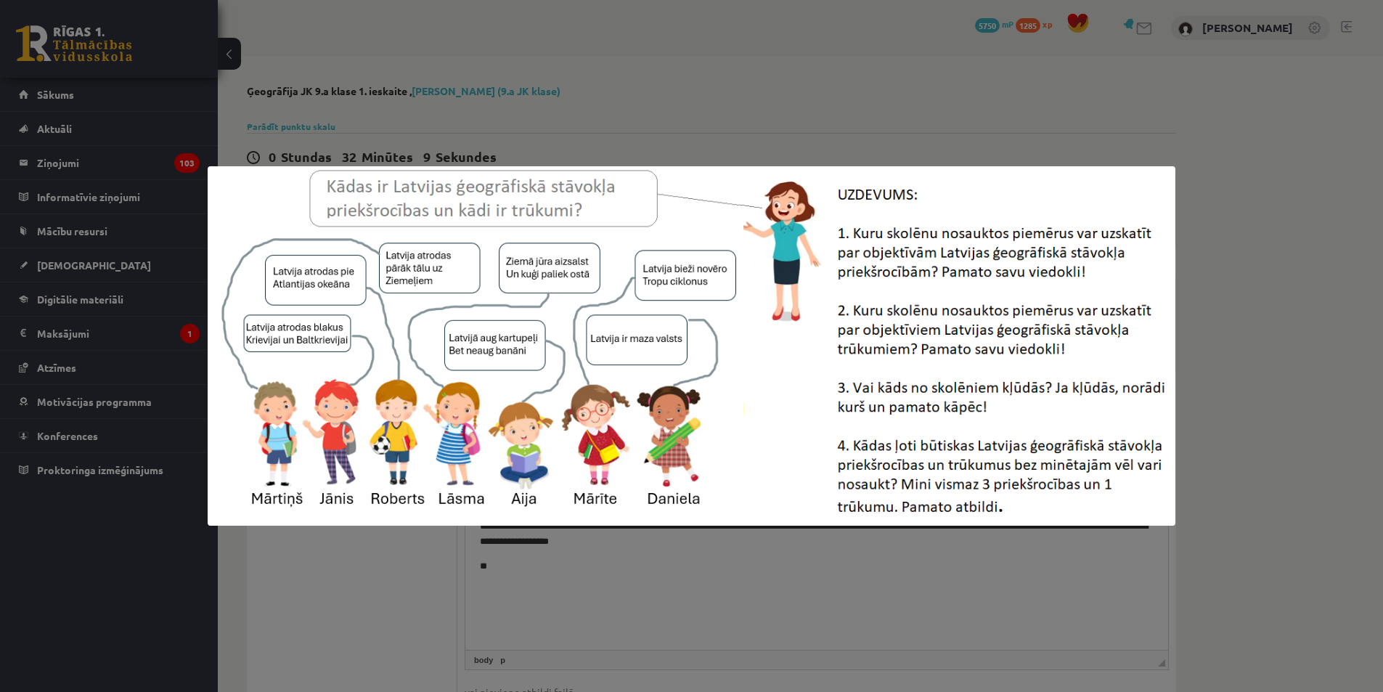
click at [603, 576] on div at bounding box center [691, 346] width 1383 height 692
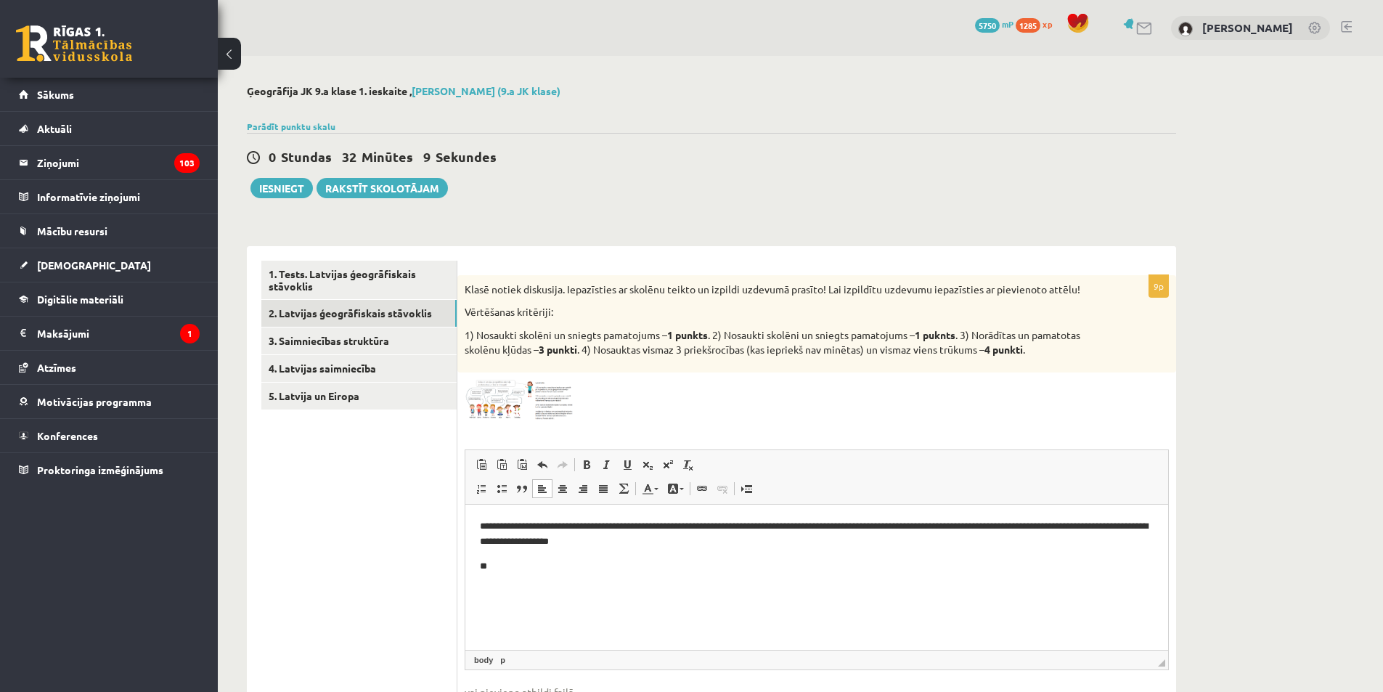
click at [534, 545] on p "**********" at bounding box center [817, 533] width 674 height 30
click at [531, 586] on html "**********" at bounding box center [816, 545] width 703 height 83
click at [512, 401] on img at bounding box center [519, 400] width 109 height 41
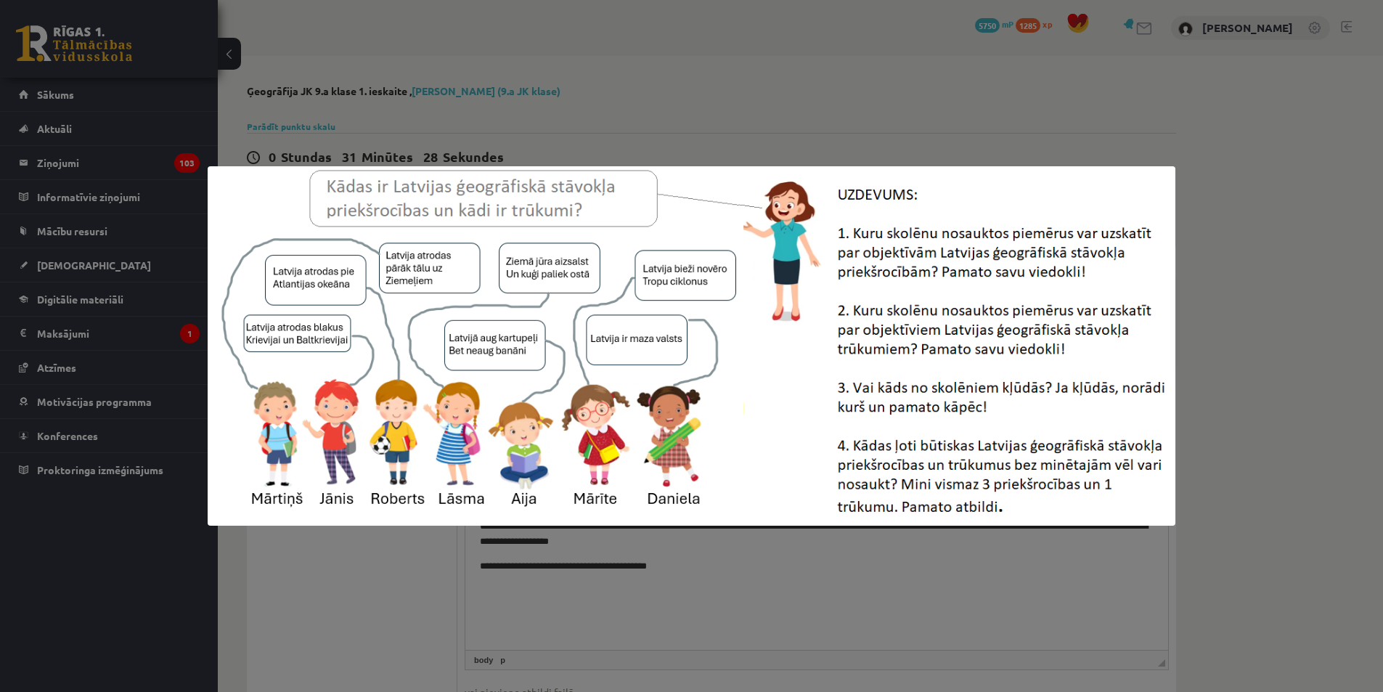
click at [823, 571] on div at bounding box center [691, 346] width 1383 height 692
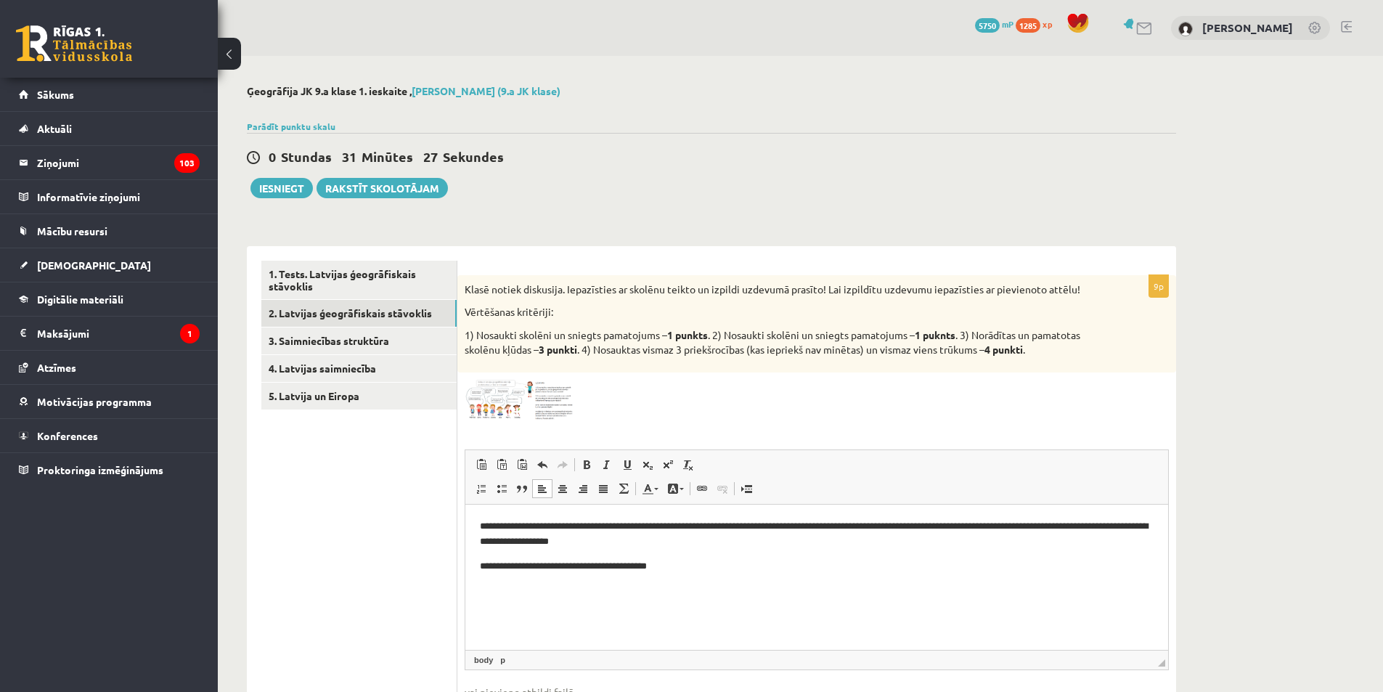
click at [701, 576] on html "**********" at bounding box center [816, 545] width 703 height 83
click at [669, 562] on p "**********" at bounding box center [817, 565] width 674 height 15
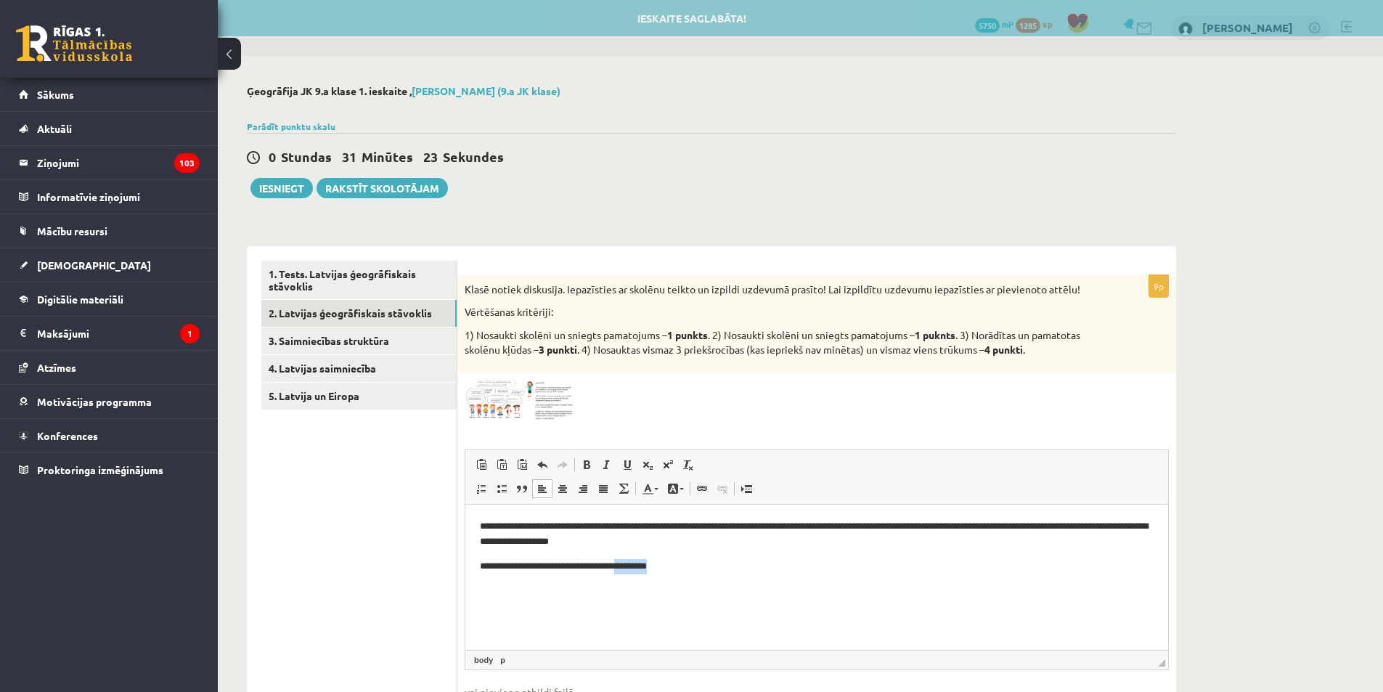
drag, startPoint x: 680, startPoint y: 564, endPoint x: 623, endPoint y: 566, distance: 56.6
click at [623, 566] on p "**********" at bounding box center [817, 565] width 674 height 15
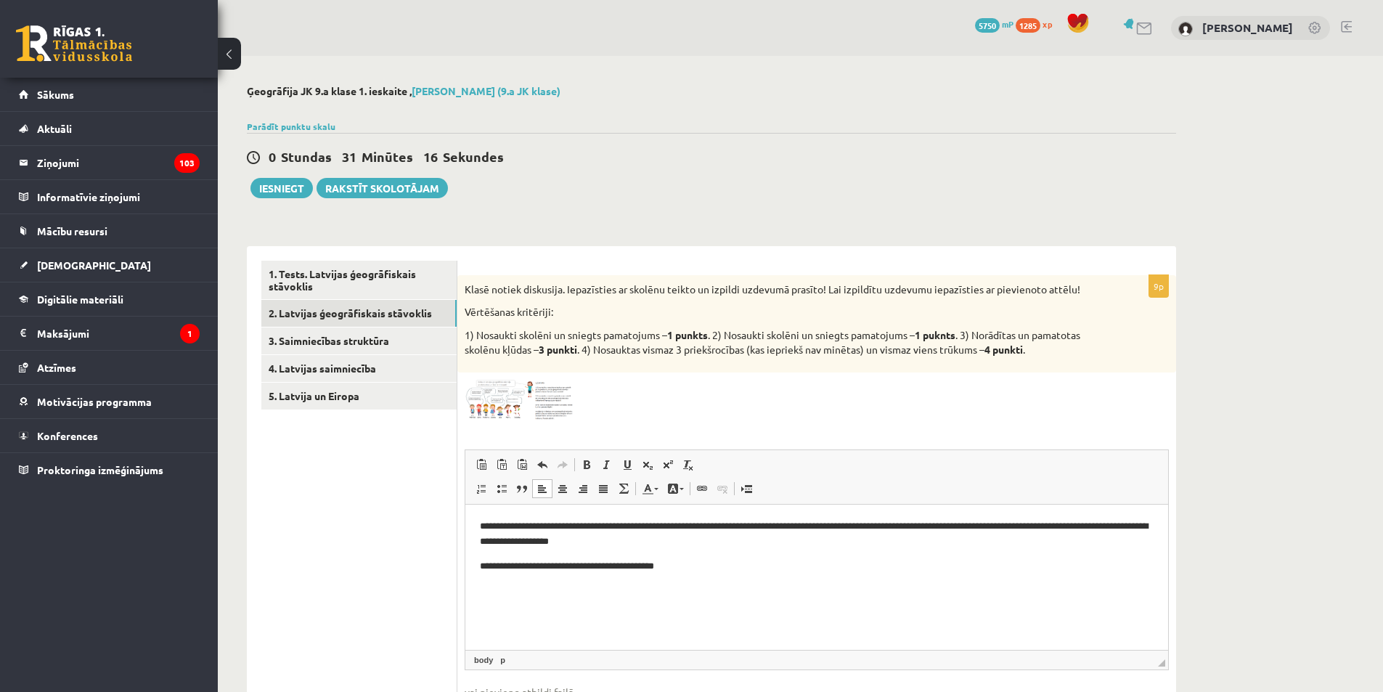
click at [505, 391] on img at bounding box center [519, 400] width 109 height 41
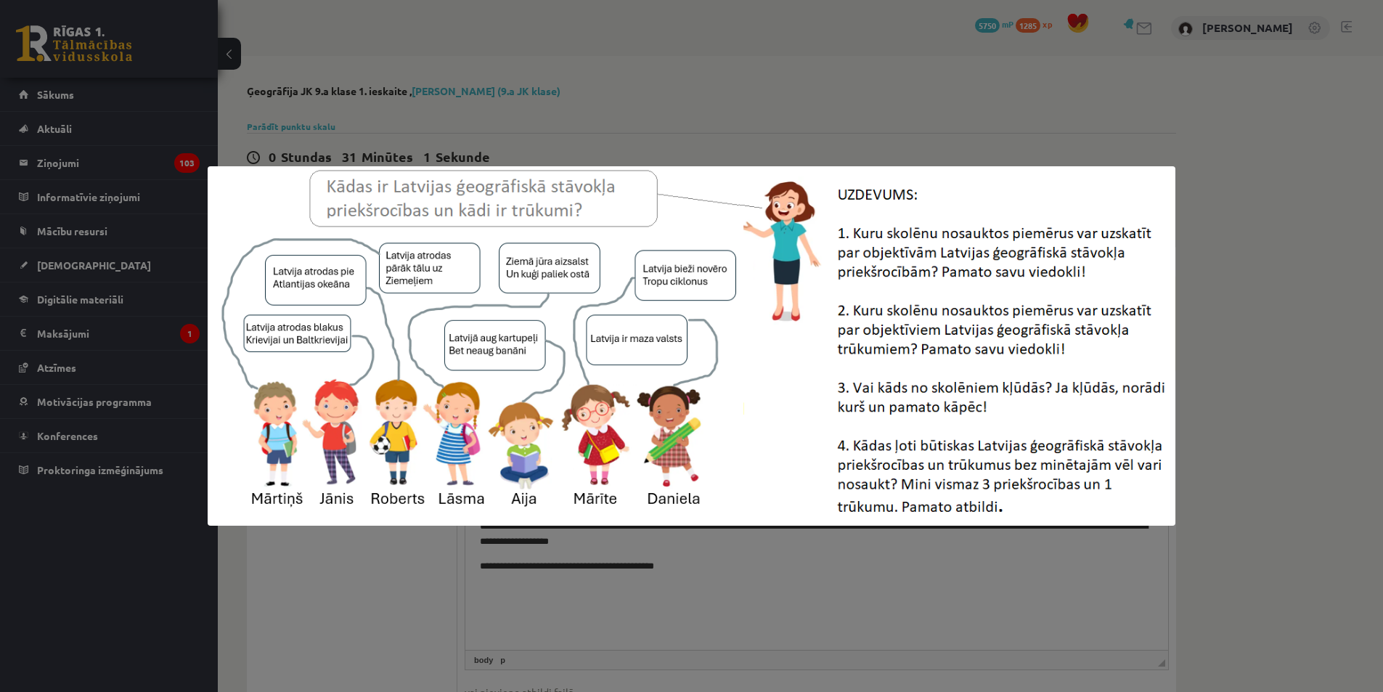
click at [619, 580] on div at bounding box center [691, 346] width 1383 height 692
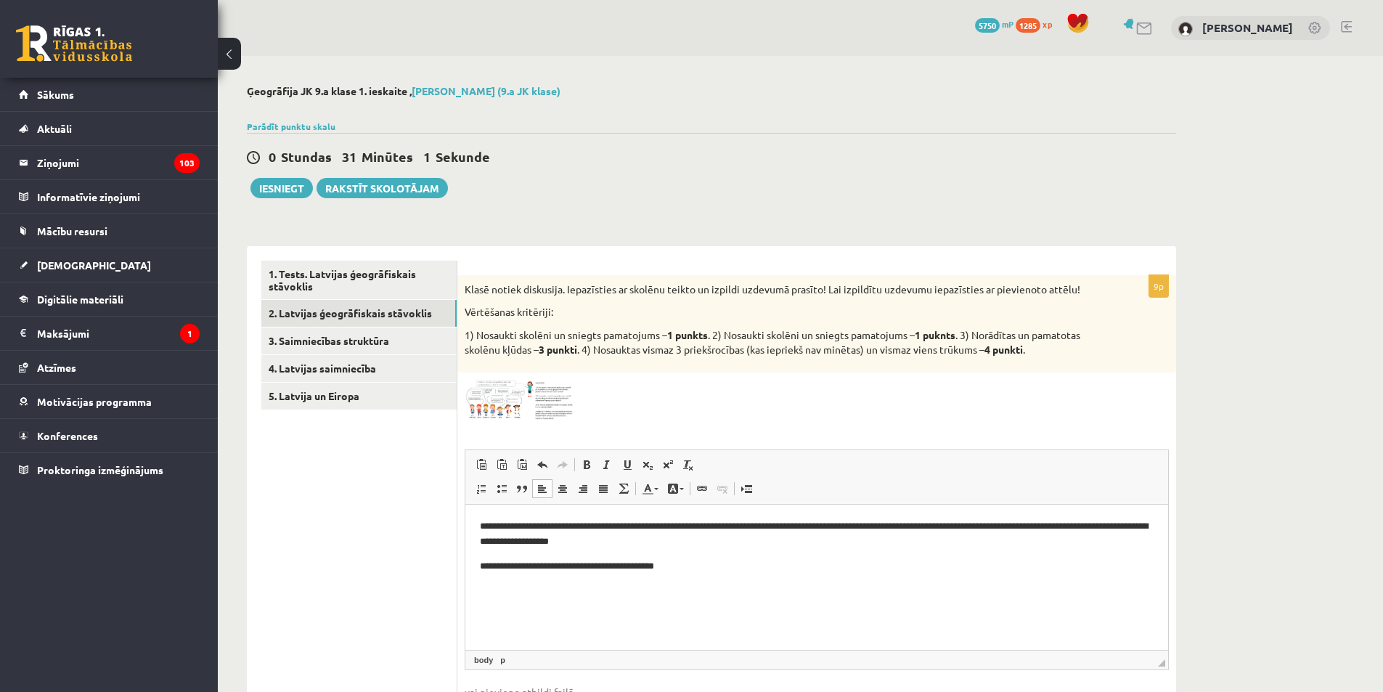
click at [703, 560] on p "**********" at bounding box center [817, 565] width 674 height 15
click at [557, 565] on p "**********" at bounding box center [817, 565] width 674 height 15
click at [862, 571] on p "**********" at bounding box center [817, 565] width 674 height 15
click at [978, 566] on p "**********" at bounding box center [817, 565] width 674 height 15
click at [524, 411] on span at bounding box center [519, 414] width 23 height 23
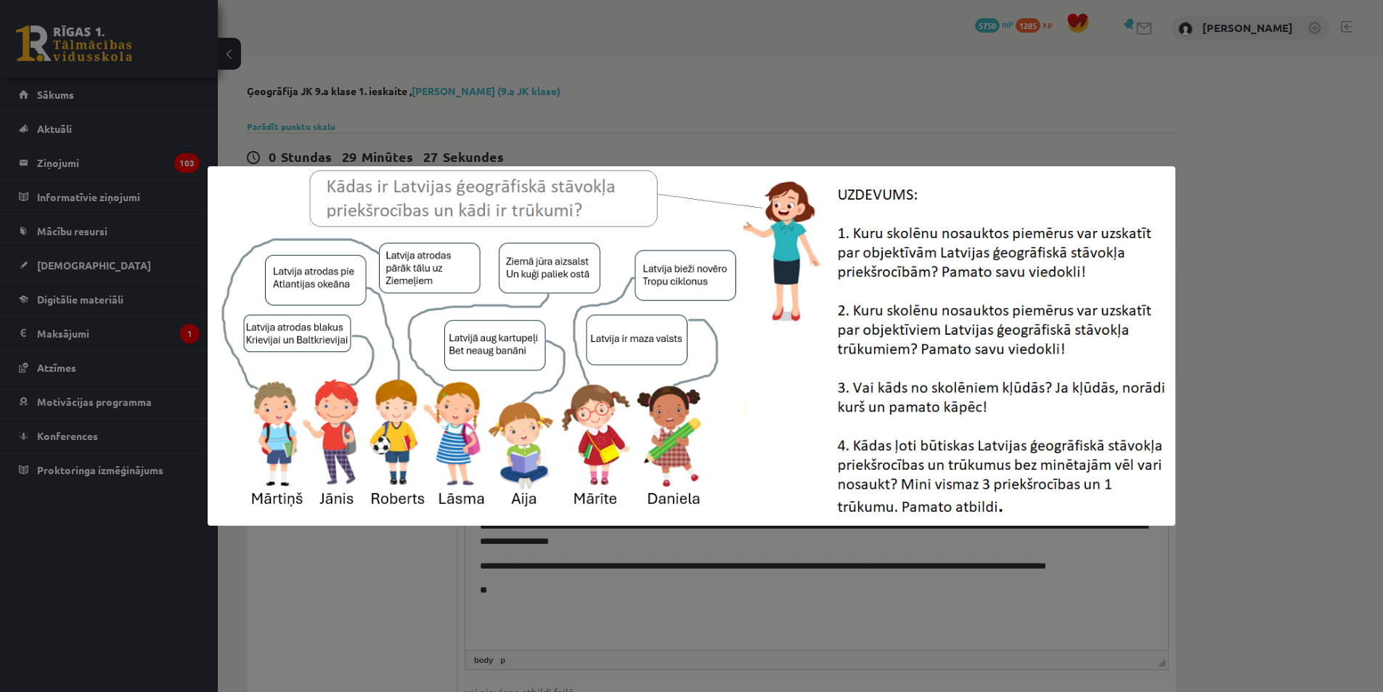
click at [346, 595] on div at bounding box center [691, 346] width 1383 height 692
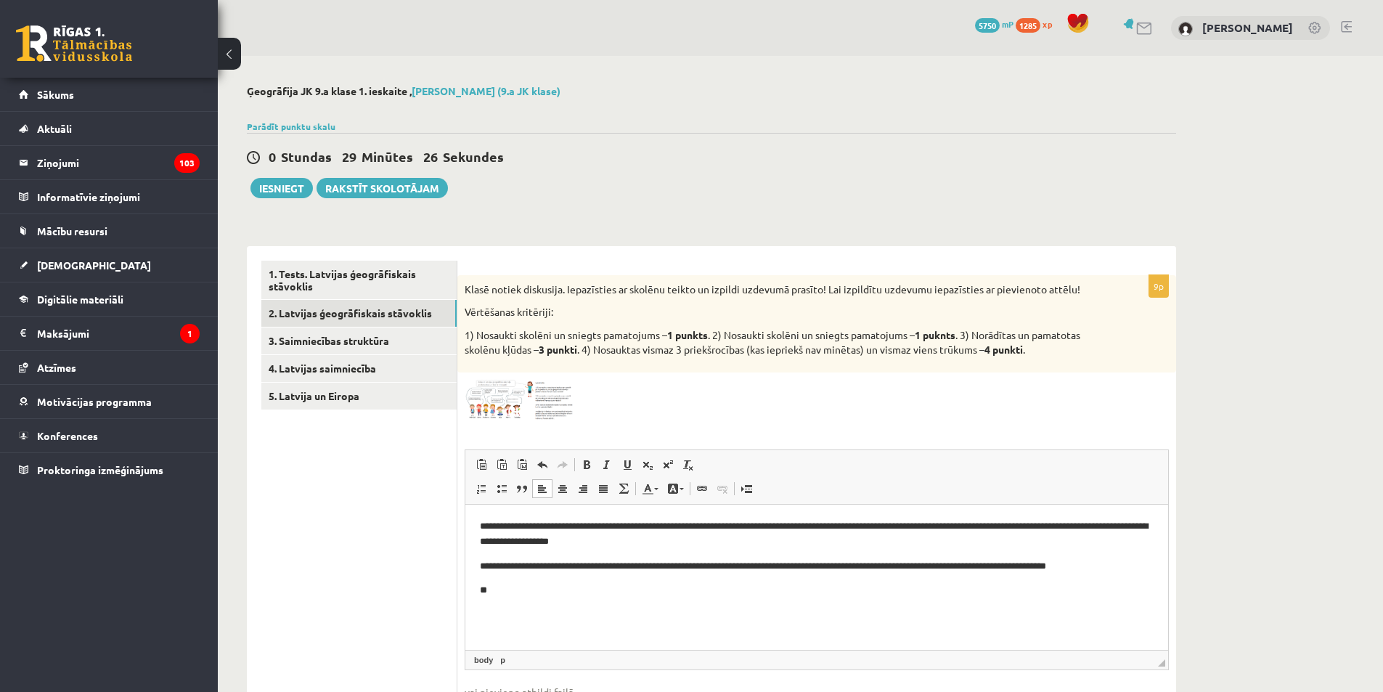
click at [534, 601] on html "**********" at bounding box center [816, 558] width 703 height 108
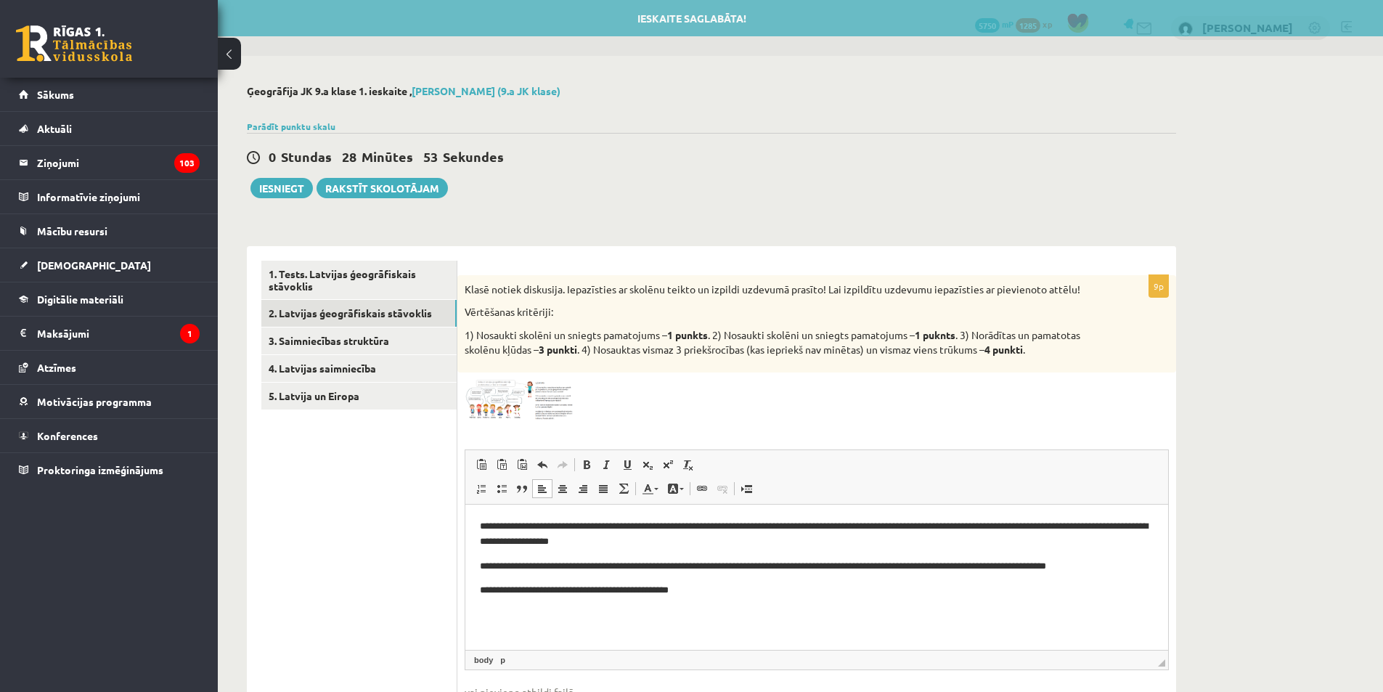
click at [536, 408] on img at bounding box center [519, 400] width 109 height 41
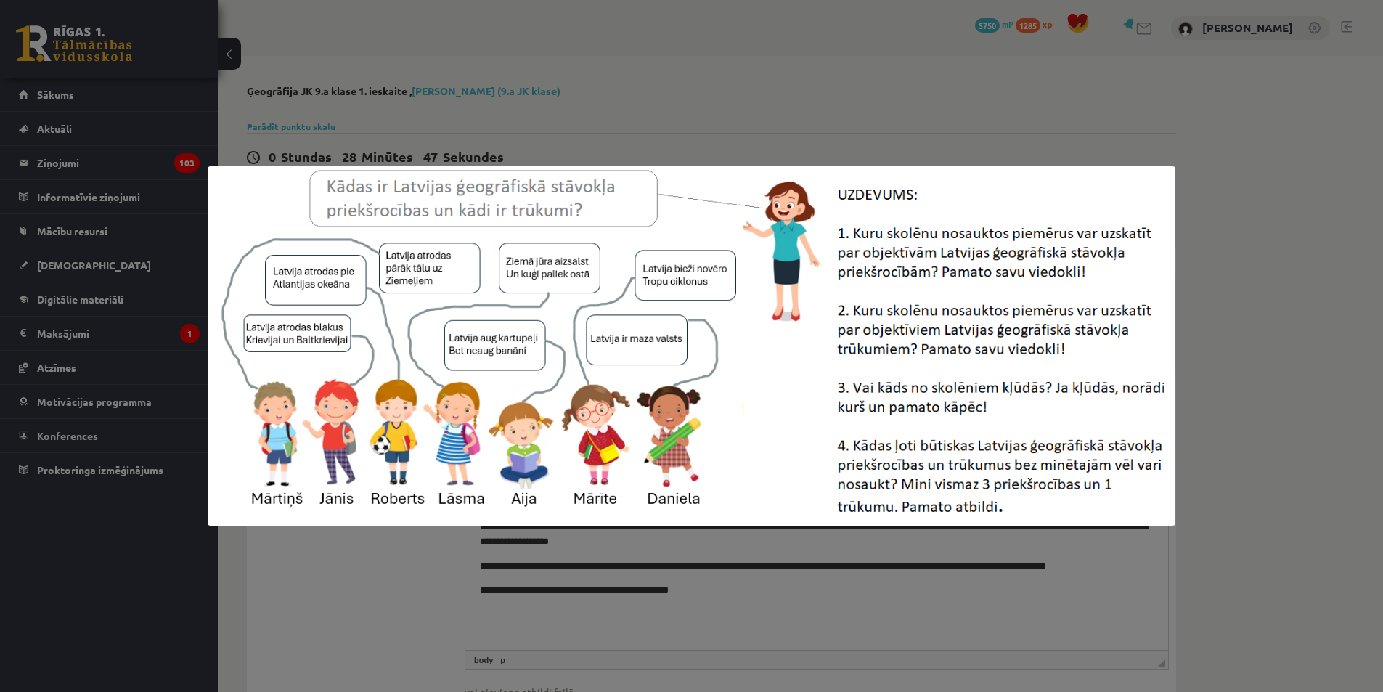
click at [412, 603] on div at bounding box center [691, 346] width 1383 height 692
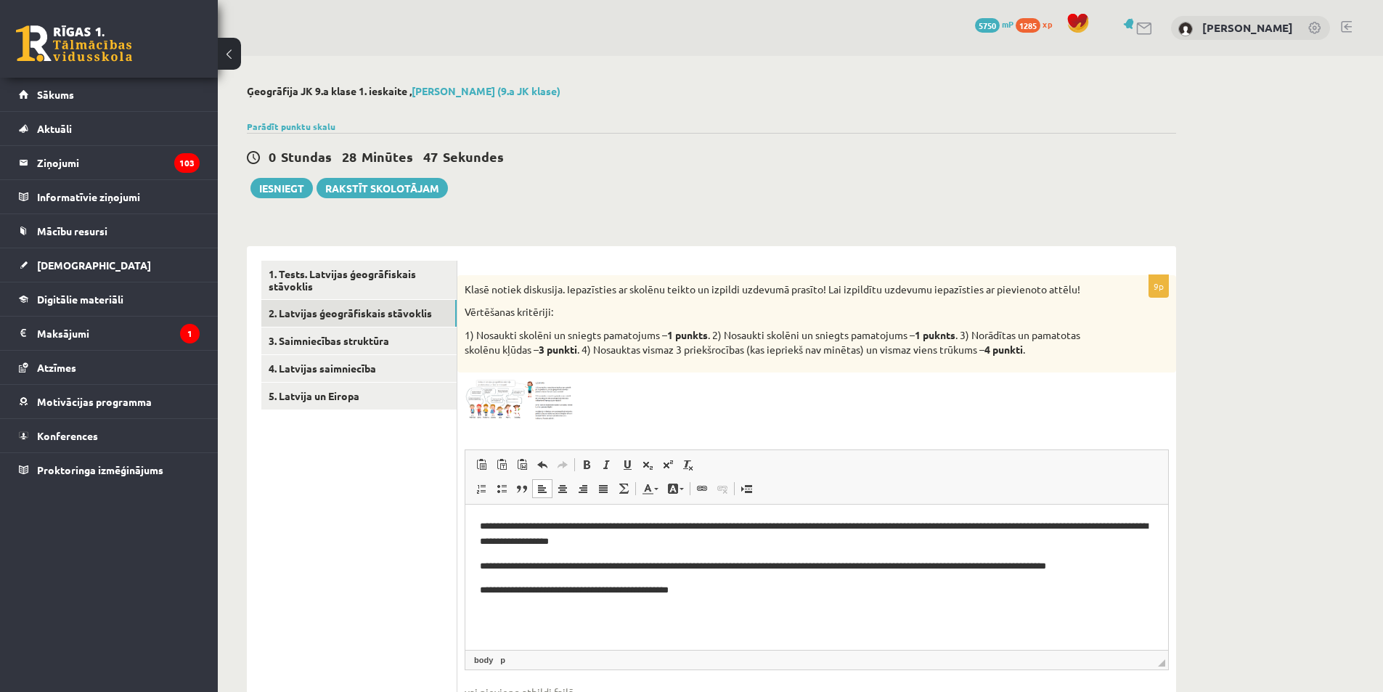
click at [738, 595] on p "**********" at bounding box center [817, 589] width 674 height 15
click at [504, 399] on img at bounding box center [519, 400] width 109 height 41
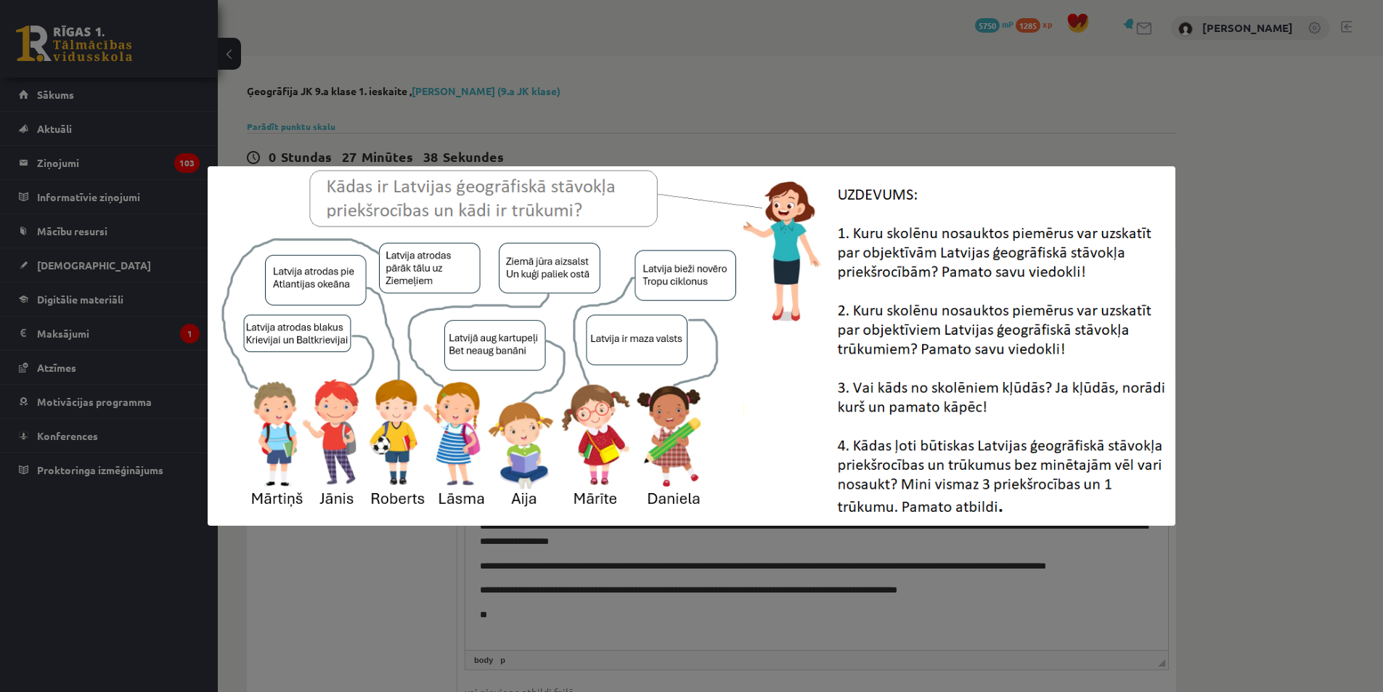
click at [505, 609] on div at bounding box center [691, 346] width 1383 height 692
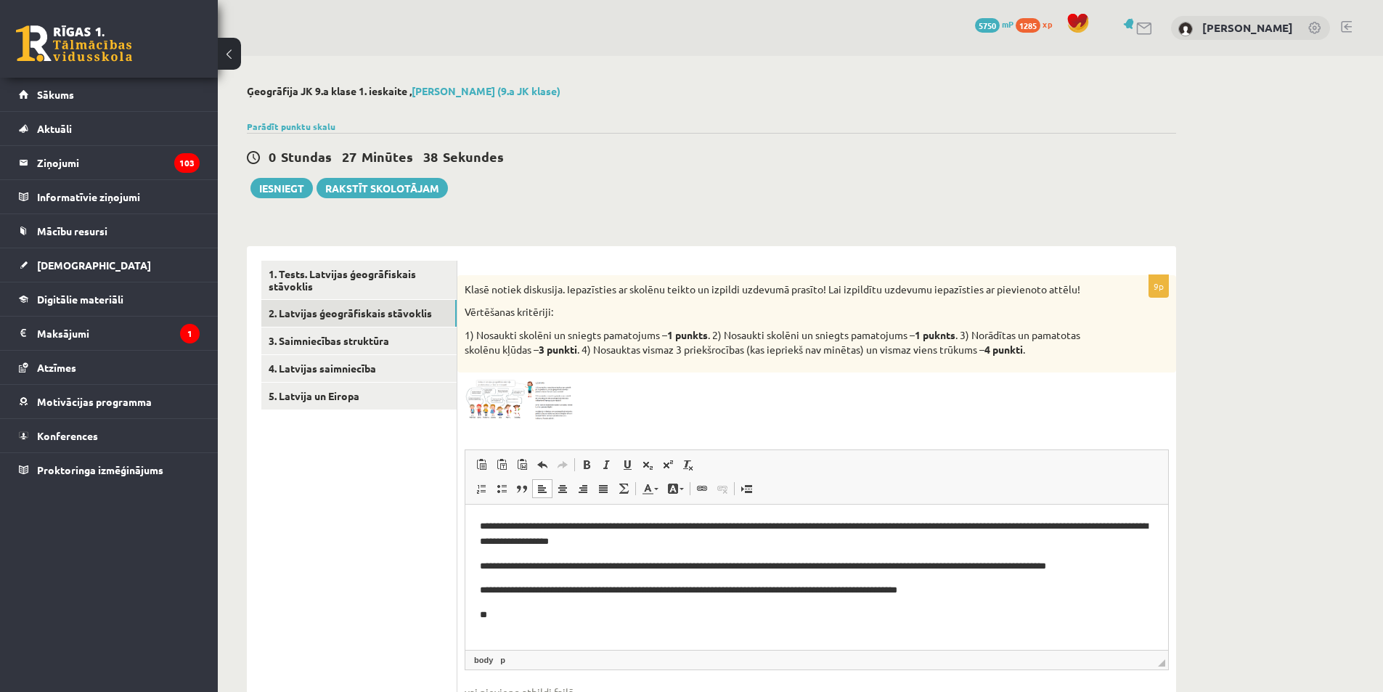
click at [528, 613] on p "**" at bounding box center [817, 614] width 674 height 15
drag, startPoint x: 537, startPoint y: 615, endPoint x: 554, endPoint y: 619, distance: 17.3
click at [539, 615] on p "**********" at bounding box center [817, 614] width 674 height 15
click at [615, 617] on p "**********" at bounding box center [817, 614] width 674 height 15
click at [753, 616] on p "**********" at bounding box center [817, 614] width 674 height 15
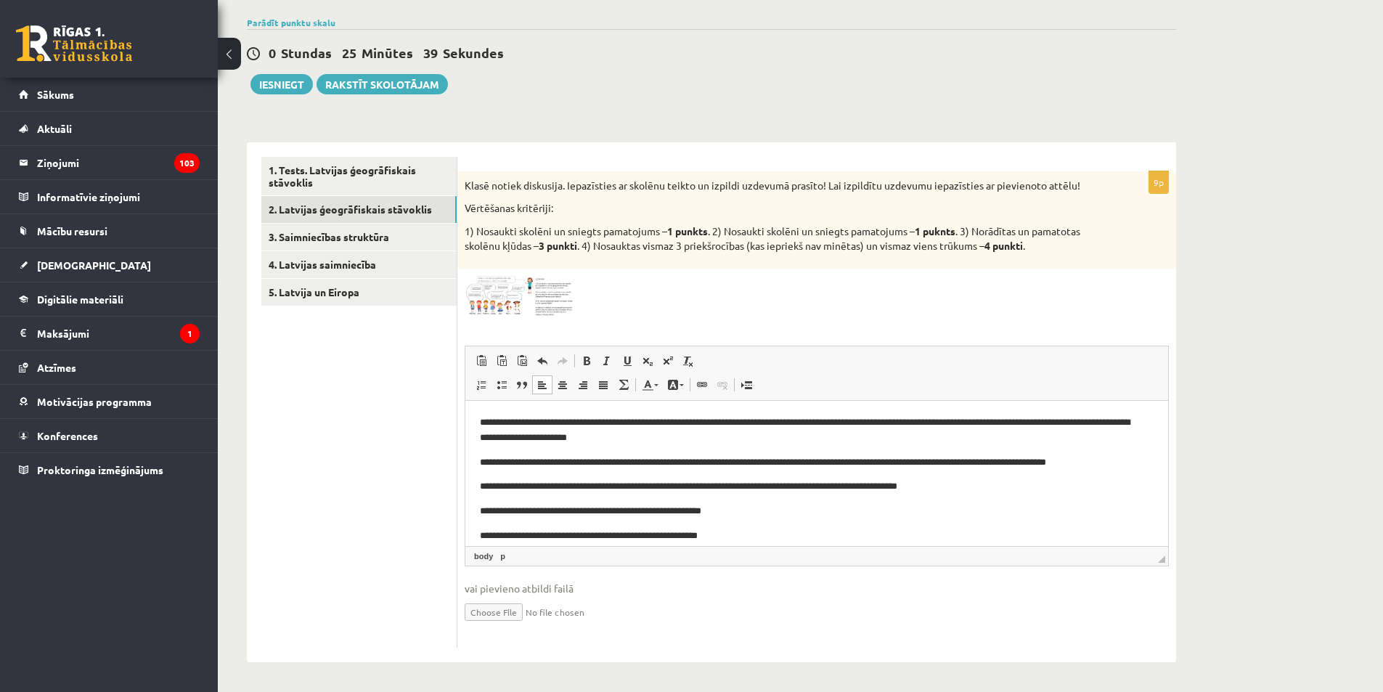
scroll to position [20, 0]
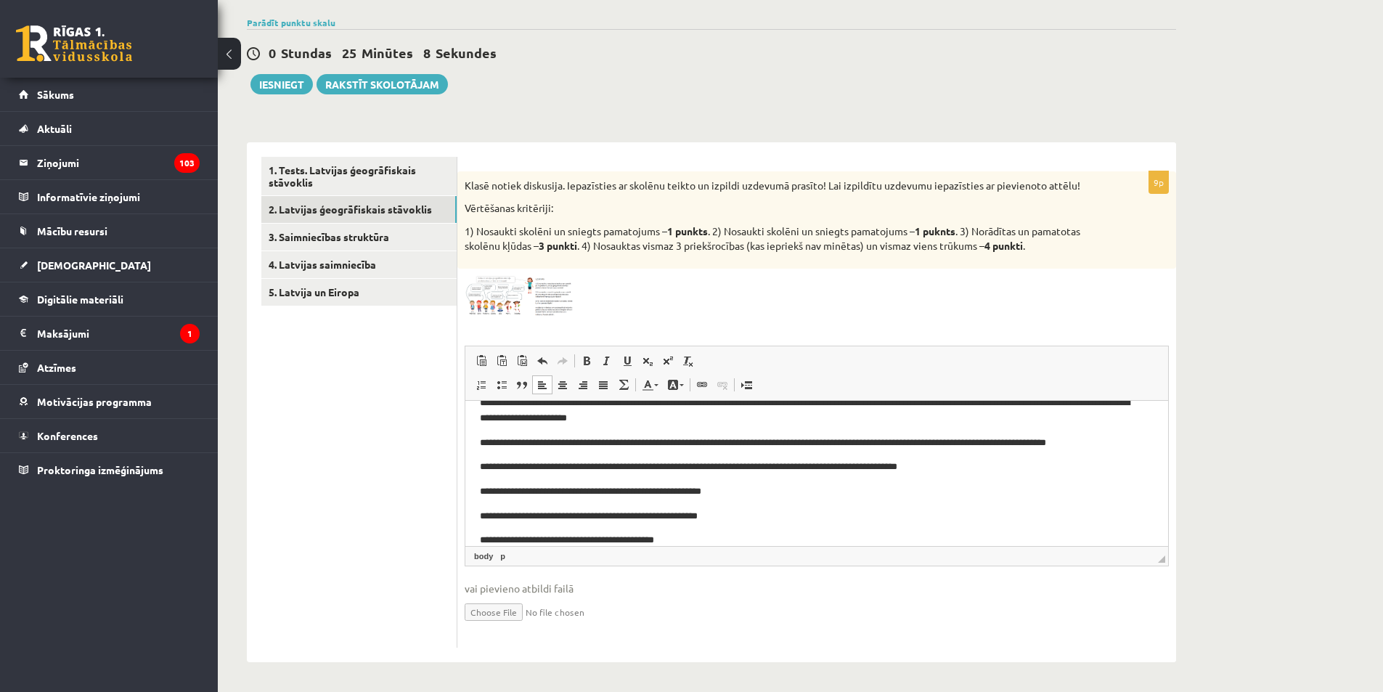
click at [537, 540] on p "**********" at bounding box center [811, 539] width 663 height 15
click at [706, 534] on p "**********" at bounding box center [811, 539] width 663 height 15
drag, startPoint x: 682, startPoint y: 539, endPoint x: 1182, endPoint y: 946, distance: 644.5
click at [682, 539] on p "**********" at bounding box center [811, 539] width 663 height 15
click at [686, 539] on p "**********" at bounding box center [811, 539] width 663 height 15
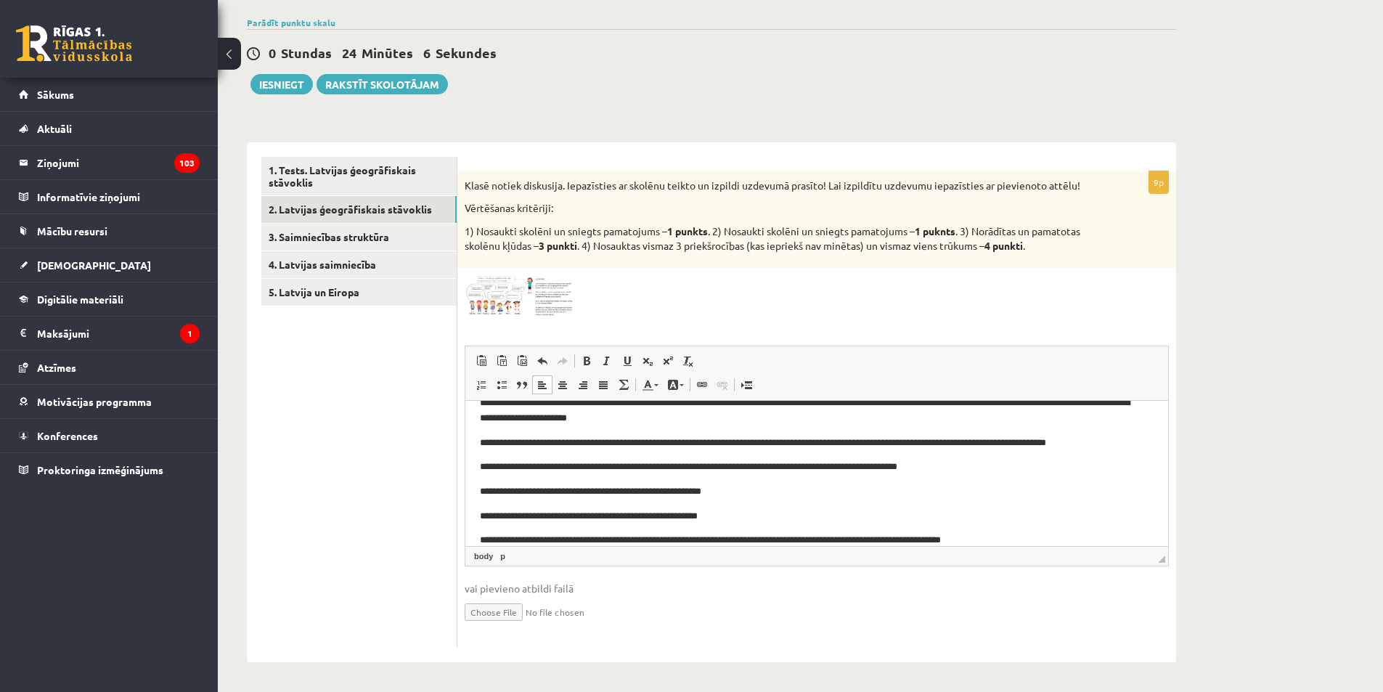
click at [827, 538] on p "**********" at bounding box center [811, 539] width 663 height 15
click at [1030, 539] on p "**********" at bounding box center [811, 539] width 663 height 15
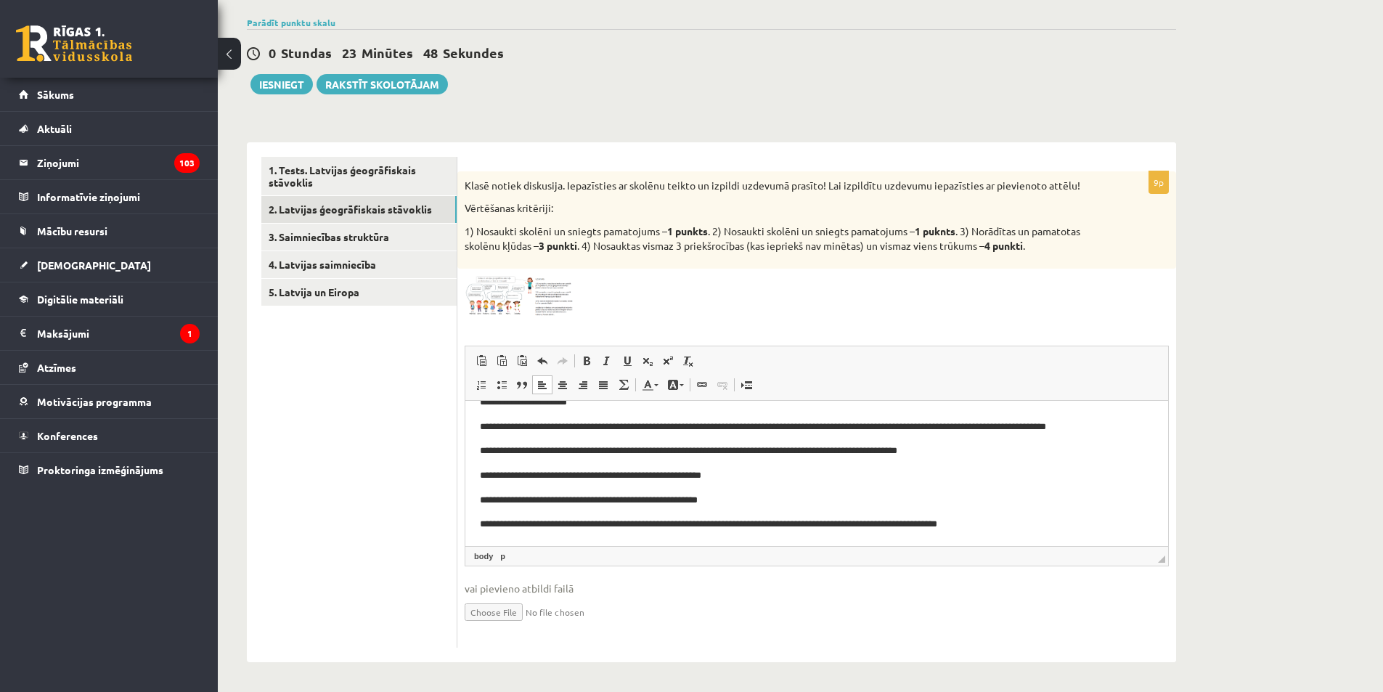
scroll to position [37, 0]
click at [473, 475] on html "**********" at bounding box center [816, 455] width 703 height 182
click at [288, 86] on button "Iesniegt" at bounding box center [281, 84] width 62 height 20
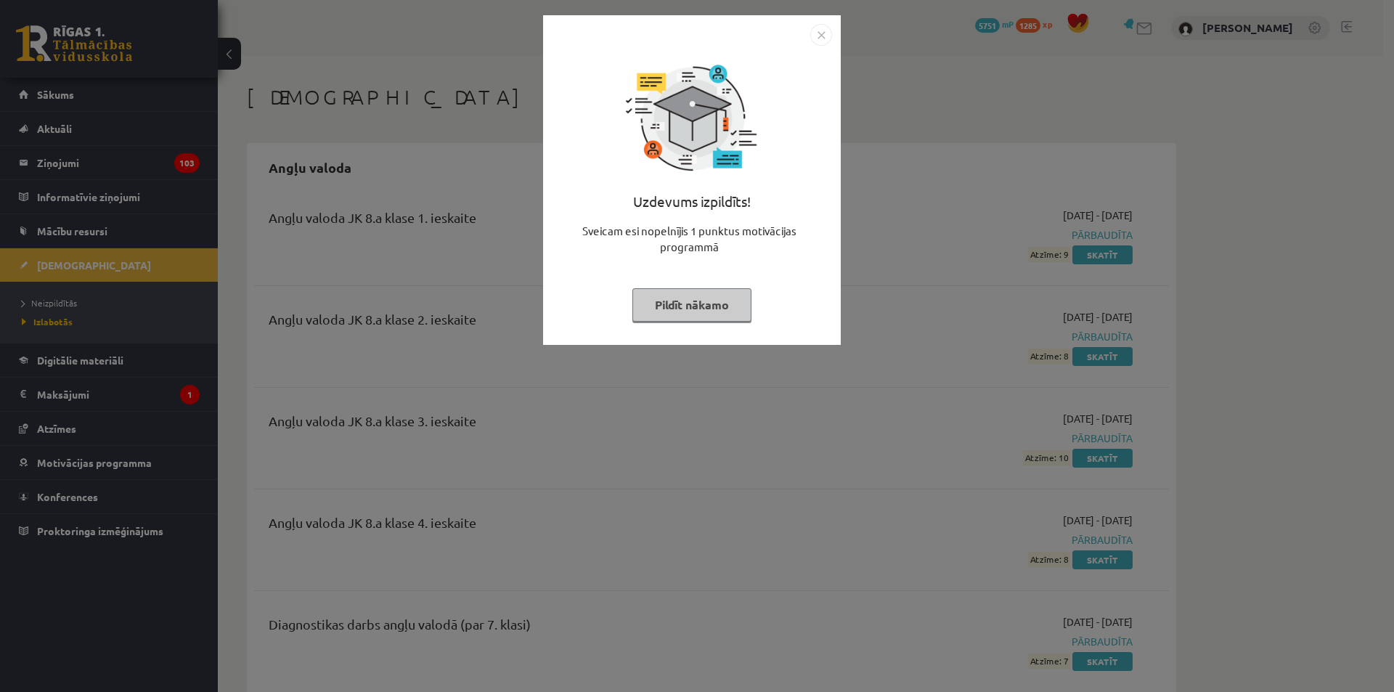
click at [716, 303] on button "Pildīt nākamo" at bounding box center [691, 304] width 119 height 33
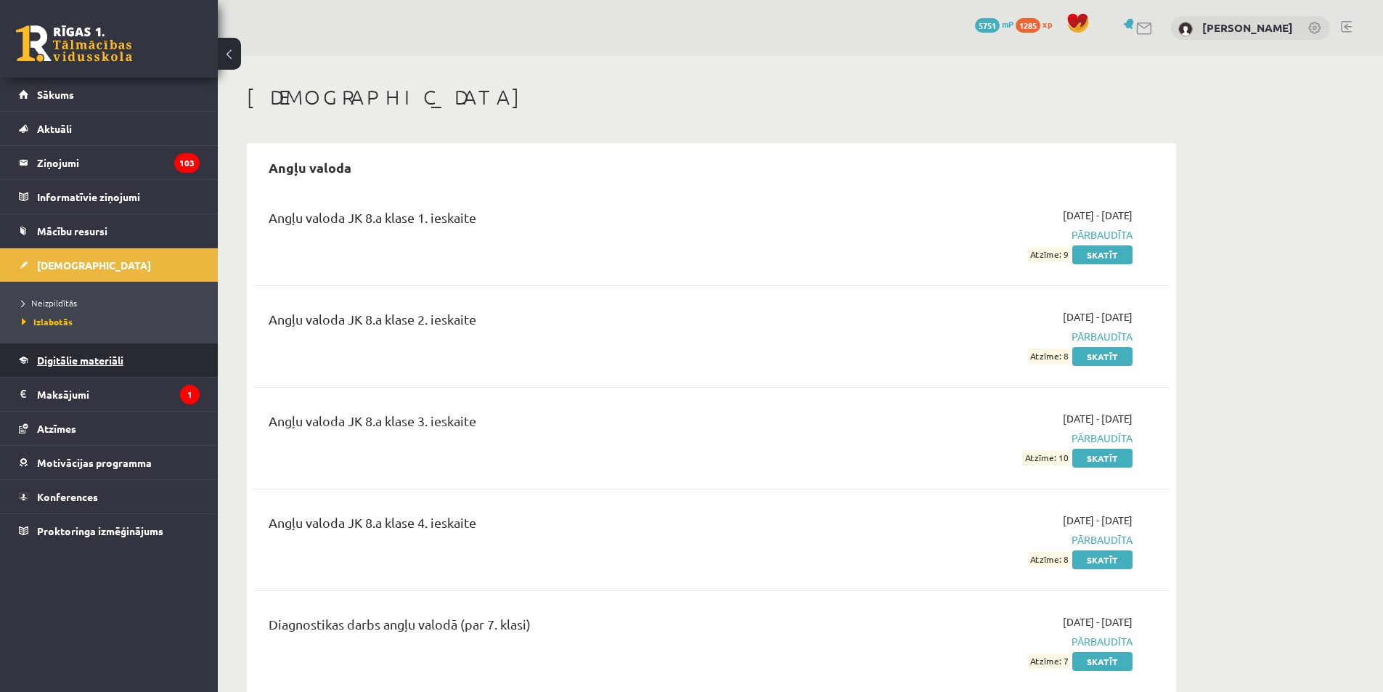
click at [87, 362] on span "Digitālie materiāli" at bounding box center [80, 360] width 86 height 13
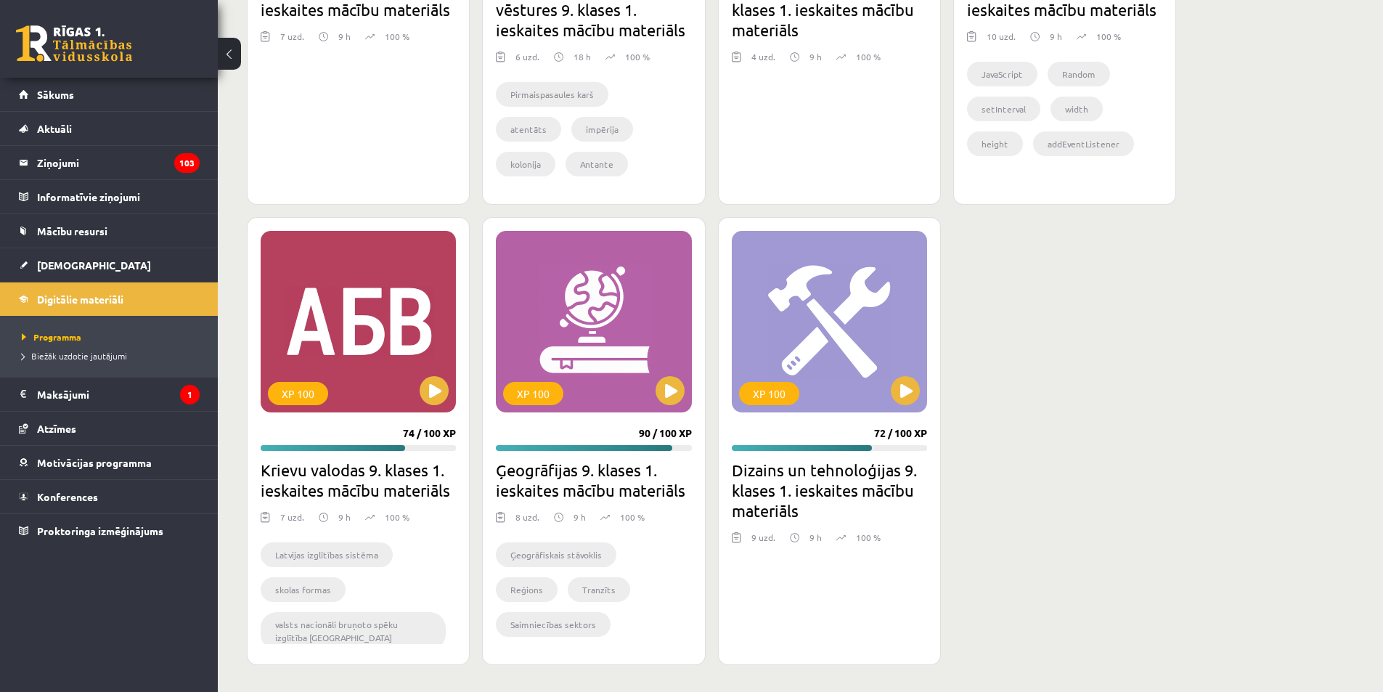
scroll to position [1968, 0]
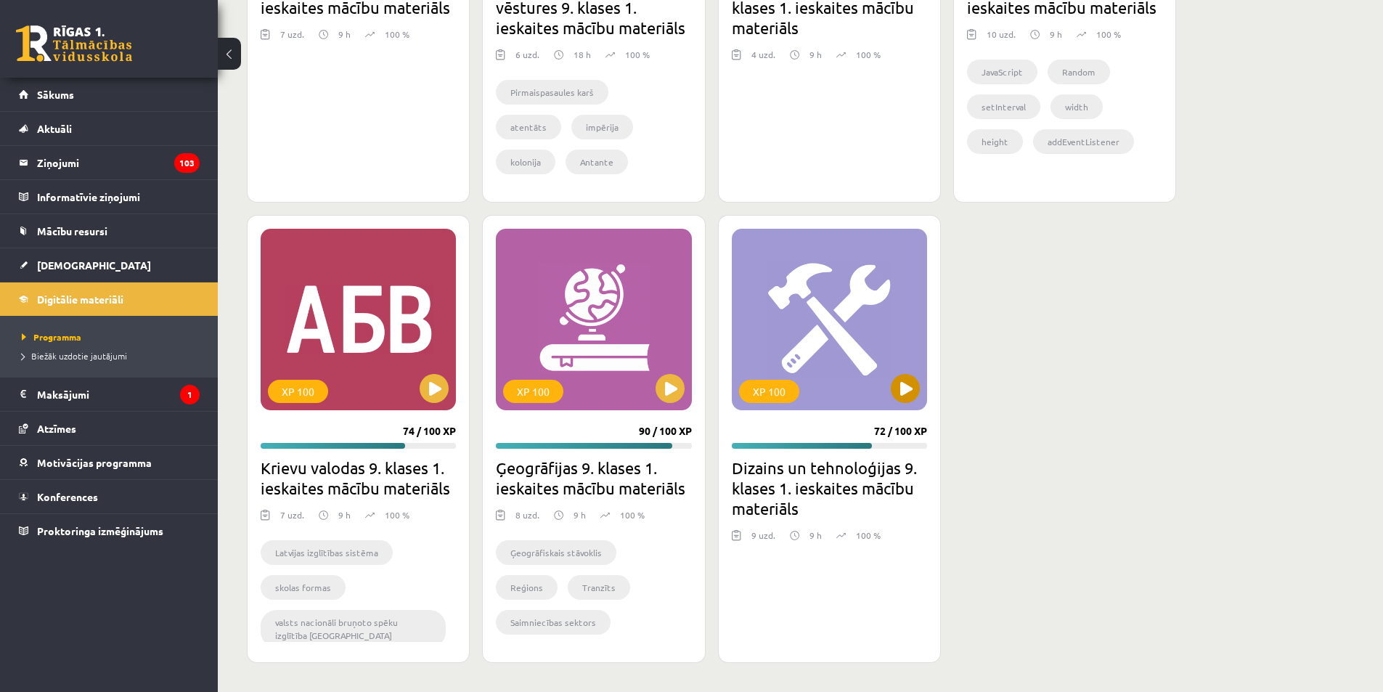
click at [887, 353] on div "XP 100" at bounding box center [829, 320] width 195 height 182
click at [787, 325] on div "XP 100" at bounding box center [829, 320] width 195 height 182
click at [804, 307] on div "XP 100" at bounding box center [829, 320] width 195 height 182
click at [831, 318] on div "XP 100" at bounding box center [829, 320] width 195 height 182
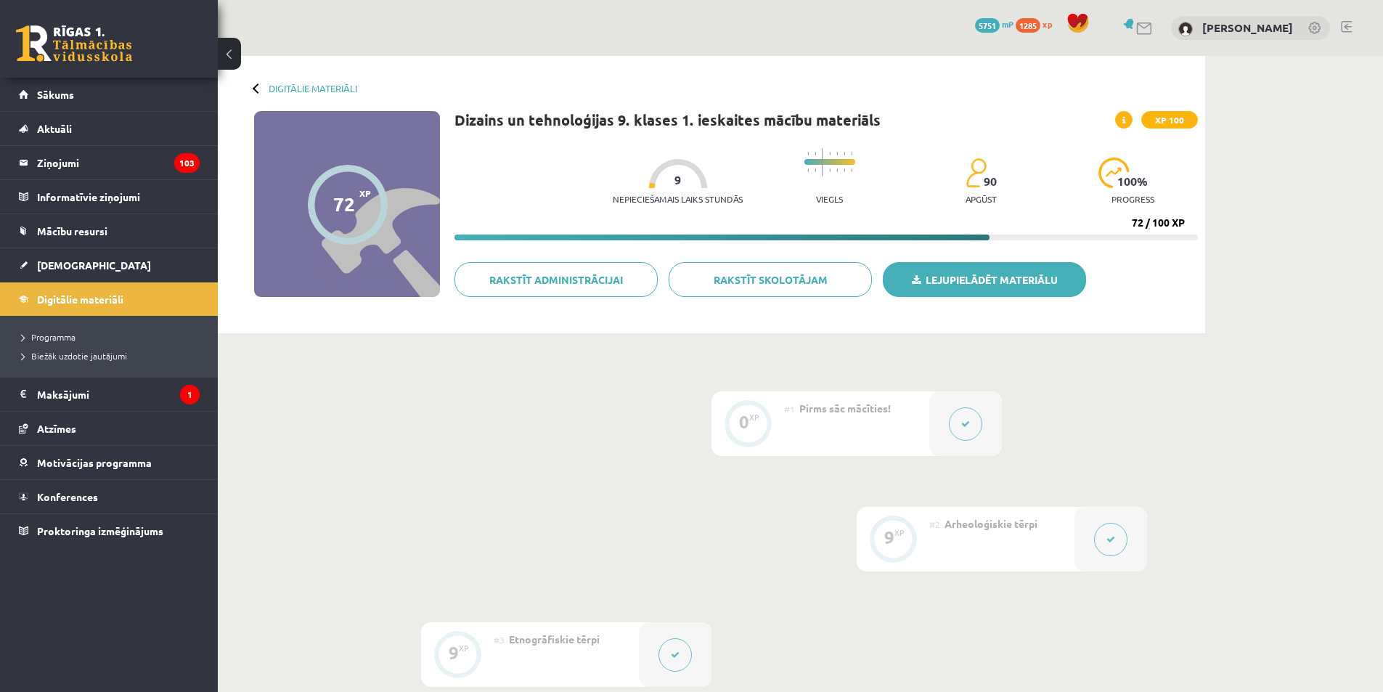
click at [1004, 282] on link "Lejupielādēt materiālu" at bounding box center [984, 279] width 203 height 35
